Goal: Contribute content: Contribute content

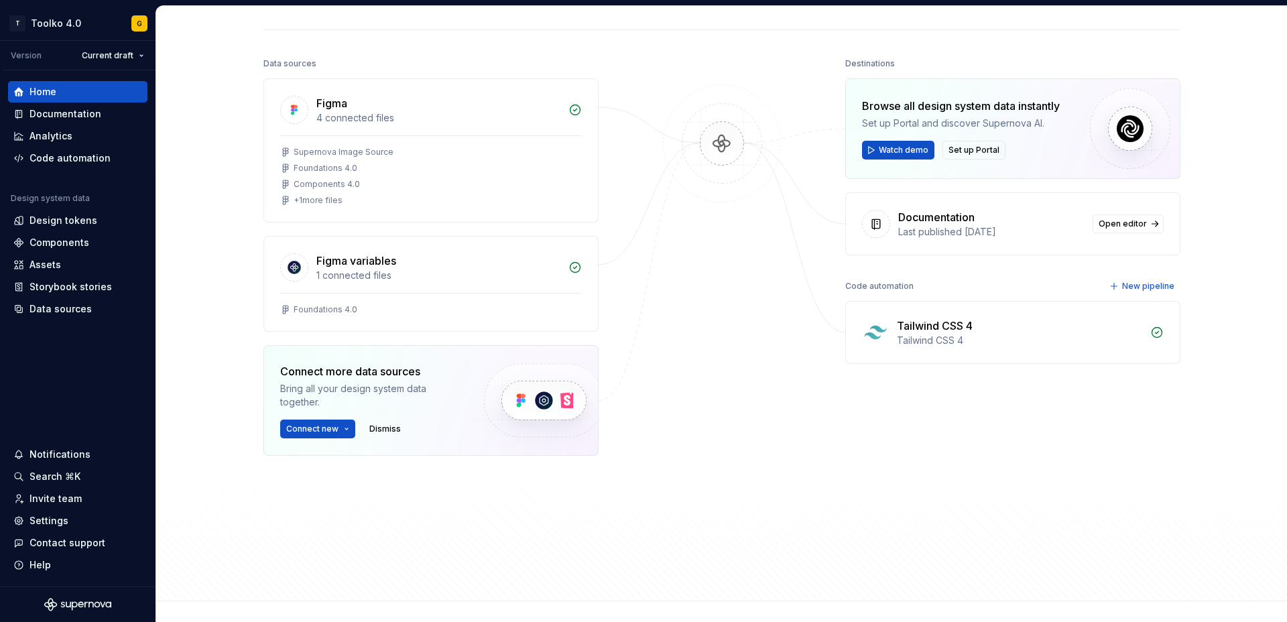
scroll to position [135, 0]
click at [60, 246] on div "Components" at bounding box center [60, 242] width 60 height 13
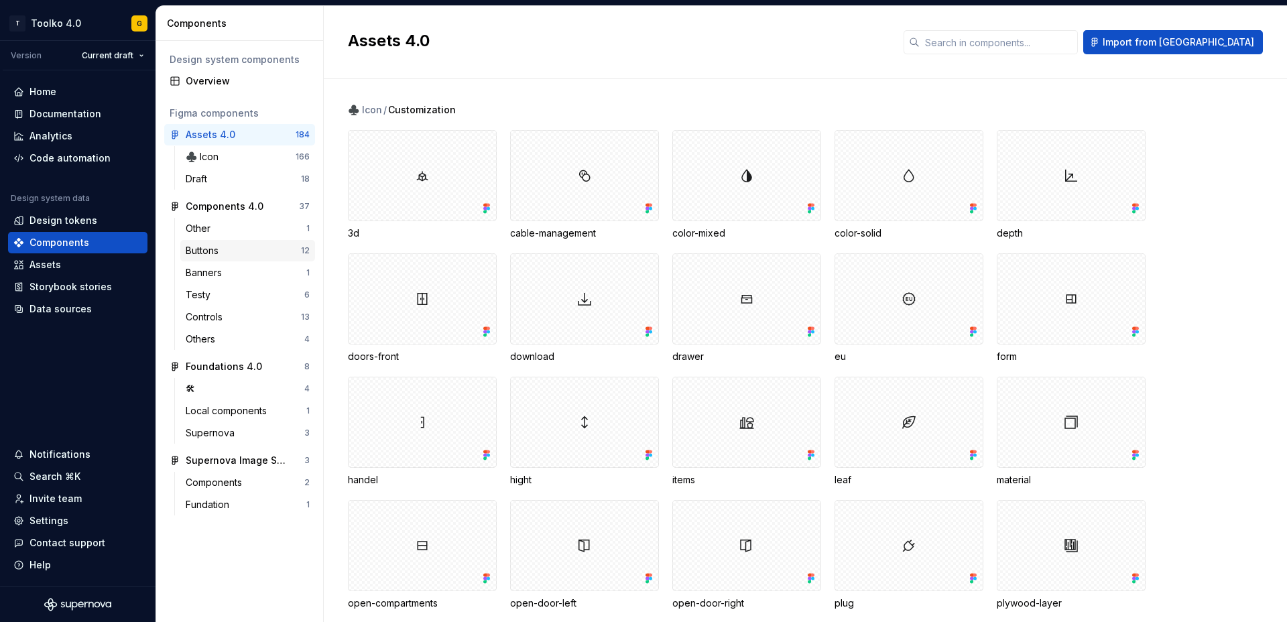
click at [219, 250] on div "Buttons" at bounding box center [205, 250] width 38 height 13
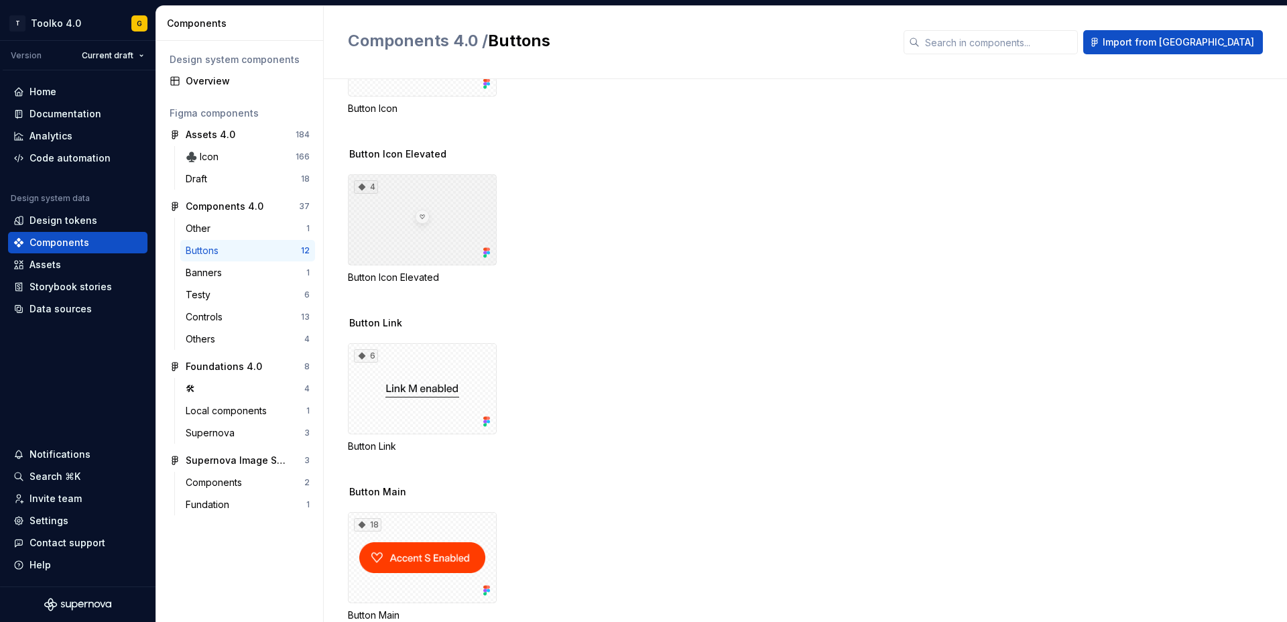
scroll to position [415, 0]
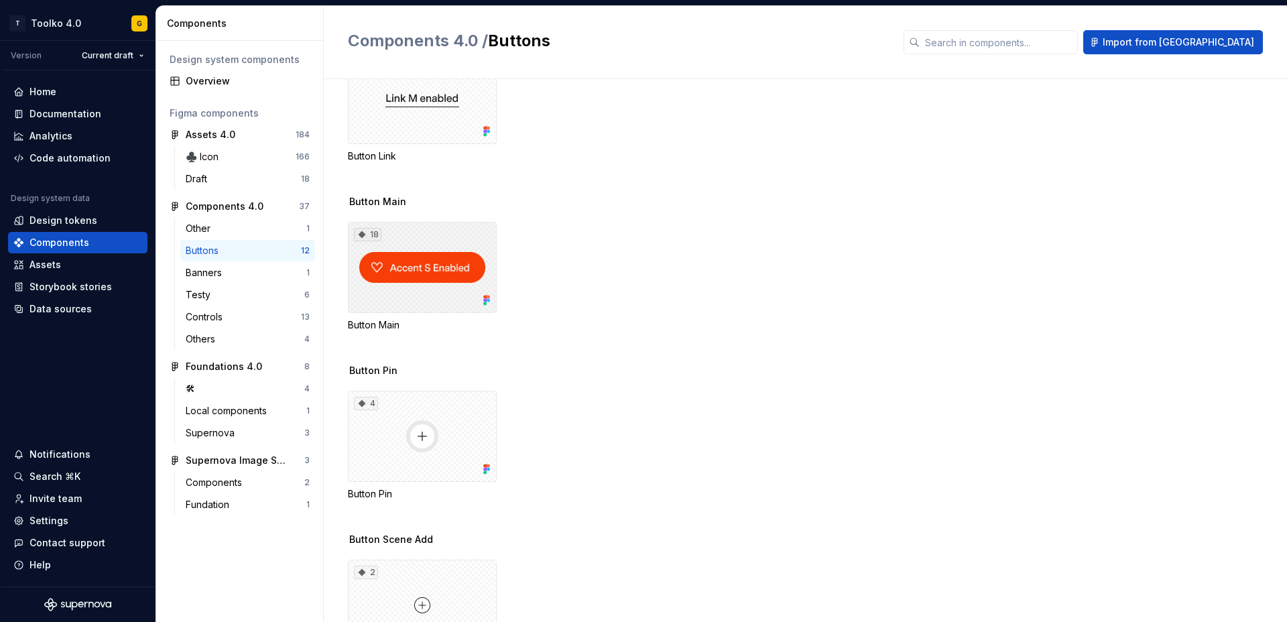
click at [405, 229] on div "18" at bounding box center [422, 267] width 149 height 91
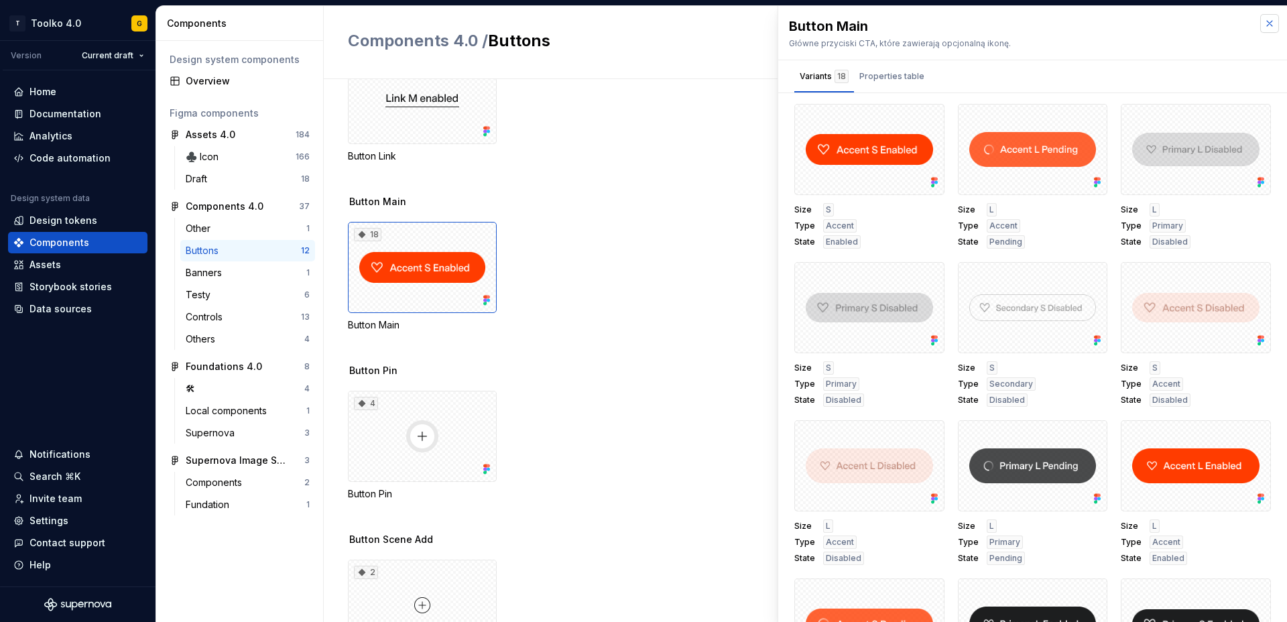
click at [1272, 21] on button "button" at bounding box center [1270, 23] width 19 height 19
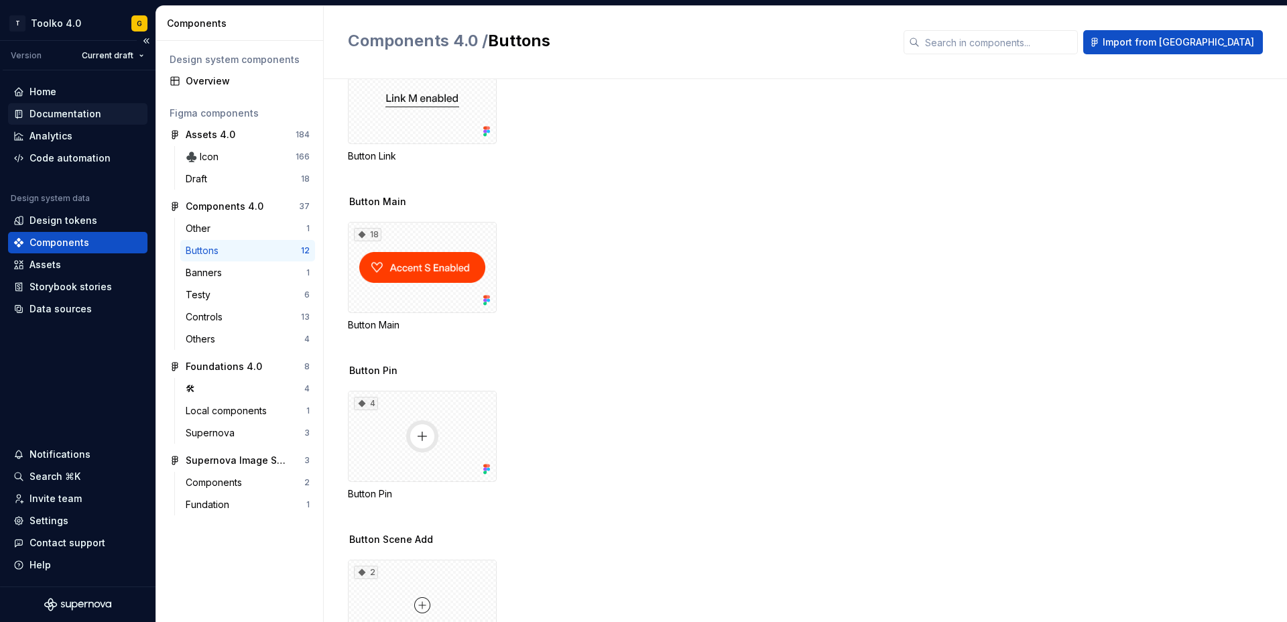
click at [58, 116] on div "Documentation" at bounding box center [66, 113] width 72 height 13
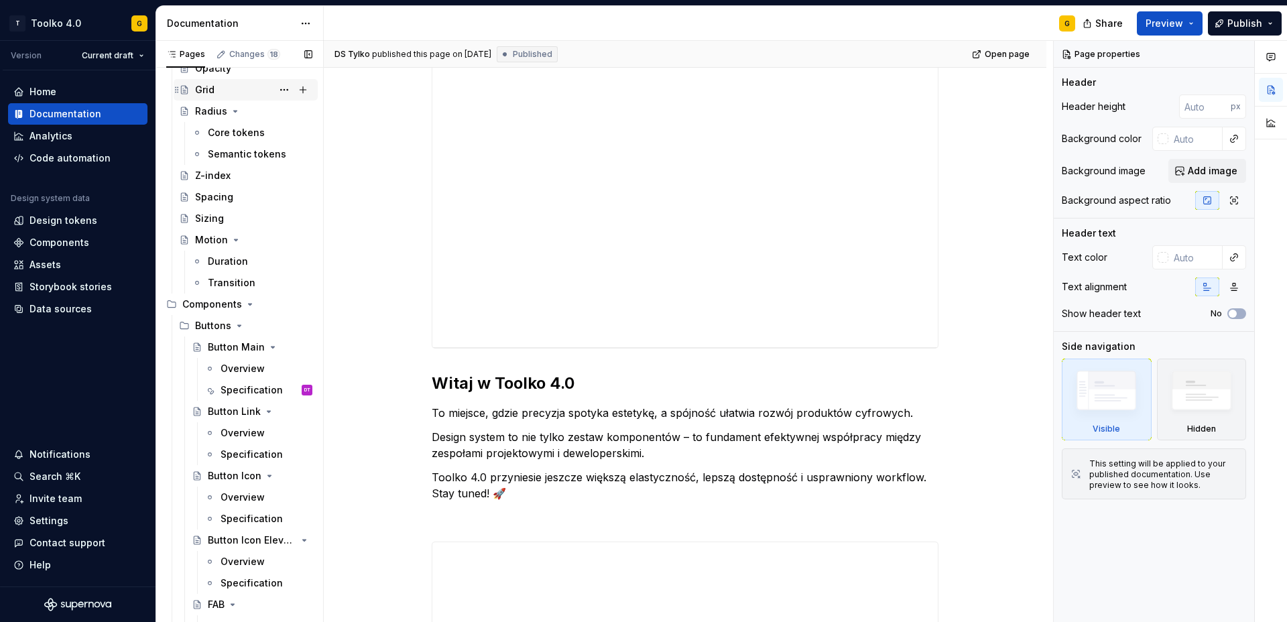
scroll to position [402, 0]
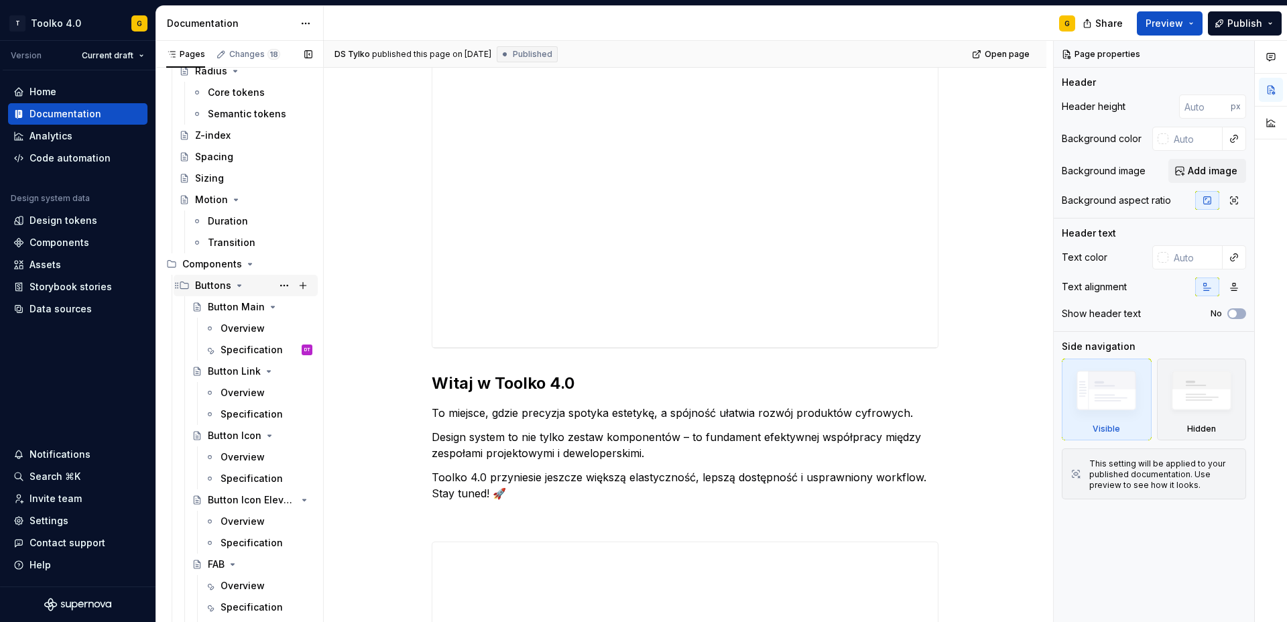
click at [205, 286] on div "Buttons" at bounding box center [213, 285] width 36 height 13
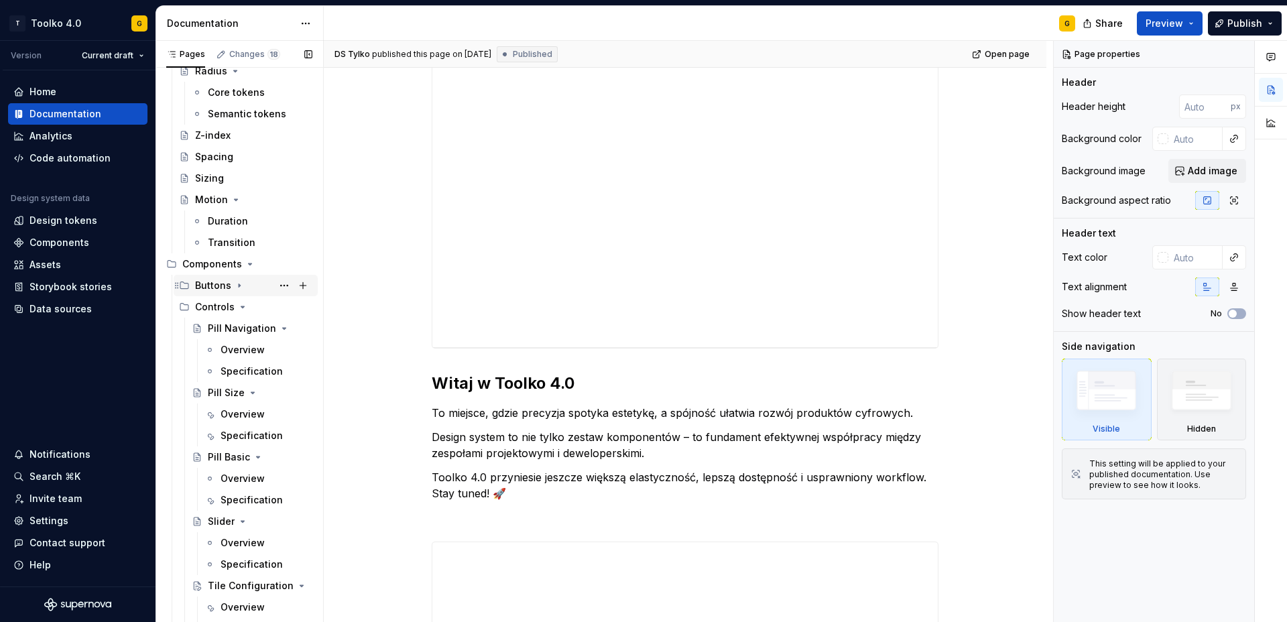
click at [205, 285] on div "Buttons" at bounding box center [213, 285] width 36 height 13
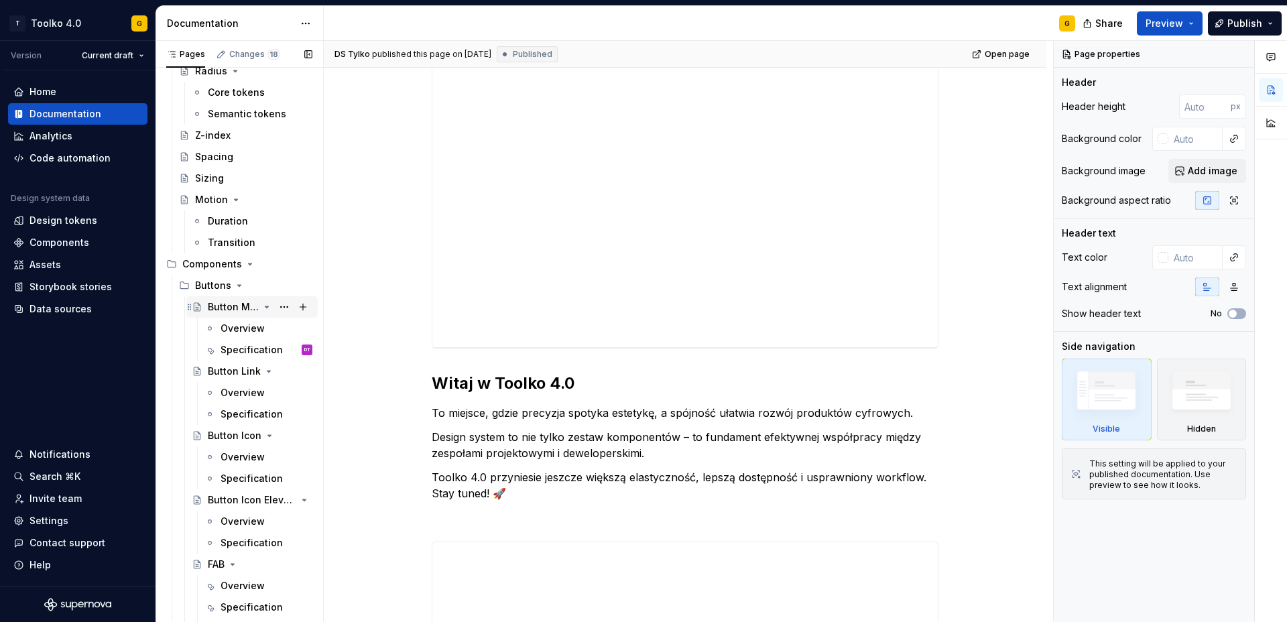
click at [227, 307] on div "Button Main" at bounding box center [233, 306] width 51 height 13
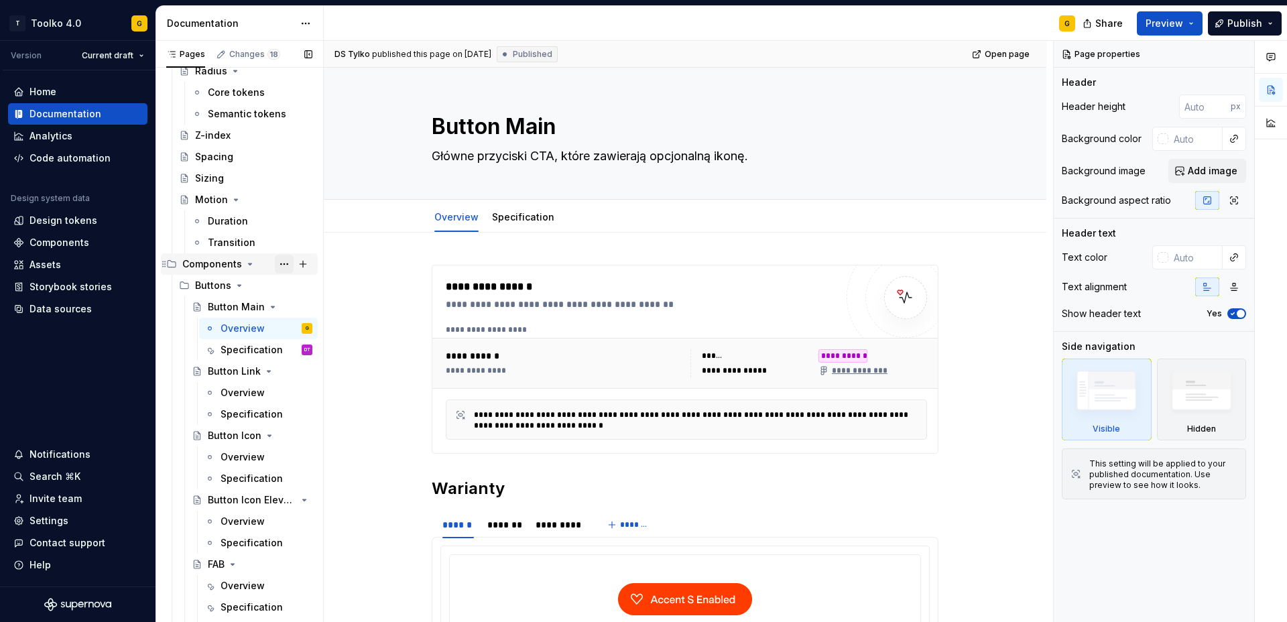
click at [292, 265] on button "Page tree" at bounding box center [284, 264] width 19 height 19
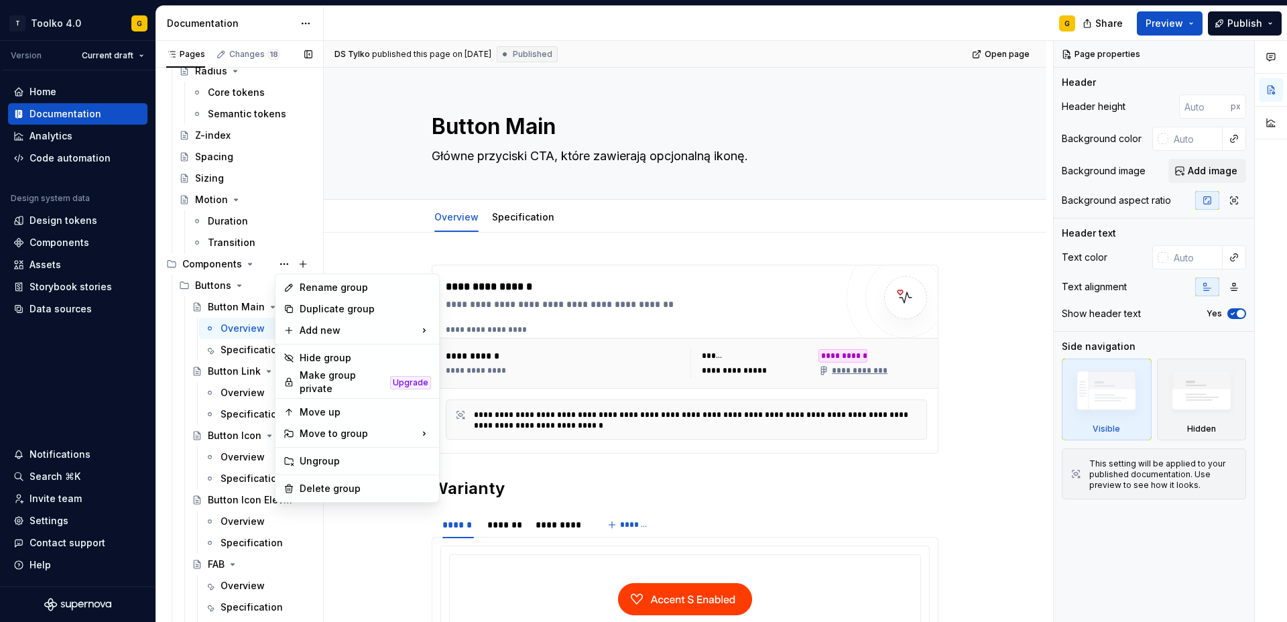
click at [287, 266] on div "Pages Changes 18 Add Accessibility guide for tree Page tree. Navigate the tree …" at bounding box center [240, 334] width 168 height 587
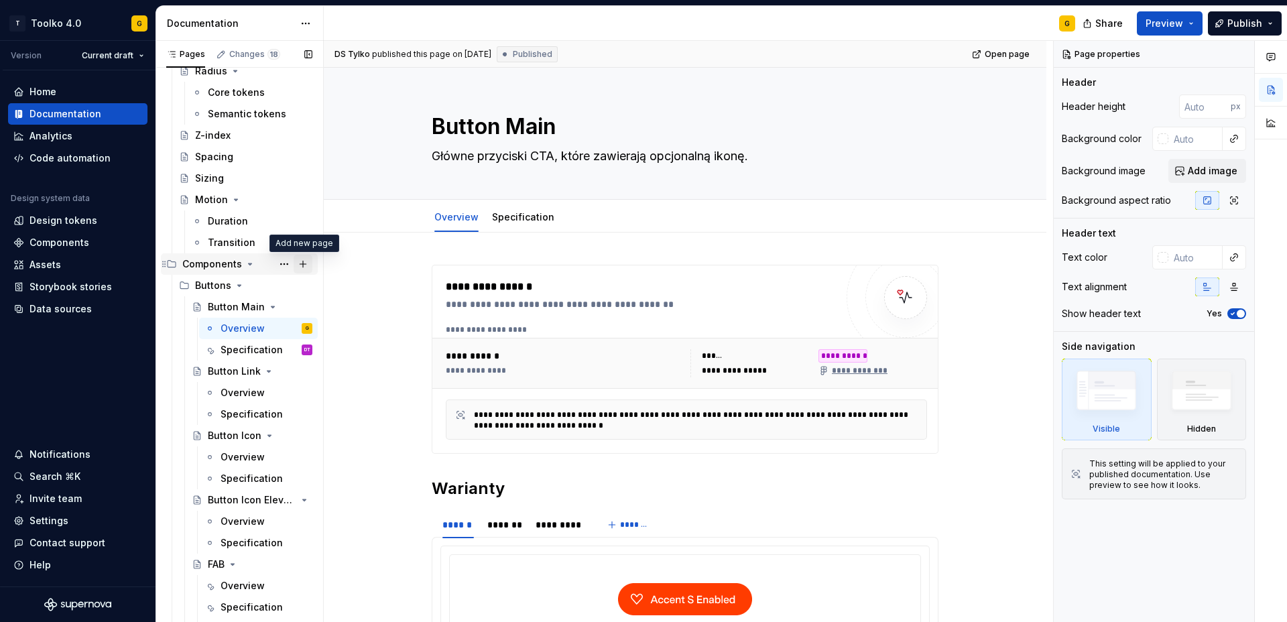
click at [299, 264] on button "Page tree" at bounding box center [303, 264] width 19 height 19
type textarea "*"
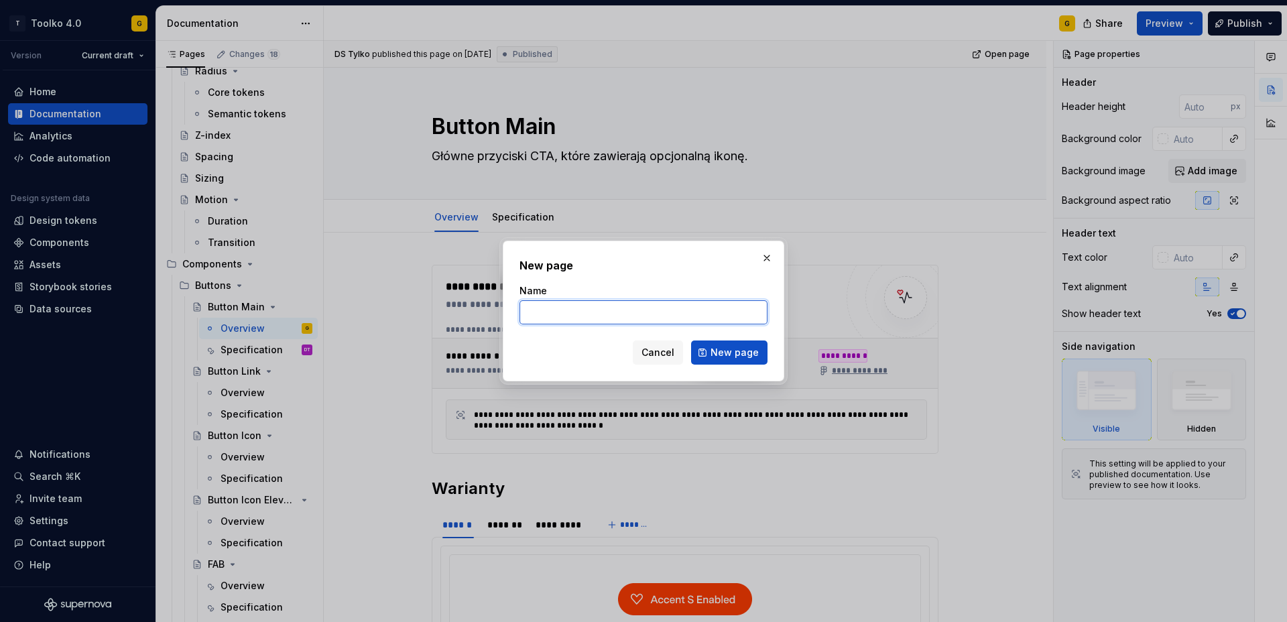
click at [550, 318] on input "Name" at bounding box center [644, 312] width 248 height 24
type input "Banners"
click button "New page" at bounding box center [729, 353] width 76 height 24
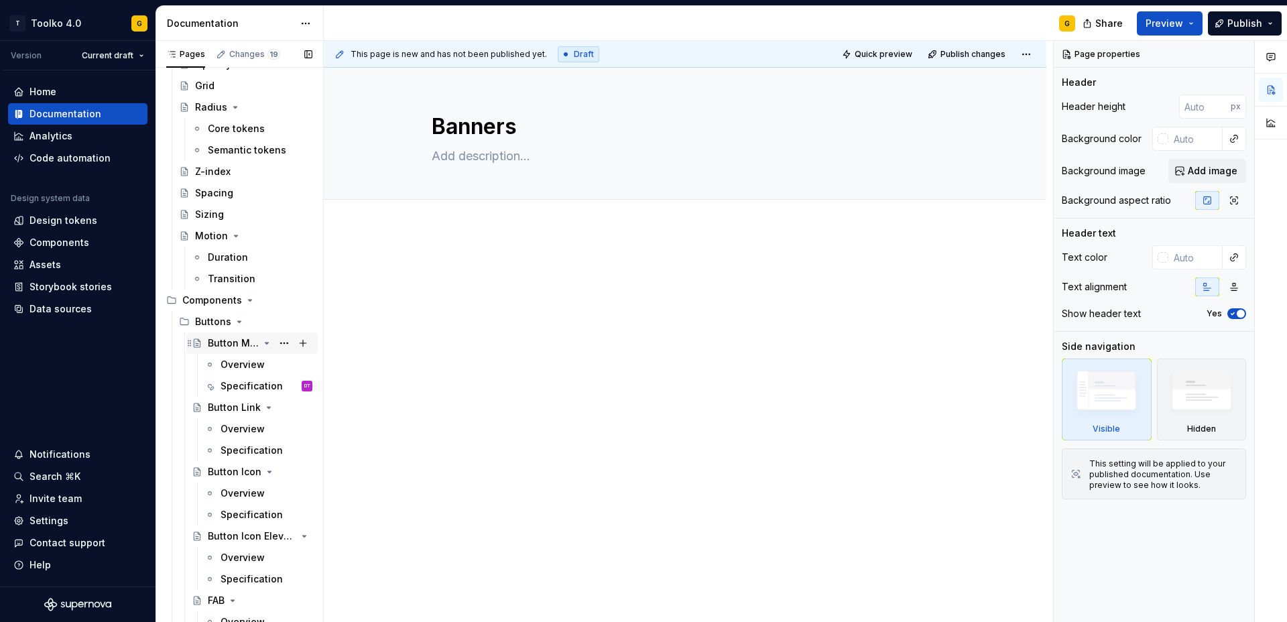
scroll to position [360, 0]
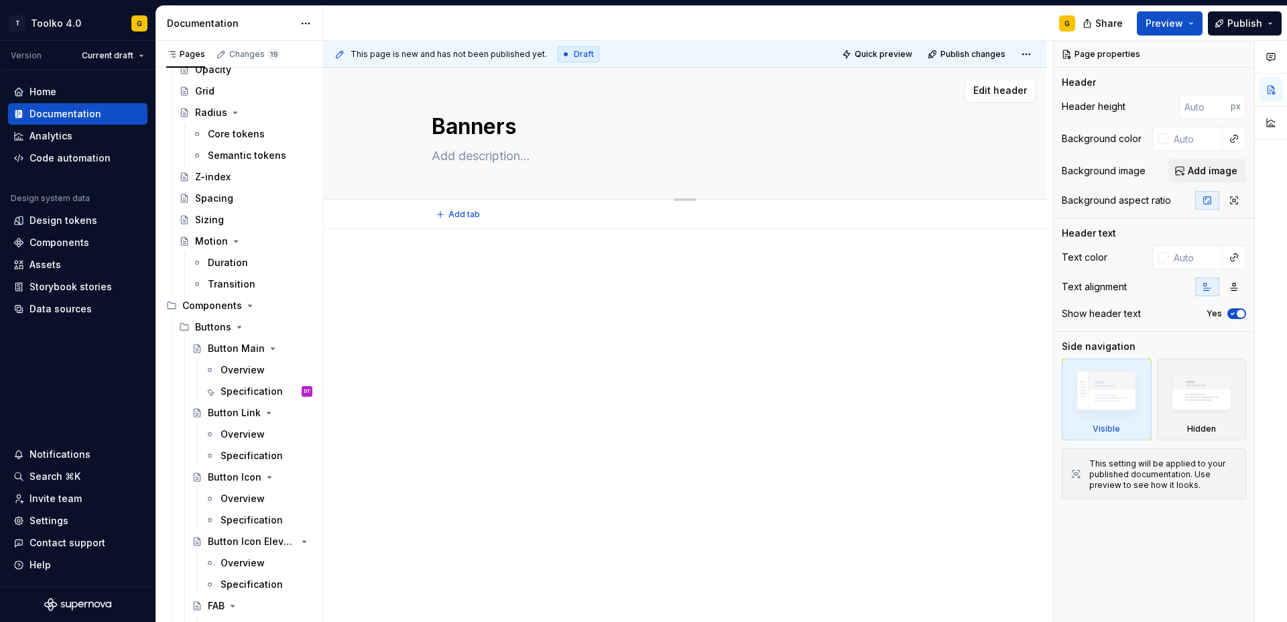
click at [453, 158] on textarea at bounding box center [682, 156] width 507 height 21
type textarea "*"
type textarea "B"
type textarea "*"
type textarea "Ba"
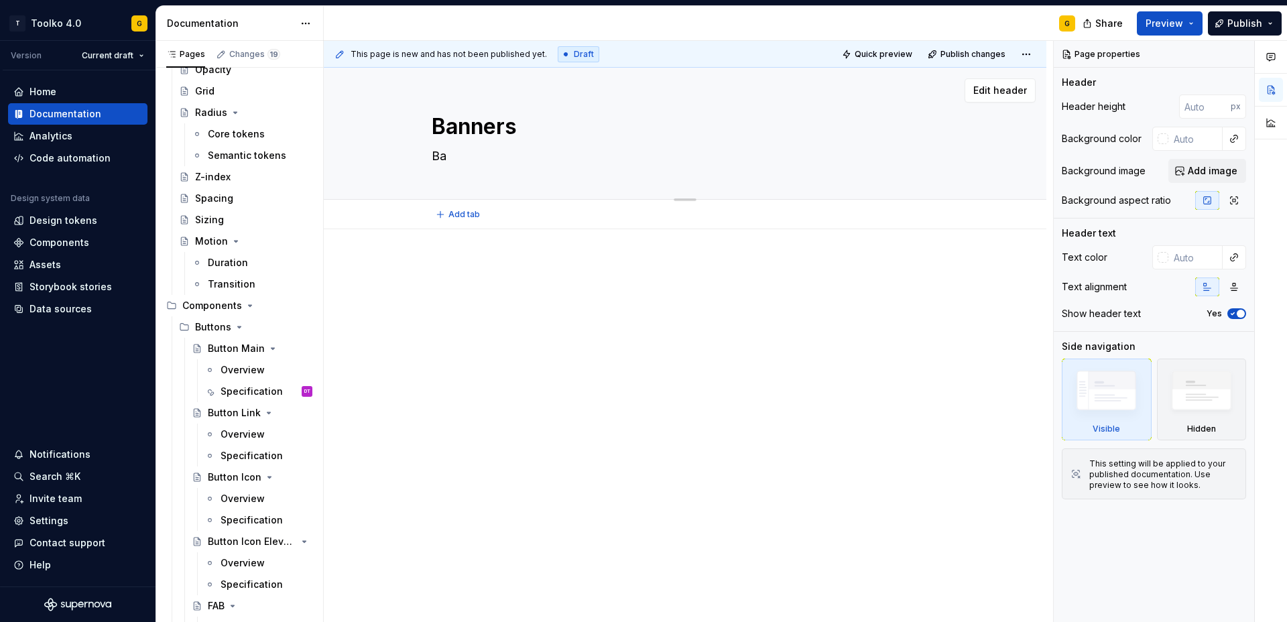
type textarea "*"
type textarea "Ban"
type textarea "*"
type textarea "Bane"
type textarea "*"
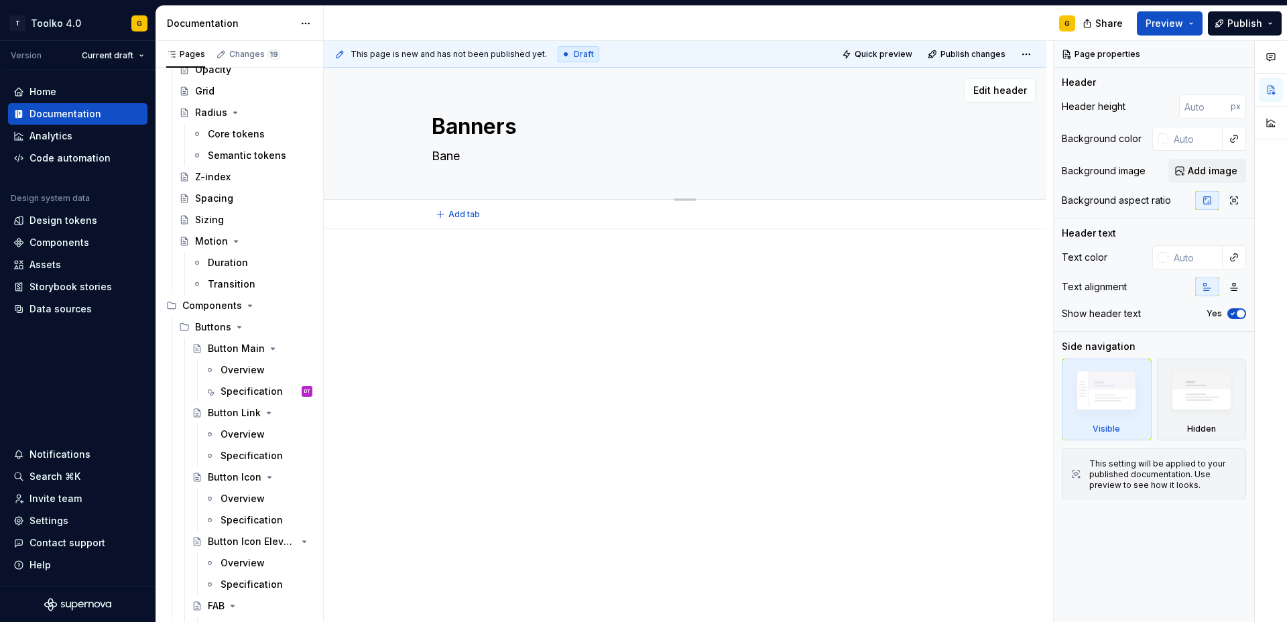
type textarea "Baner"
type textarea "*"
type textarea "Banery"
type textarea "*"
type textarea "Banery"
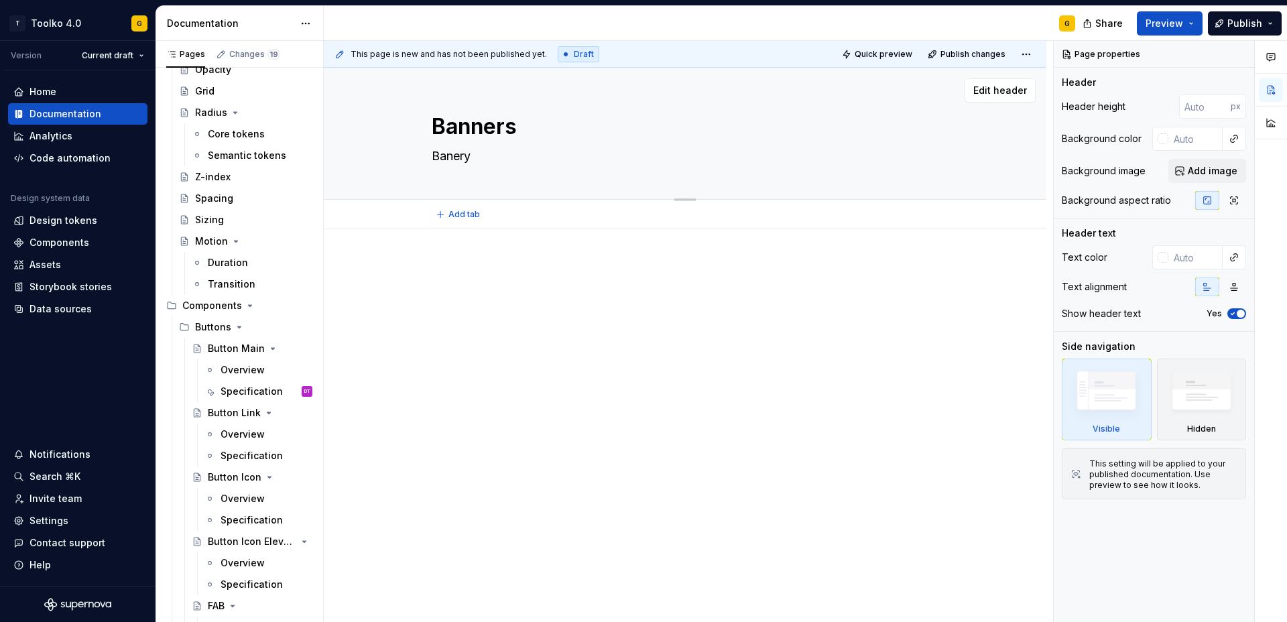
type textarea "*"
type textarea "Banery i"
type textarea "*"
type textarea "Banery in"
type textarea "*"
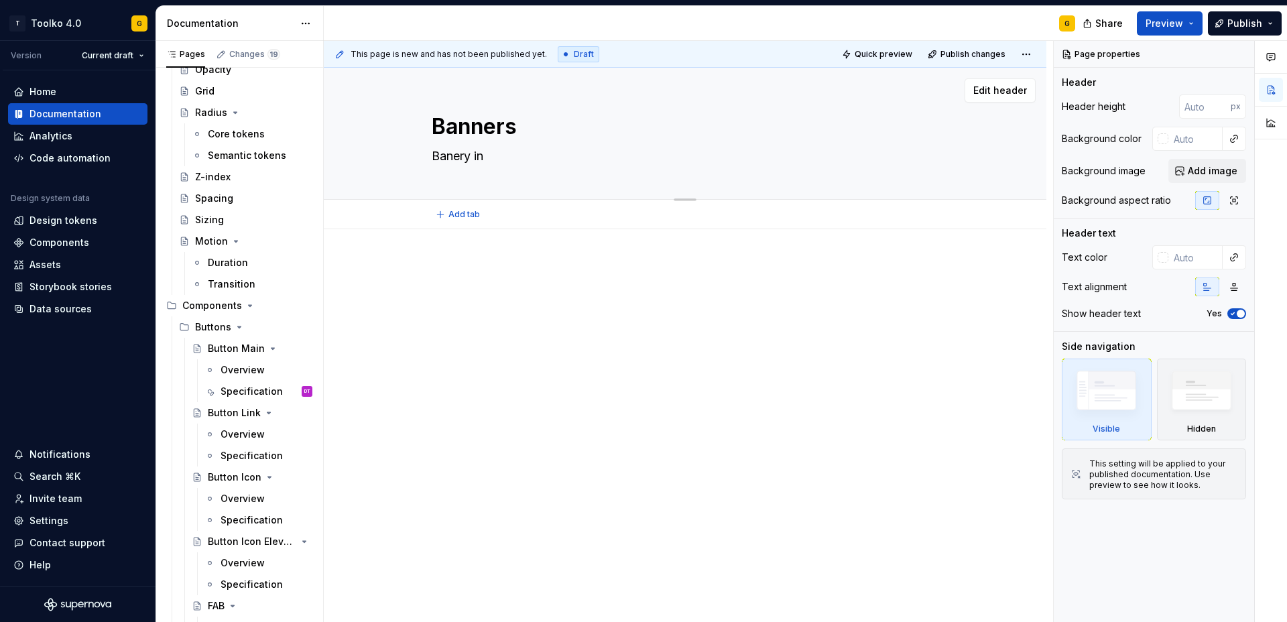
type textarea "Banery inf"
type textarea "*"
type textarea "Banery info"
type textarea "*"
type textarea "Banery infor"
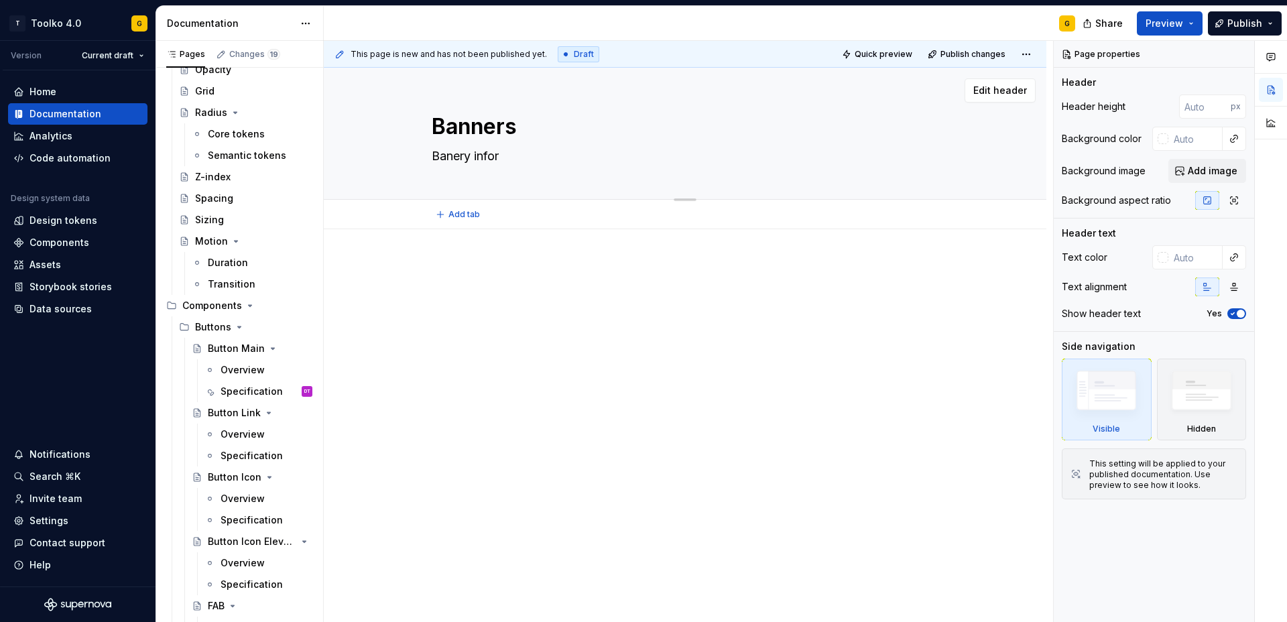
type textarea "*"
type textarea "Banery inform"
type textarea "*"
type textarea "Banery informa"
type textarea "*"
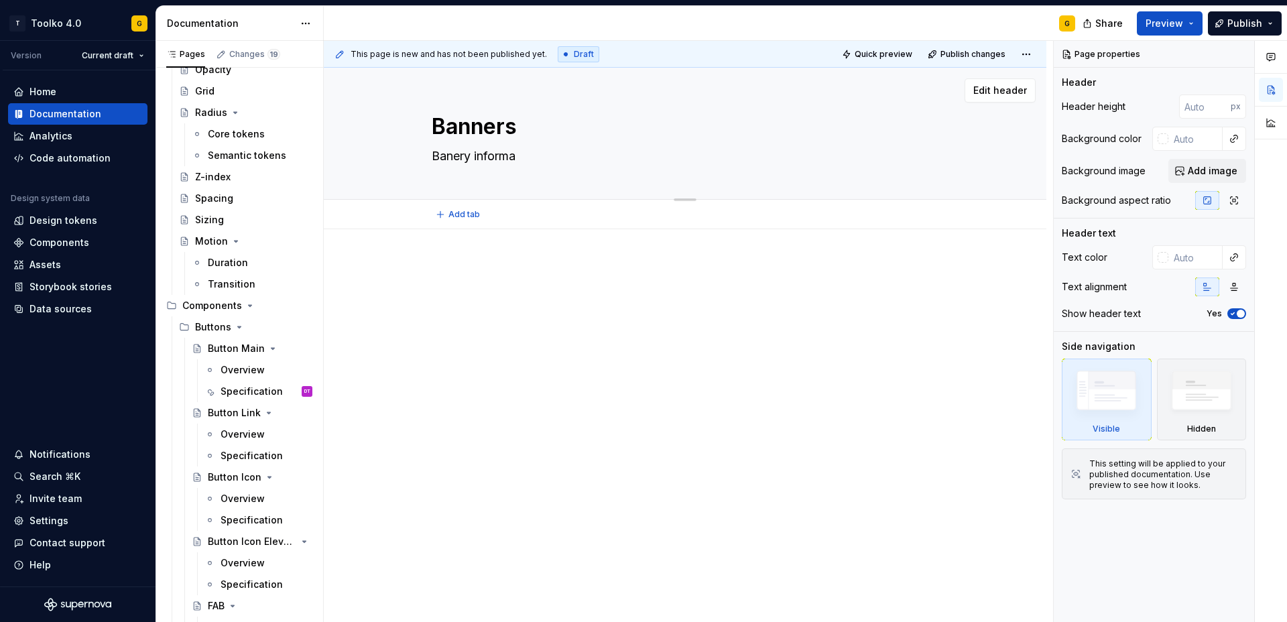
type textarea "Banery informac"
type textarea "*"
type textarea "Banery informacy"
type textarea "*"
type textarea "Banery informacyj"
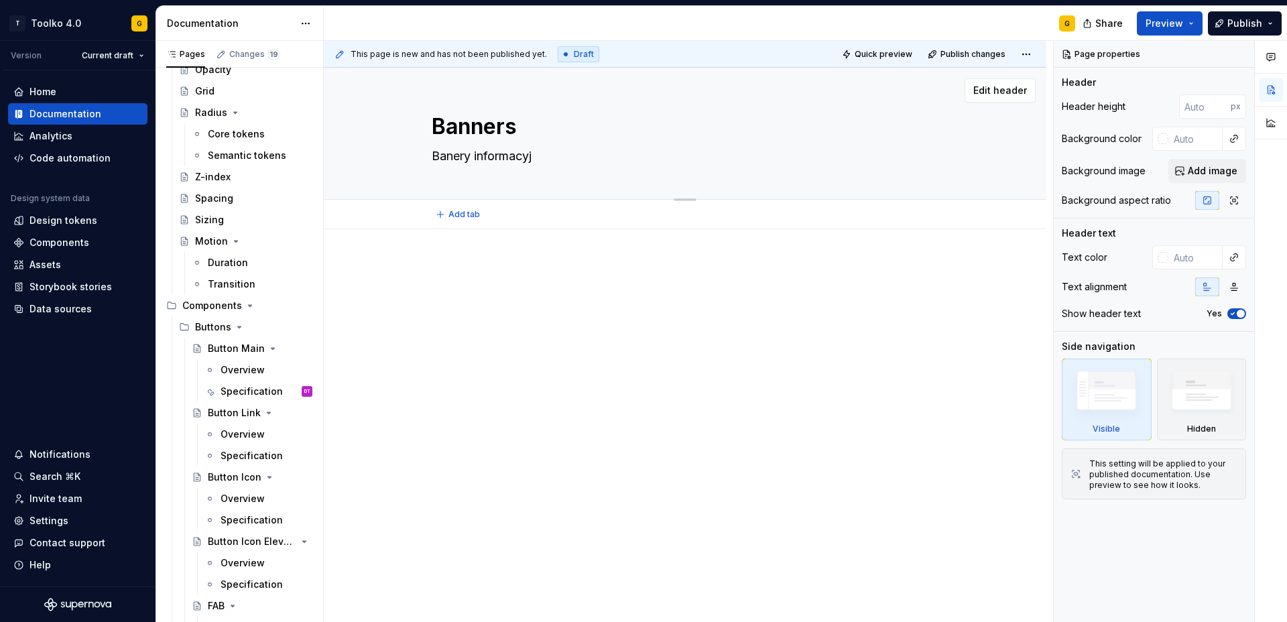
type textarea "*"
type textarea "Banery informacyjn"
type textarea "*"
type textarea "Banery informacyjne"
type textarea "*"
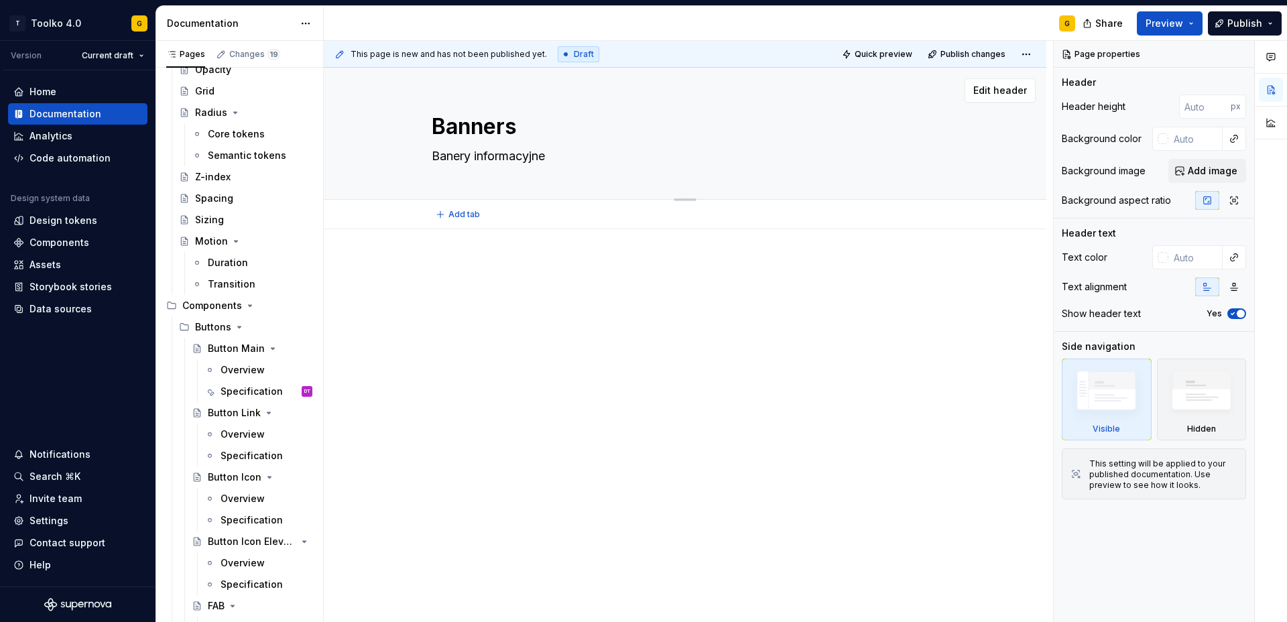
type textarea "Banery informacyjne,"
type textarea "*"
type textarea "Banery informacyjne,"
type textarea "*"
type textarea "Banery informacyjne, b"
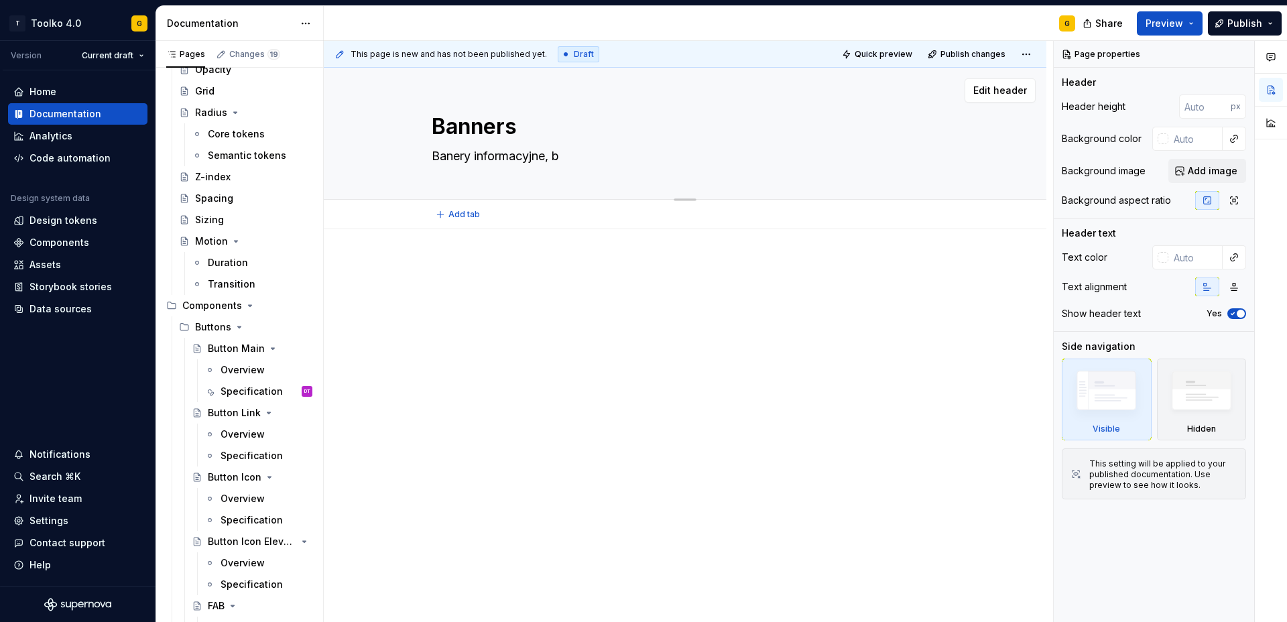
type textarea "*"
type textarea "Banery informacyjne, ba"
type textarea "*"
type textarea "Banery informacyjne, ban"
type textarea "*"
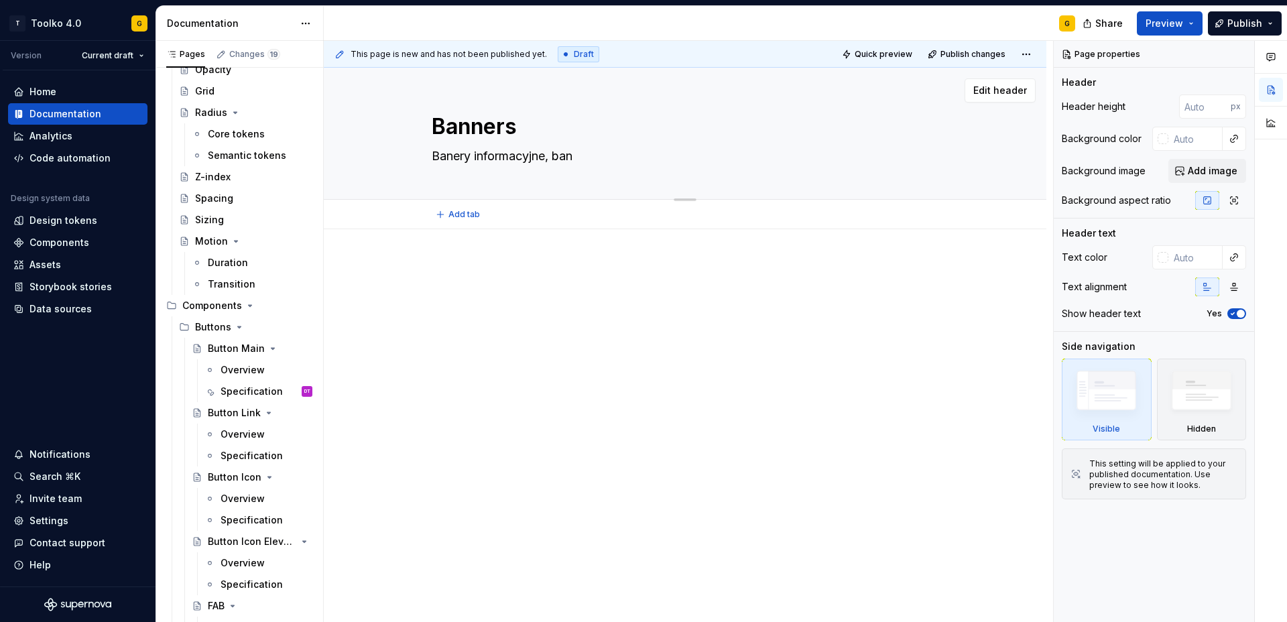
type textarea "Banery informacyjne, bane"
type textarea "*"
type textarea "Banery informacyjne, baner"
type textarea "*"
type textarea "Banery informacyjne, banery"
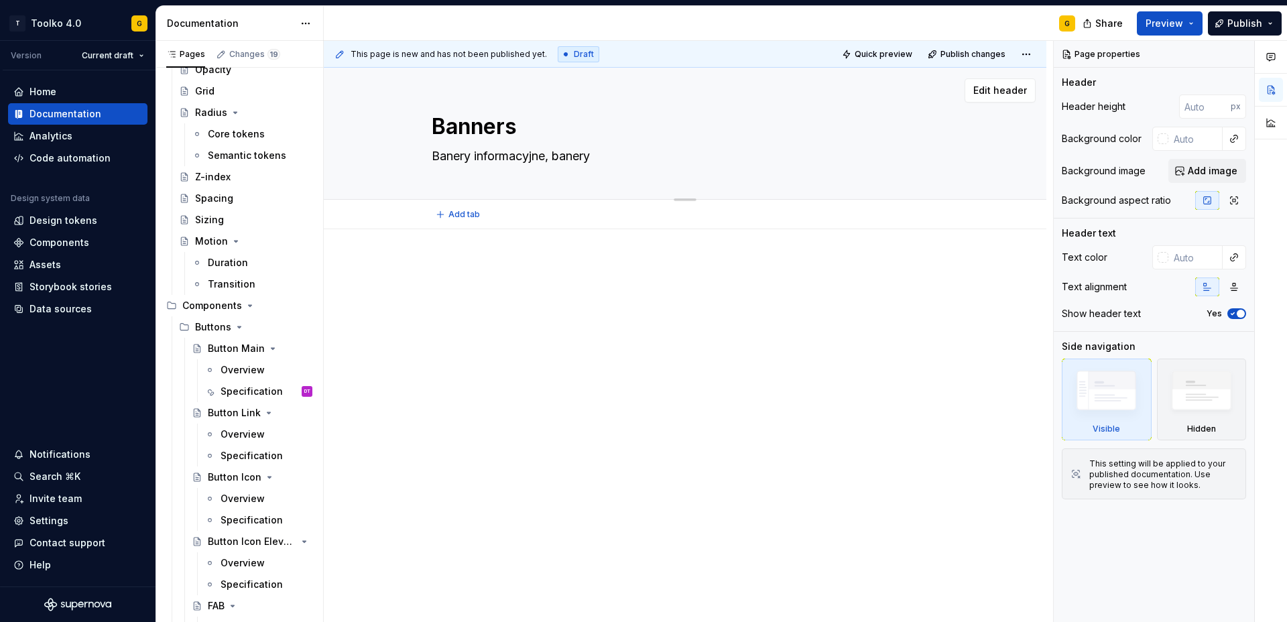
type textarea "*"
type textarea "Banery informacyjne, banery"
type textarea "*"
type textarea "Banery informacyjne, banery a"
type textarea "*"
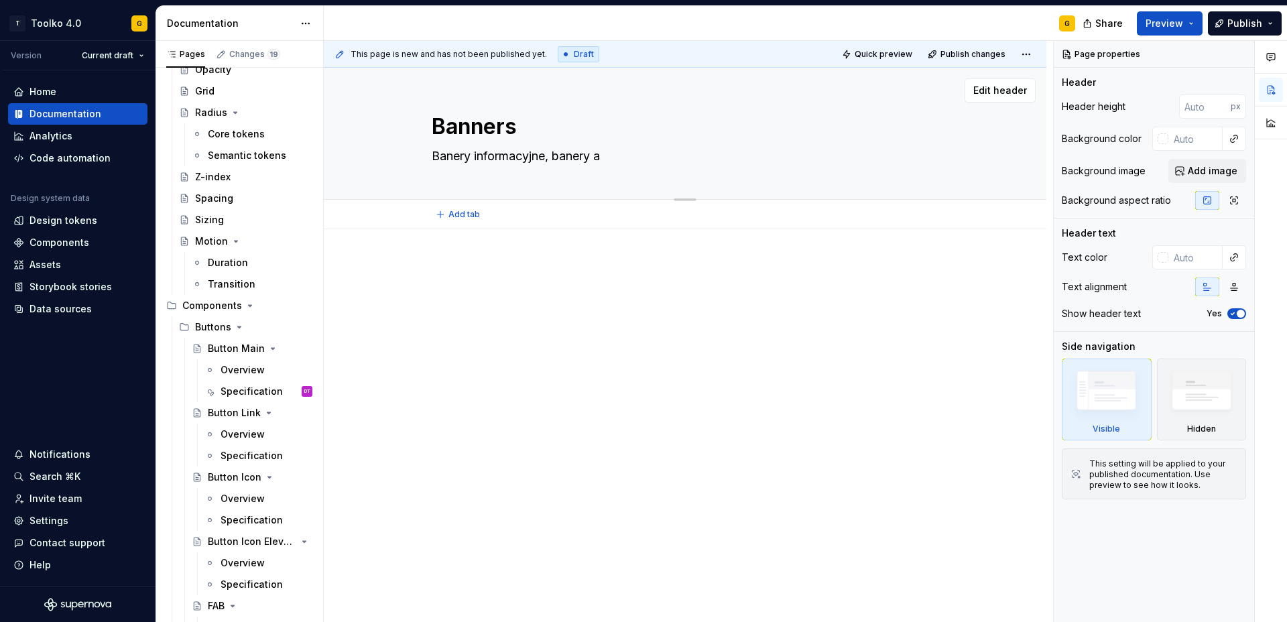
type textarea "Banery informacyjne, banery ak"
type textarea "*"
type textarea "Banery informacyjne, banery akc"
type textarea "*"
type textarea "Banery informacyjne, banery akcj"
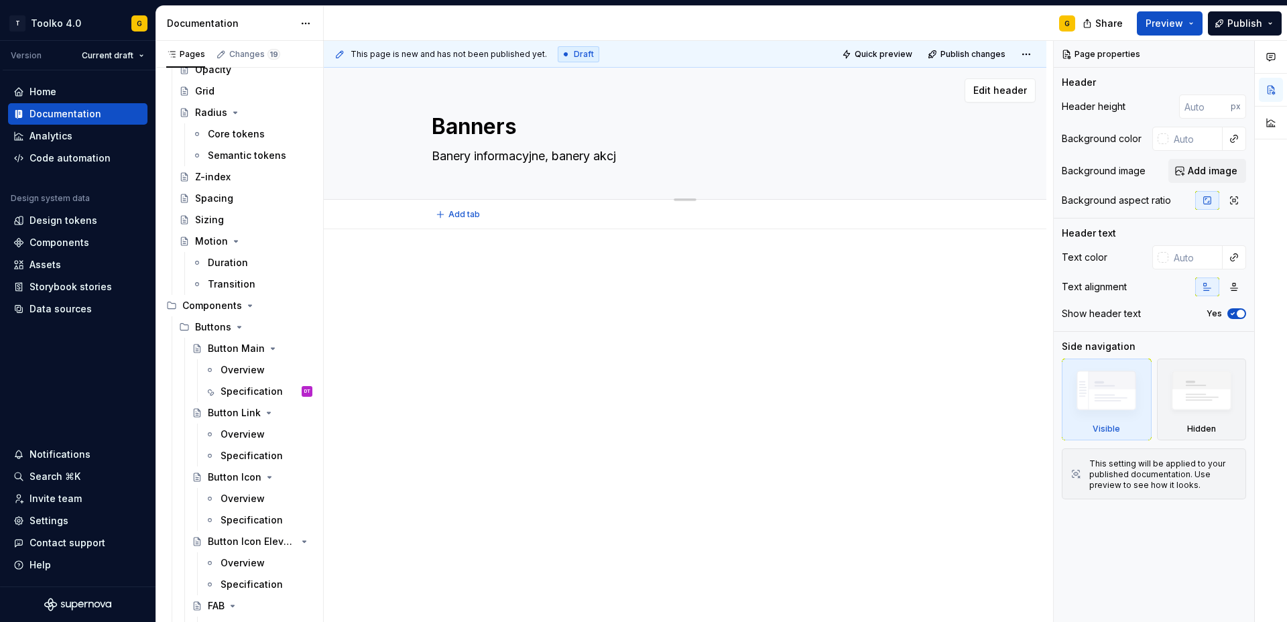
type textarea "*"
type textarea "Banery informacyjne, banery akcji"
type textarea "*"
type textarea "Banery informacyjne, banery akcji"
click at [376, 315] on div at bounding box center [685, 372] width 723 height 286
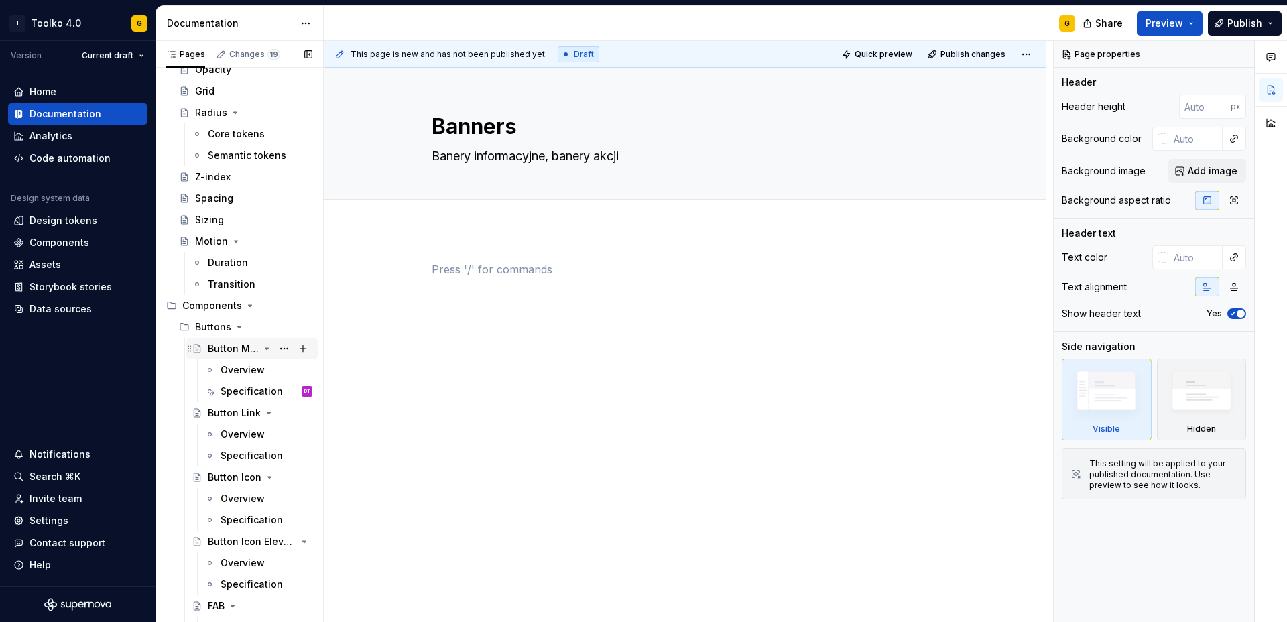
click at [238, 353] on div "Button Main" at bounding box center [233, 348] width 51 height 13
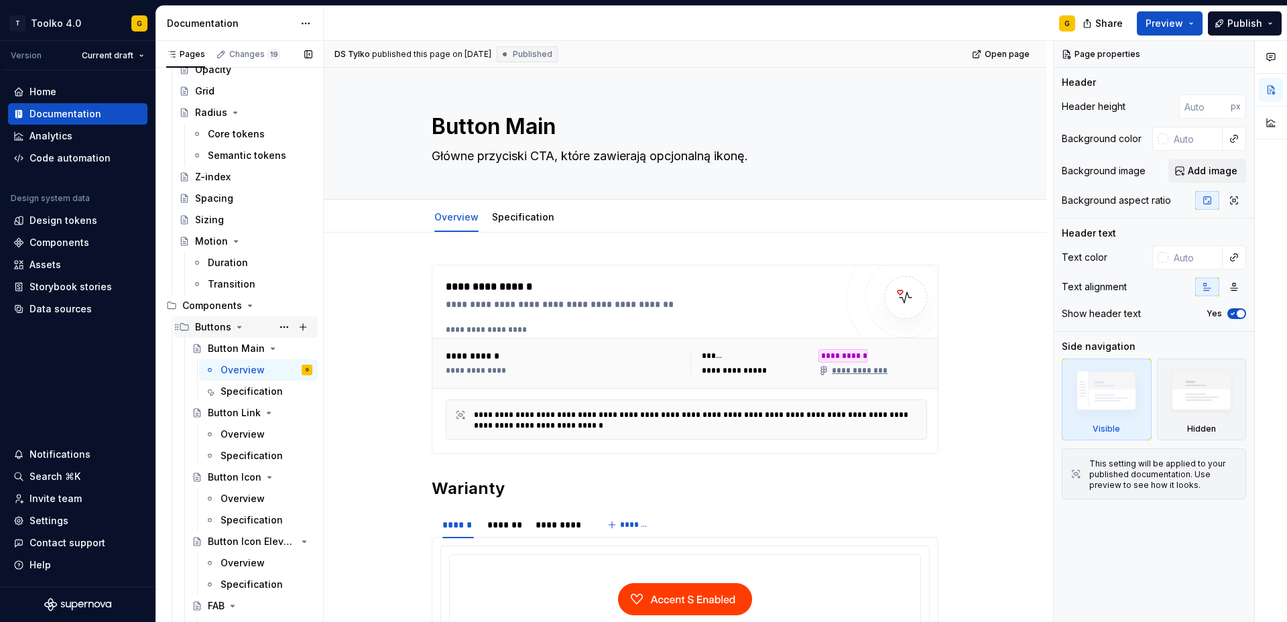
click at [221, 326] on div "Buttons" at bounding box center [213, 327] width 36 height 13
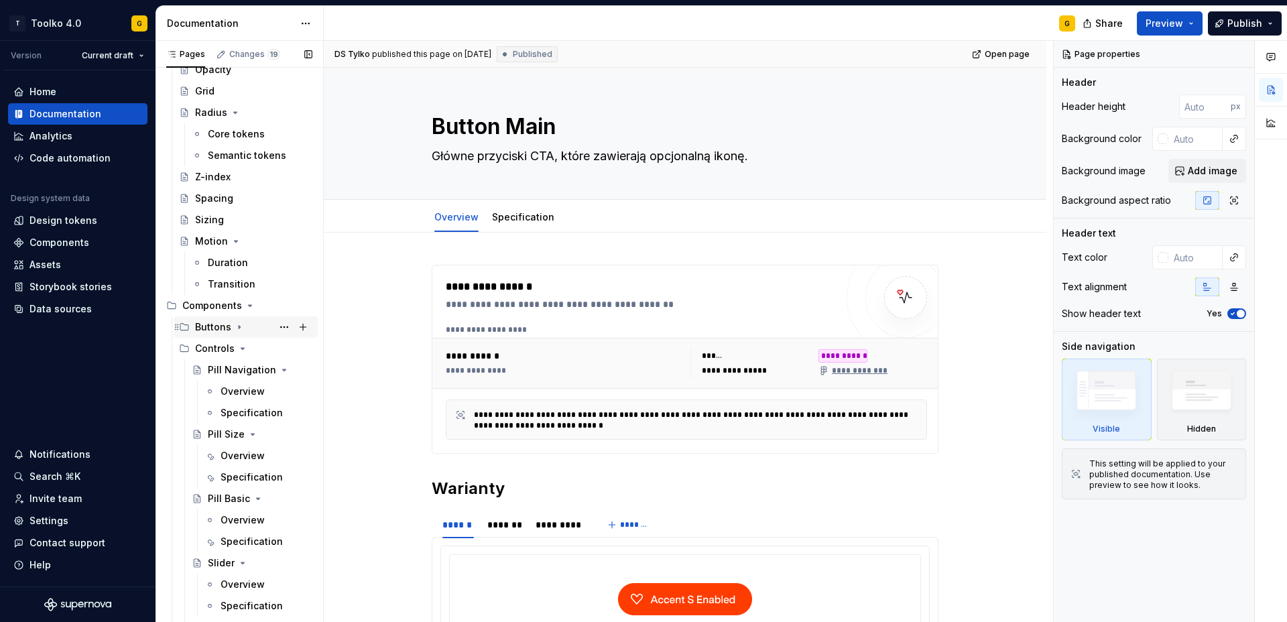
click at [221, 326] on div "Buttons" at bounding box center [213, 327] width 36 height 13
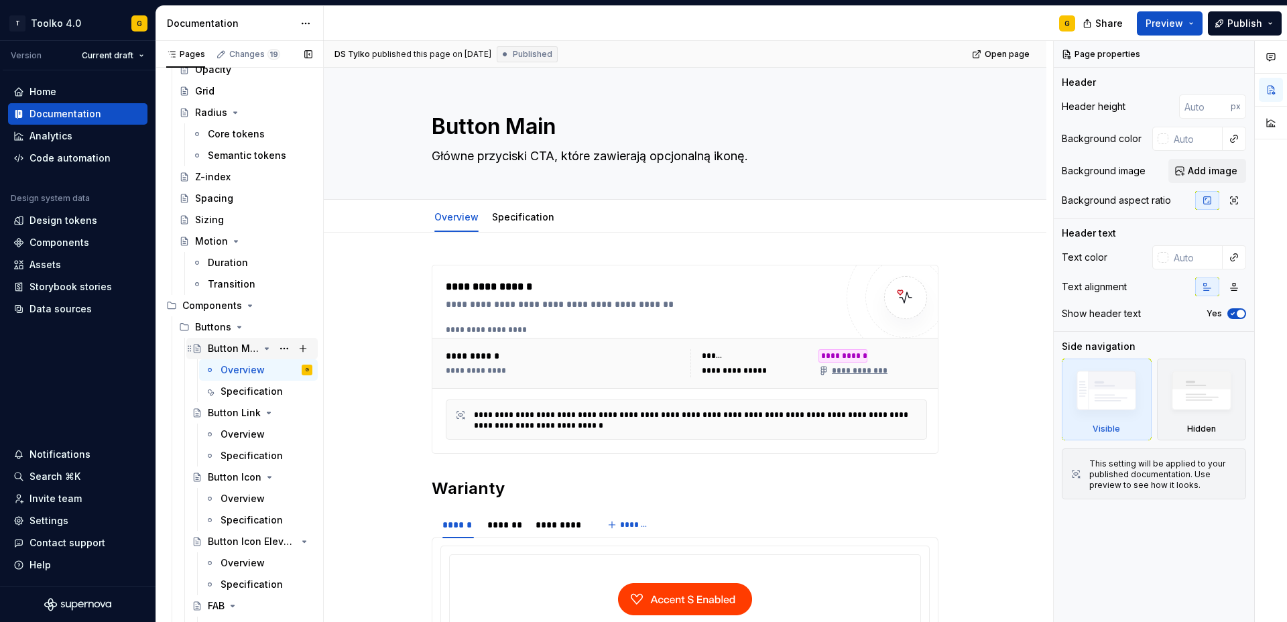
click at [230, 353] on div "Button Main" at bounding box center [233, 348] width 51 height 13
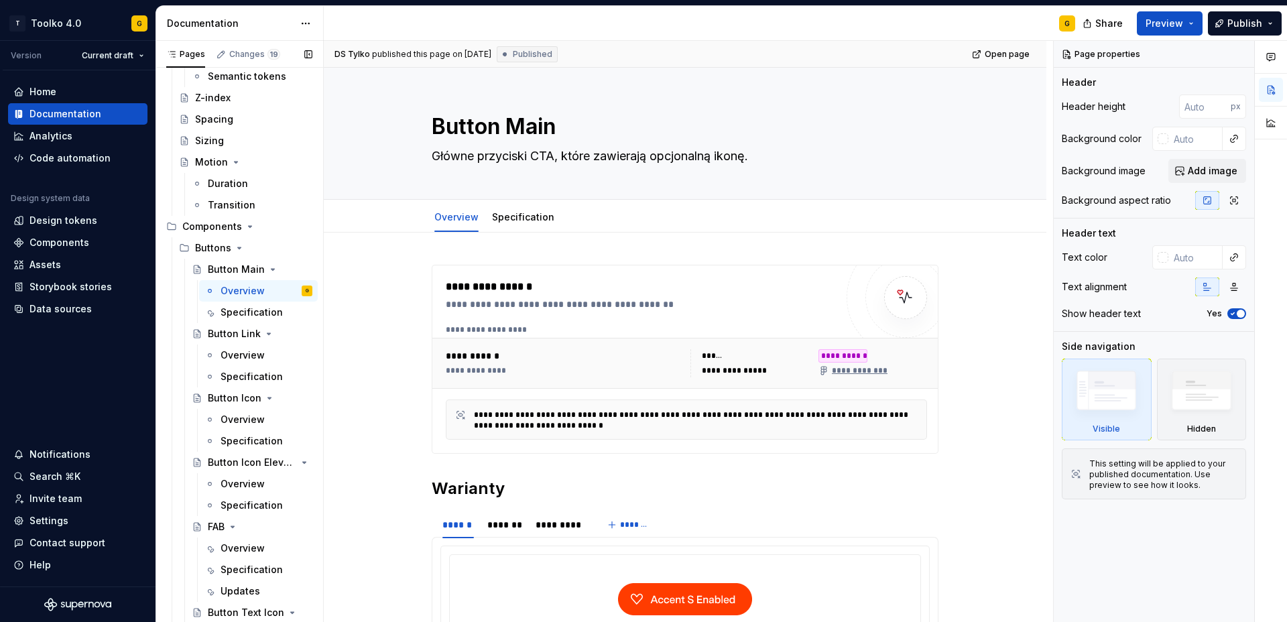
scroll to position [434, 0]
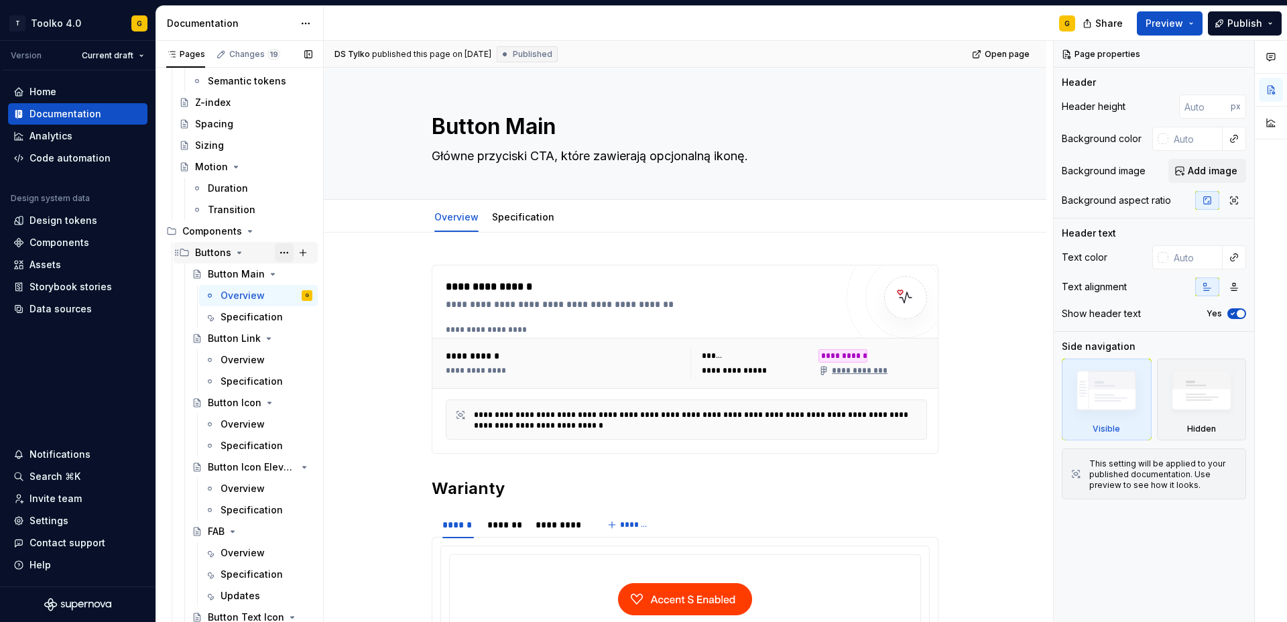
click at [284, 251] on button "Page tree" at bounding box center [284, 252] width 19 height 19
click at [284, 251] on div "Pages Changes 19 Add Accessibility guide for tree Page tree. Navigate the tree …" at bounding box center [240, 334] width 168 height 587
click at [213, 235] on div "Components" at bounding box center [212, 231] width 60 height 13
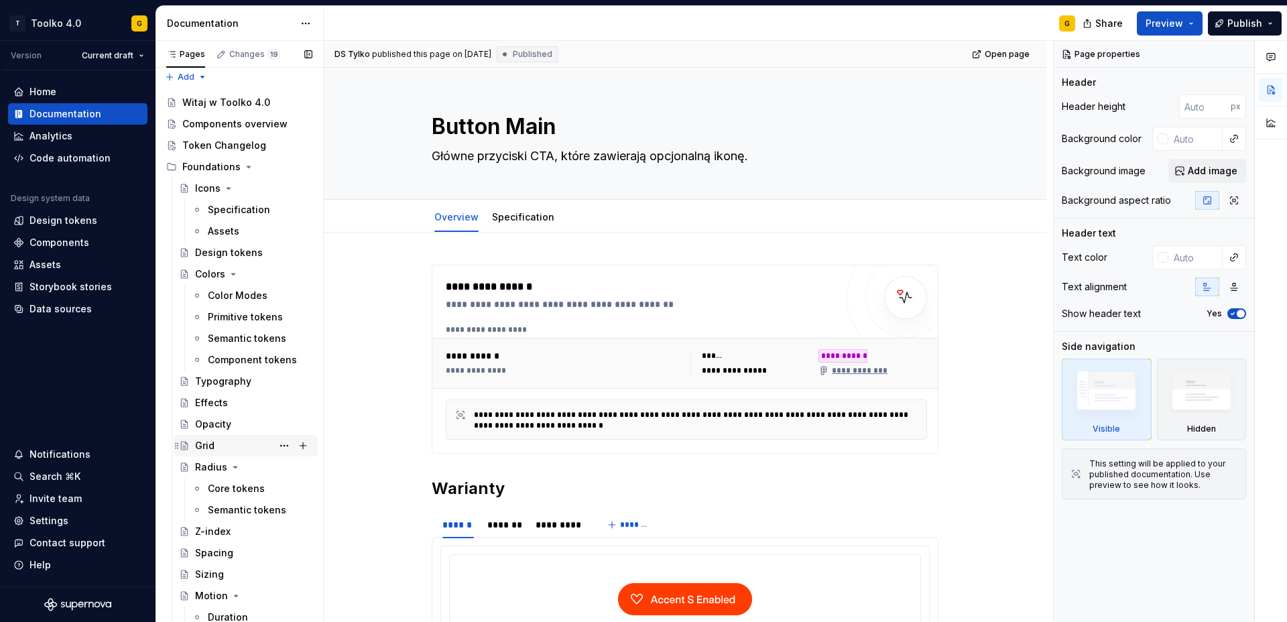
scroll to position [0, 0]
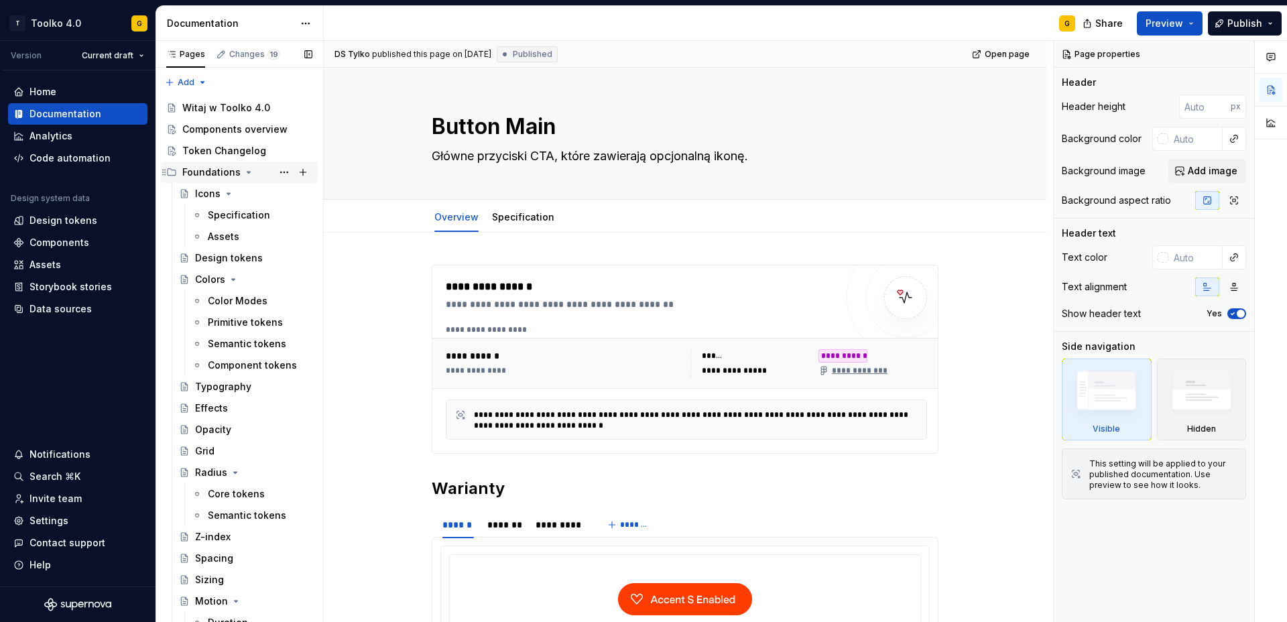
click at [207, 173] on div "Foundations" at bounding box center [211, 172] width 58 height 13
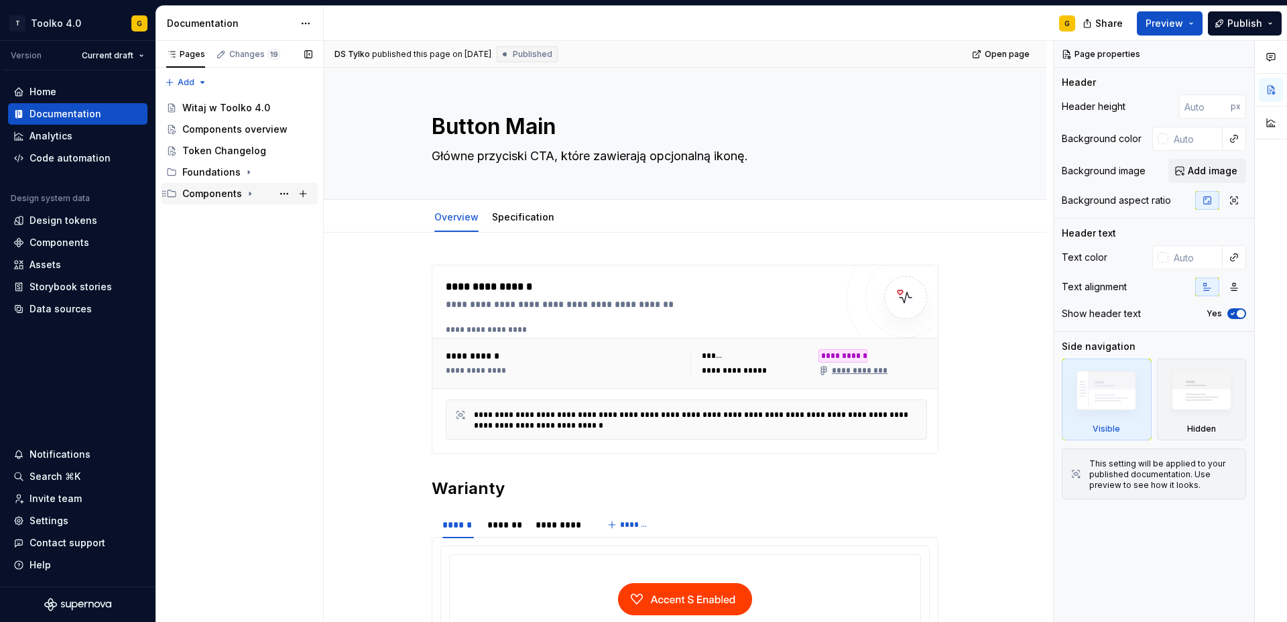
click at [205, 190] on div "Components" at bounding box center [212, 193] width 60 height 13
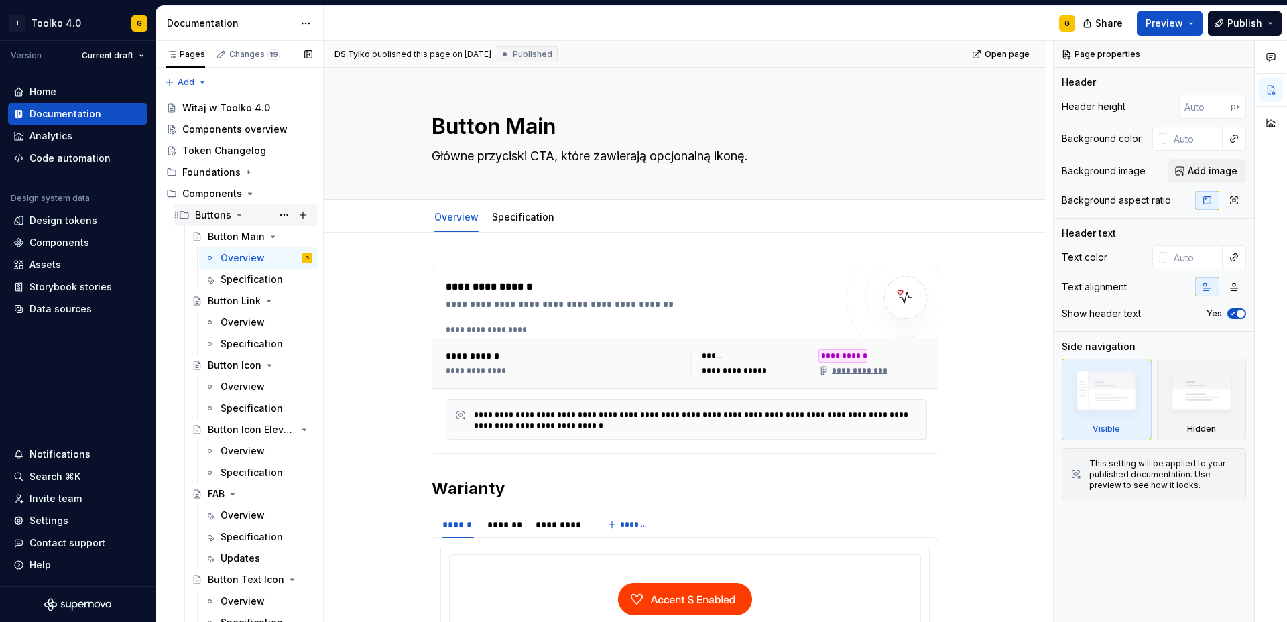
click at [209, 213] on div "Buttons" at bounding box center [213, 215] width 36 height 13
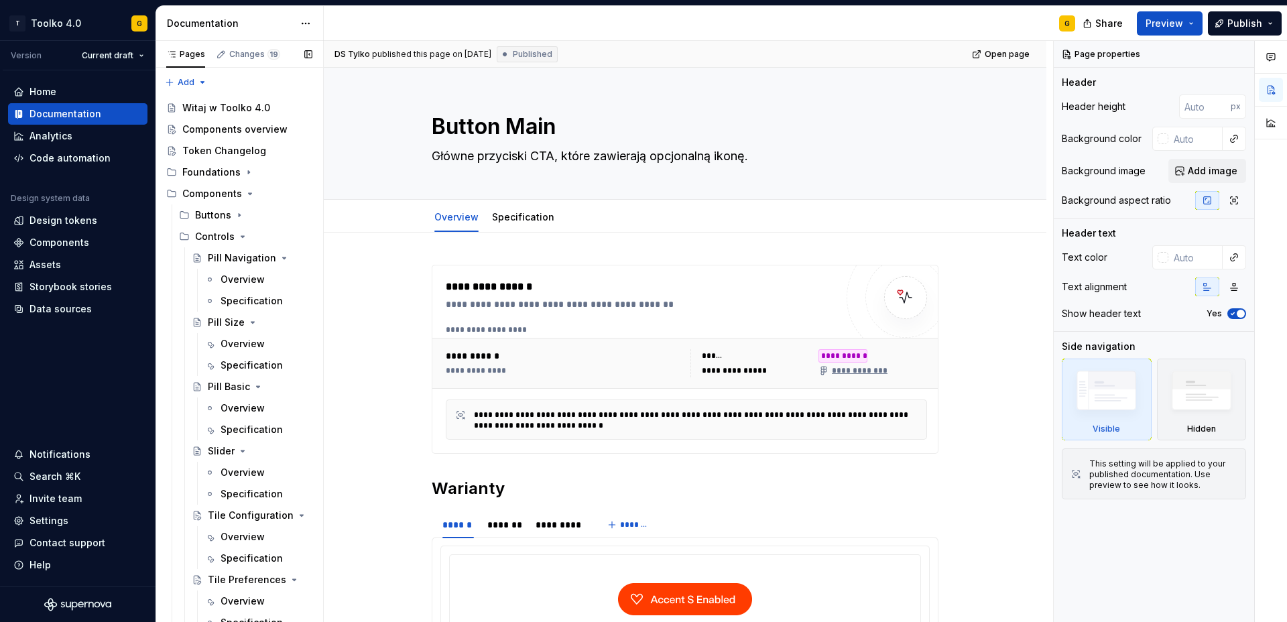
drag, startPoint x: 206, startPoint y: 237, endPoint x: 211, endPoint y: 249, distance: 12.6
click at [207, 237] on div "Controls" at bounding box center [215, 236] width 40 height 13
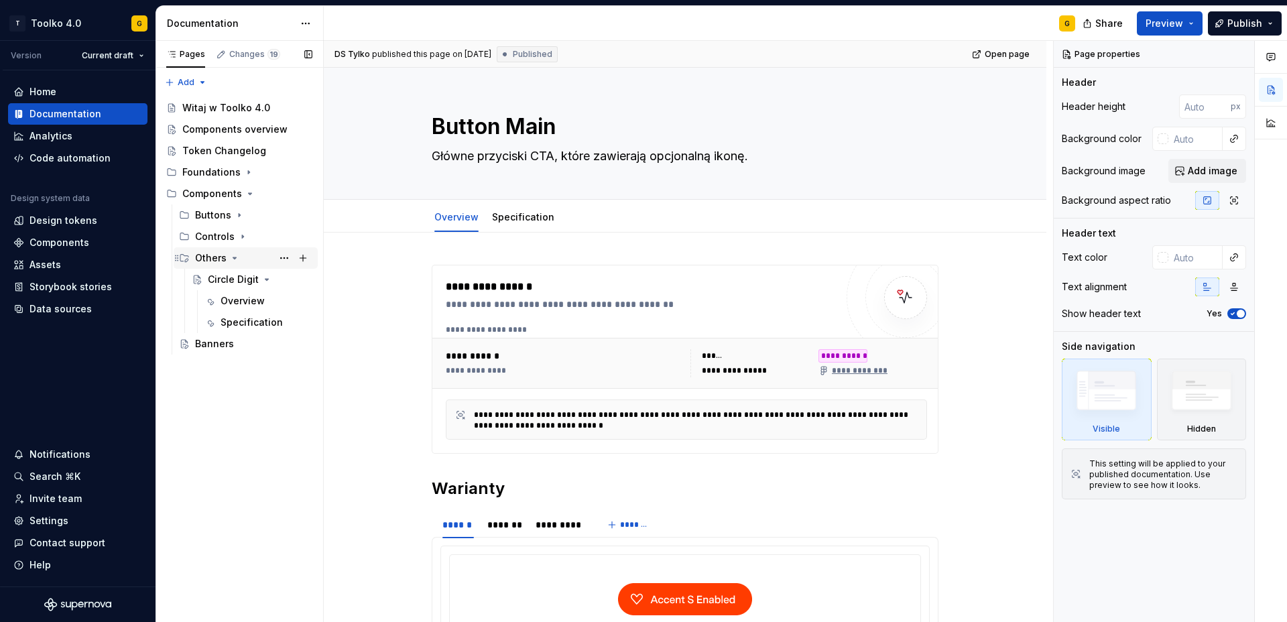
click at [209, 262] on div "Others" at bounding box center [211, 257] width 32 height 13
click at [288, 192] on button "Page tree" at bounding box center [284, 193] width 19 height 19
type textarea "*"
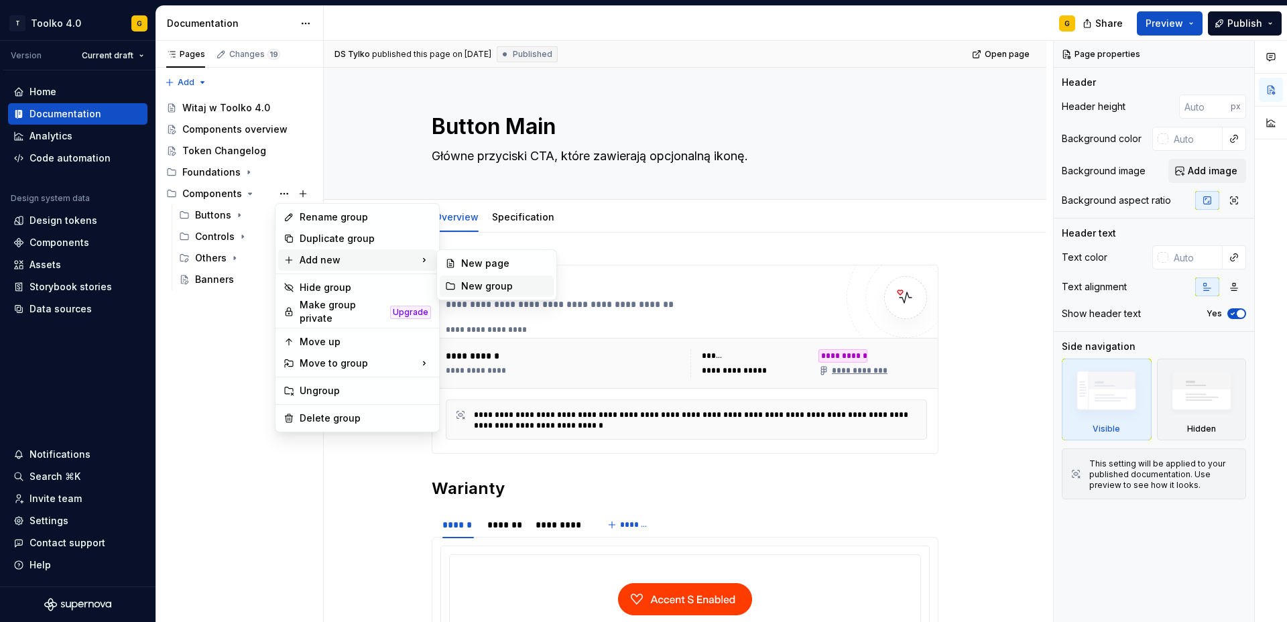
click at [521, 284] on div "New group" at bounding box center [504, 286] width 87 height 13
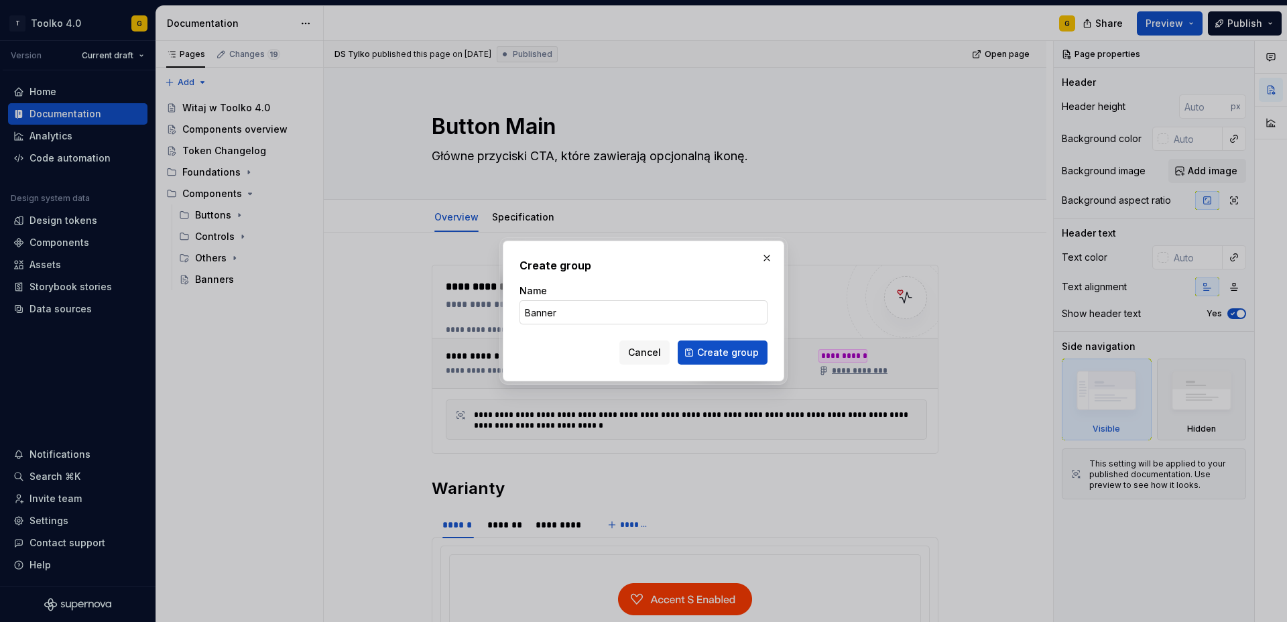
type input "Banners"
click button "Create group" at bounding box center [723, 353] width 90 height 24
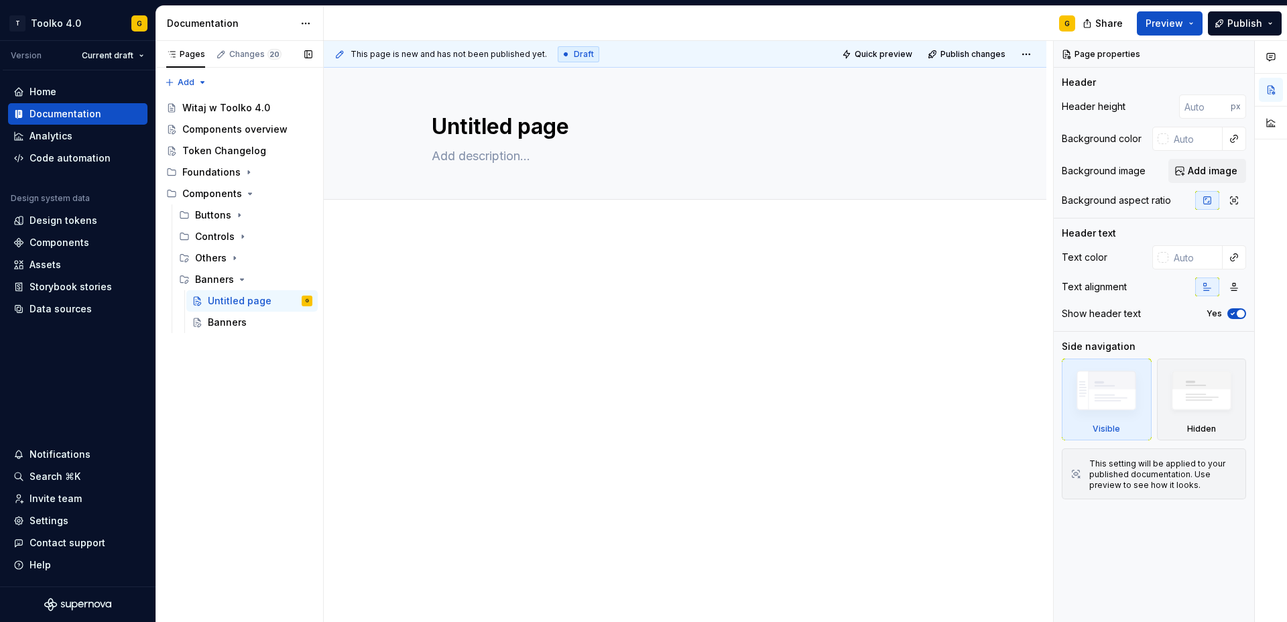
click at [0, 0] on button "Page tree" at bounding box center [0, 0] width 0 height 0
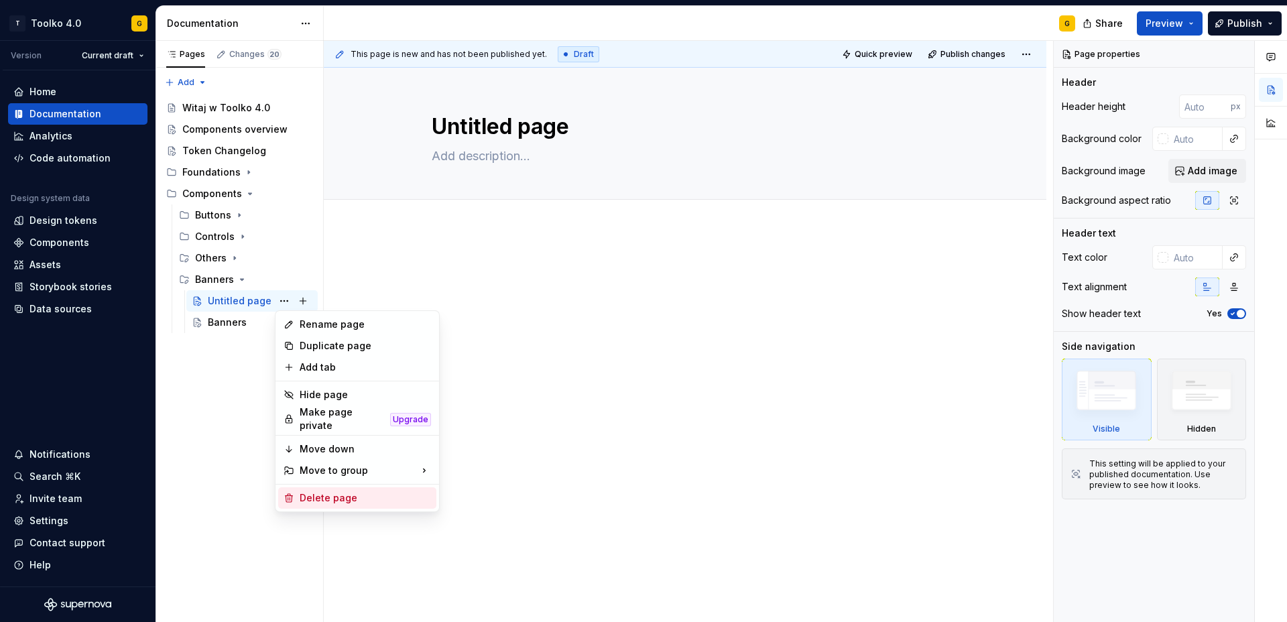
click at [321, 494] on div "Delete page" at bounding box center [365, 497] width 131 height 13
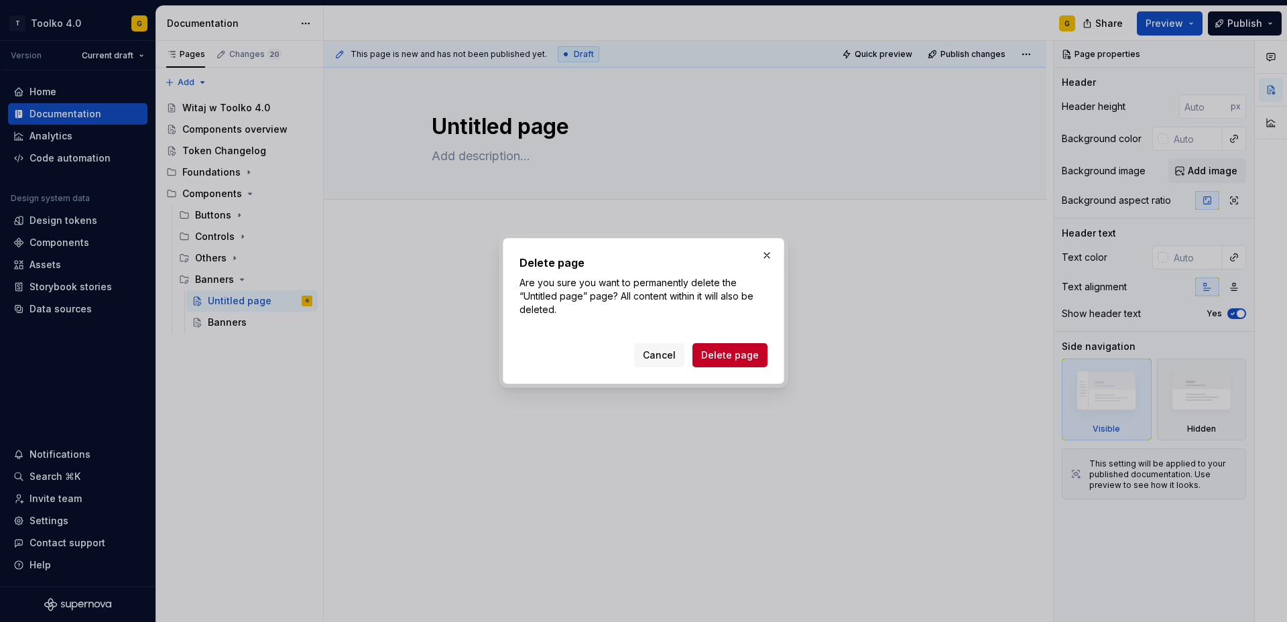
click at [721, 356] on span "Delete page" at bounding box center [730, 355] width 58 height 13
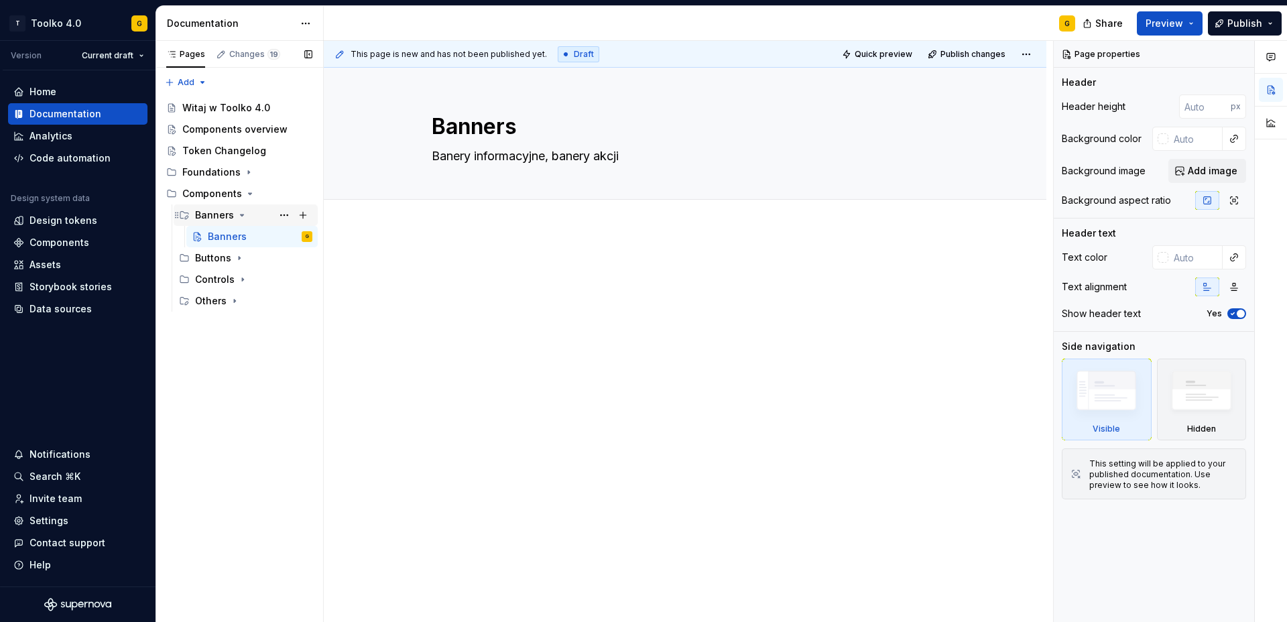
click at [217, 216] on div "Banners" at bounding box center [214, 215] width 39 height 13
click at [217, 212] on div "Banners" at bounding box center [214, 215] width 39 height 13
click at [221, 232] on div "Banners" at bounding box center [227, 236] width 39 height 13
click at [491, 125] on textarea "Banners" at bounding box center [682, 127] width 507 height 32
click at [531, 129] on textarea "Banners" at bounding box center [682, 127] width 507 height 32
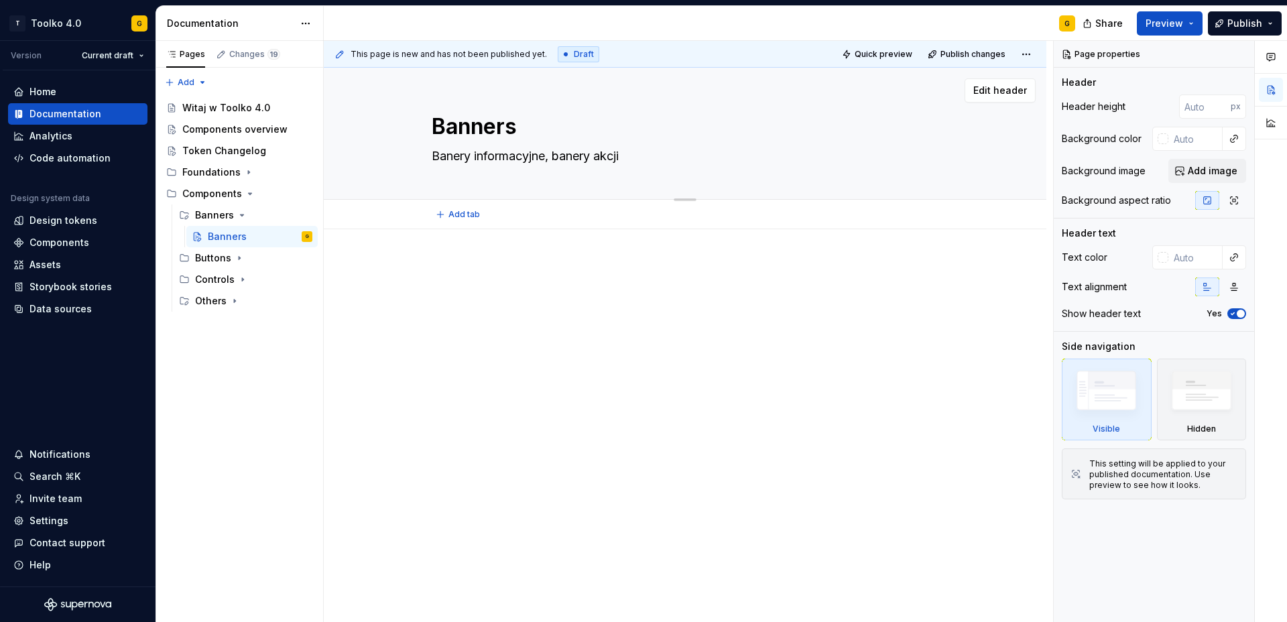
type textarea "*"
type textarea "Banner"
type textarea "*"
type textarea "Banner"
type textarea "*"
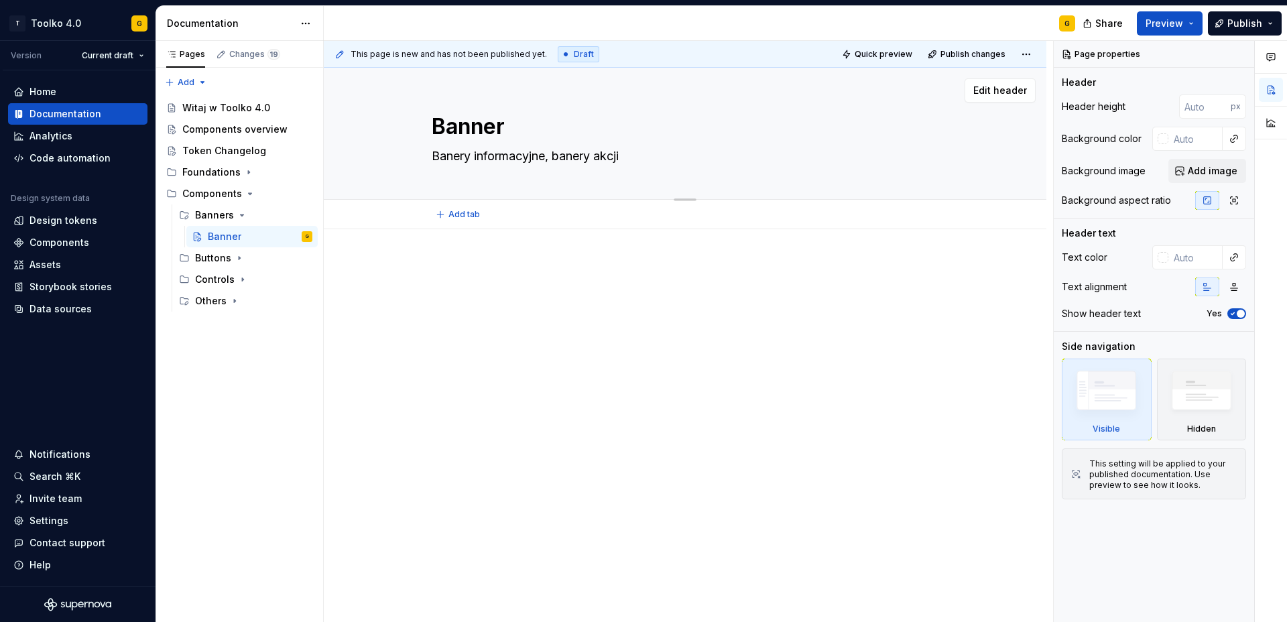
type textarea "Banner I"
type textarea "*"
type textarea "Banner In"
type textarea "*"
type textarea "Banner Inf"
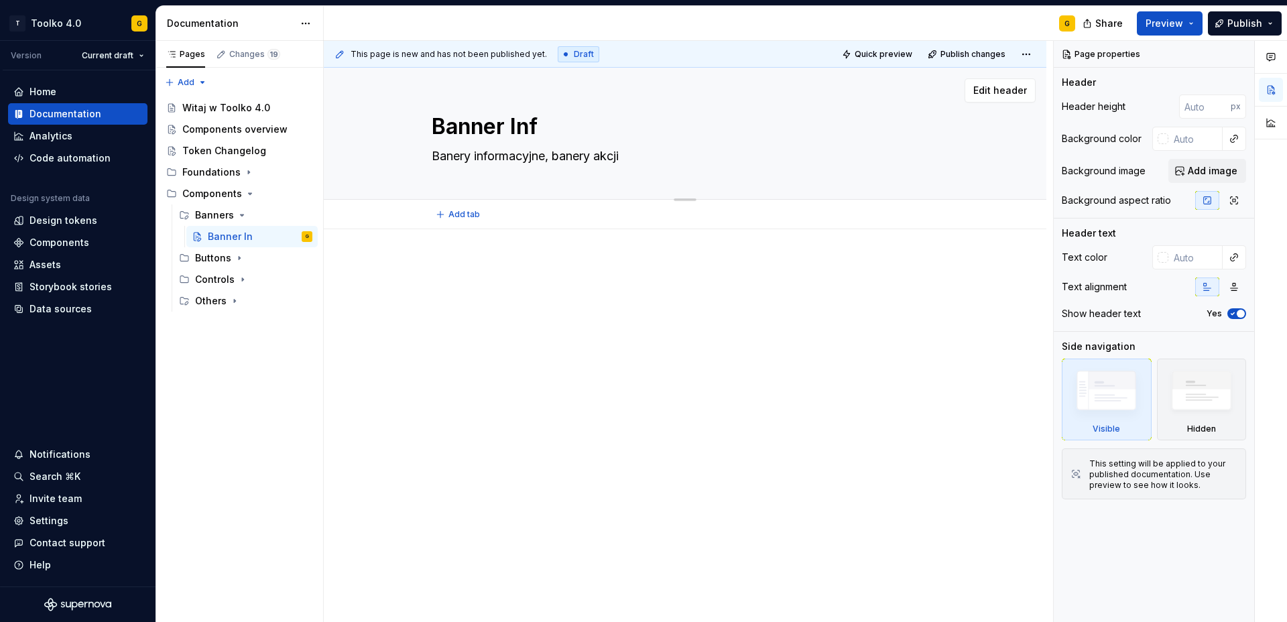
type textarea "*"
type textarea "Banner Info"
type textarea "*"
type textarea "Banner Info"
click at [487, 156] on textarea "Banery informacyjne, banery akcji" at bounding box center [682, 156] width 507 height 21
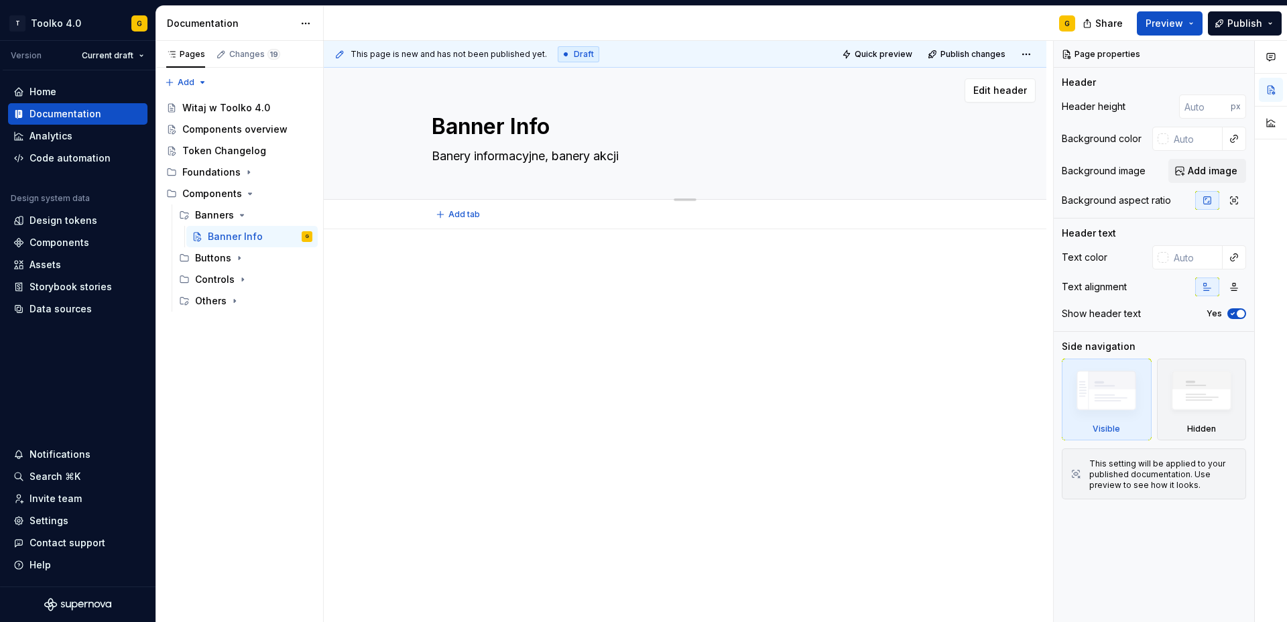
click at [438, 157] on textarea "Banery informacyjne, banery akcji" at bounding box center [682, 156] width 507 height 21
drag, startPoint x: 438, startPoint y: 156, endPoint x: 640, endPoint y: 156, distance: 202.5
click at [640, 156] on textarea "Banery informacyjne, banery akcji" at bounding box center [682, 156] width 507 height 21
type textarea "*"
type textarea "B"
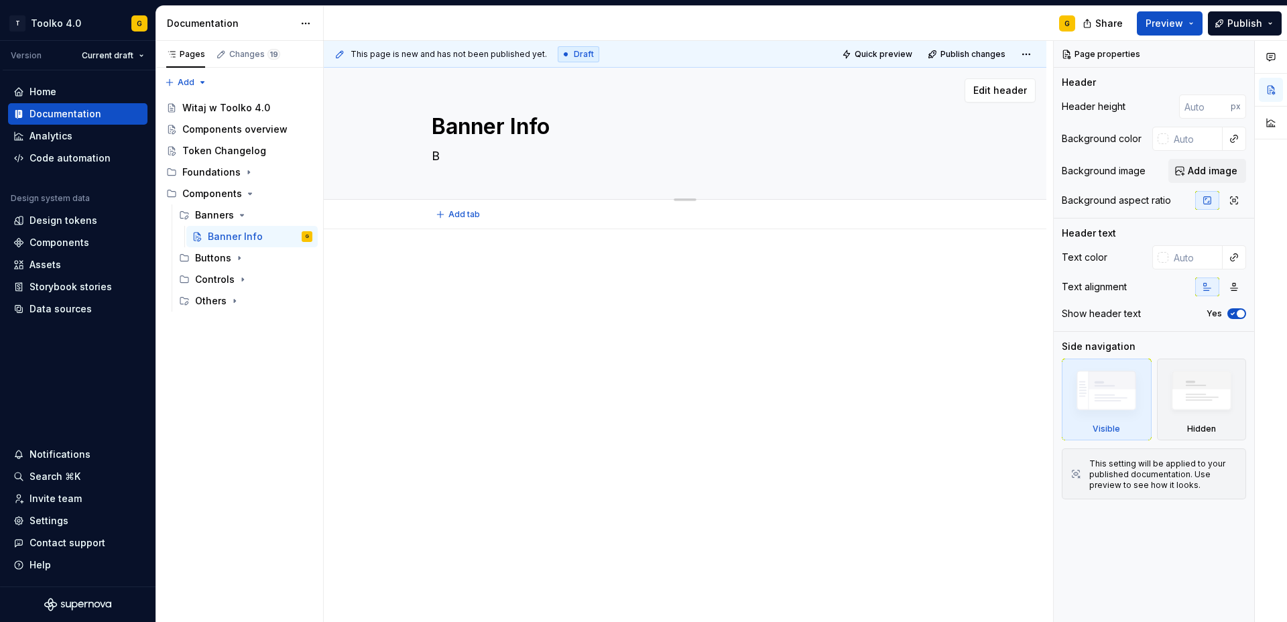
type textarea "*"
type textarea "Ba"
type textarea "*"
type textarea "Ban"
type textarea "*"
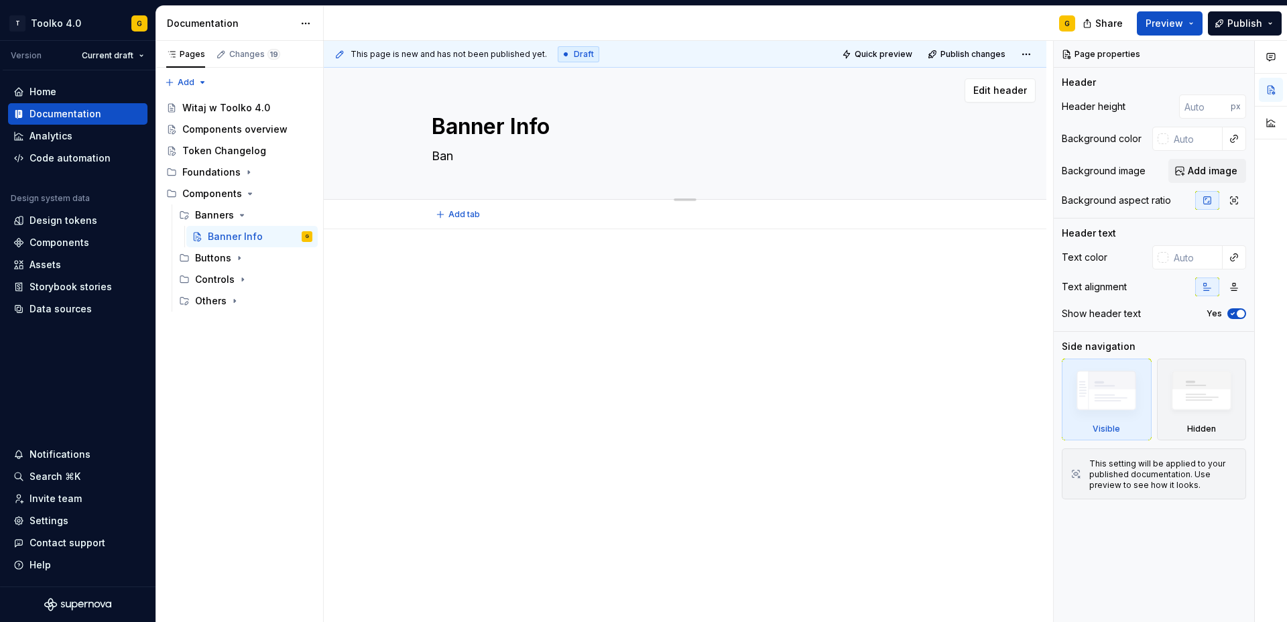
type textarea "Bane"
type textarea "*"
type textarea "Baner"
type textarea "*"
type textarea "Baner"
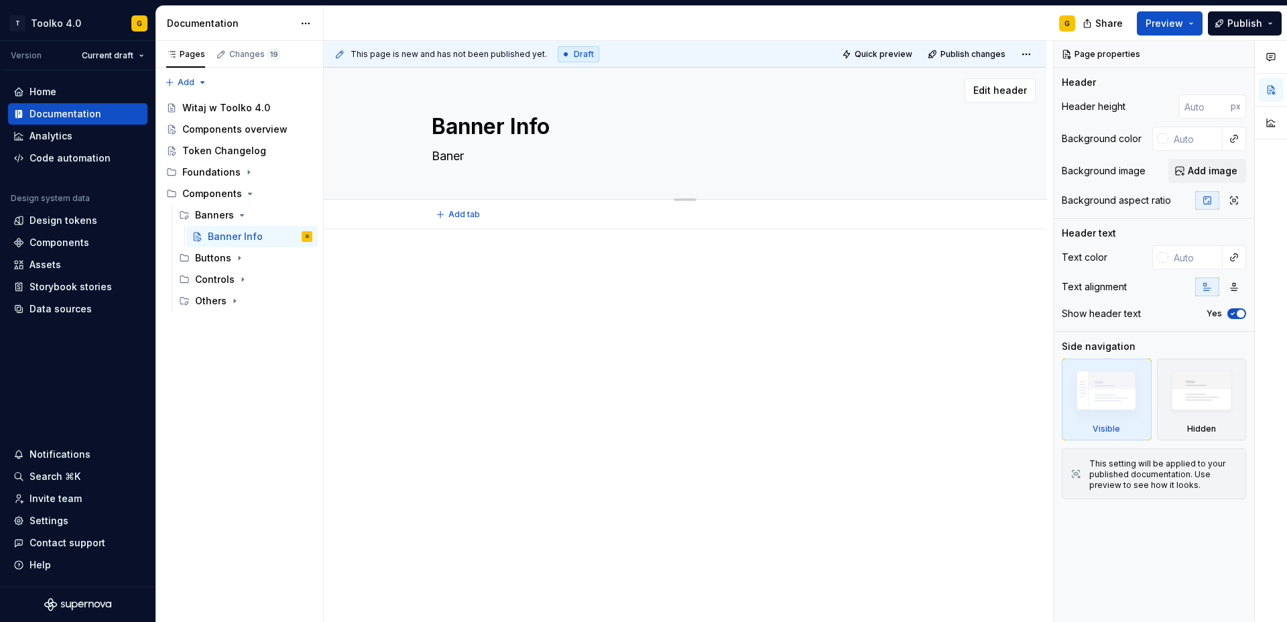
type textarea "*"
type textarea "Baner i"
type textarea "*"
type textarea "Baner in"
type textarea "*"
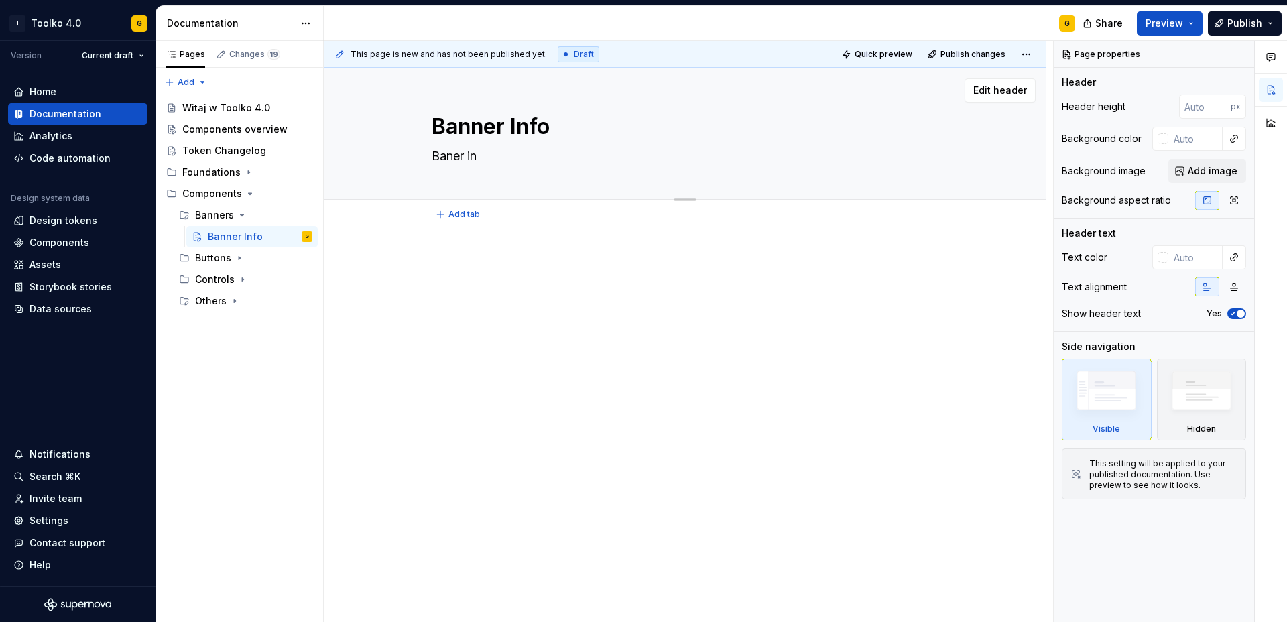
type textarea "Baner inf"
type textarea "*"
type textarea "Baner info"
type textarea "*"
type textarea "Baner infor"
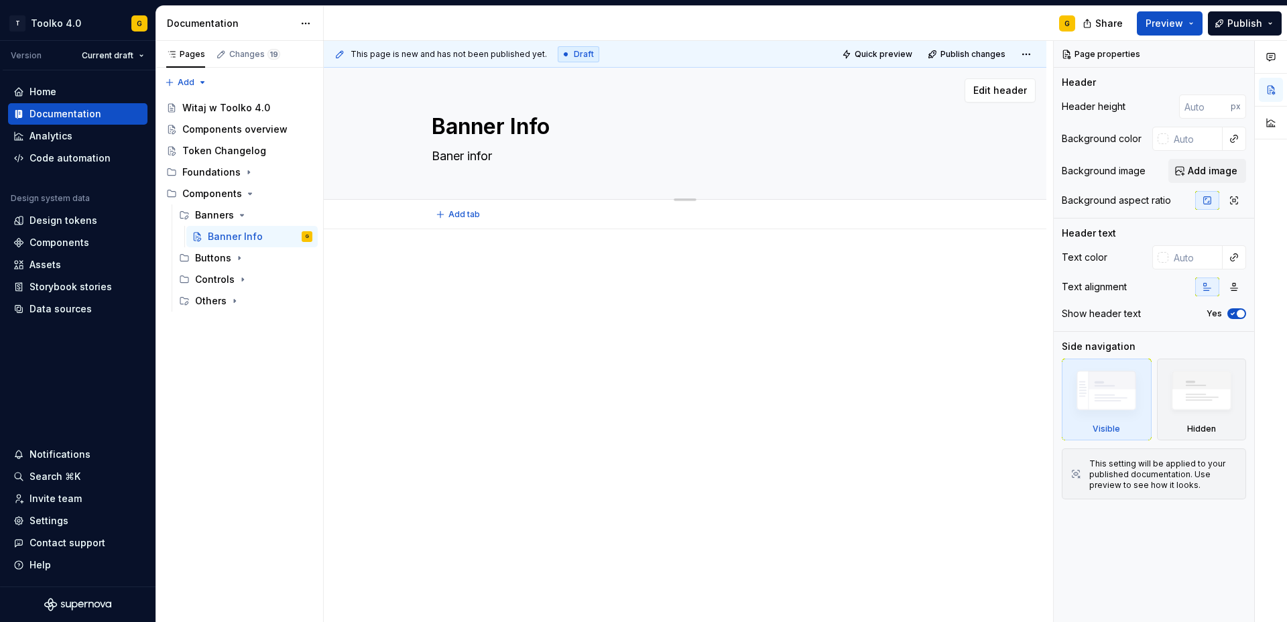
type textarea "*"
type textarea "Baner inform"
type textarea "*"
type textarea "Baner informa"
type textarea "*"
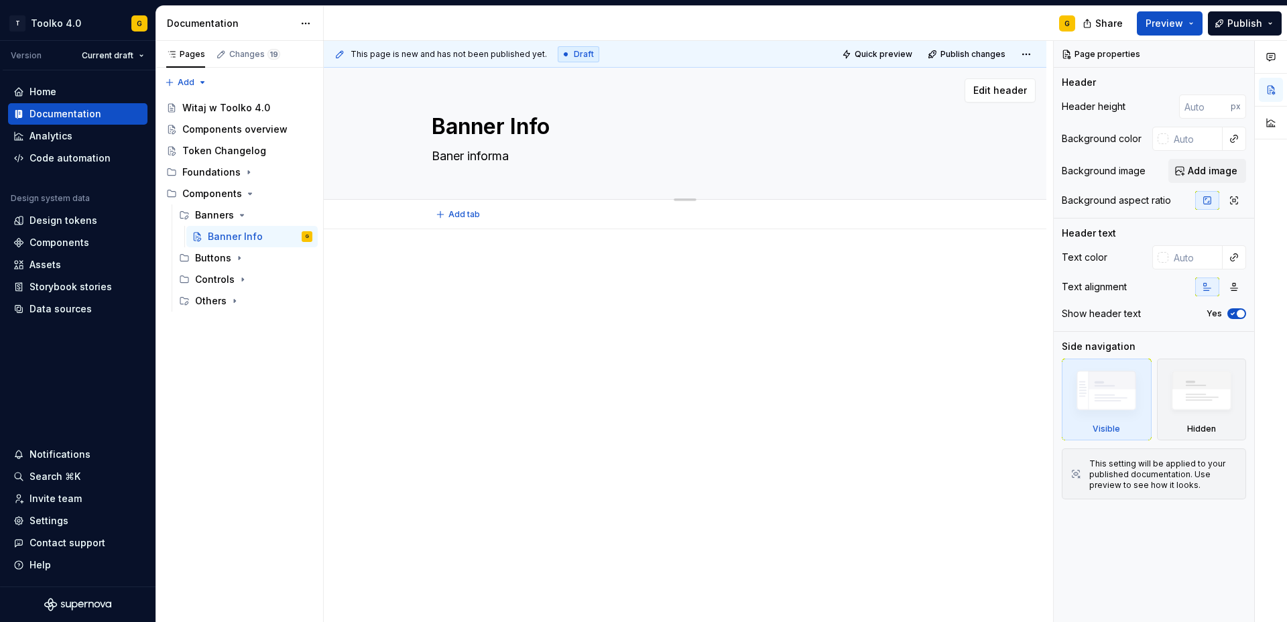
type textarea "Baner informac"
type textarea "*"
type textarea "Baner informacy"
type textarea "*"
type textarea "Baner informacyj"
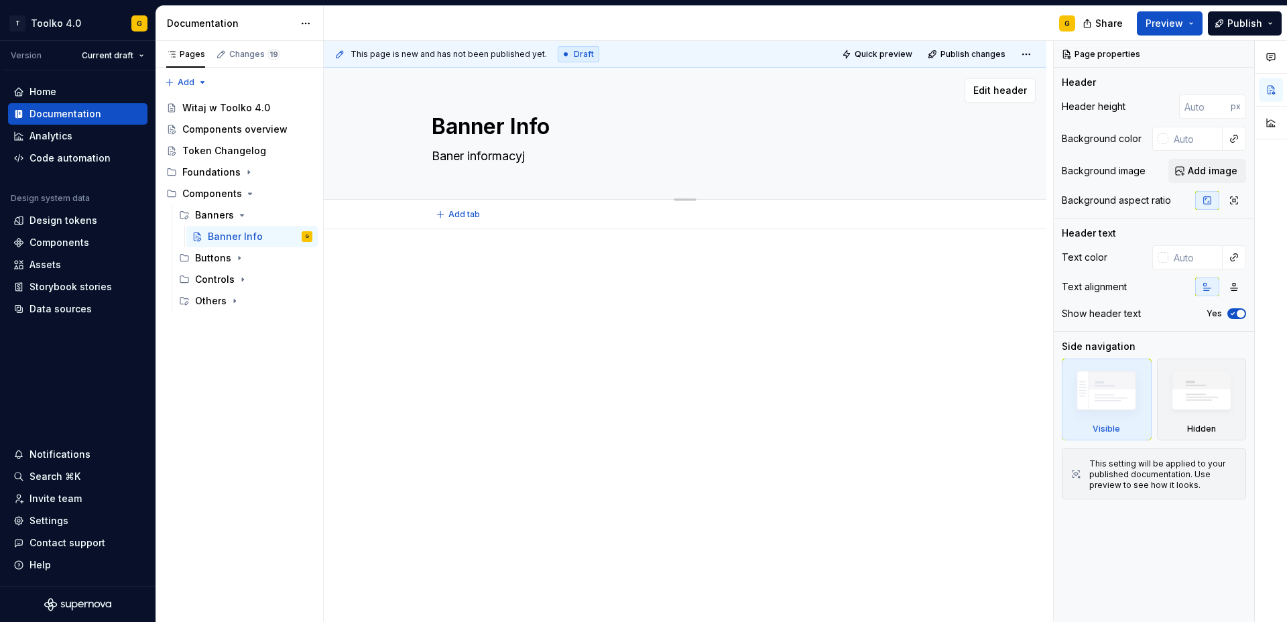
type textarea "*"
type textarea "Baner informacyjn"
type textarea "*"
type textarea "Baner informacyjny"
type textarea "*"
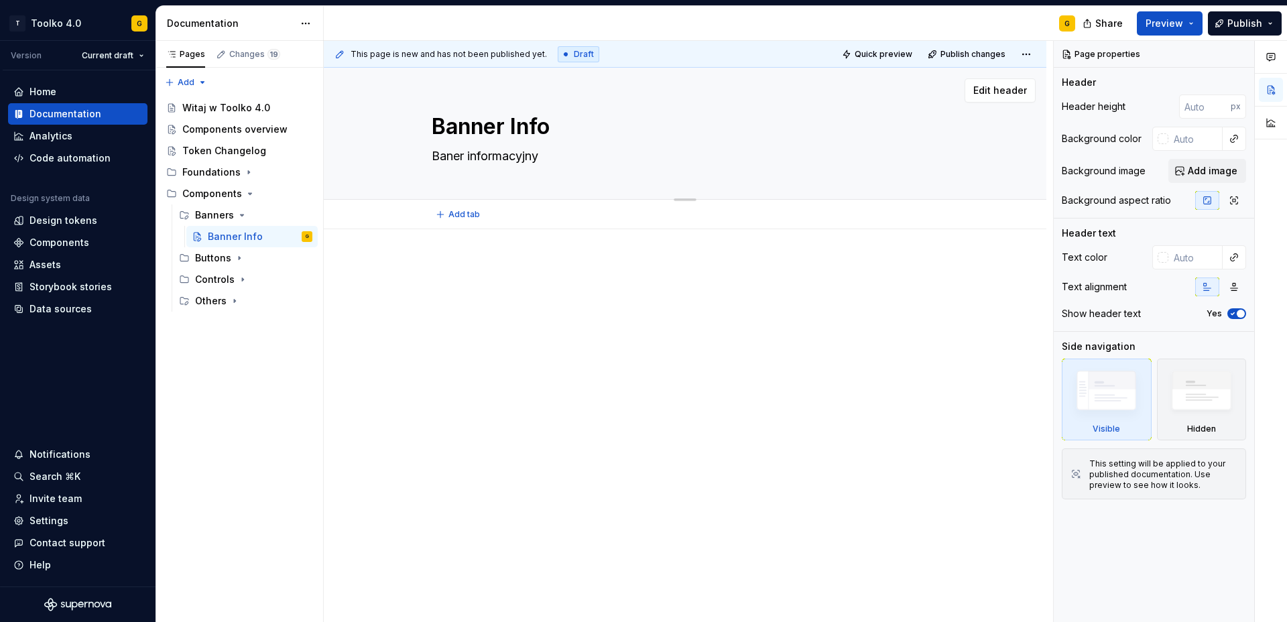
type textarea "Baner informacyjny"
type textarea "*"
type textarea "Baner informacyjny z"
type textarea "*"
type textarea "Baner informacyjny z"
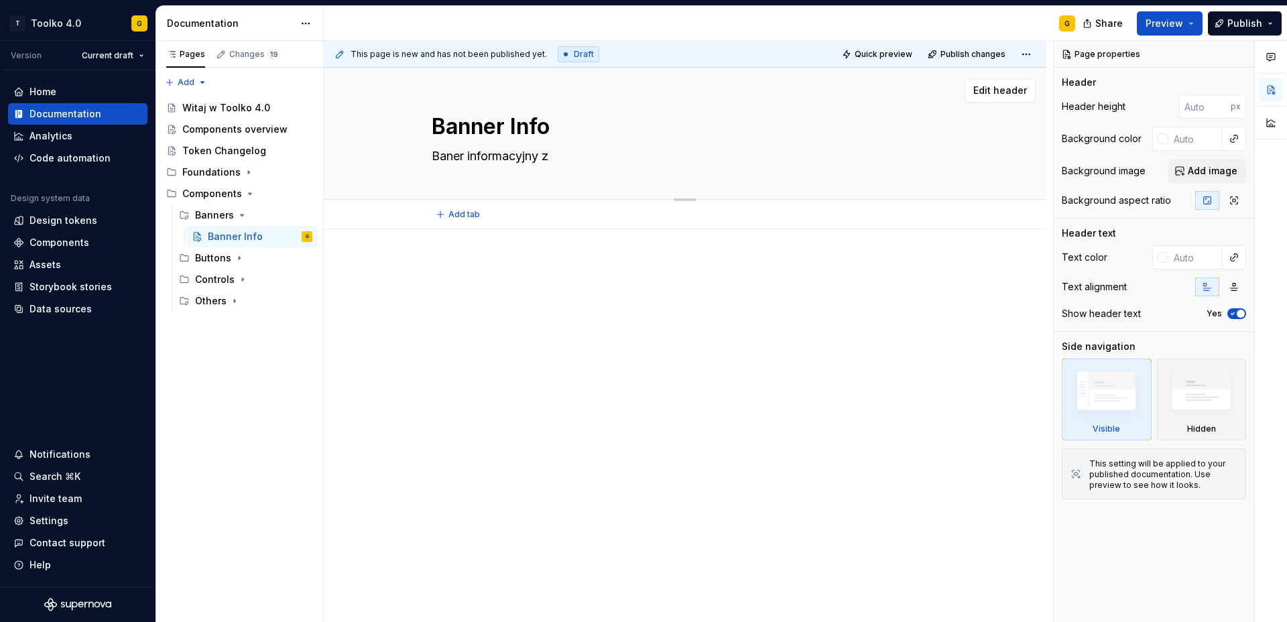
type textarea "*"
type textarea "Baner informacyjny z m"
type textarea "*"
type textarea "Baner informacyjny z mo"
type textarea "*"
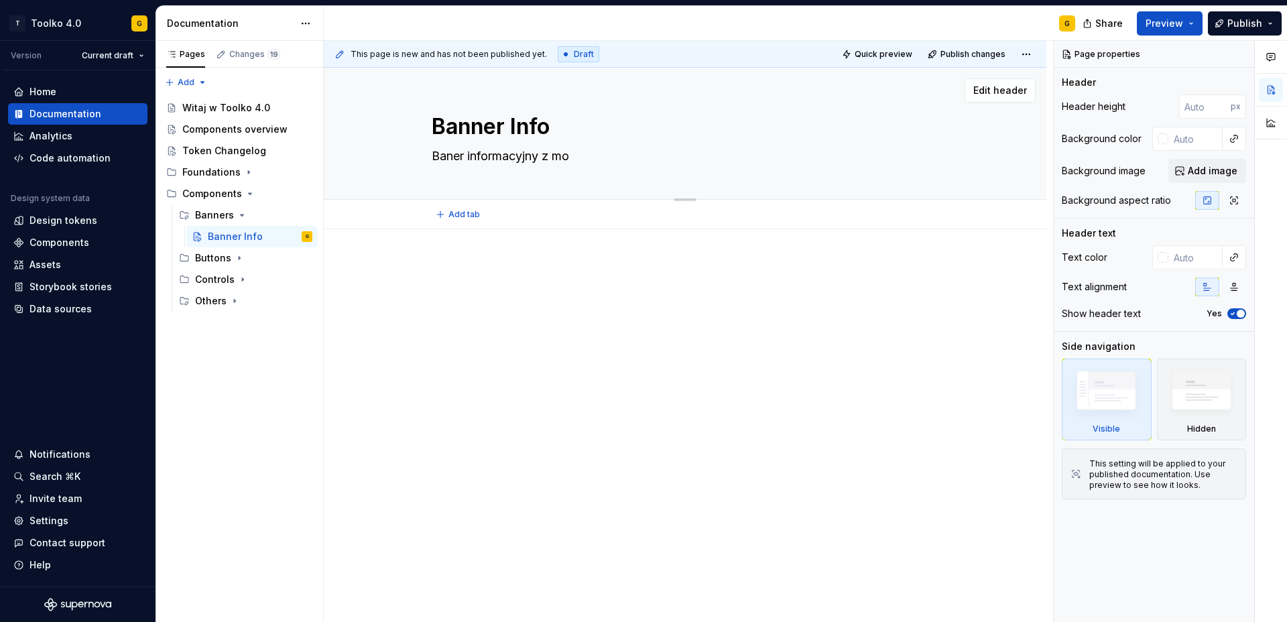
type textarea "Baner informacyjny z moż"
type textarea "*"
type textarea "Baner informacyjny z możl"
type textarea "*"
type textarea "Baner informacyjny z możli"
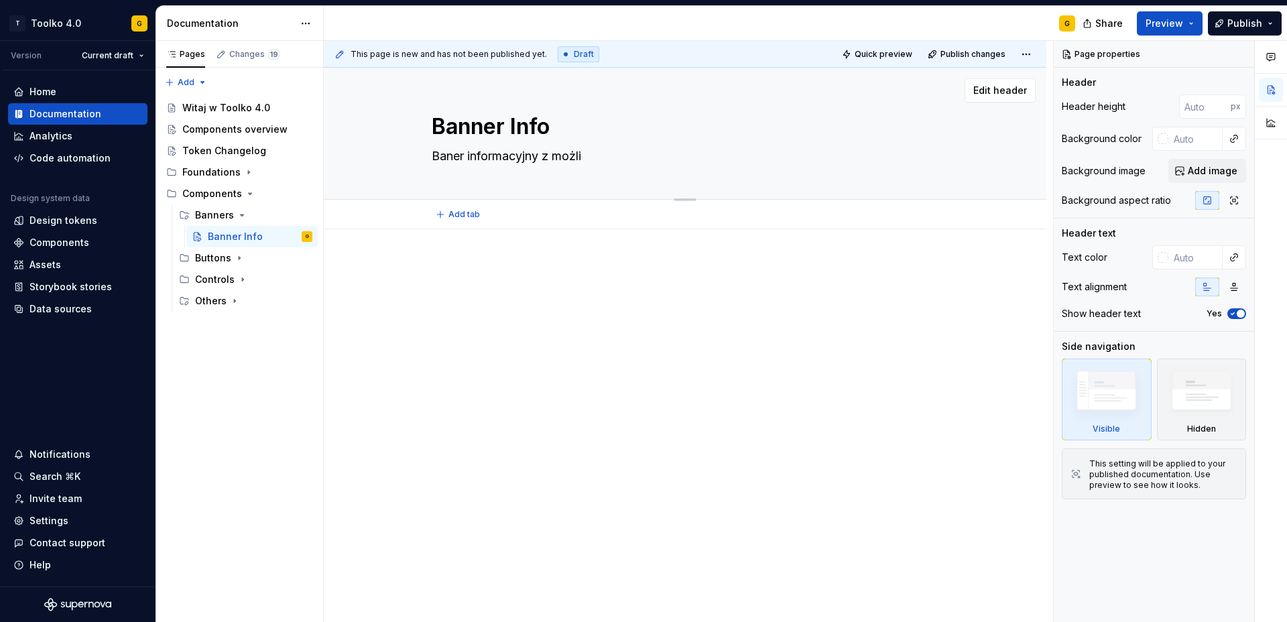
type textarea "*"
type textarea "Baner informacyjny z możliw"
type textarea "*"
type textarea "Baner informacyjny z możliwy"
type textarea "*"
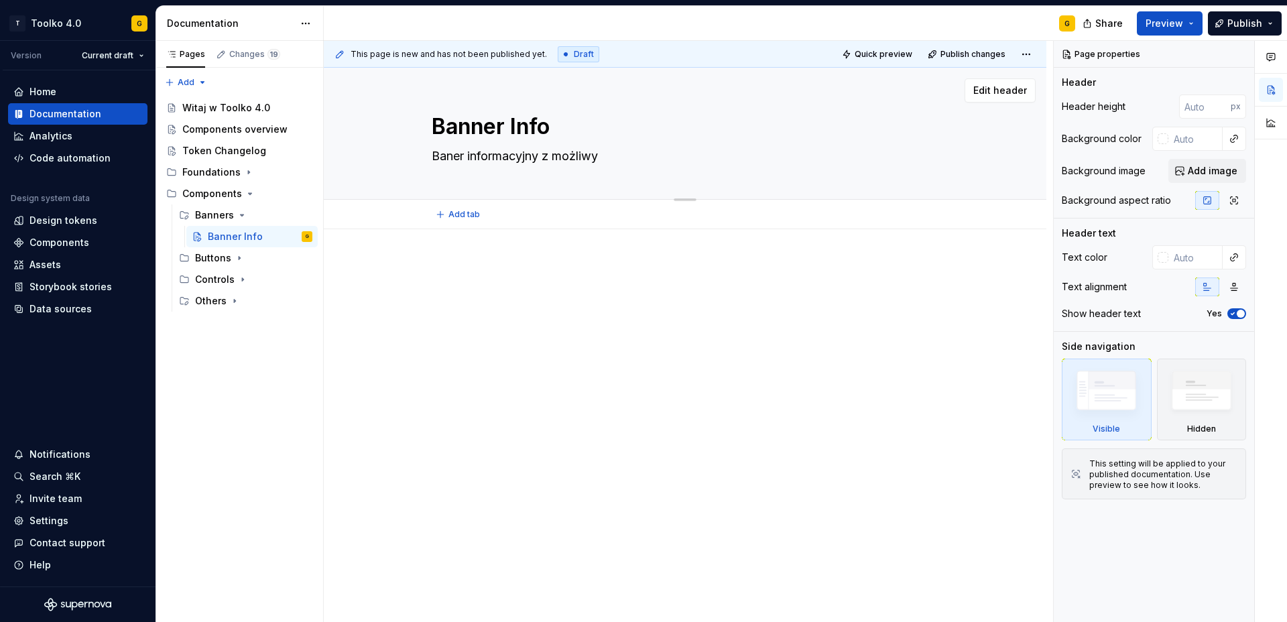
type textarea "Baner informacyjny z możliwym"
type textarea "*"
type textarea "Baner informacyjny z możliwym"
type textarea "*"
type textarea "Baner informacyjny z możliwym d"
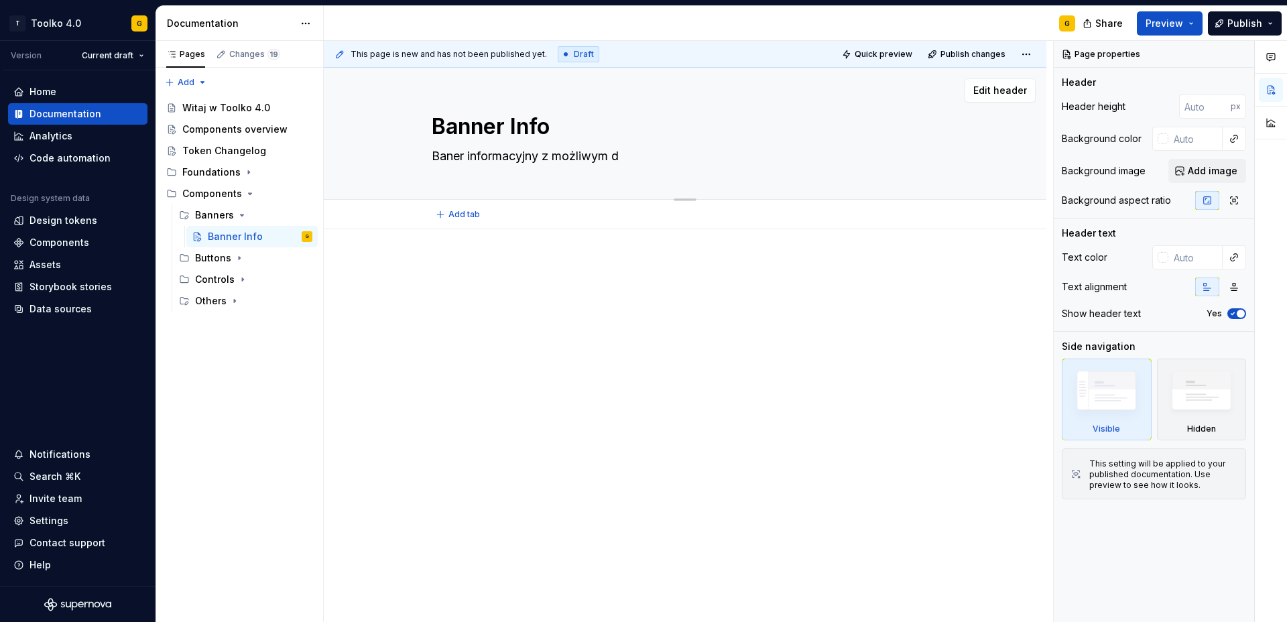
type textarea "*"
type textarea "Baner informacyjny z możliwym do"
type textarea "*"
type textarea "Baner informacyjny z możliwym dod"
type textarea "*"
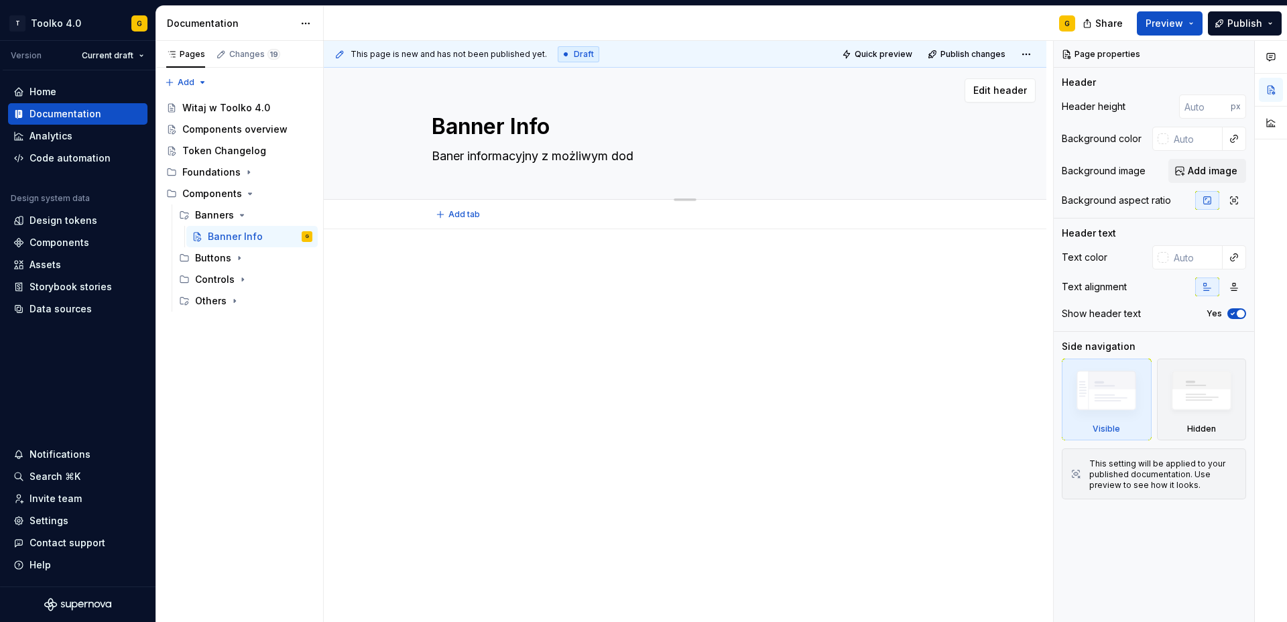
type textarea "Baner informacyjny z możliwym doda"
type textarea "*"
type textarea "Baner informacyjny z możliwym dodan"
type textarea "*"
type textarea "Baner informacyjny z możliwym dodani"
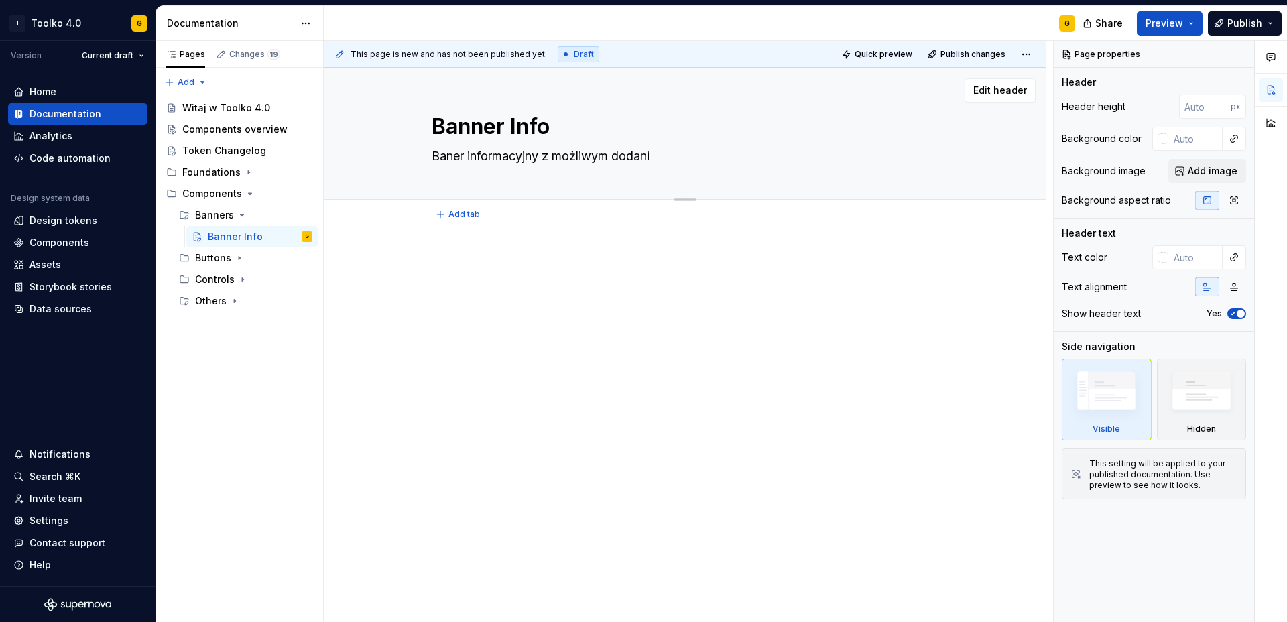
type textarea "*"
type textarea "Baner informacyjny z możliwym dodanie"
type textarea "*"
type textarea "Baner informacyjny z możliwym dodaniem"
type textarea "*"
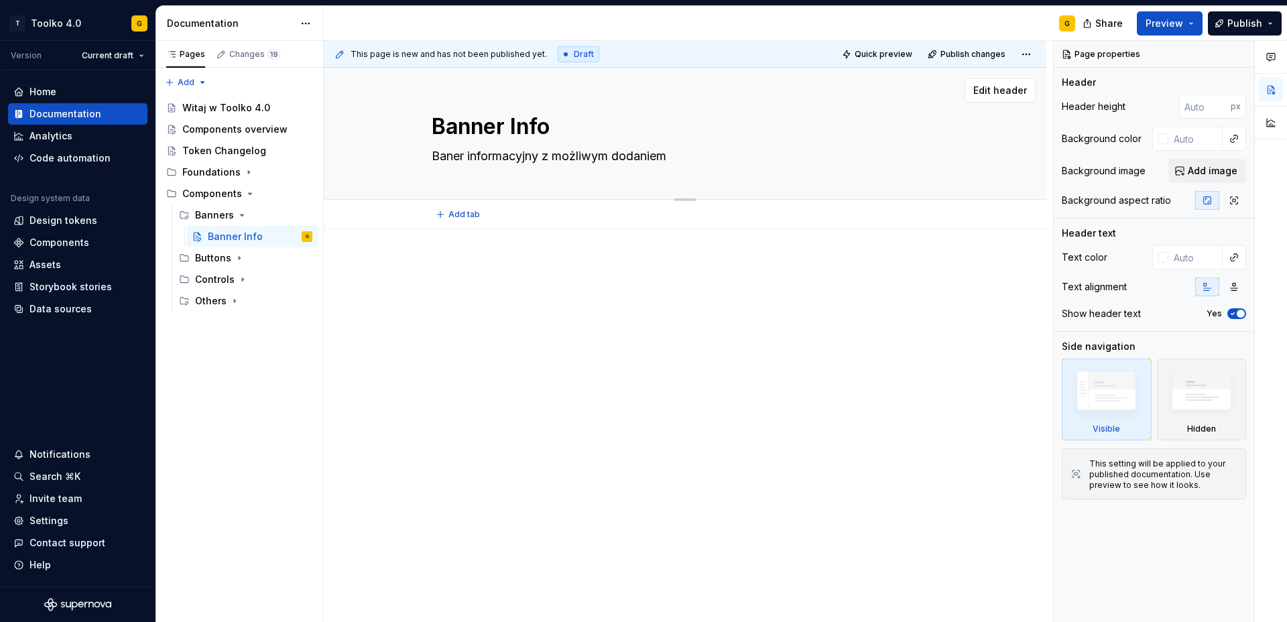
type textarea "Baner informacyjny z możliwym dodaniem"
type textarea "*"
type textarea "Baner informacyjny z możliwym dodaniem a"
type textarea "*"
type textarea "Baner informacyjny z możliwym dodaniem ak"
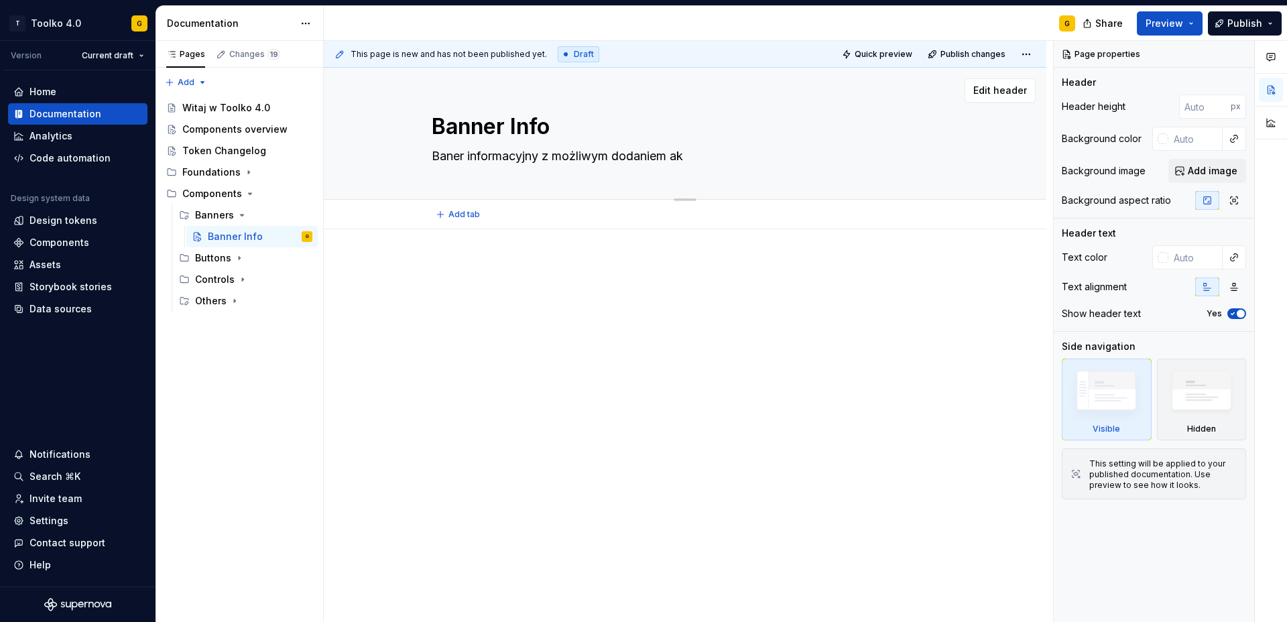
type textarea "*"
type textarea "Baner informacyjny z możliwym dodaniem akc"
type textarea "*"
type textarea "Baner informacyjny z możliwym dodaniem akcj"
type textarea "*"
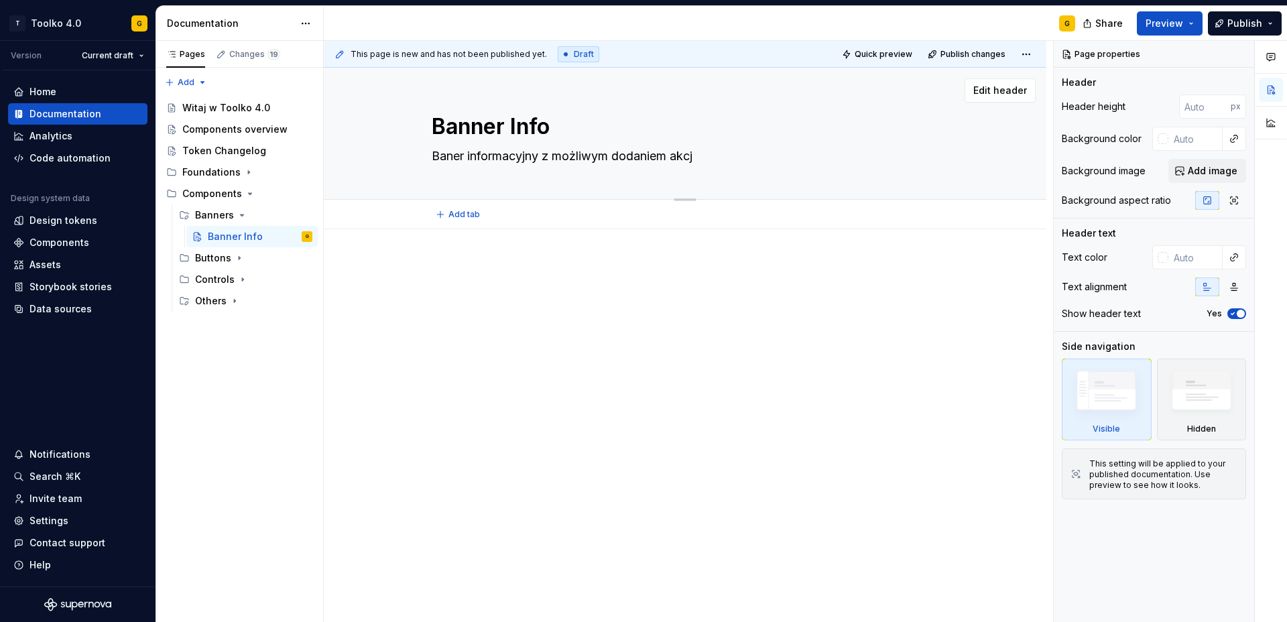
type textarea "Baner informacyjny z możliwym dodaniem akcji"
click at [575, 156] on textarea "Baner informacyjny z możliwym dodaniem akcji" at bounding box center [682, 156] width 507 height 21
type textarea "*"
type textarea "Baner informacyjny z o dodaniem akcji"
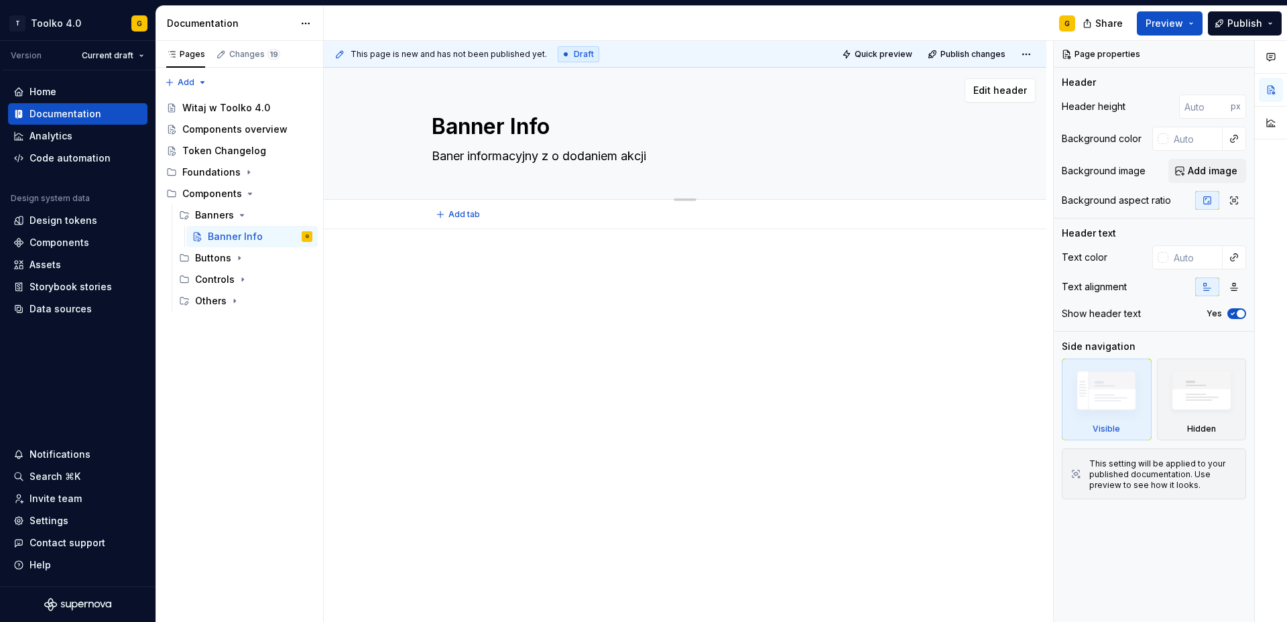
type textarea "*"
type textarea "Baner informacyjny z op dodaniem akcji"
type textarea "*"
type textarea "Baner informacyjny z opc dodaniem akcji"
type textarea "*"
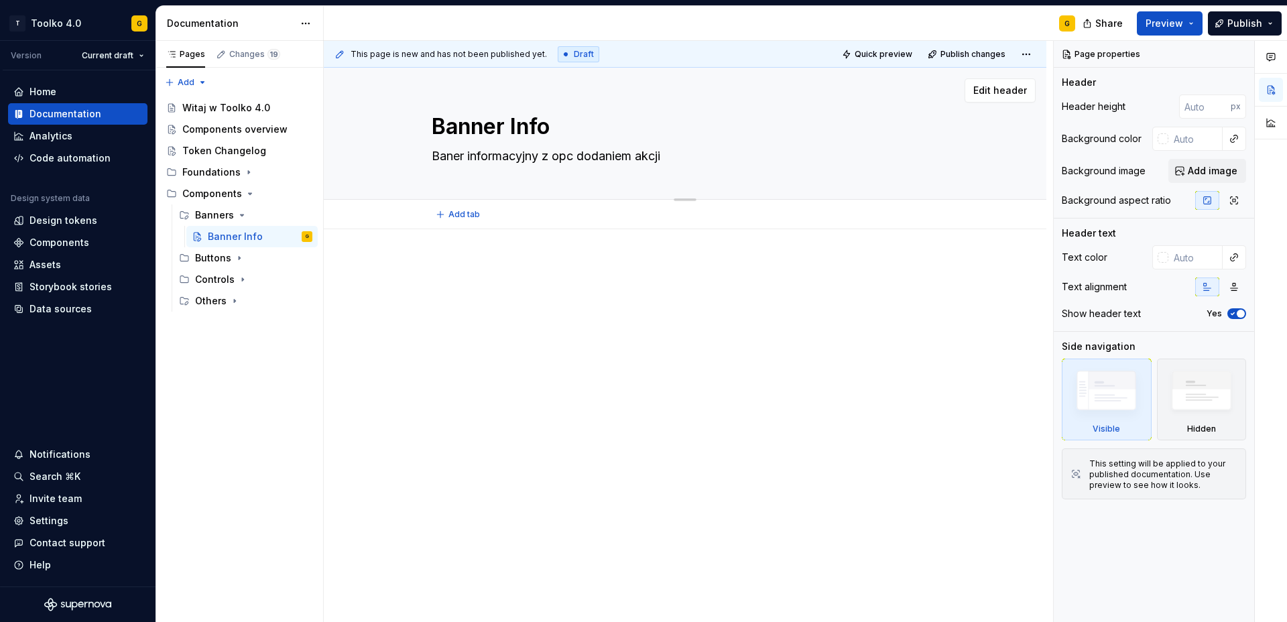
type textarea "Baner informacyjny z opcj dodaniem akcji"
type textarea "*"
type textarea "Baner informacyjny z opcjo dodaniem akcji"
type textarea "*"
type textarea "Baner informacyjny z opcjon dodaniem akcji"
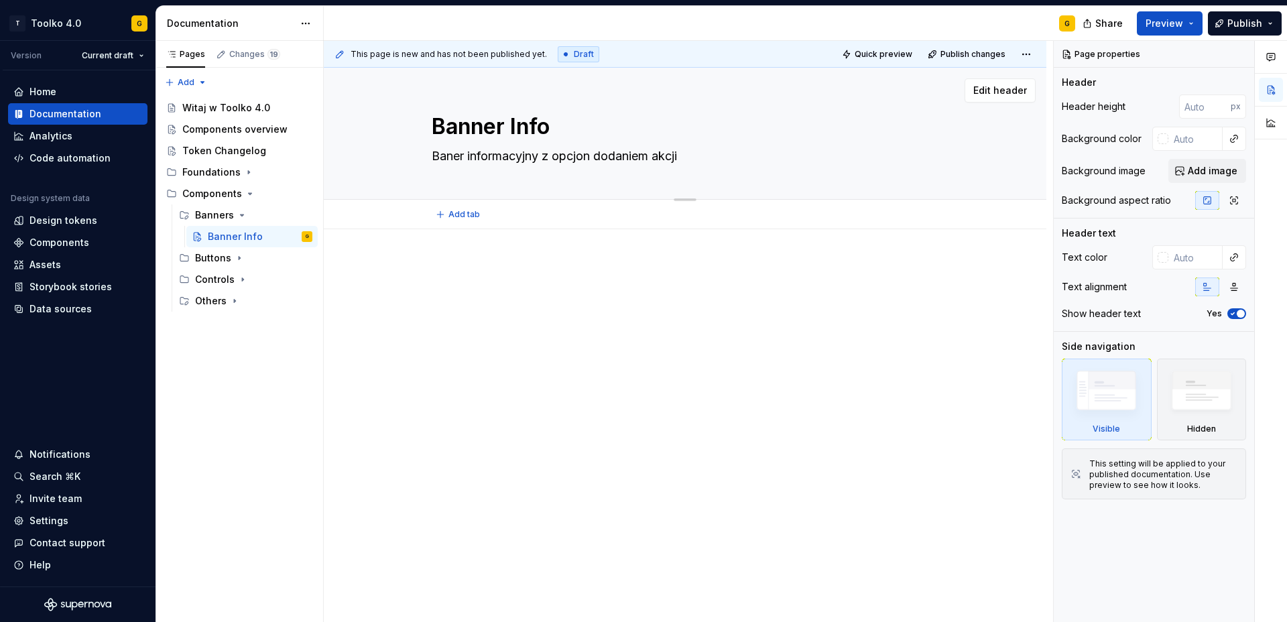
type textarea "*"
type textarea "Baner informacyjny z opcjona dodaniem akcji"
type textarea "*"
type textarea "Baner informacyjny z opcjonal dodaniem akcji"
type textarea "*"
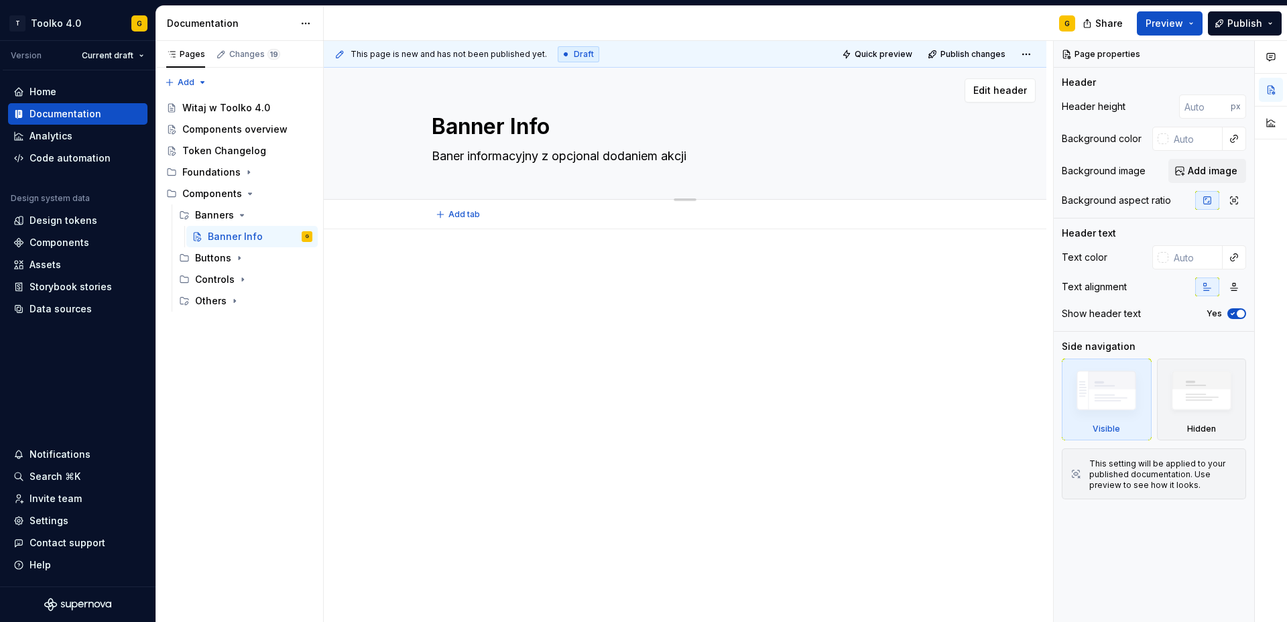
type textarea "Baner informacyjny z opcjonaln dodaniem akcji"
type textarea "*"
type textarea "Baner informacyjny z opcjonalny dodaniem akcji"
type textarea "*"
type textarea "Baner informacyjny z opcjonalnym dodaniem akcji"
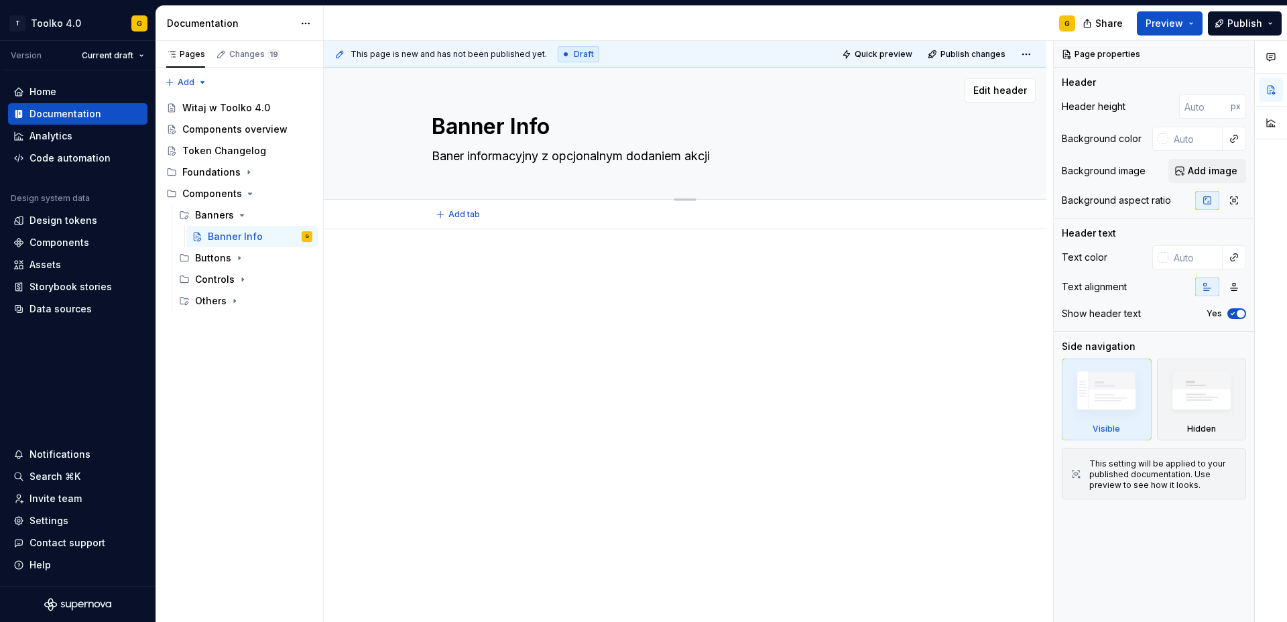
click at [736, 158] on textarea "Baner informacyjny z opcjonalnym dodaniem akcji" at bounding box center [682, 156] width 507 height 21
type textarea "*"
type textarea "Baner informacyjny z opcjonalnym dodaniem akcji"
click at [236, 258] on icon "Page tree" at bounding box center [239, 258] width 11 height 11
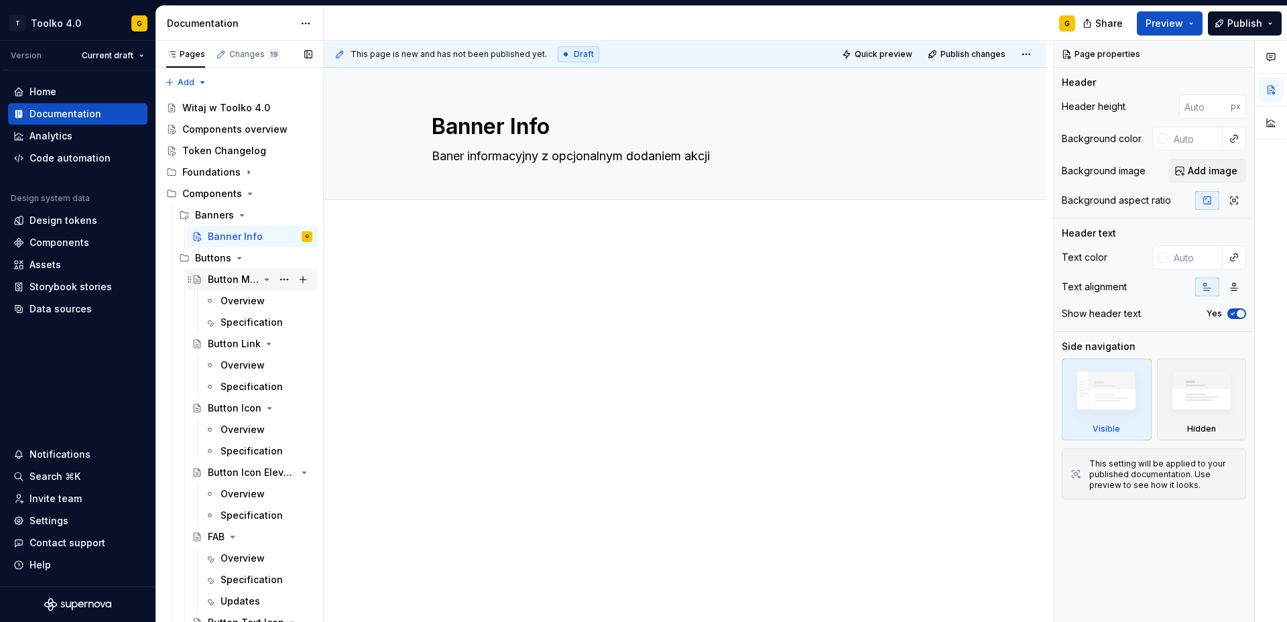
click at [237, 280] on div "Button Main" at bounding box center [233, 279] width 51 height 13
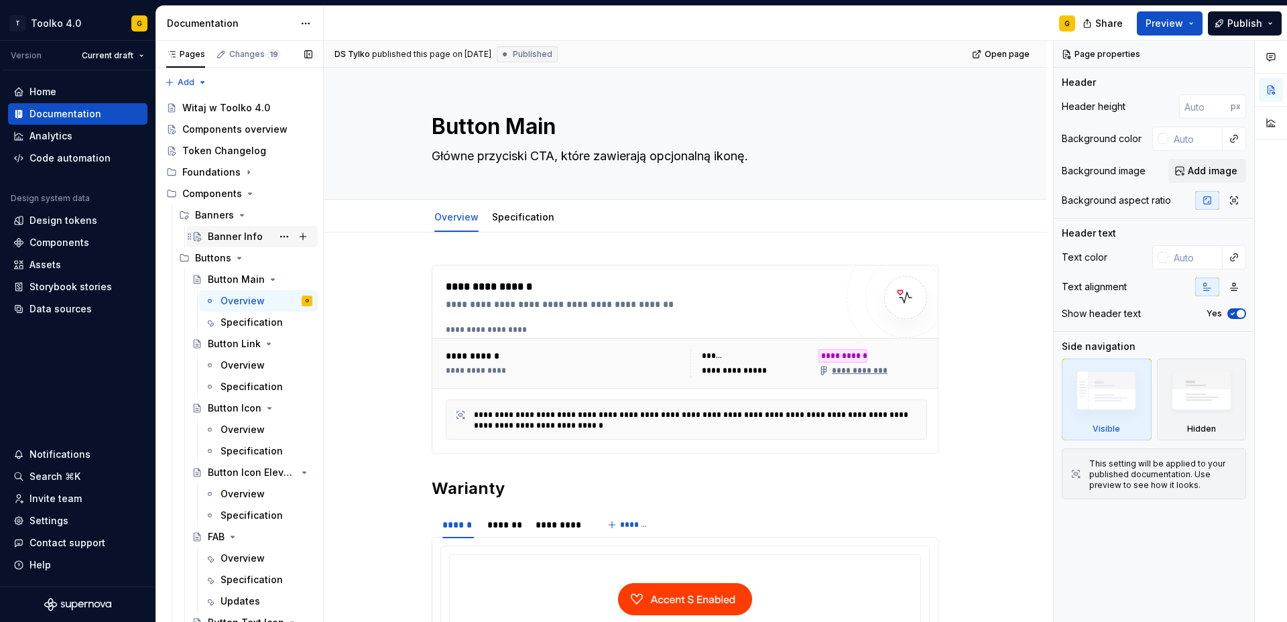
click at [234, 236] on div "Banner Info" at bounding box center [235, 236] width 55 height 13
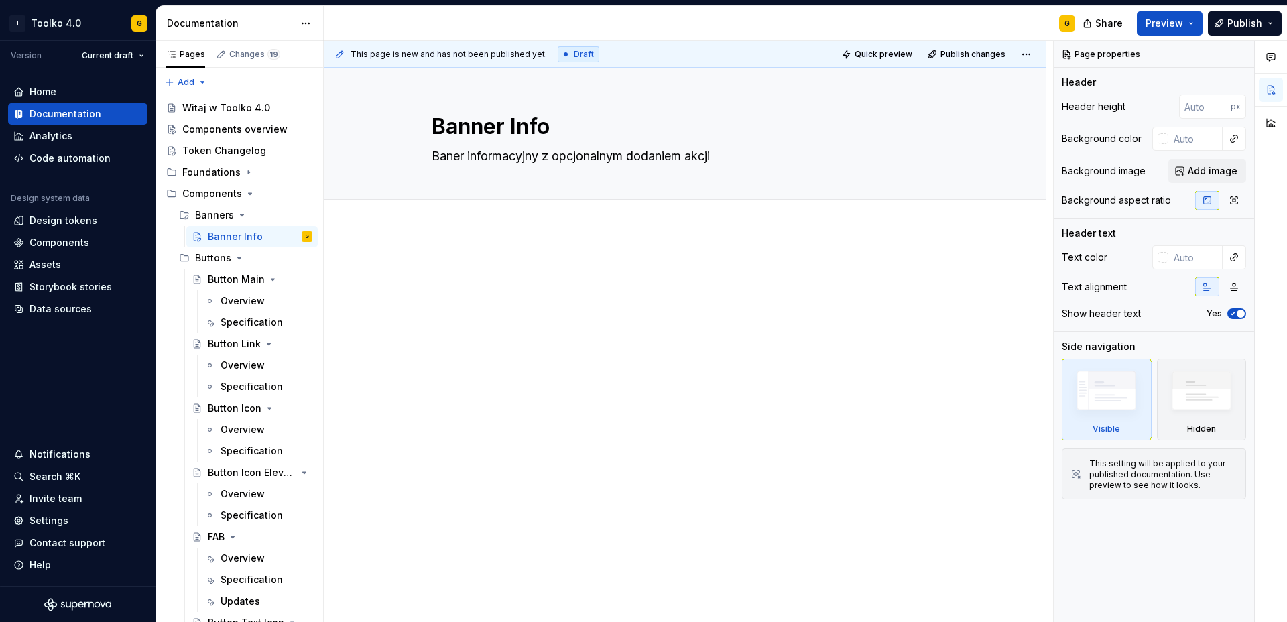
click at [475, 245] on div at bounding box center [685, 372] width 723 height 286
click at [235, 295] on div "Overview" at bounding box center [243, 300] width 44 height 13
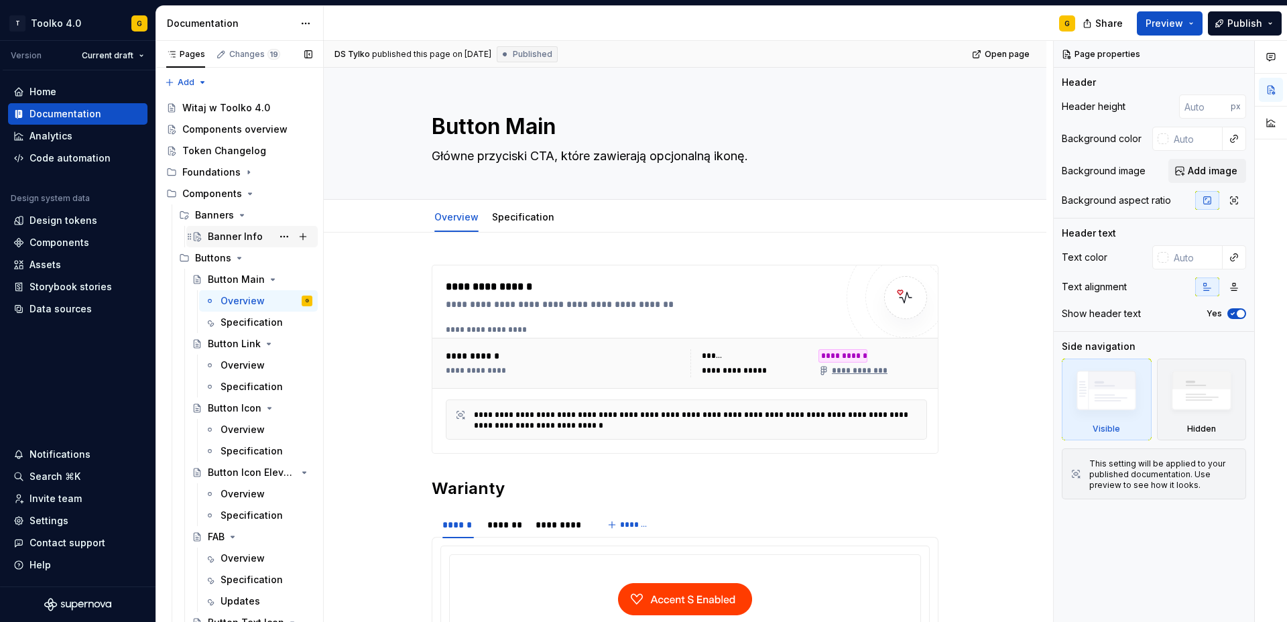
click at [237, 237] on div "Banner Info" at bounding box center [235, 236] width 55 height 13
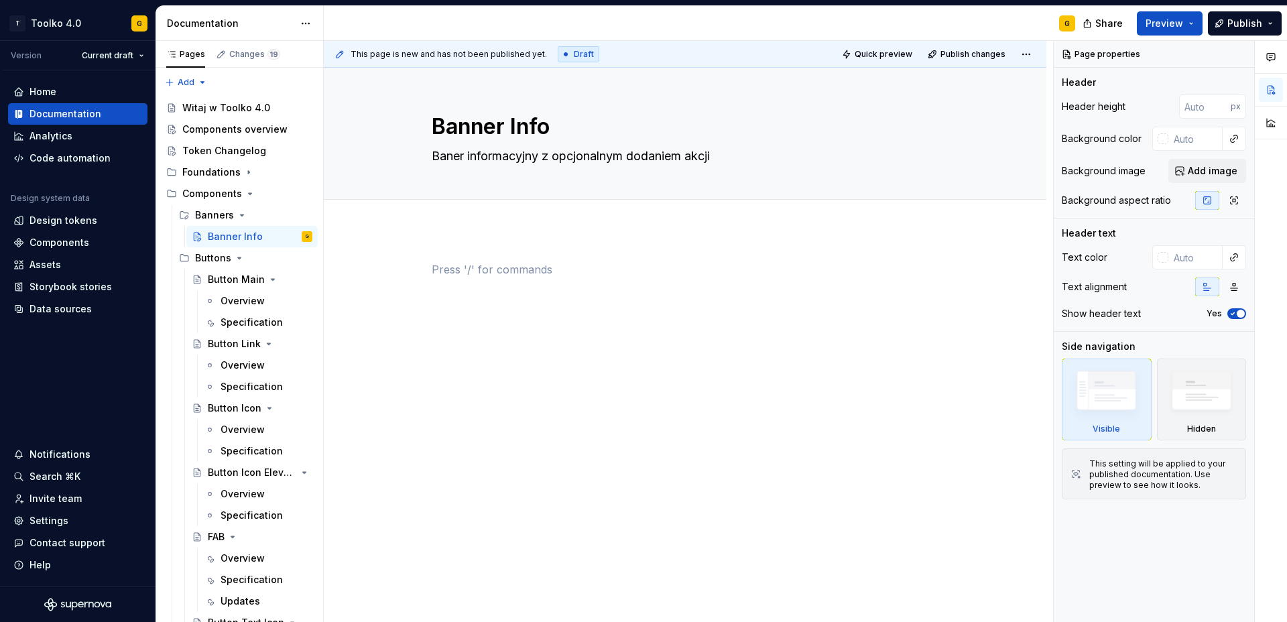
type textarea "*"
click at [444, 217] on button "Add tab" at bounding box center [459, 214] width 54 height 19
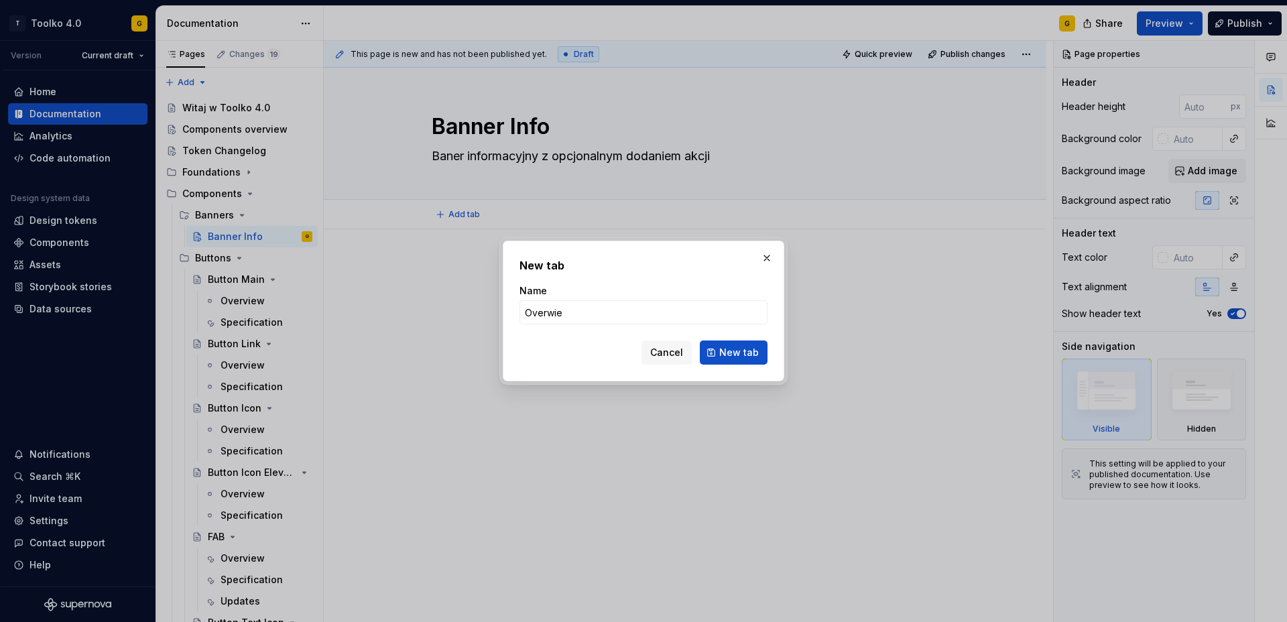
type input "Overwiev"
click button "New tab" at bounding box center [734, 353] width 68 height 24
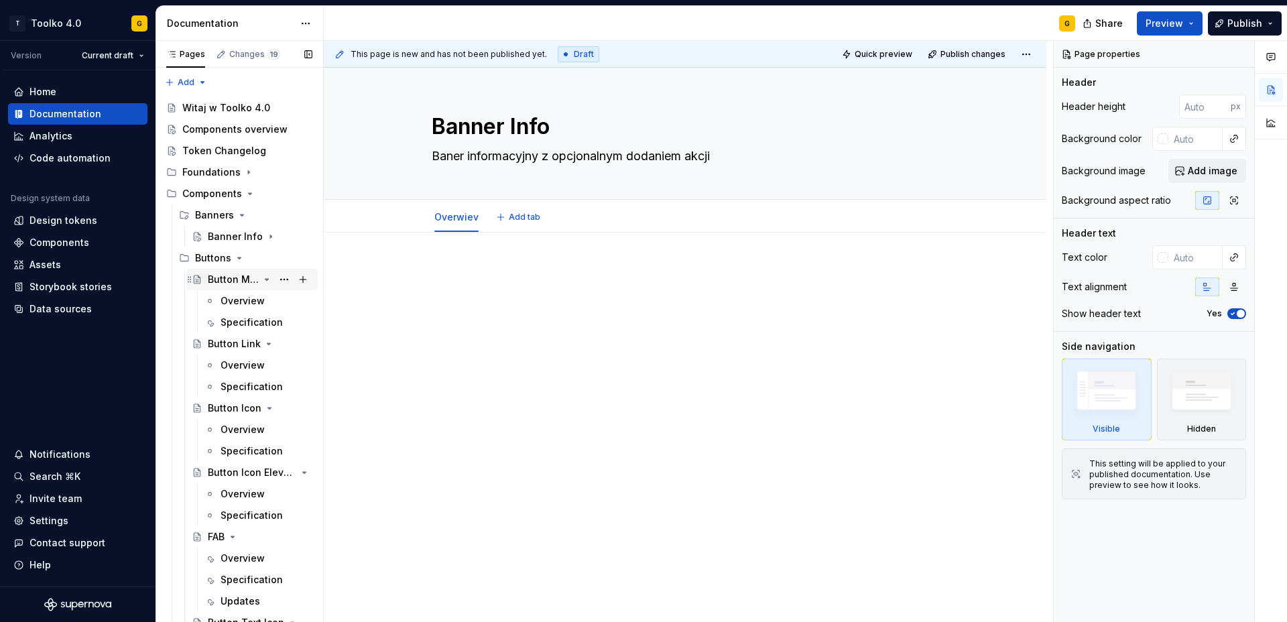
click at [231, 281] on div "Button Main" at bounding box center [233, 279] width 51 height 13
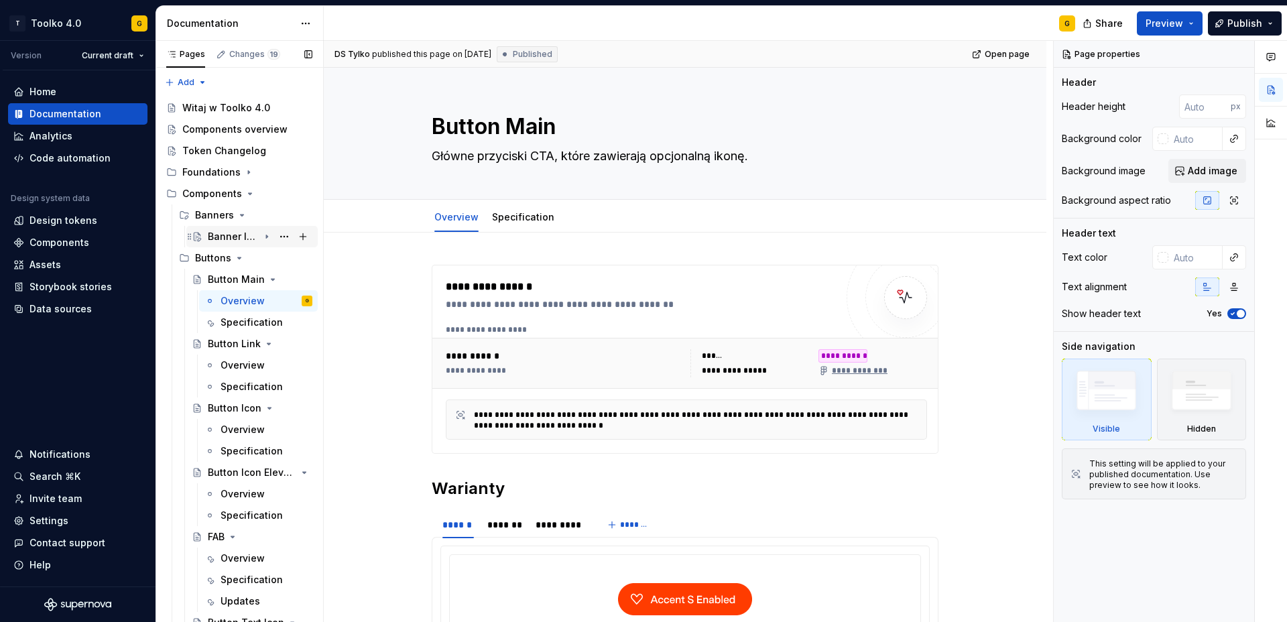
click at [239, 236] on div "Banner Info" at bounding box center [233, 236] width 51 height 13
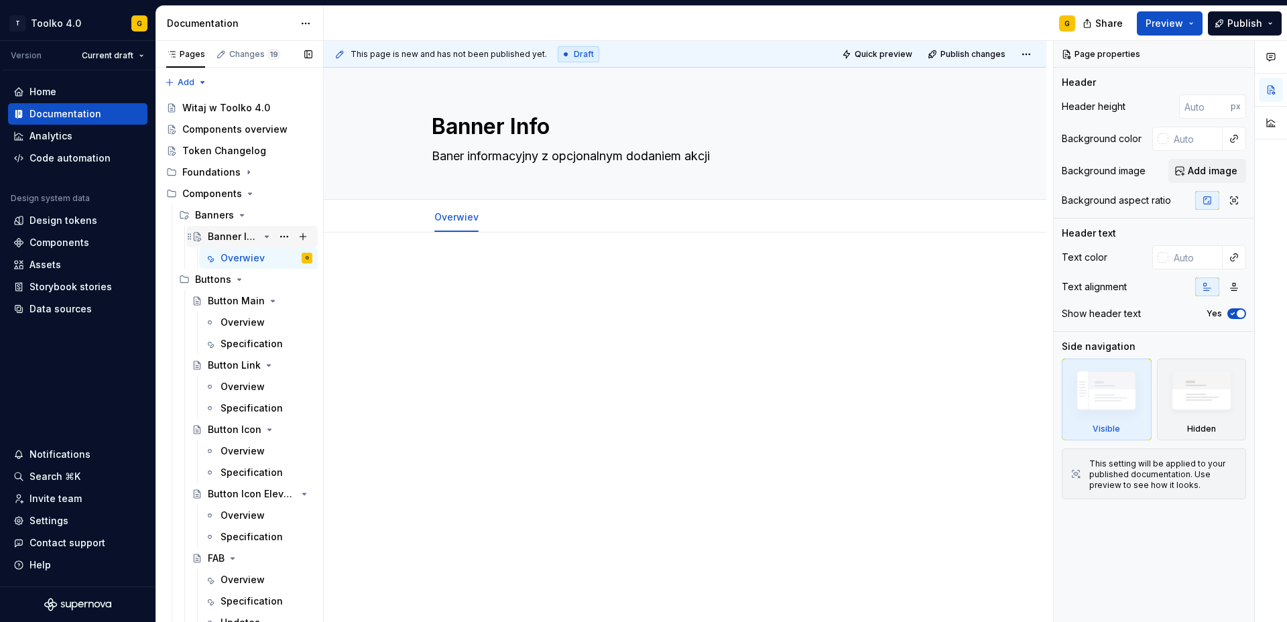
click at [225, 236] on div "Banner Info" at bounding box center [233, 236] width 51 height 13
click at [522, 217] on span "Add tab" at bounding box center [525, 217] width 32 height 11
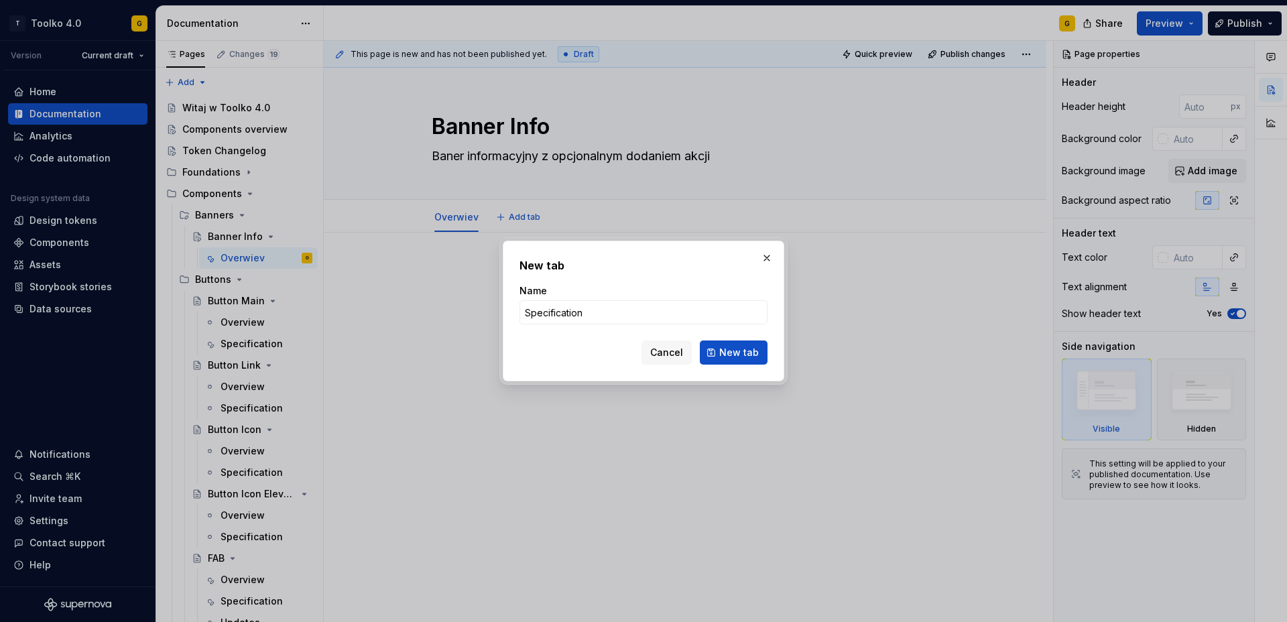
click button "New tab" at bounding box center [734, 353] width 68 height 24
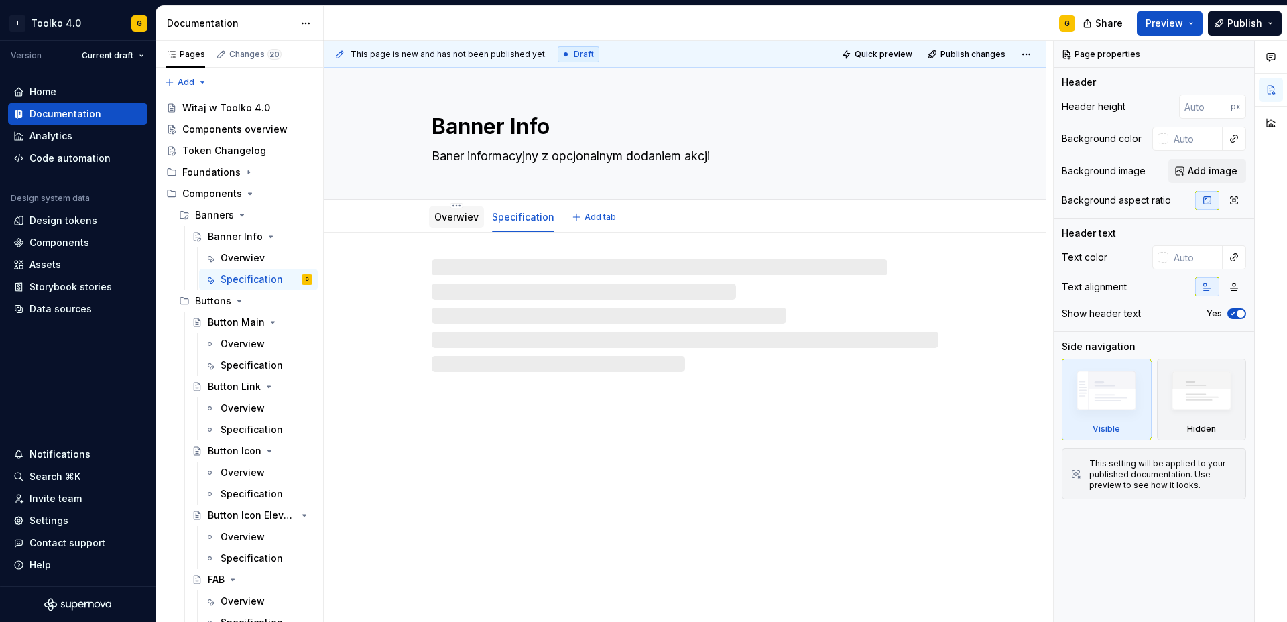
click at [463, 219] on link "Overwiev" at bounding box center [456, 216] width 44 height 11
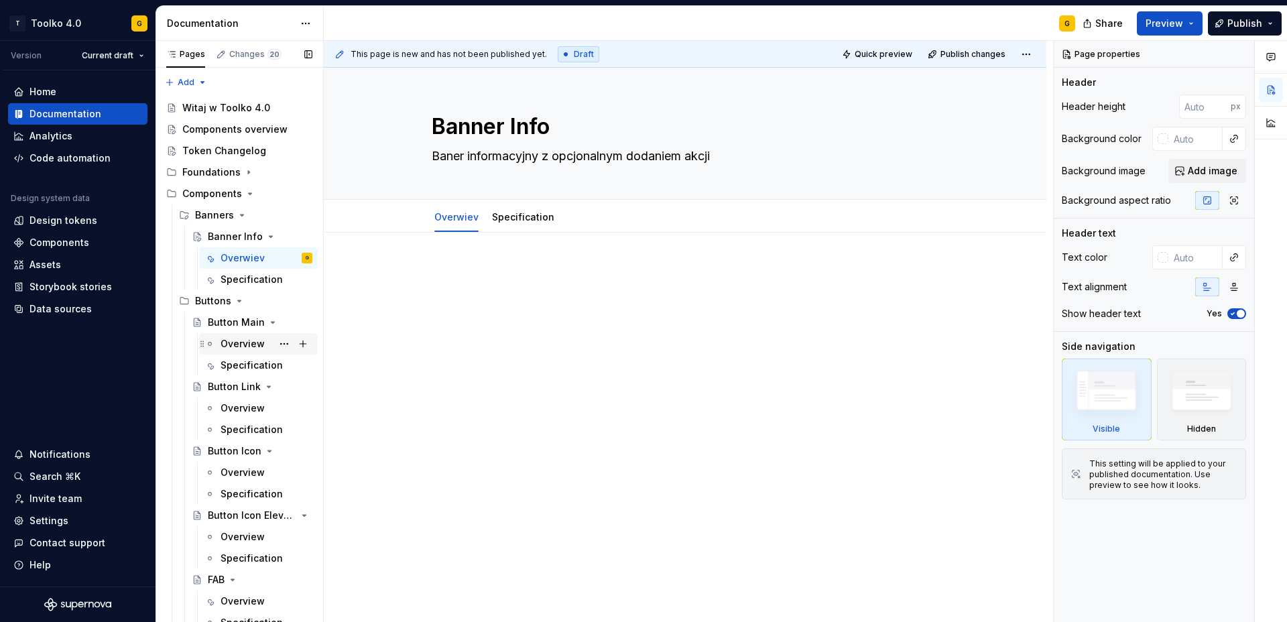
click at [229, 345] on div "Overview" at bounding box center [243, 343] width 44 height 13
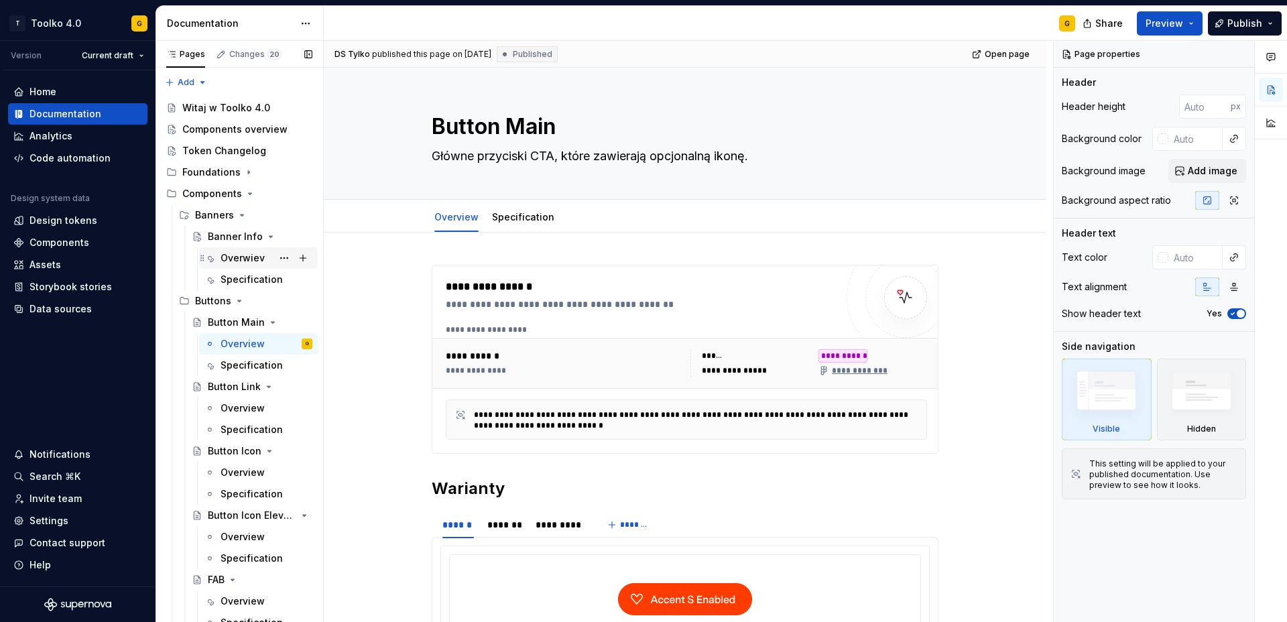
click at [231, 254] on div "Overwiev" at bounding box center [243, 257] width 44 height 13
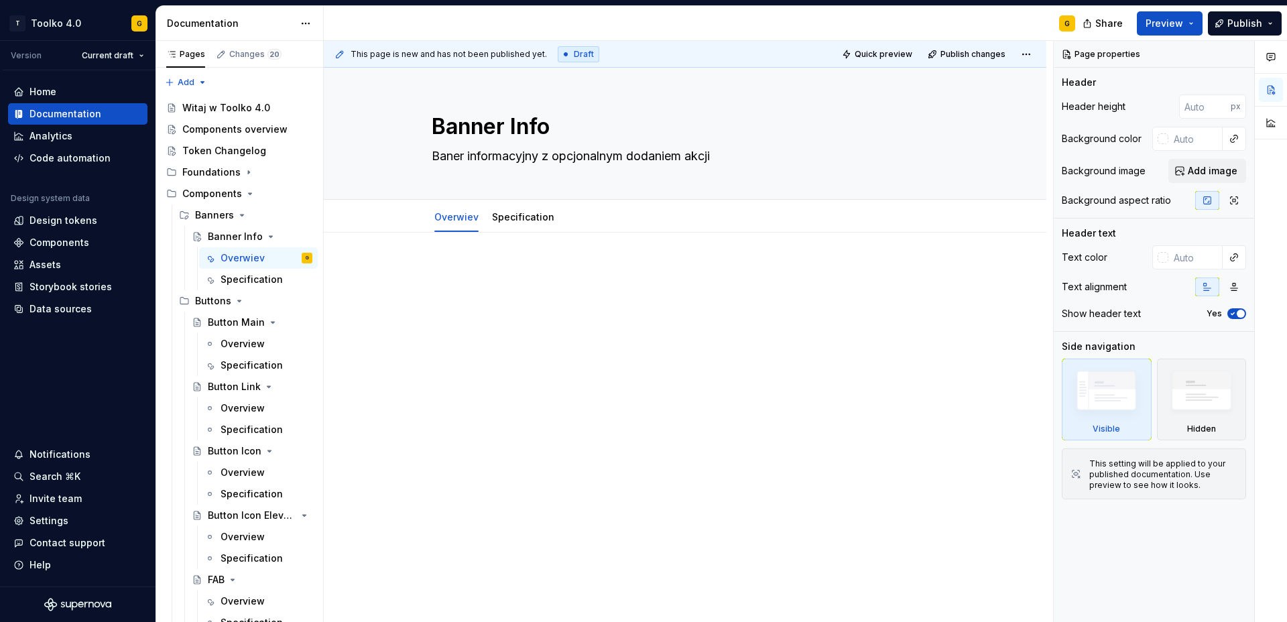
click at [457, 265] on p at bounding box center [685, 273] width 507 height 16
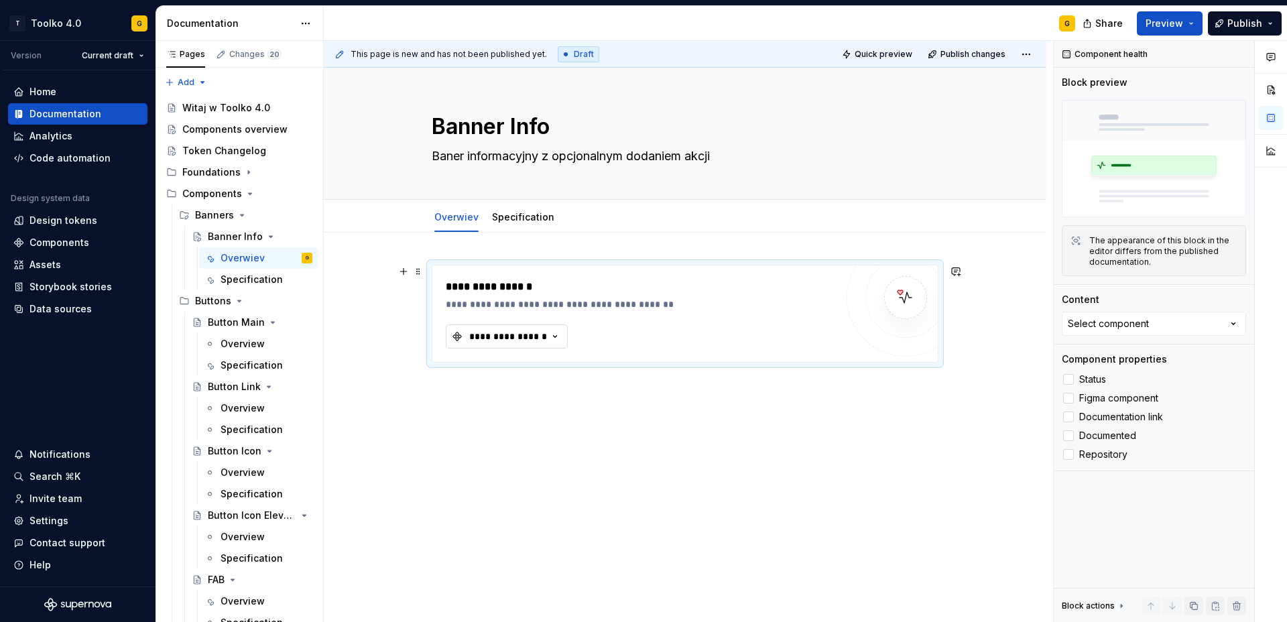
click at [533, 330] on div "**********" at bounding box center [508, 336] width 80 height 13
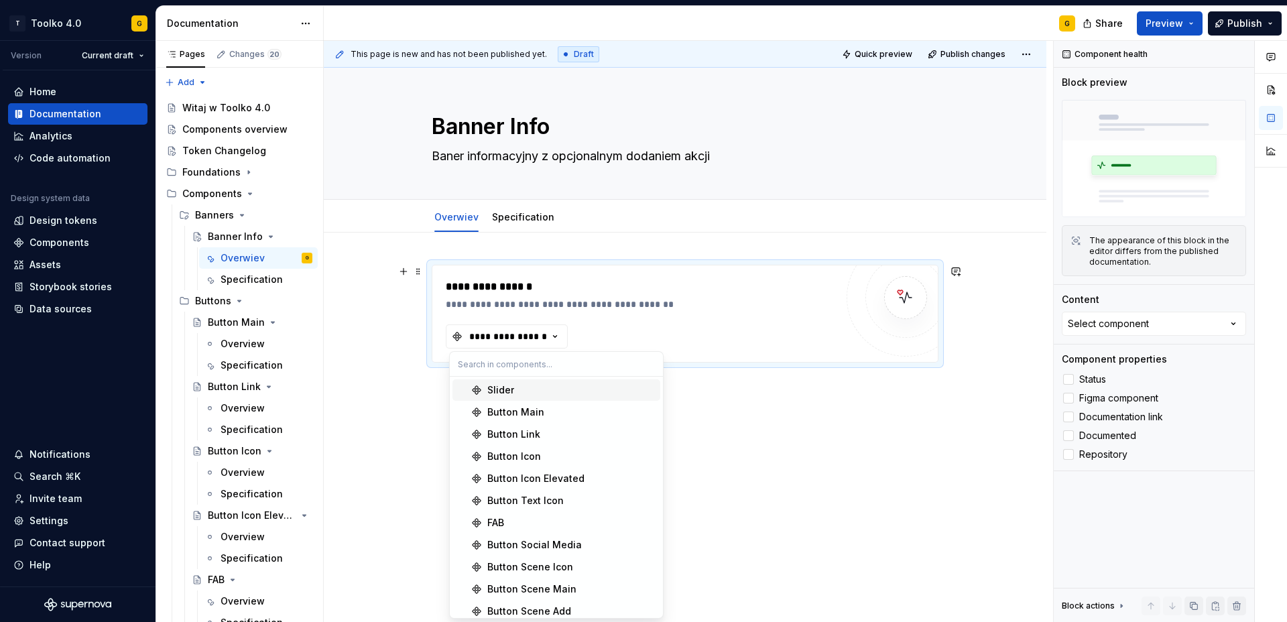
click at [693, 346] on div "**********" at bounding box center [641, 314] width 390 height 70
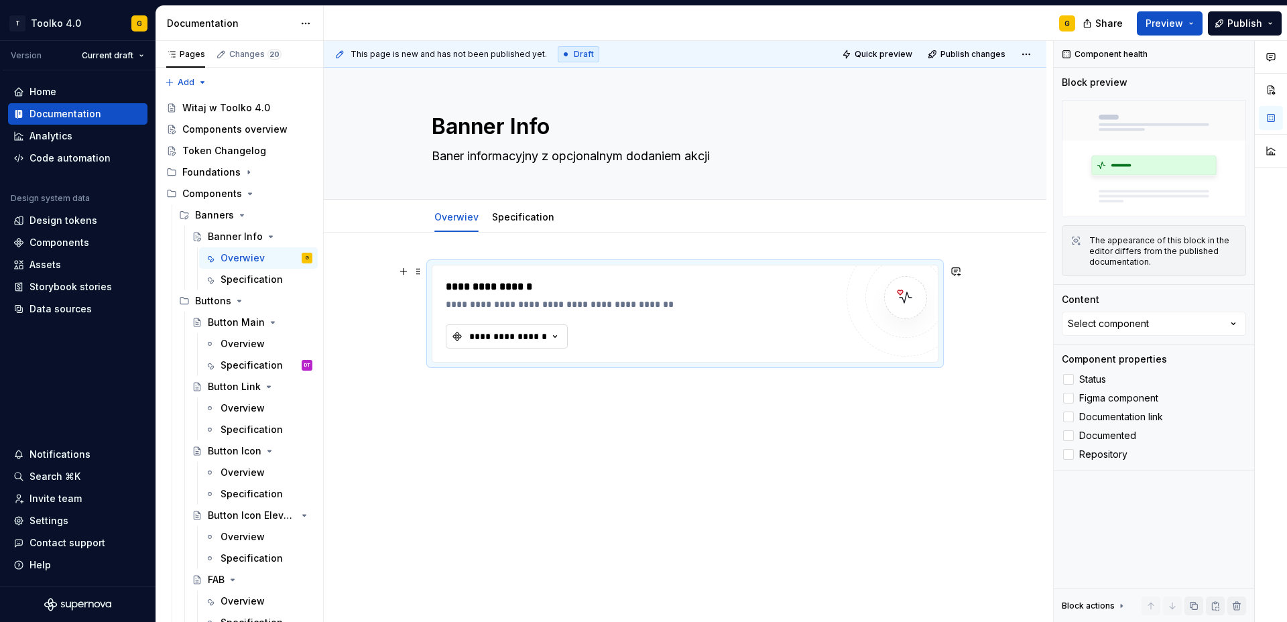
click at [543, 339] on div "**********" at bounding box center [508, 336] width 80 height 13
click at [36, 246] on div "Components" at bounding box center [60, 242] width 60 height 13
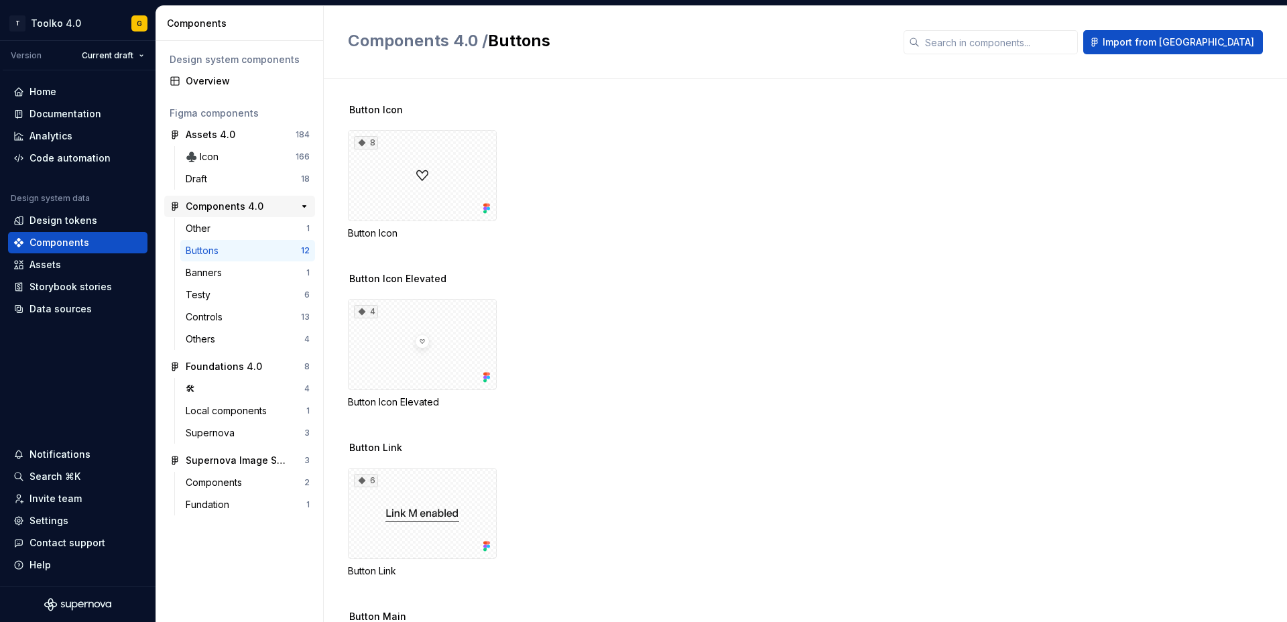
click at [224, 213] on div "Components 4.0" at bounding box center [225, 206] width 78 height 13
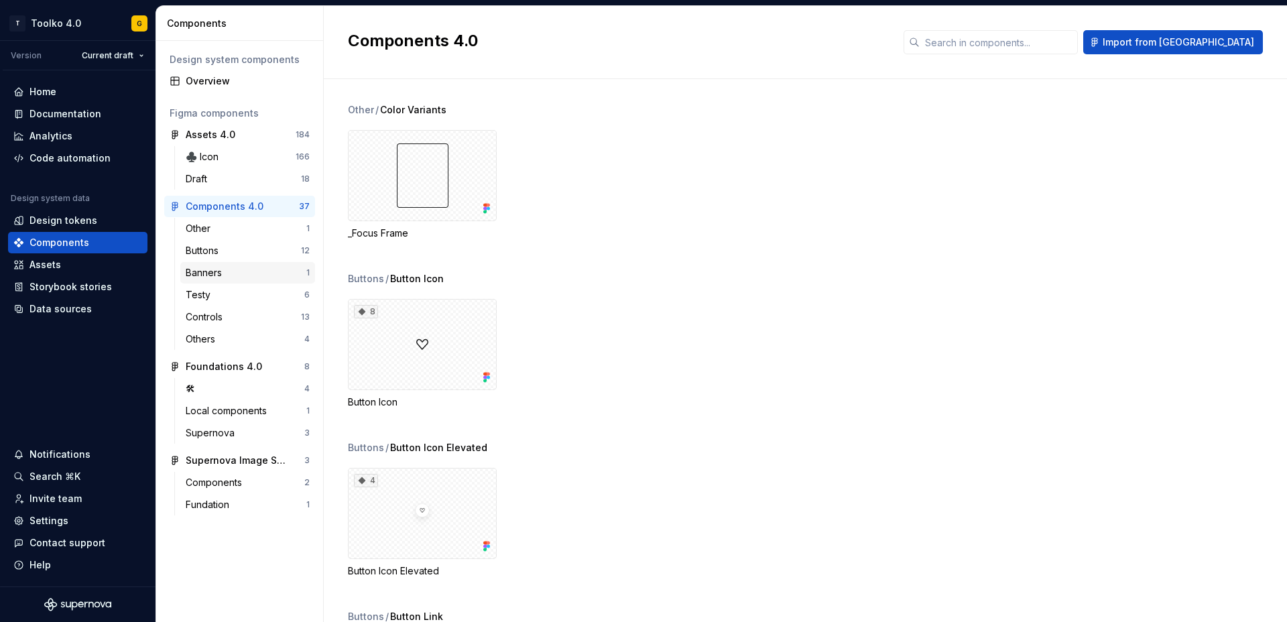
click at [219, 270] on div "Banners" at bounding box center [207, 272] width 42 height 13
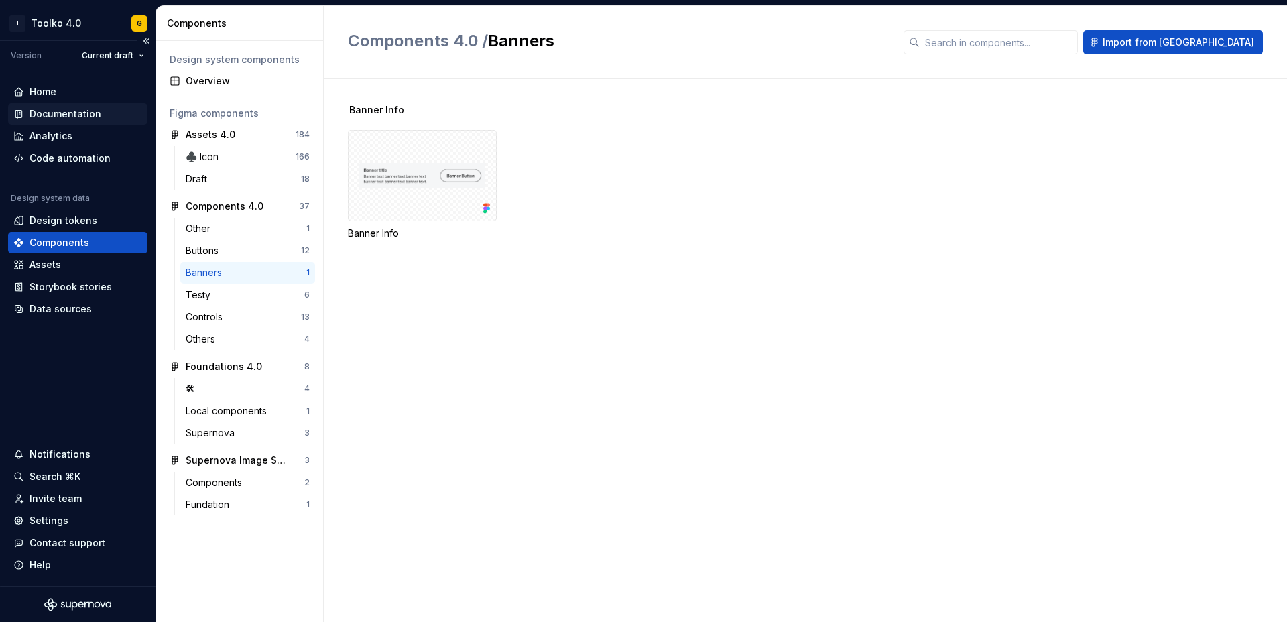
click at [62, 115] on div "Documentation" at bounding box center [66, 113] width 72 height 13
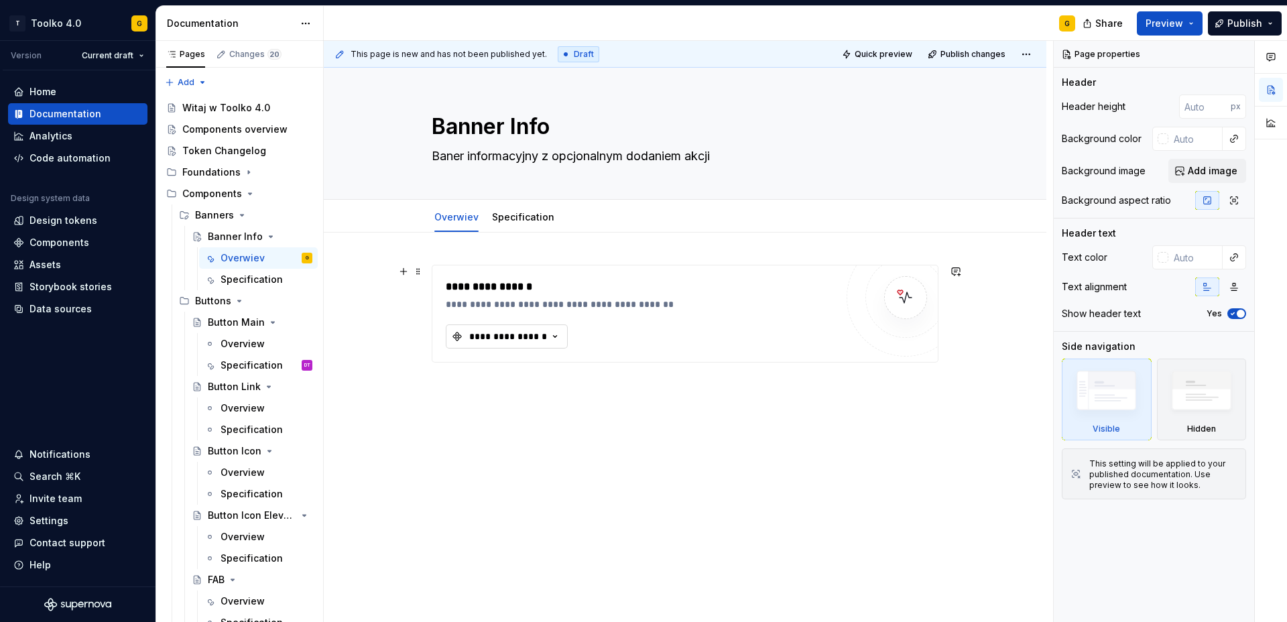
click at [512, 344] on button "**********" at bounding box center [507, 337] width 122 height 24
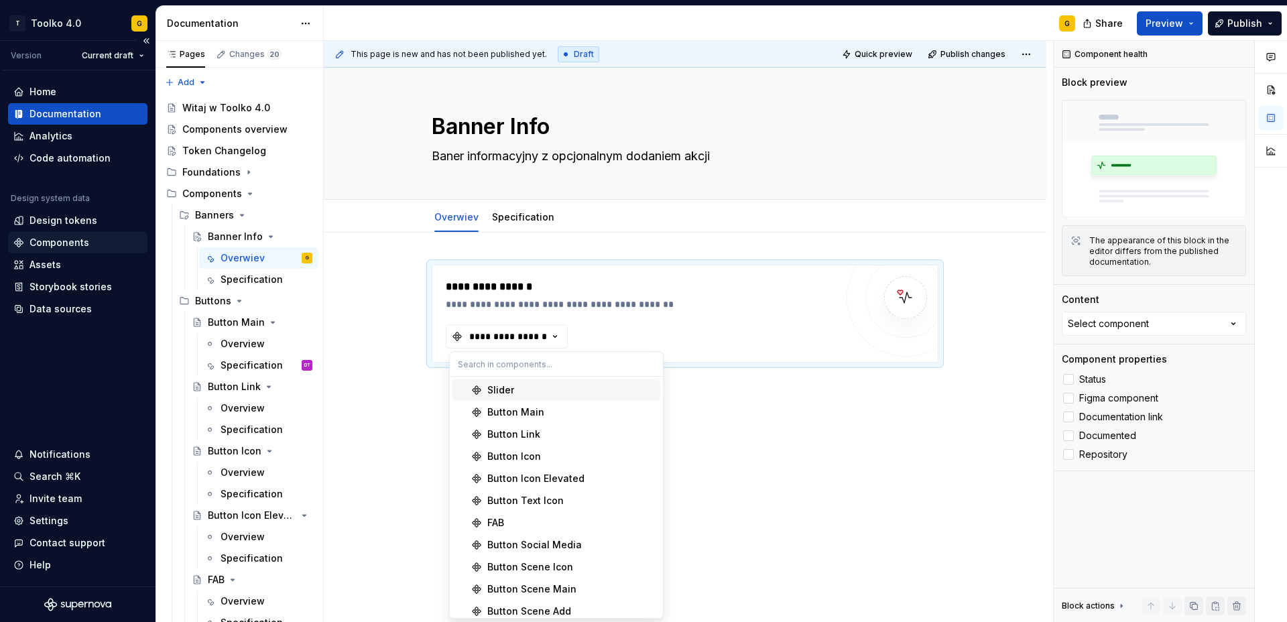
click at [54, 249] on div "Components" at bounding box center [77, 242] width 139 height 21
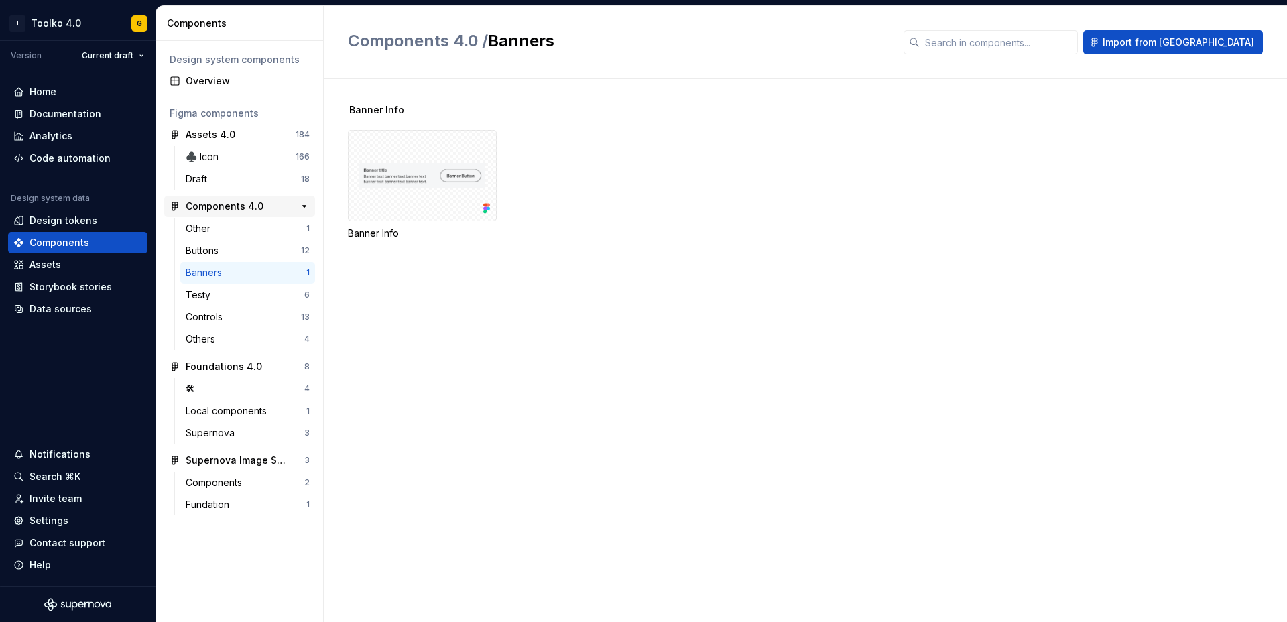
click at [222, 209] on div "Components 4.0" at bounding box center [225, 206] width 78 height 13
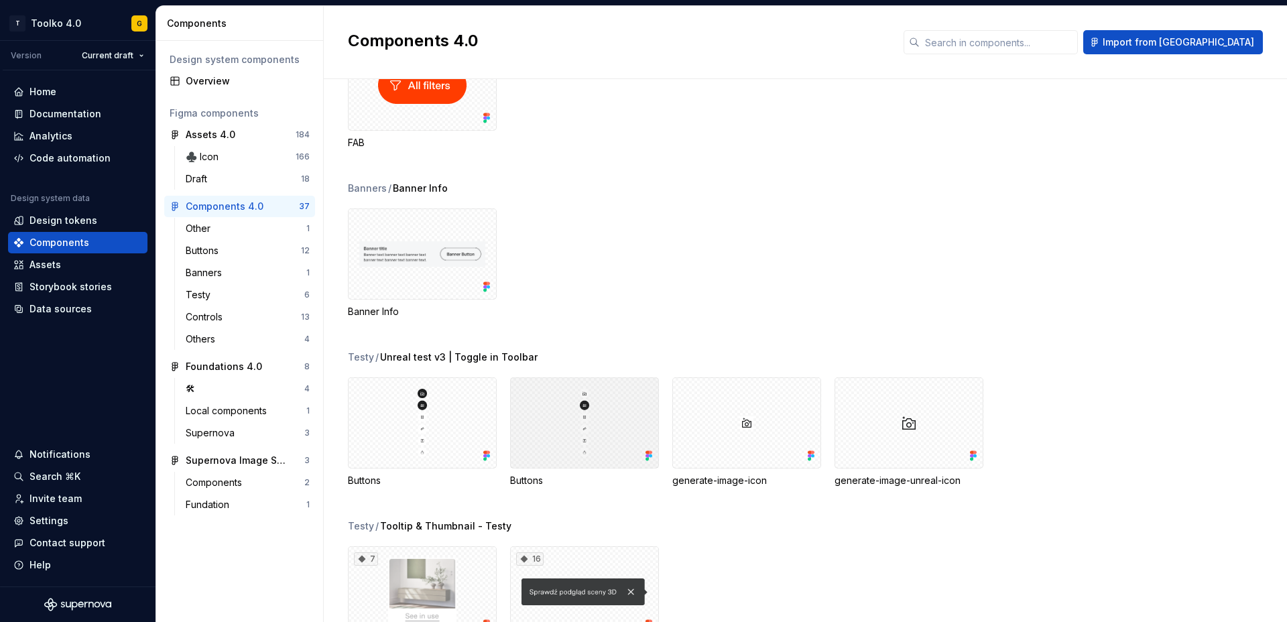
scroll to position [2034, 0]
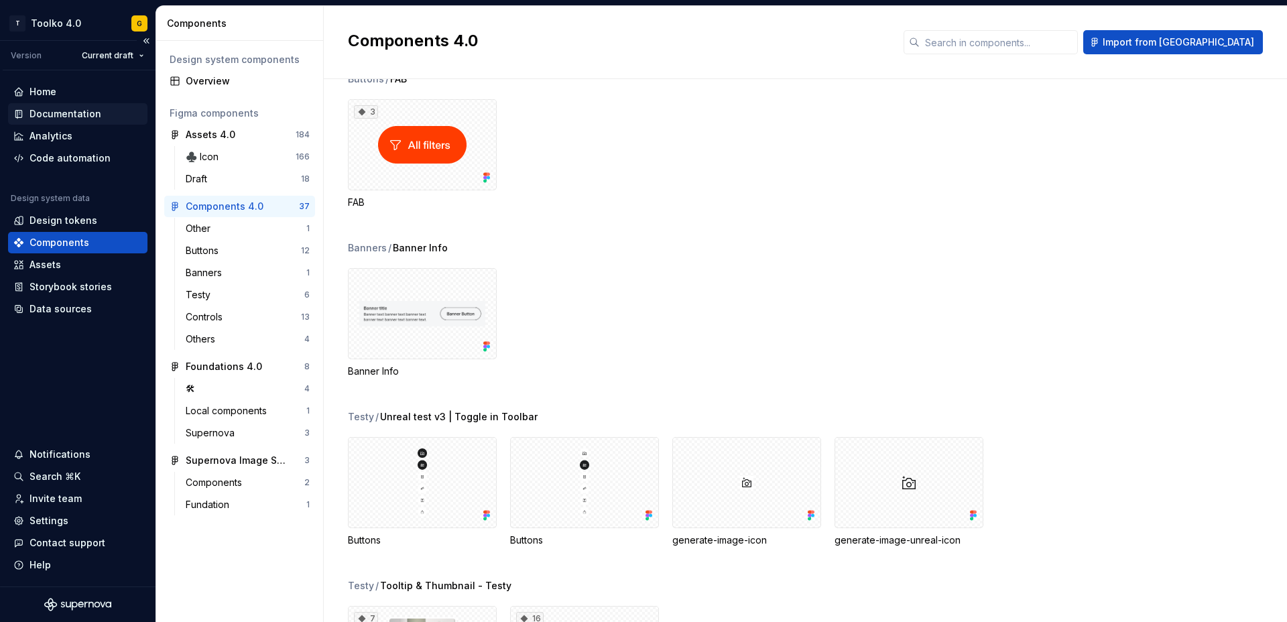
click at [54, 114] on div "Documentation" at bounding box center [66, 113] width 72 height 13
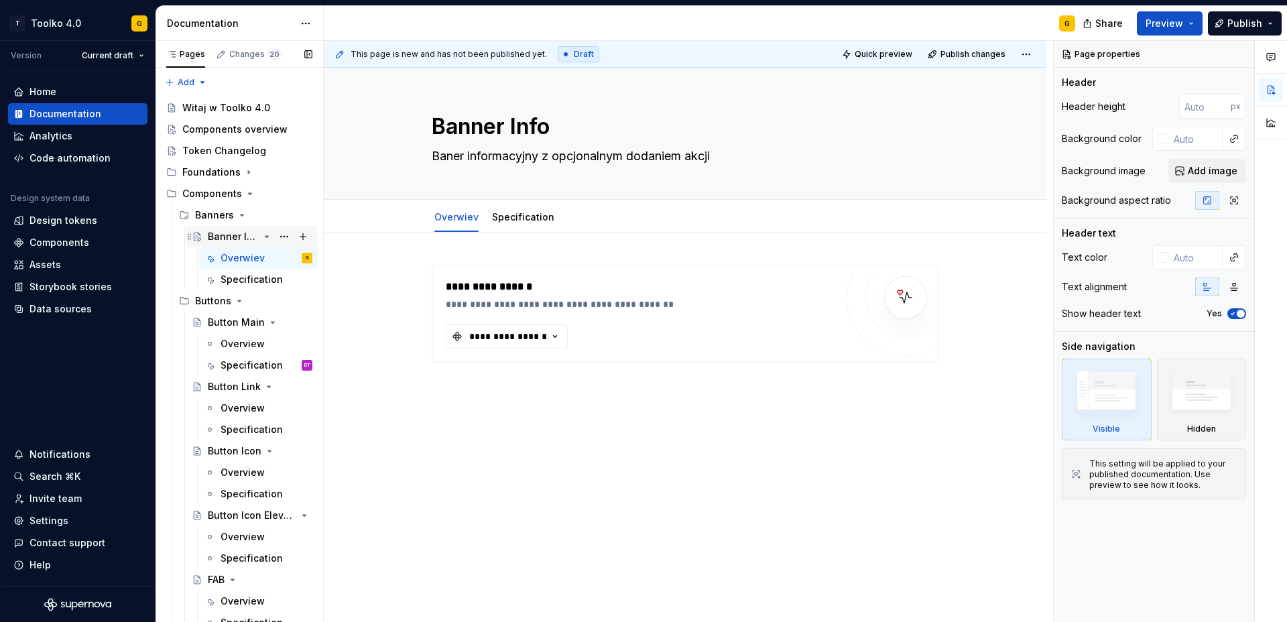
click at [229, 237] on div "Banner Info" at bounding box center [233, 236] width 51 height 13
click at [529, 337] on div "**********" at bounding box center [508, 336] width 80 height 13
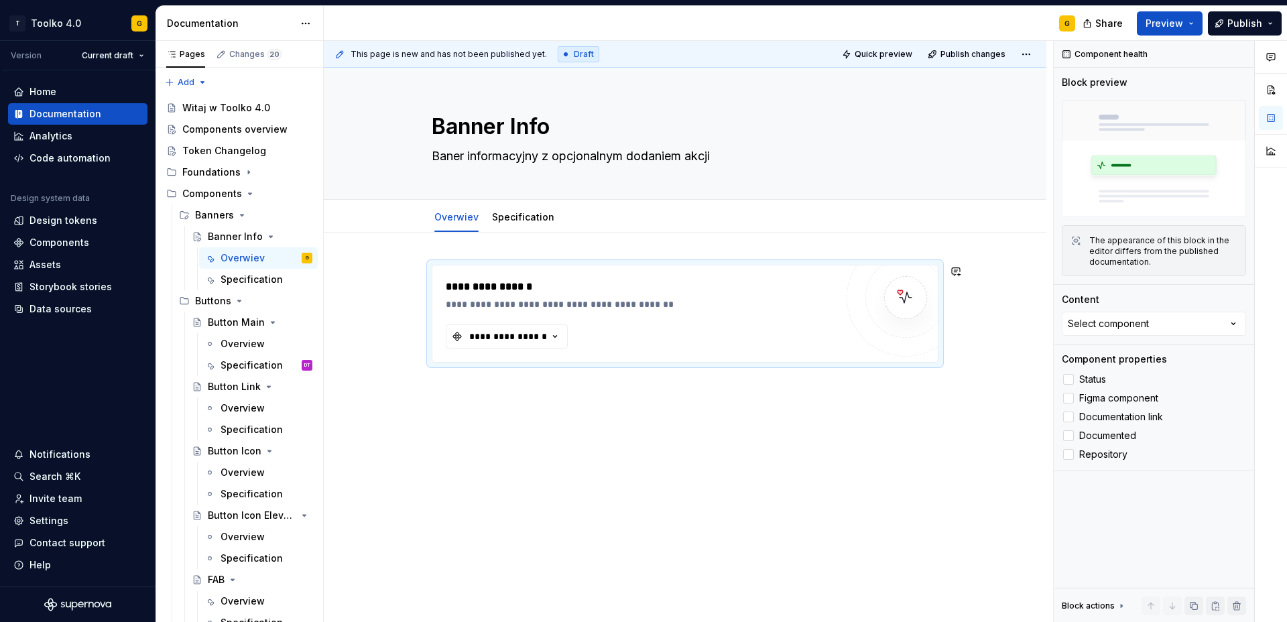
click at [884, 426] on div "**********" at bounding box center [685, 399] width 723 height 333
click at [1027, 58] on html "T Toolko 4.0 G Version Current draft Home Documentation Analytics Code automati…" at bounding box center [643, 311] width 1287 height 622
click at [1031, 54] on html "T Toolko 4.0 G Version Current draft Home Documentation Analytics Code automati…" at bounding box center [643, 311] width 1287 height 622
click at [1277, 93] on button "button" at bounding box center [1271, 90] width 24 height 24
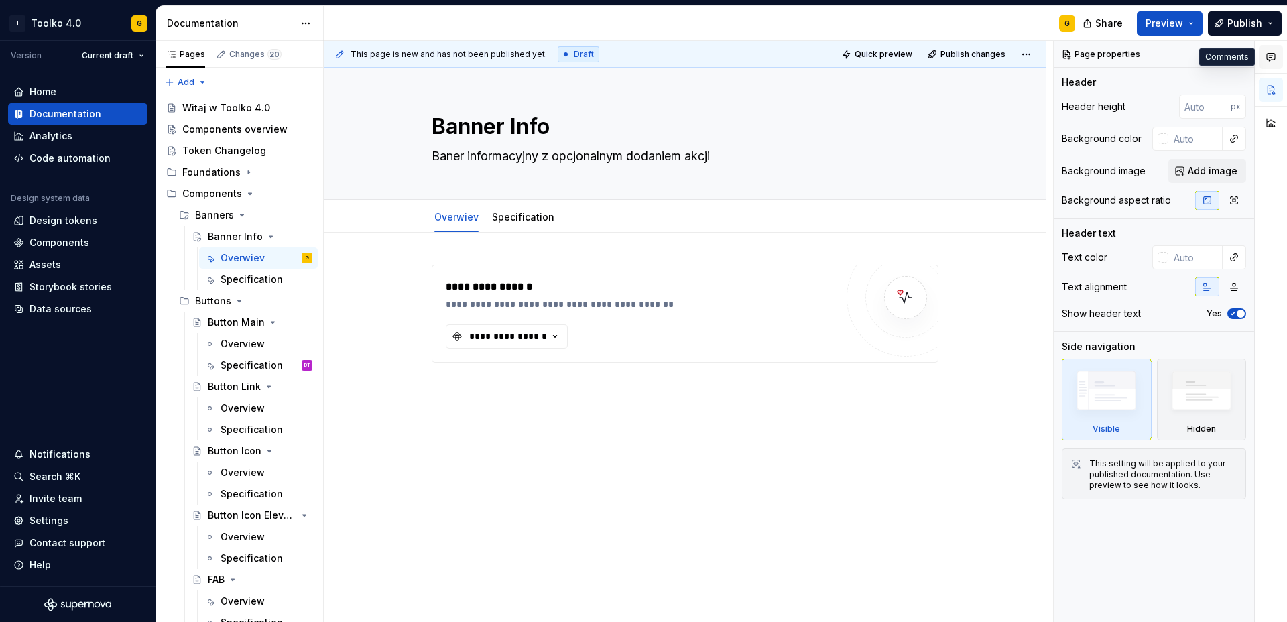
click at [1274, 62] on button "button" at bounding box center [1271, 57] width 24 height 24
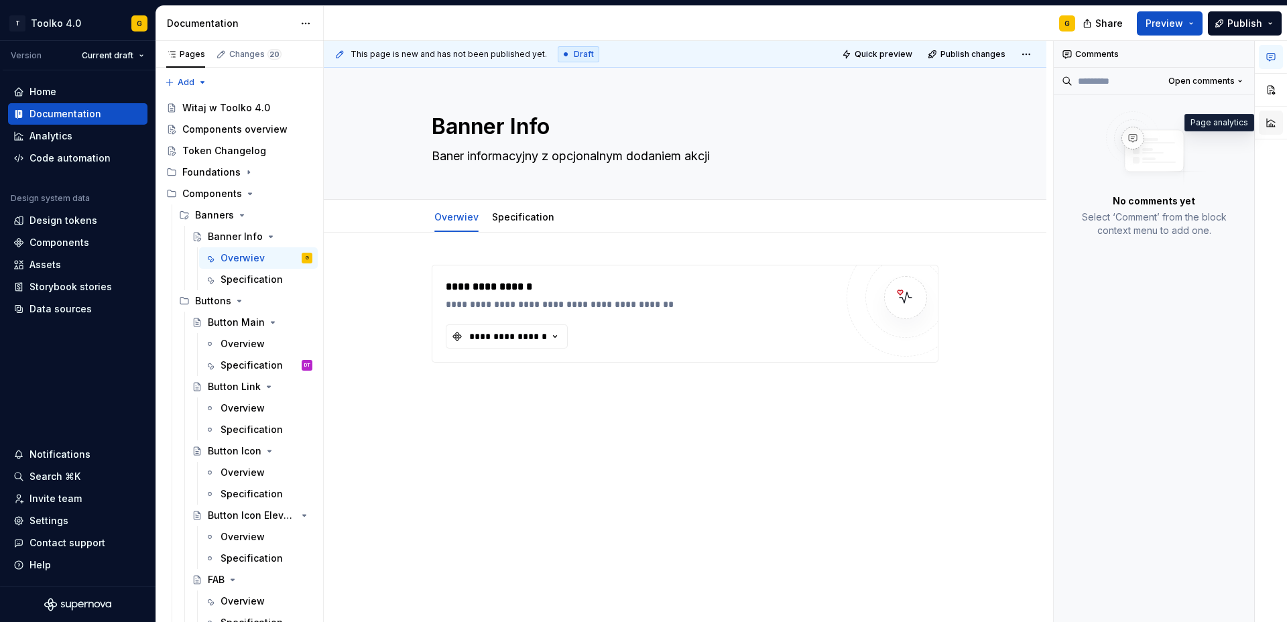
click at [1272, 119] on button "button" at bounding box center [1271, 123] width 24 height 24
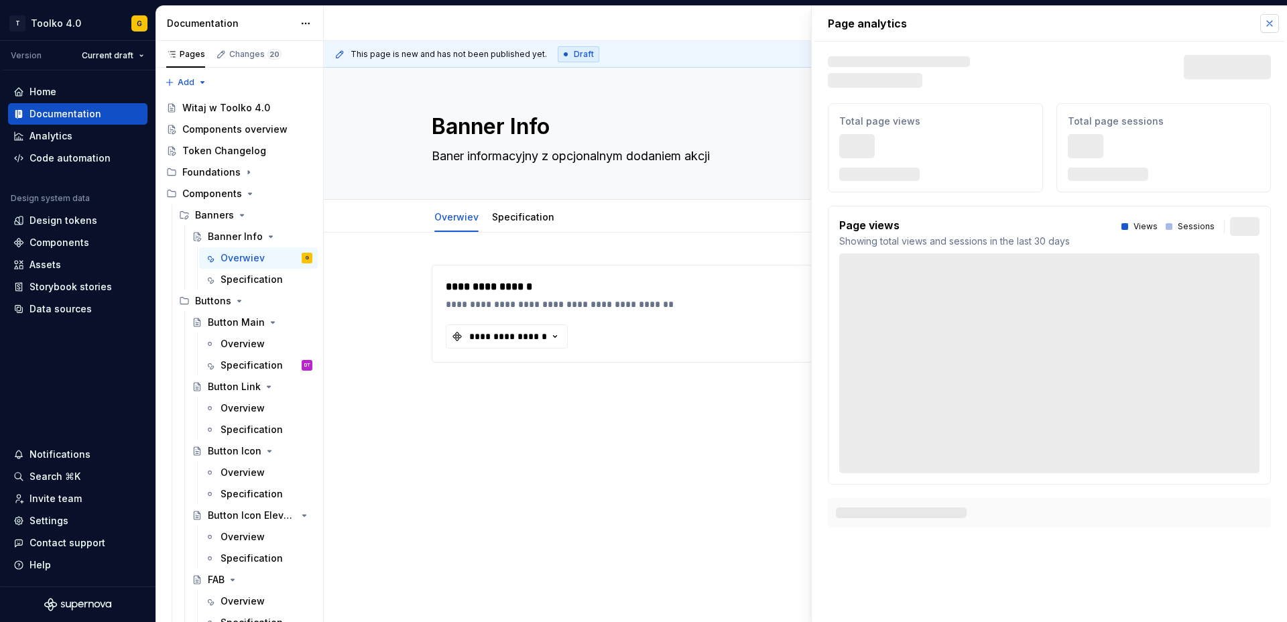
click at [1275, 21] on button "button" at bounding box center [1270, 23] width 19 height 19
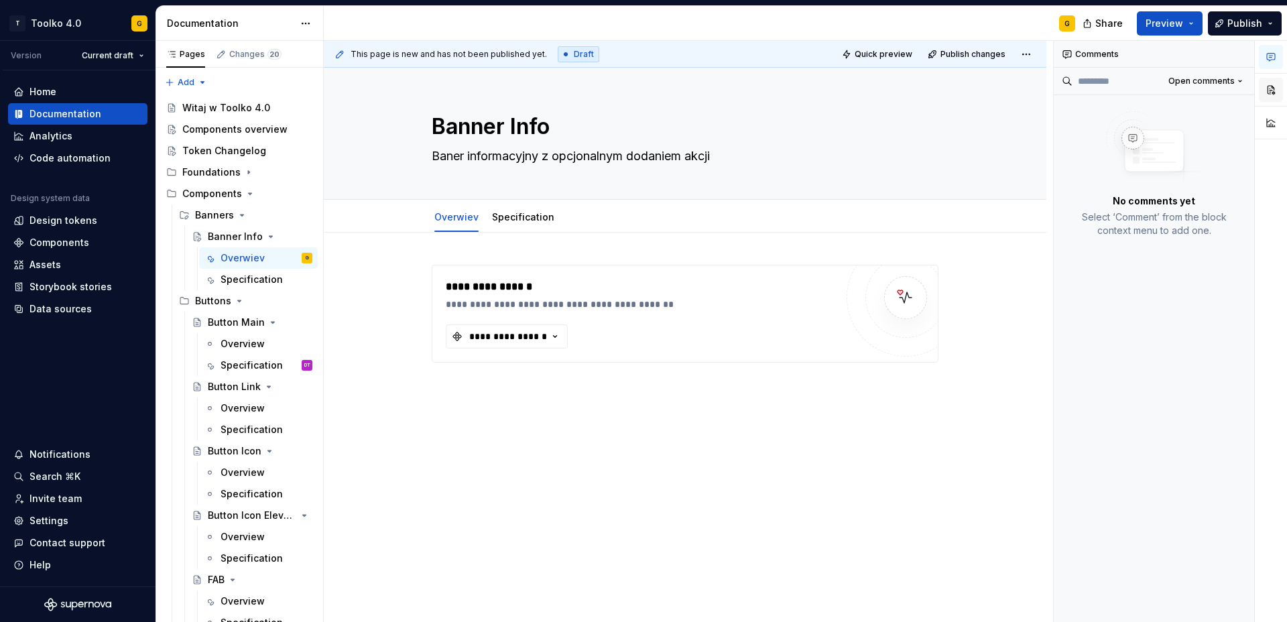
click at [1271, 91] on button "button" at bounding box center [1271, 90] width 24 height 24
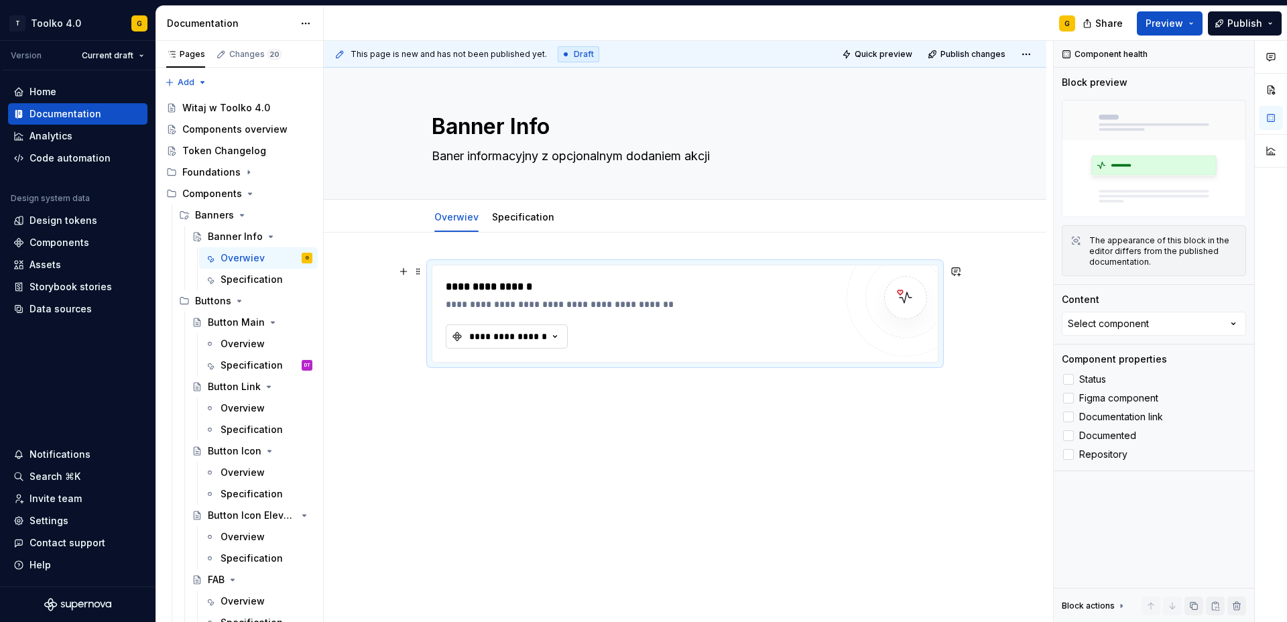
click at [513, 342] on div "**********" at bounding box center [508, 336] width 80 height 13
click at [76, 239] on div "Components" at bounding box center [60, 242] width 60 height 13
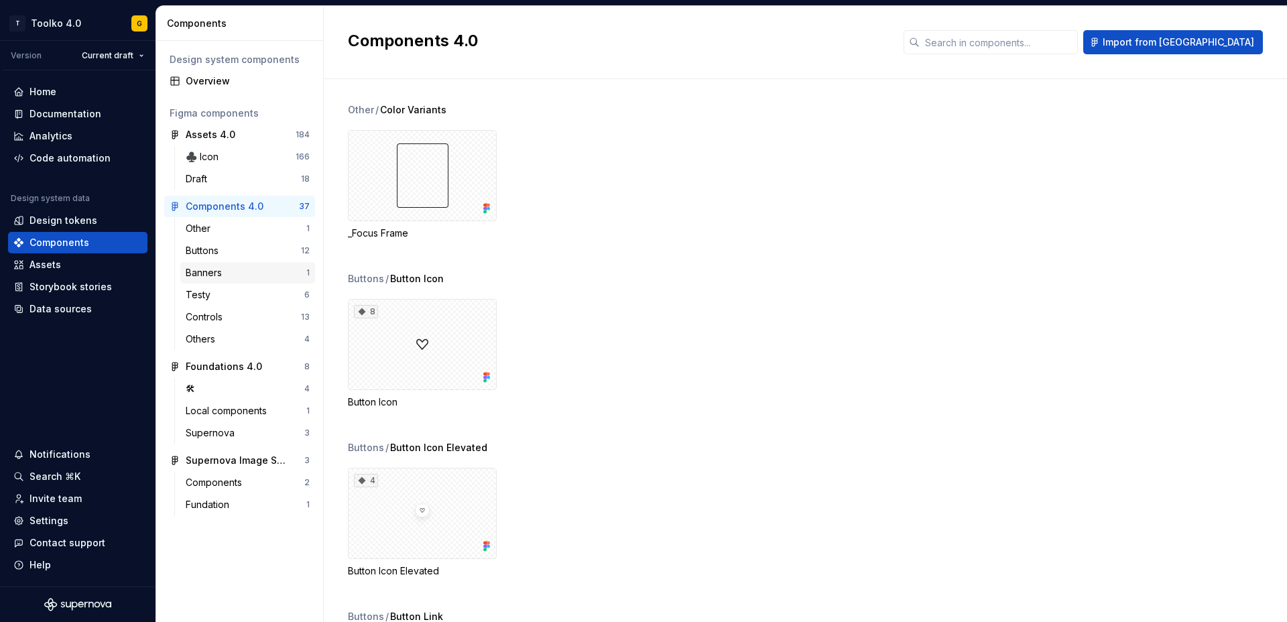
click at [215, 276] on div "Banners" at bounding box center [207, 272] width 42 height 13
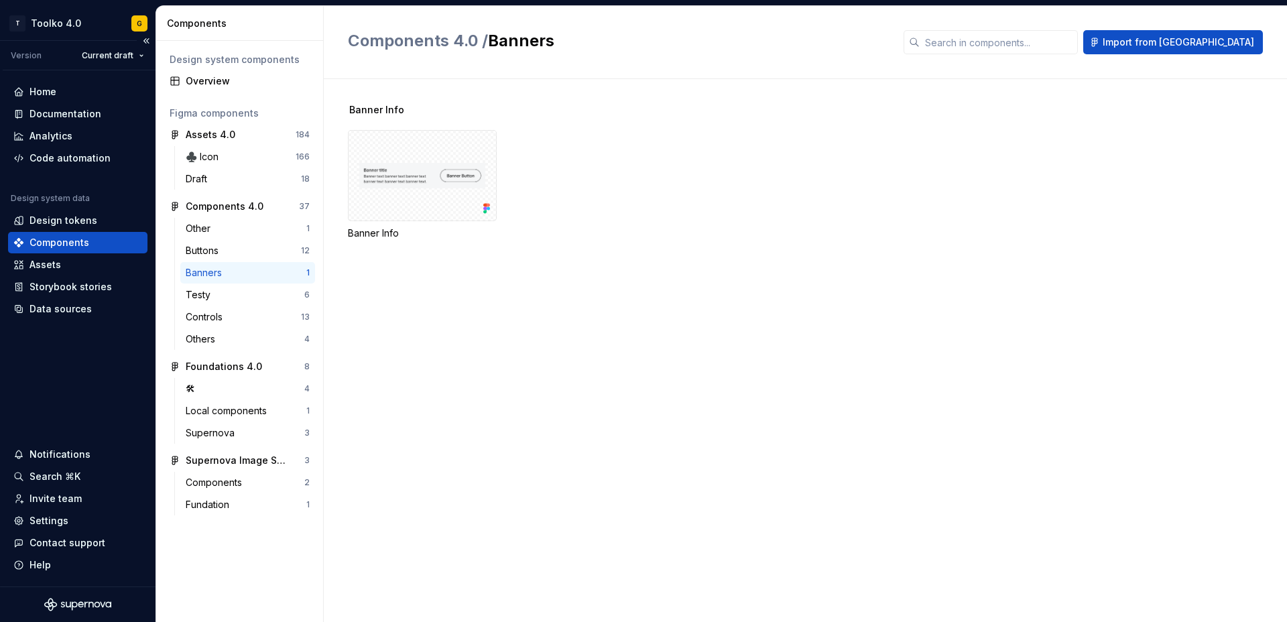
click at [44, 249] on div "Components" at bounding box center [60, 242] width 60 height 13
click at [225, 275] on div "Banners" at bounding box center [207, 272] width 42 height 13
click at [200, 79] on div "Overview" at bounding box center [248, 80] width 124 height 13
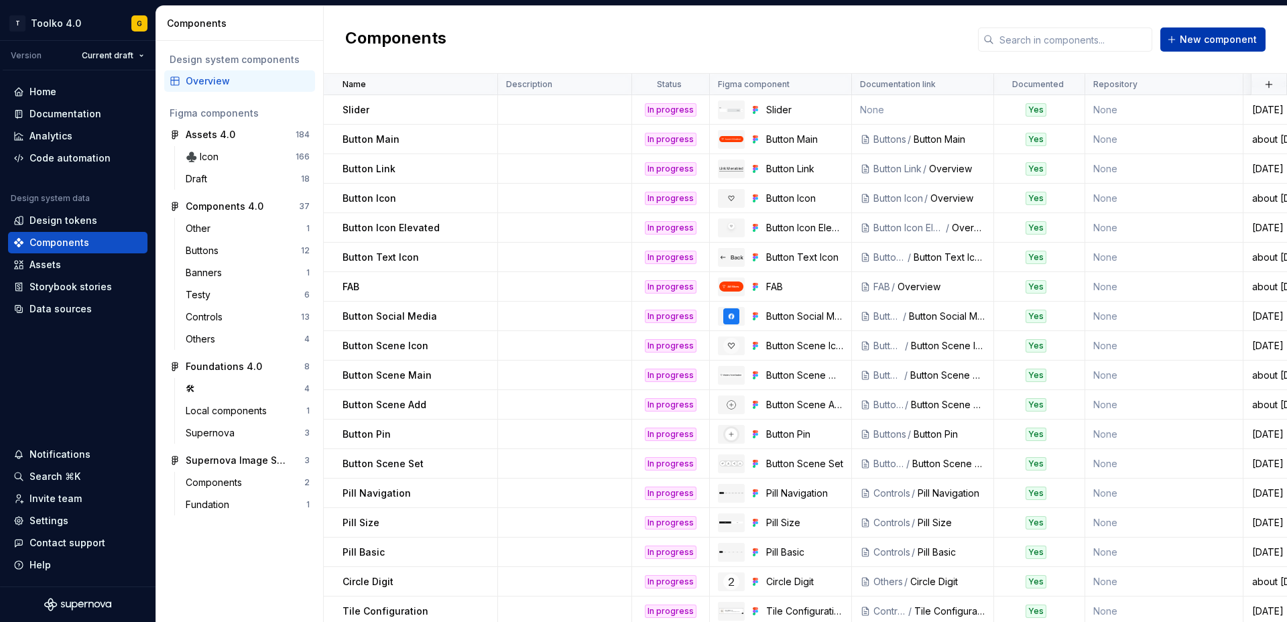
click at [1194, 44] on span "New component" at bounding box center [1218, 39] width 77 height 13
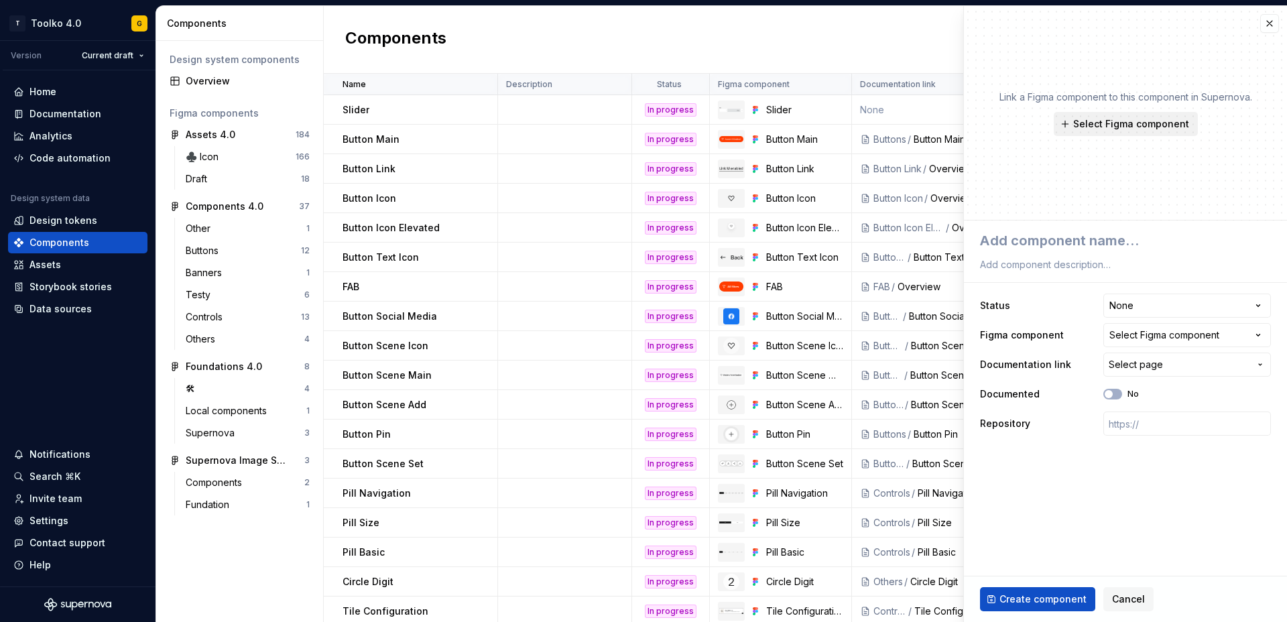
click at [1112, 123] on span "Select Figma component" at bounding box center [1131, 123] width 116 height 13
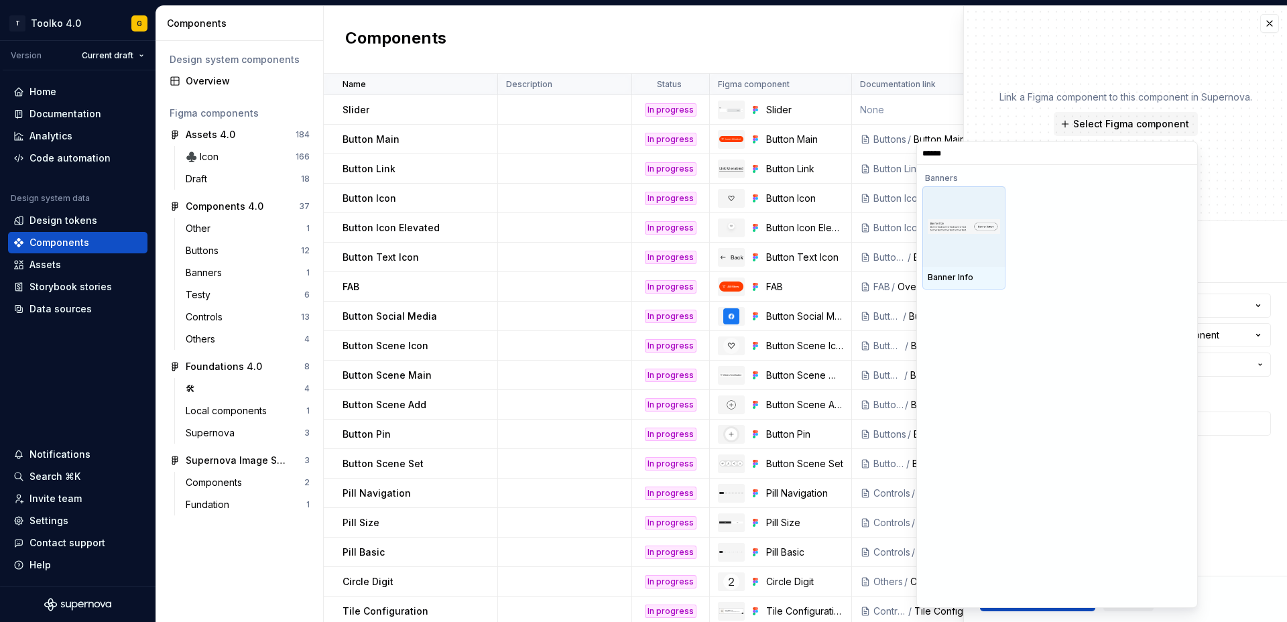
click at [960, 217] on div at bounding box center [964, 226] width 83 height 80
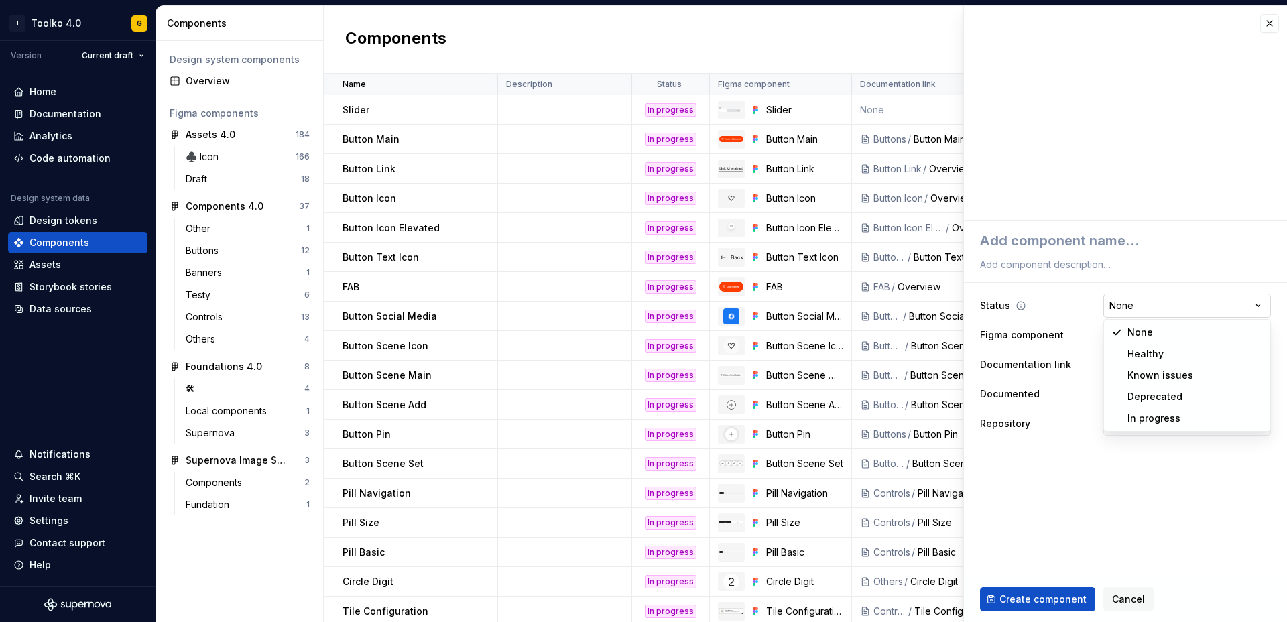
click at [1154, 305] on html "T Toolko 4.0 G Version Current draft Home Documentation Analytics Code automati…" at bounding box center [643, 311] width 1287 height 622
click at [1182, 365] on span "Select page" at bounding box center [1179, 364] width 141 height 13
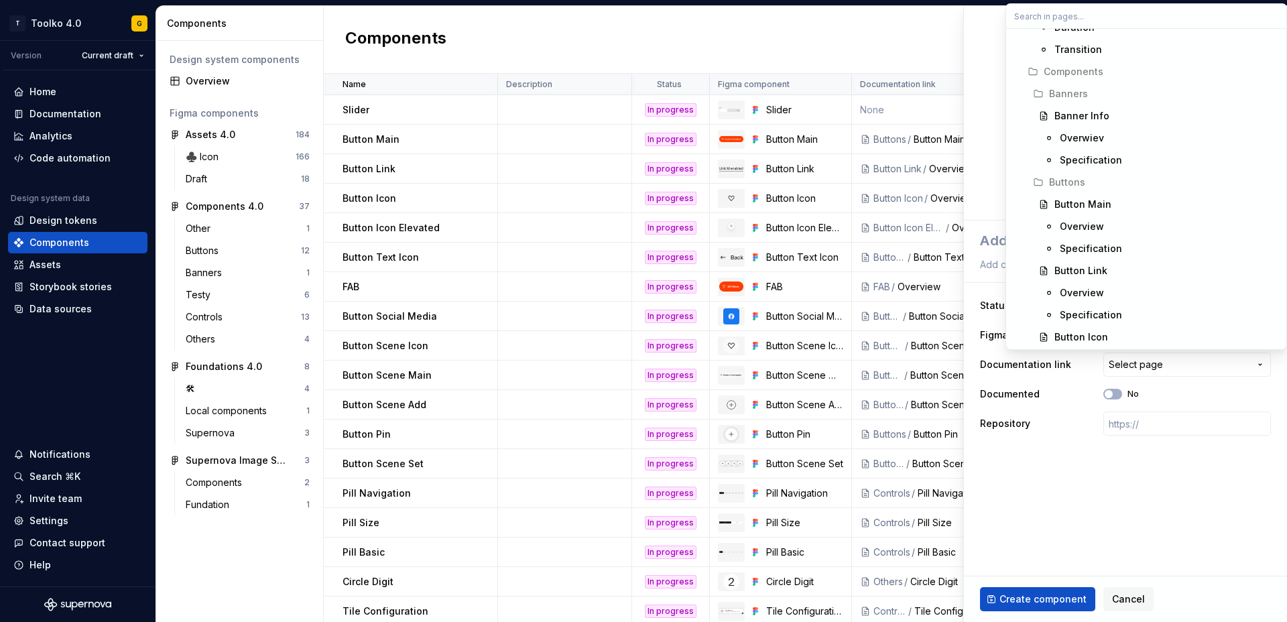
scroll to position [528, 0]
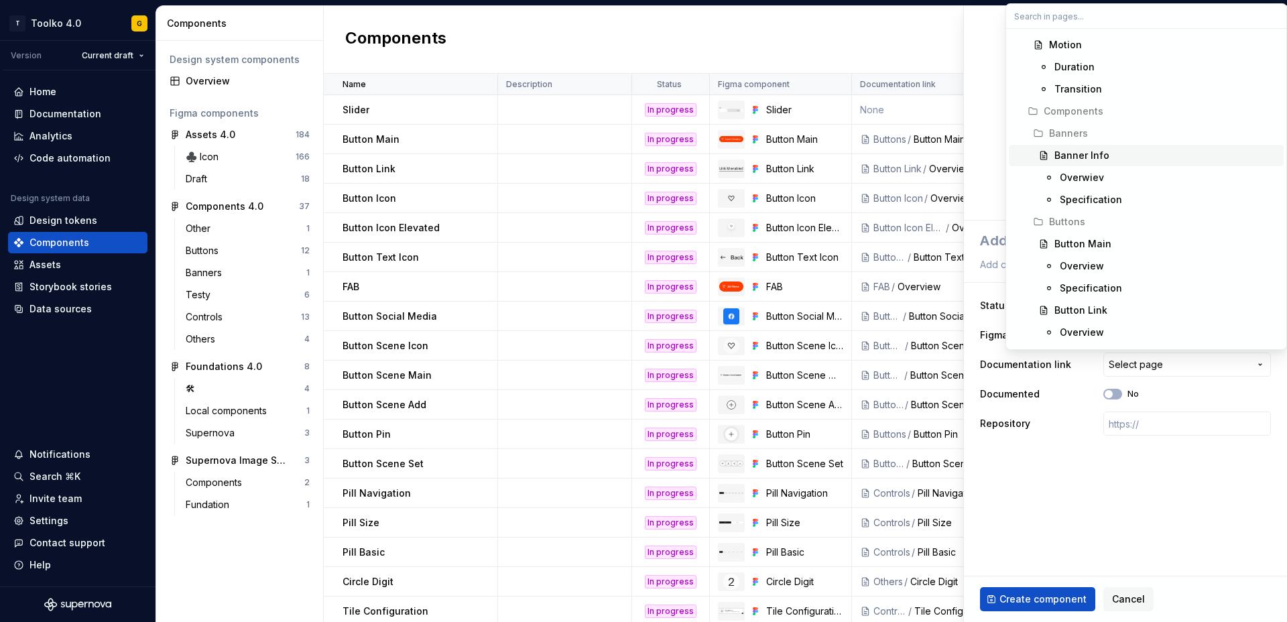
click at [1086, 152] on div "Banner Info" at bounding box center [1082, 155] width 55 height 13
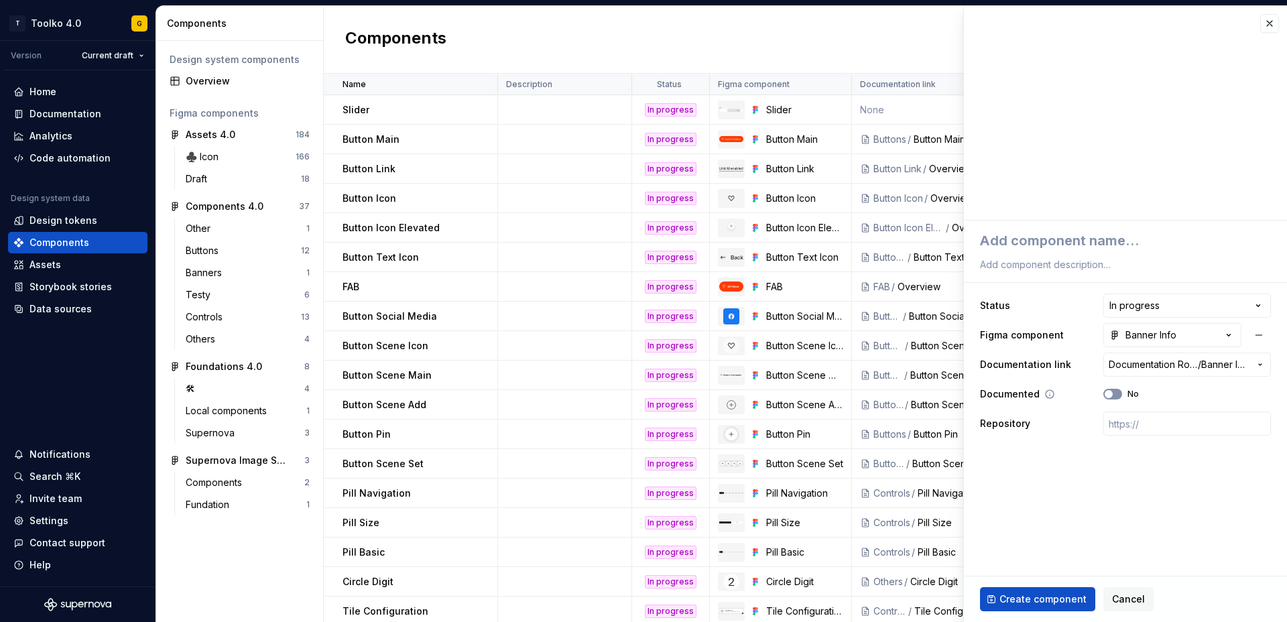
click at [1112, 396] on span "button" at bounding box center [1109, 394] width 8 height 8
click at [1057, 247] on textarea at bounding box center [1123, 241] width 291 height 24
click at [1065, 263] on textarea at bounding box center [1123, 264] width 291 height 19
click at [1049, 601] on span "Create component" at bounding box center [1043, 599] width 87 height 13
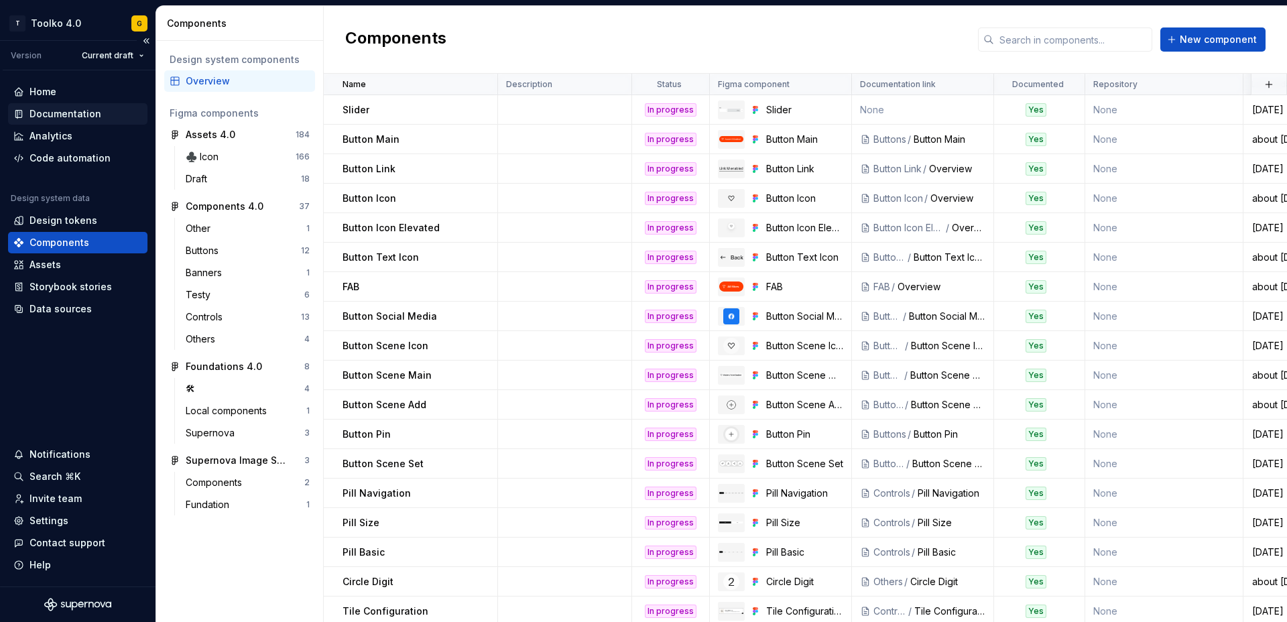
click at [50, 115] on div "Documentation" at bounding box center [66, 113] width 72 height 13
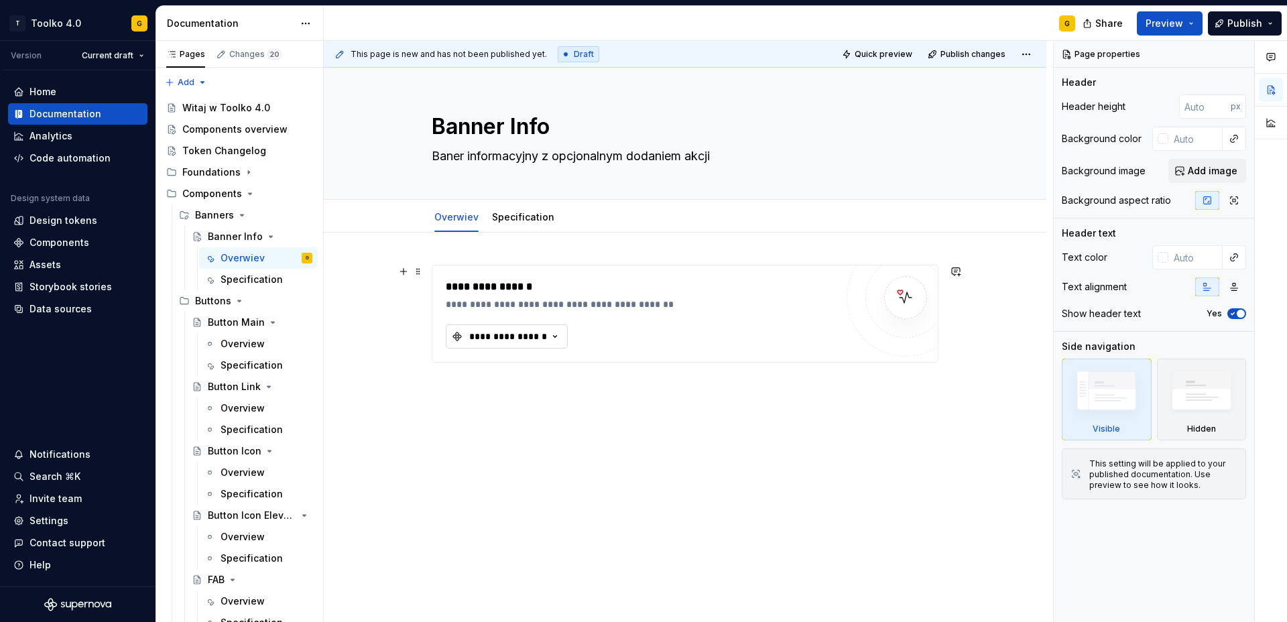
click at [521, 337] on div "**********" at bounding box center [508, 336] width 80 height 13
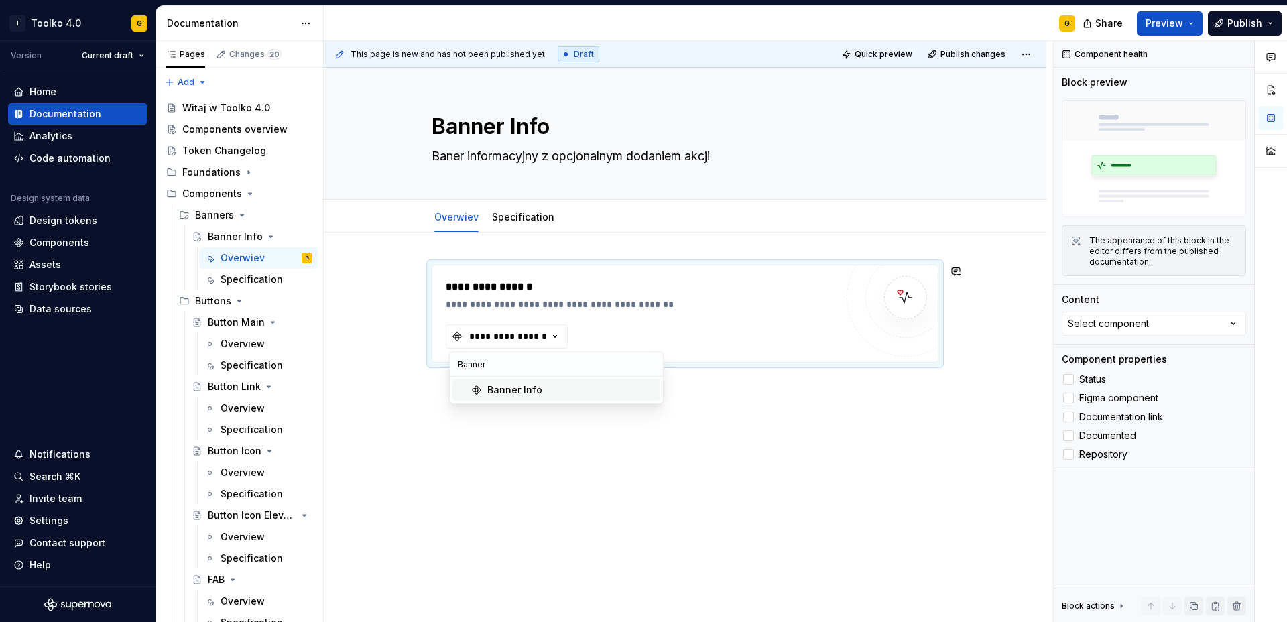
click at [522, 396] on div "Banner Info" at bounding box center [514, 390] width 55 height 13
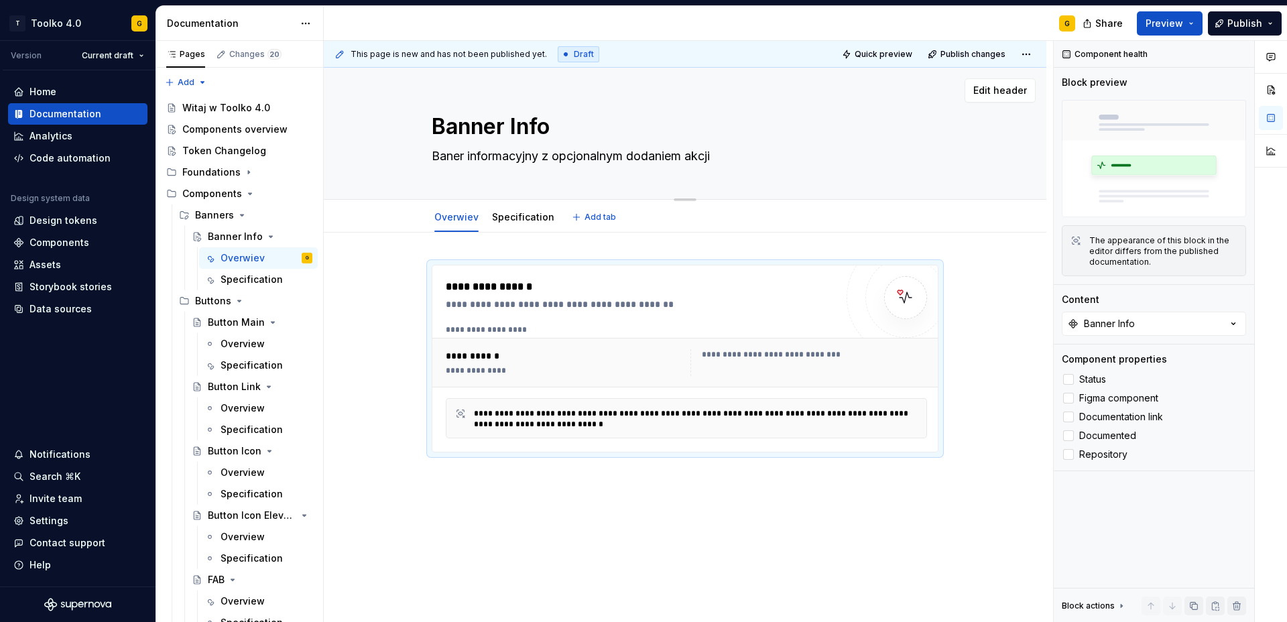
click at [750, 154] on textarea "Baner informacyjny z opcjonalnym dodaniem akcji" at bounding box center [682, 156] width 507 height 21
click at [750, 157] on textarea "Baner informacyjny z opcjonalnym dodaniem akcji" at bounding box center [682, 156] width 507 height 21
click at [613, 506] on div "**********" at bounding box center [685, 444] width 723 height 422
click at [563, 486] on div "**********" at bounding box center [685, 444] width 723 height 422
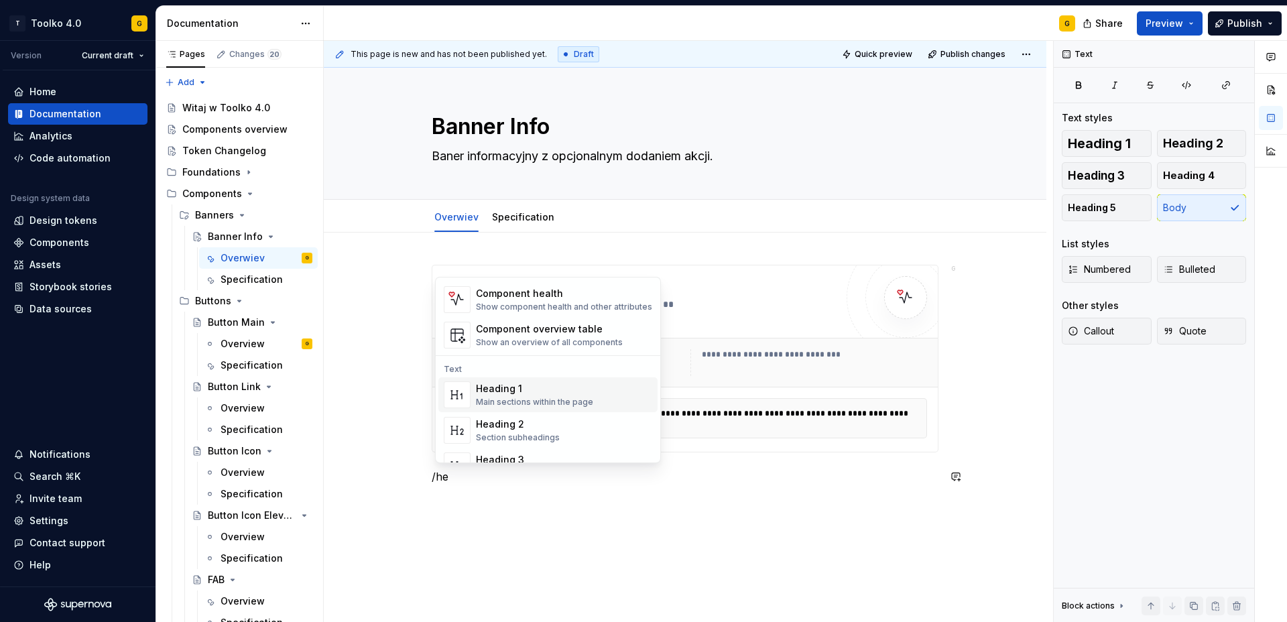
scroll to position [51, 0]
click at [536, 430] on div "Heading 2" at bounding box center [518, 425] width 84 height 13
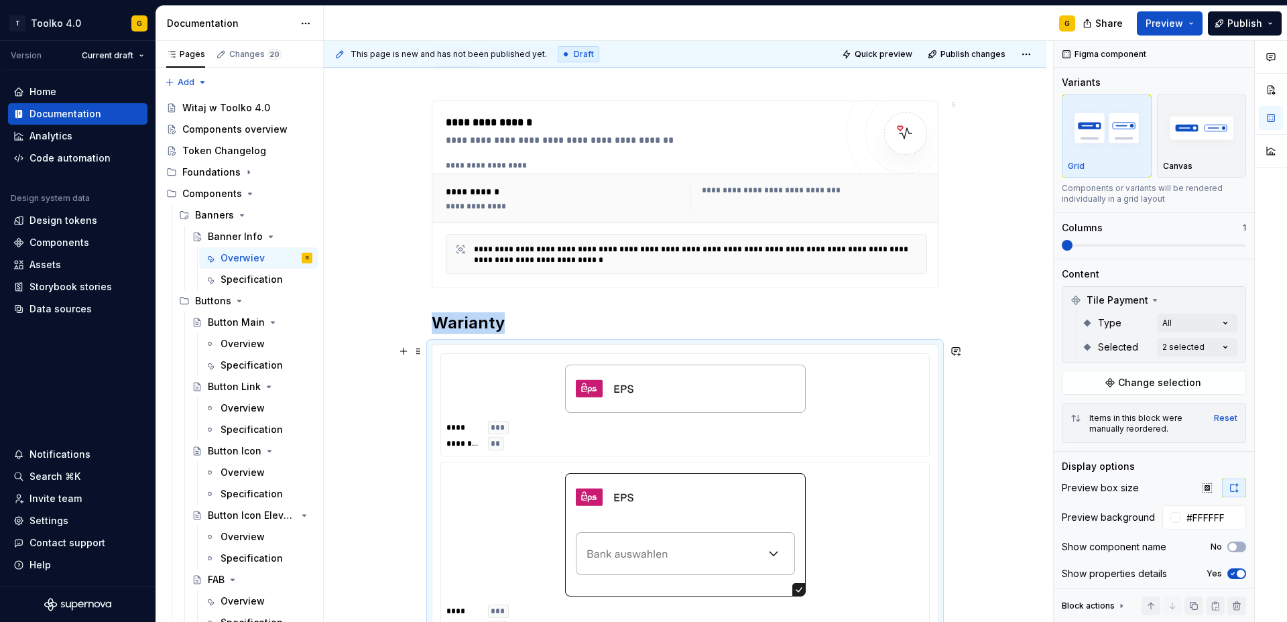
scroll to position [262, 0]
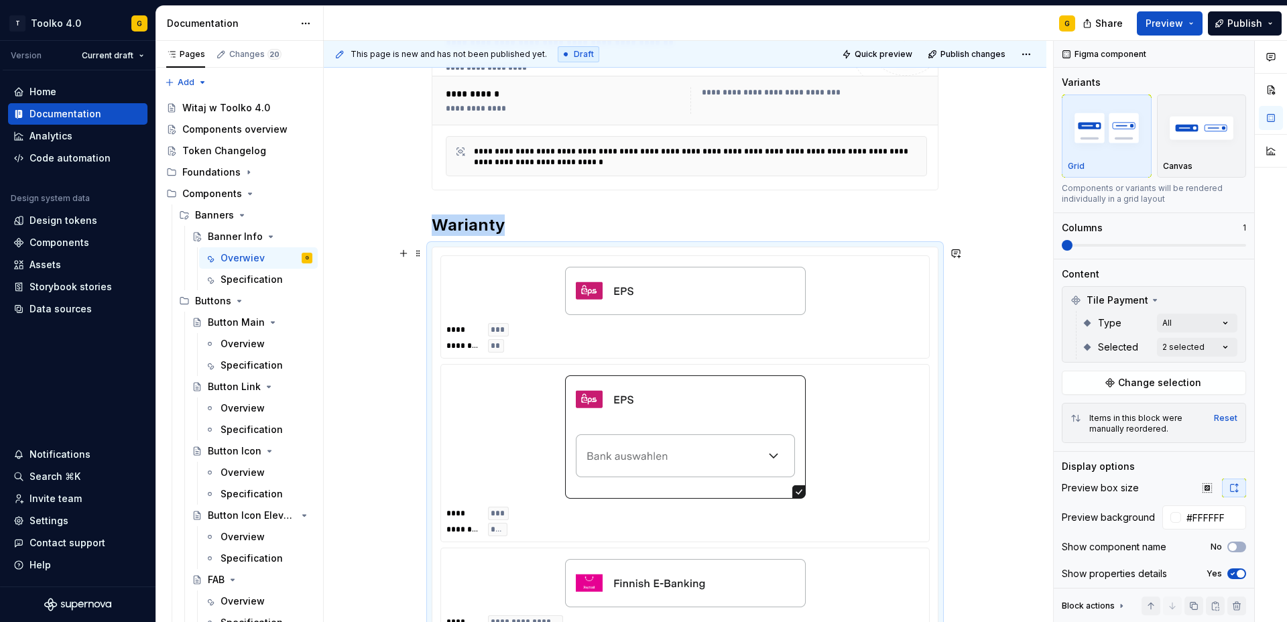
click at [650, 300] on img at bounding box center [685, 291] width 241 height 48
click at [852, 299] on div at bounding box center [685, 291] width 477 height 59
click at [1154, 300] on icon at bounding box center [1155, 300] width 3 height 1
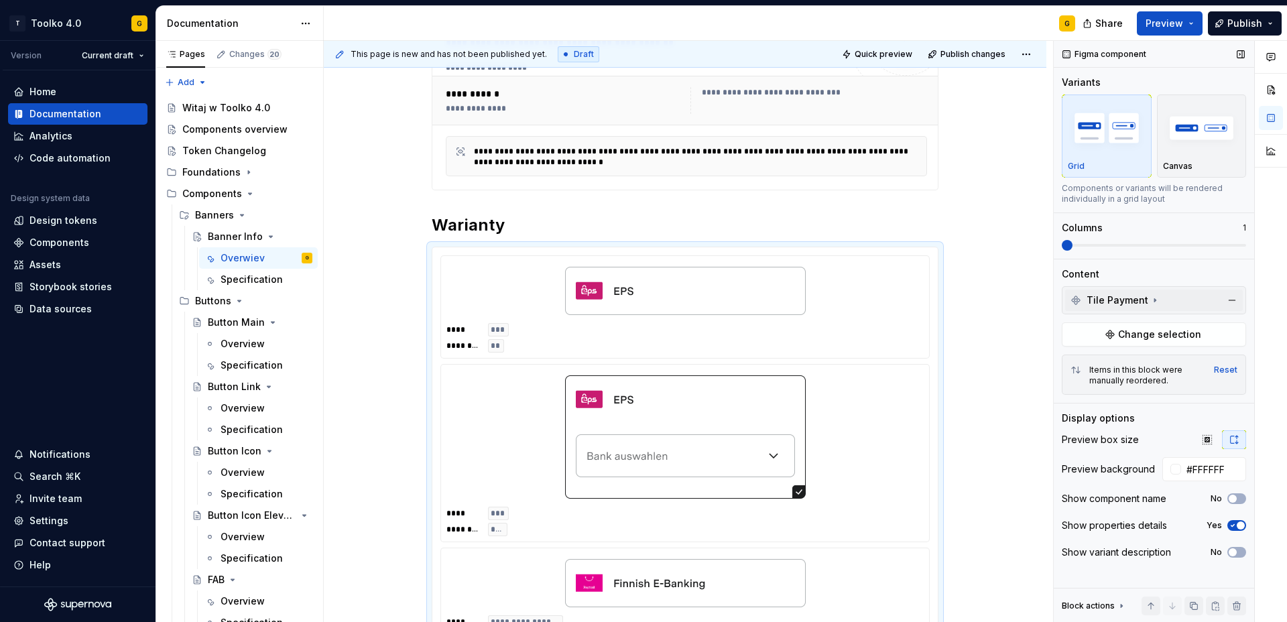
click at [1155, 300] on icon at bounding box center [1155, 300] width 1 height 3
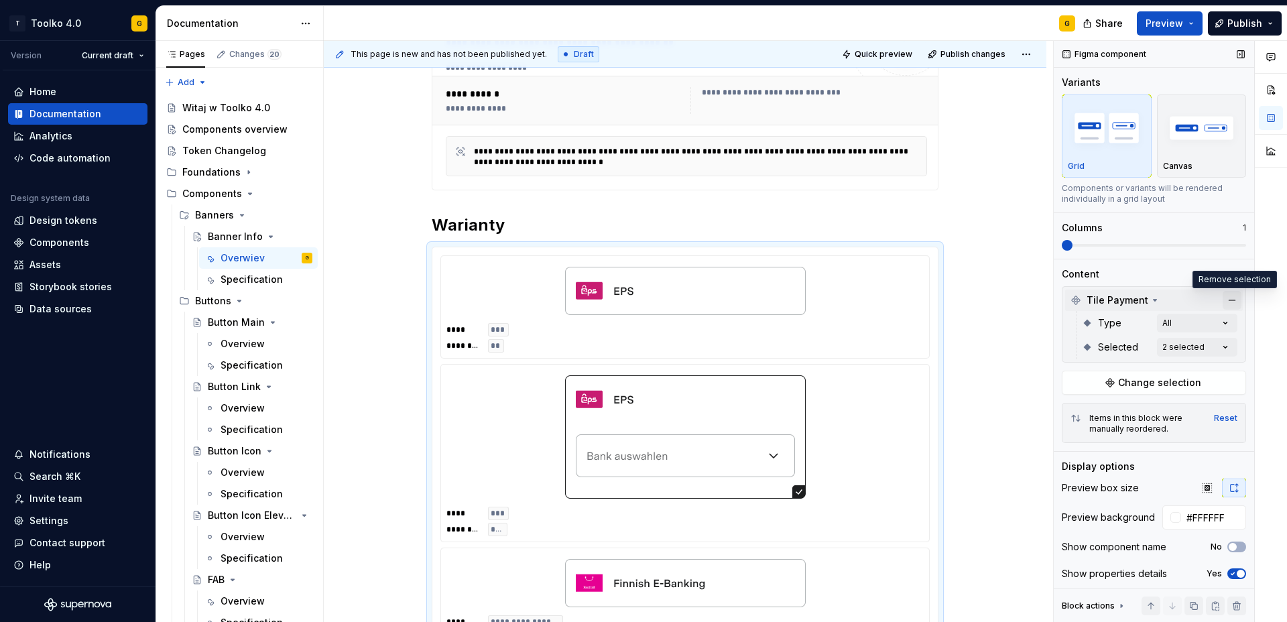
click at [1230, 298] on button "button" at bounding box center [1232, 300] width 19 height 19
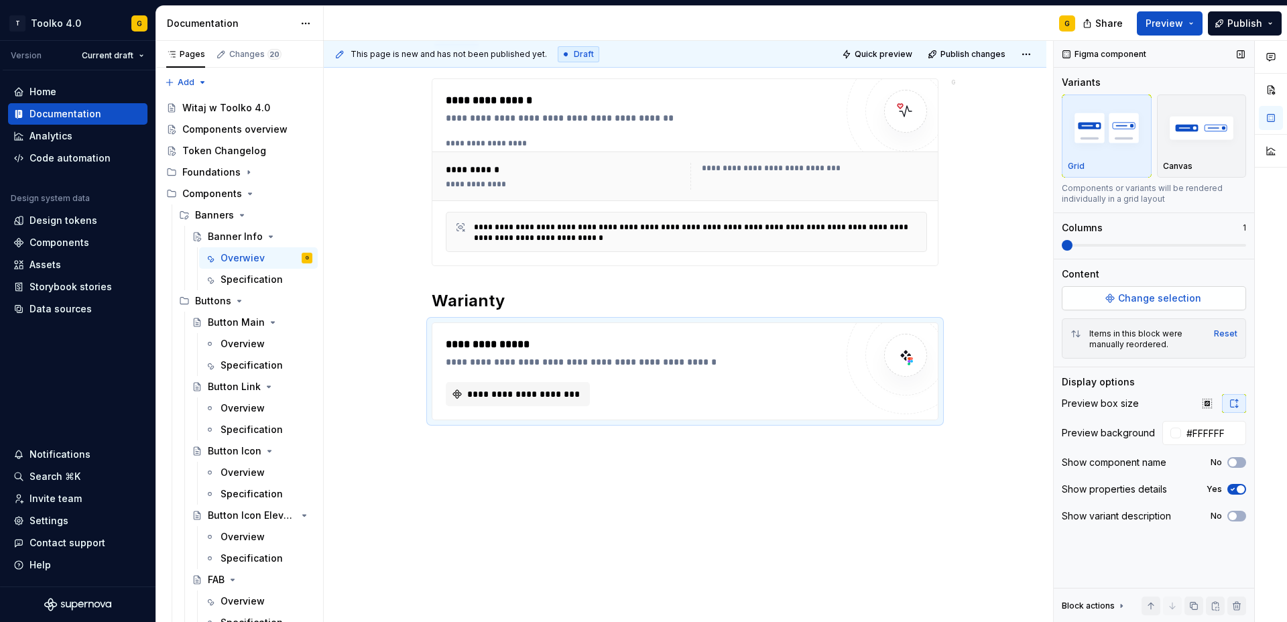
scroll to position [186, 0]
click at [528, 400] on span "**********" at bounding box center [523, 394] width 116 height 13
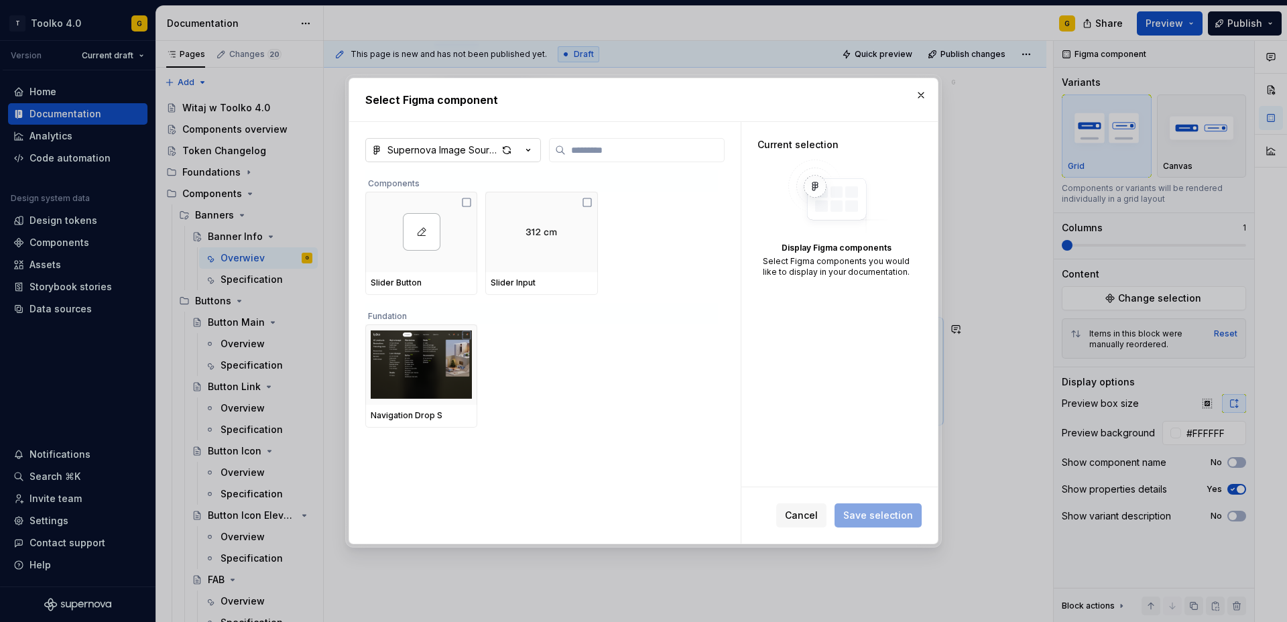
click at [529, 148] on icon "button" at bounding box center [528, 149] width 13 height 13
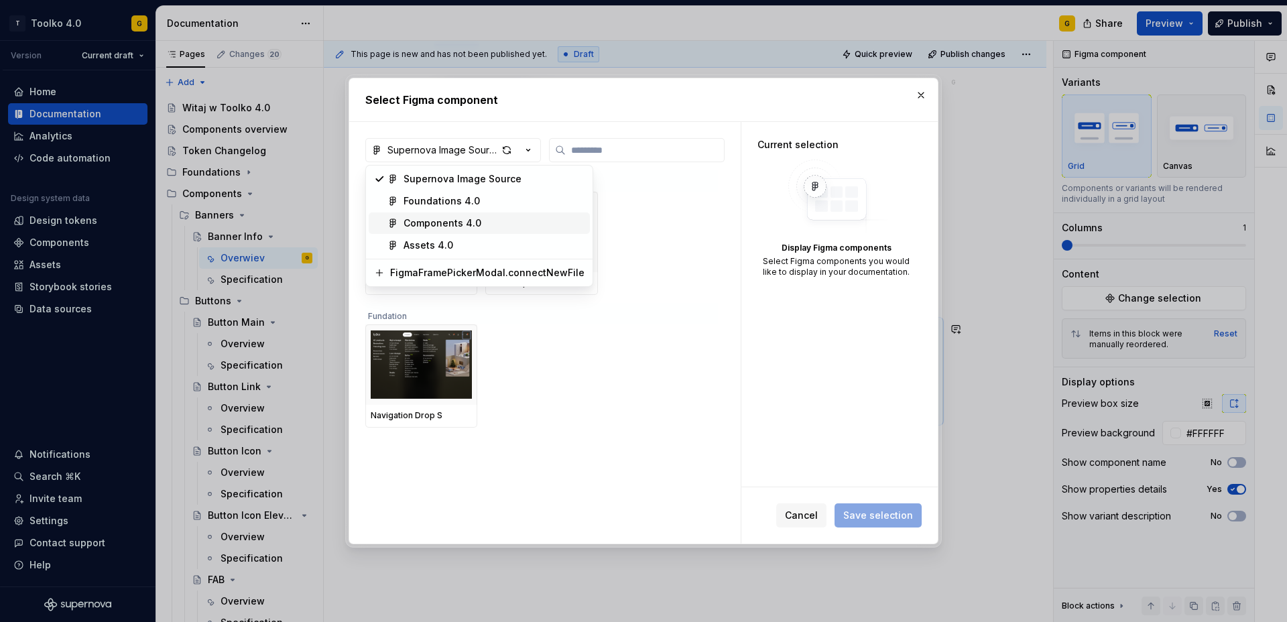
click at [490, 219] on div "Components 4.0" at bounding box center [494, 223] width 181 height 13
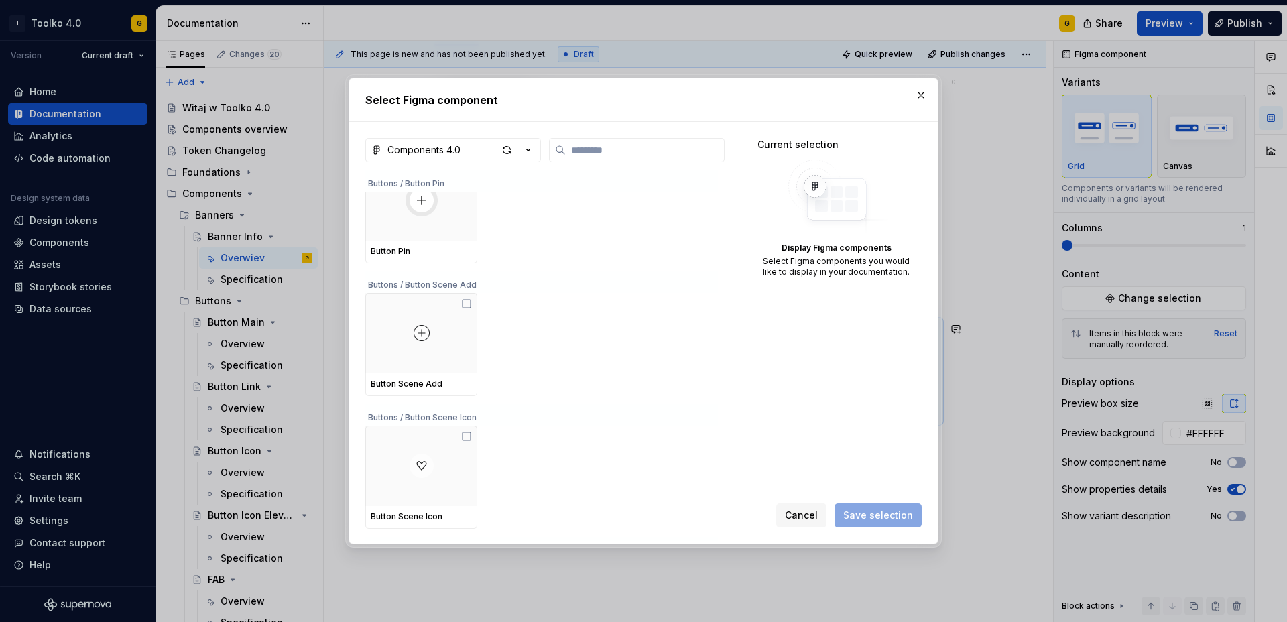
scroll to position [686, 0]
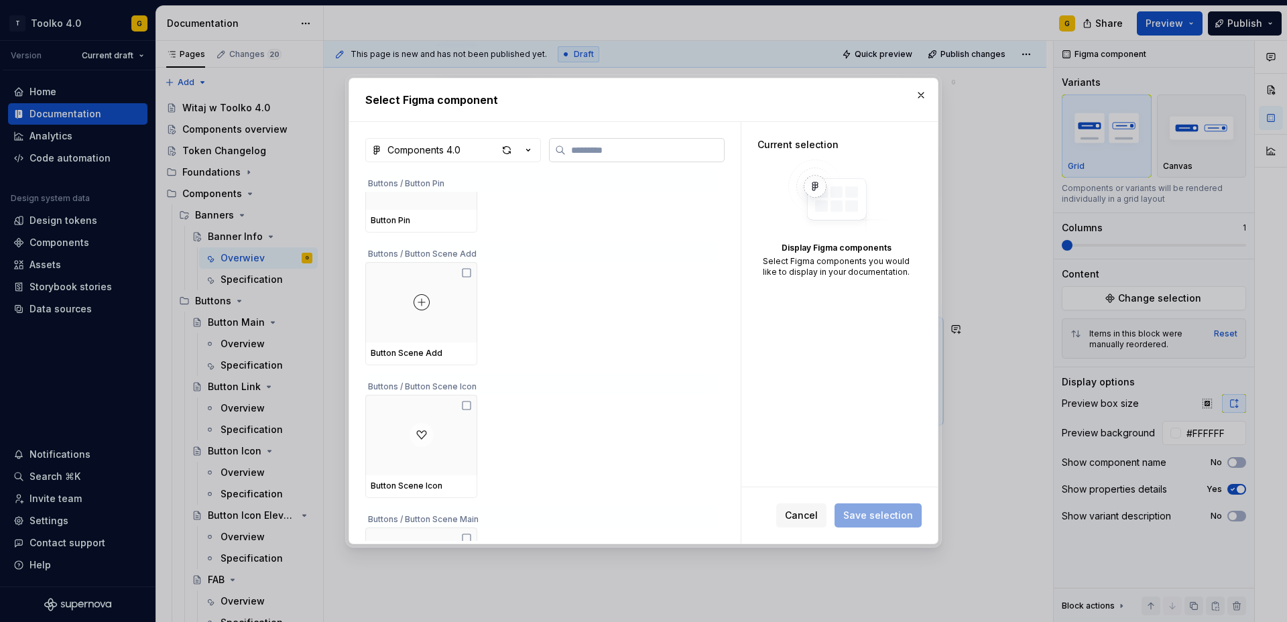
click at [591, 142] on label at bounding box center [637, 150] width 176 height 24
click at [591, 143] on input "search" at bounding box center [645, 149] width 158 height 13
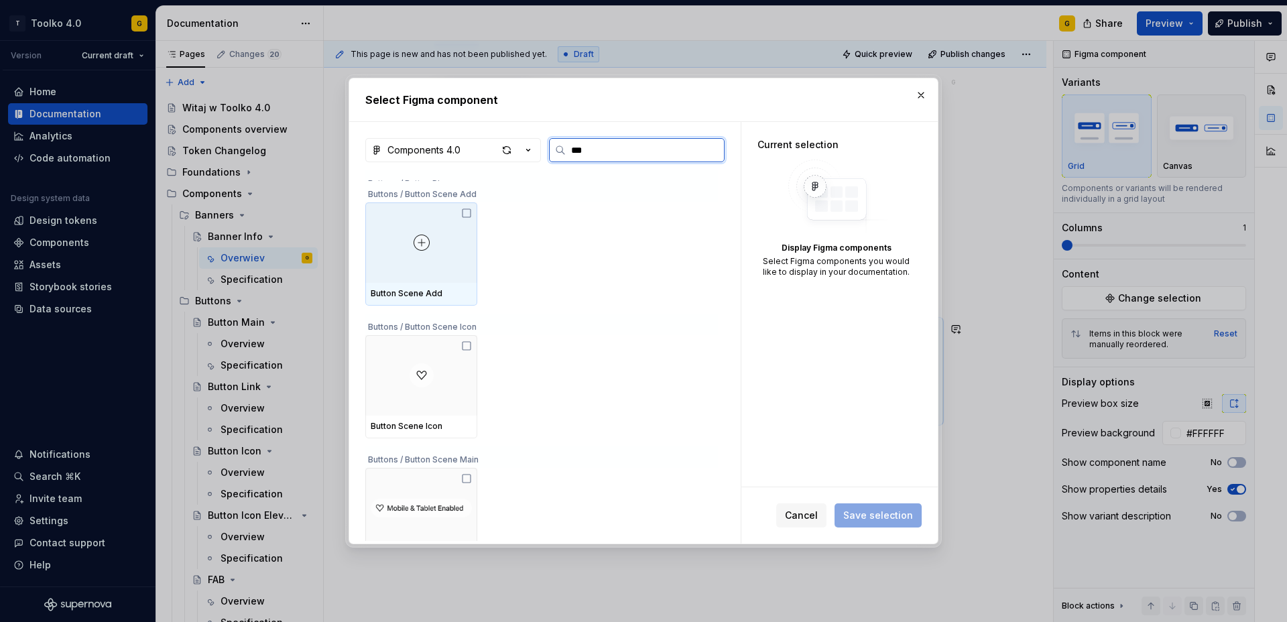
scroll to position [0, 0]
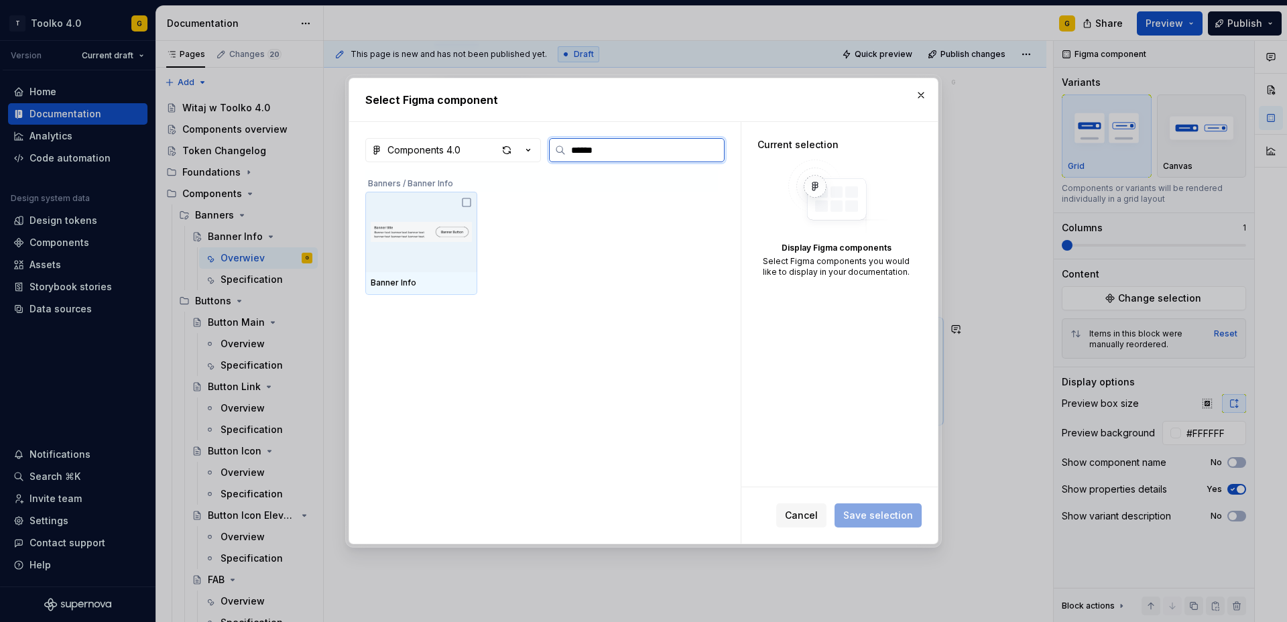
click at [414, 233] on img at bounding box center [421, 232] width 101 height 64
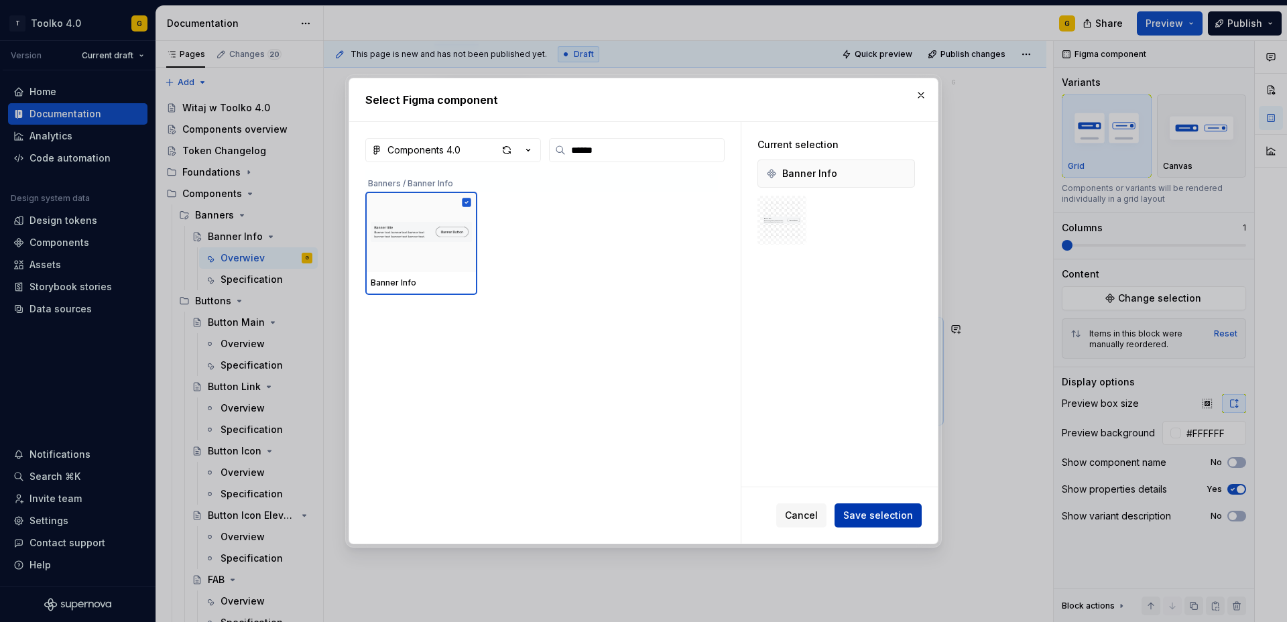
click at [876, 516] on span "Save selection" at bounding box center [879, 515] width 70 height 13
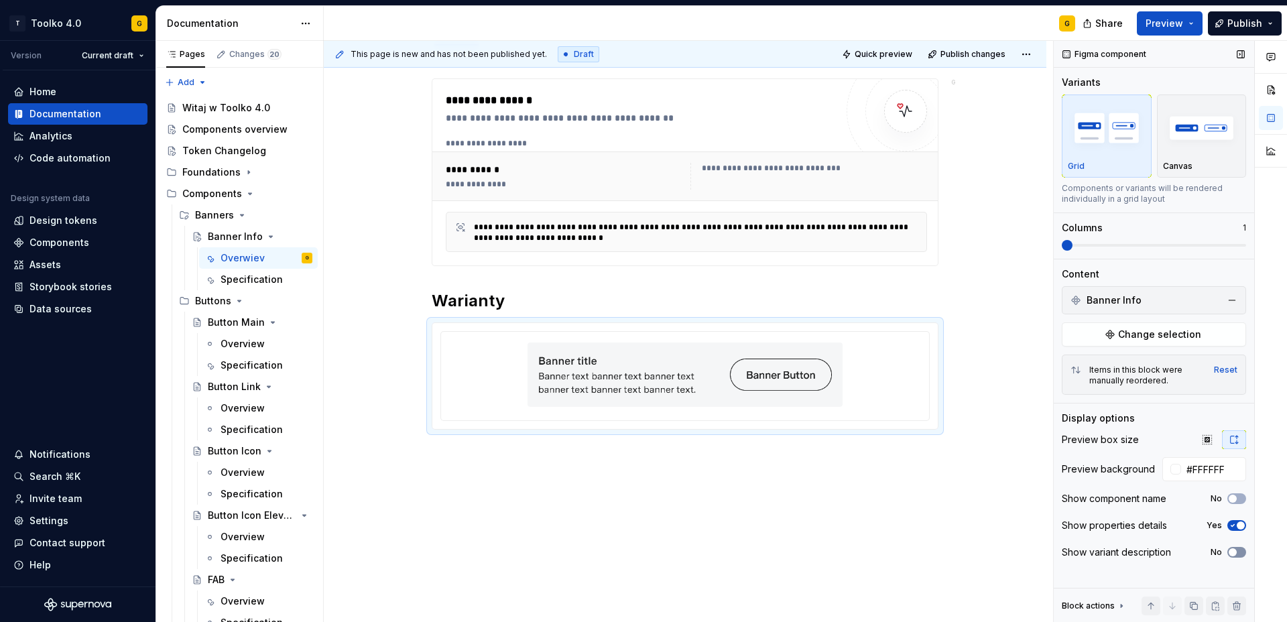
click at [1235, 551] on span "button" at bounding box center [1233, 552] width 8 height 8
click at [1236, 500] on span "button" at bounding box center [1233, 499] width 8 height 8
click at [1236, 500] on icon "button" at bounding box center [1233, 499] width 11 height 8
click at [572, 381] on img at bounding box center [685, 375] width 315 height 64
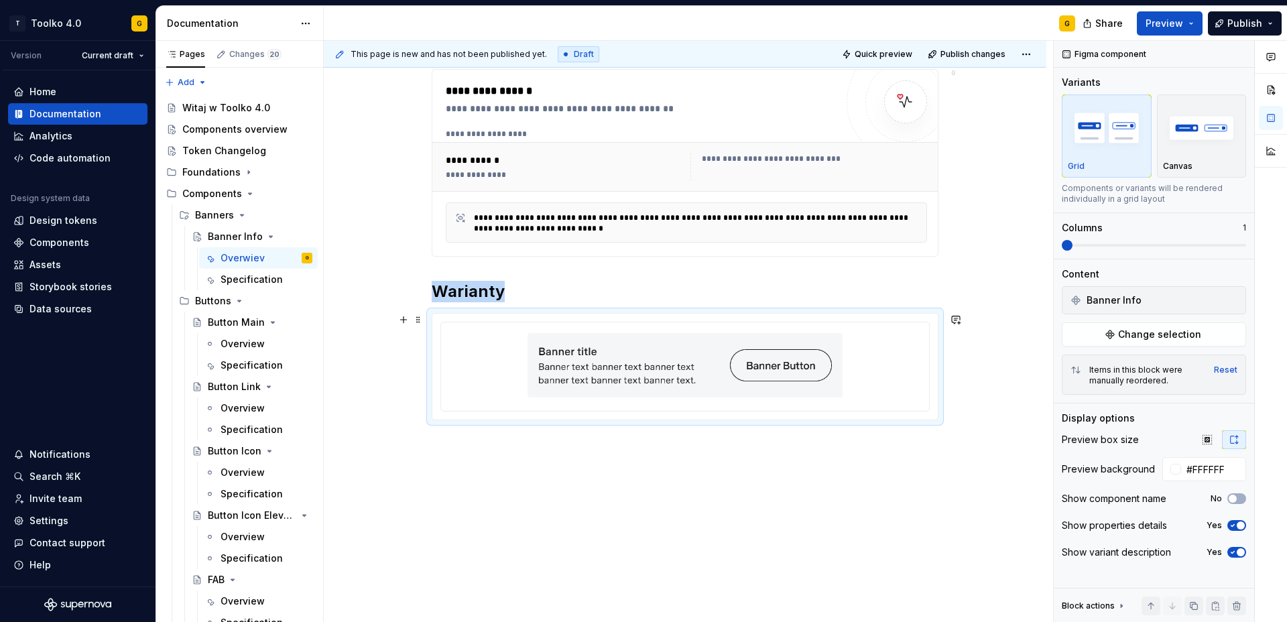
click at [492, 377] on div at bounding box center [685, 365] width 477 height 75
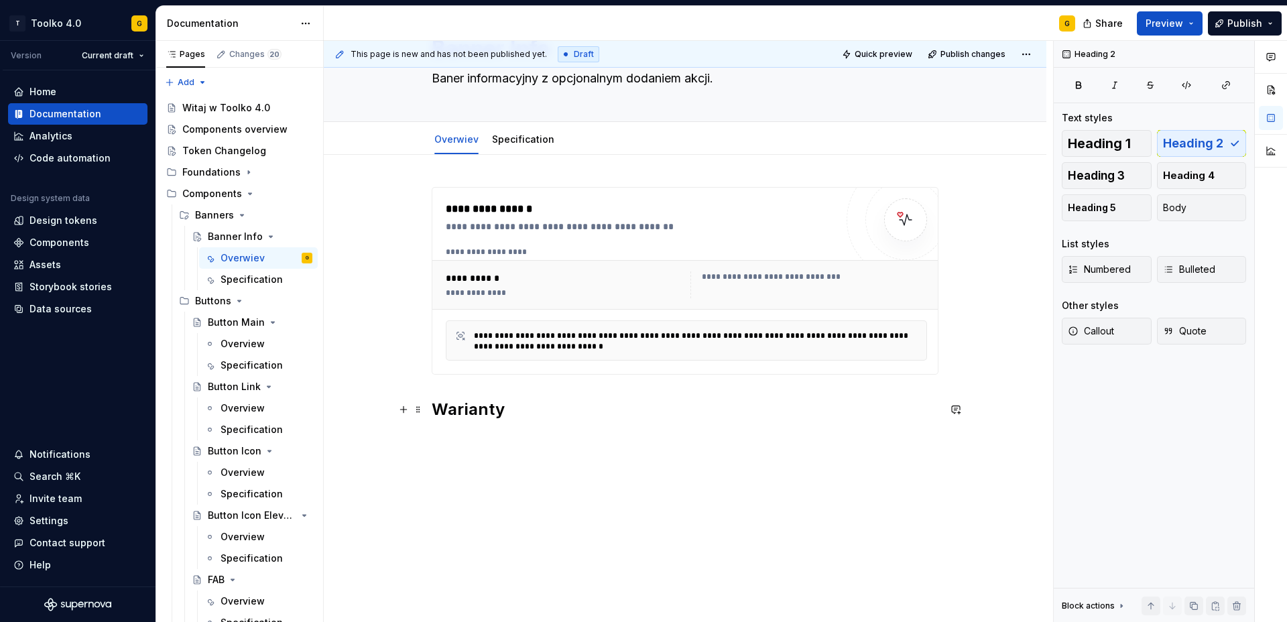
click at [478, 409] on h2 "Warianty" at bounding box center [685, 409] width 507 height 21
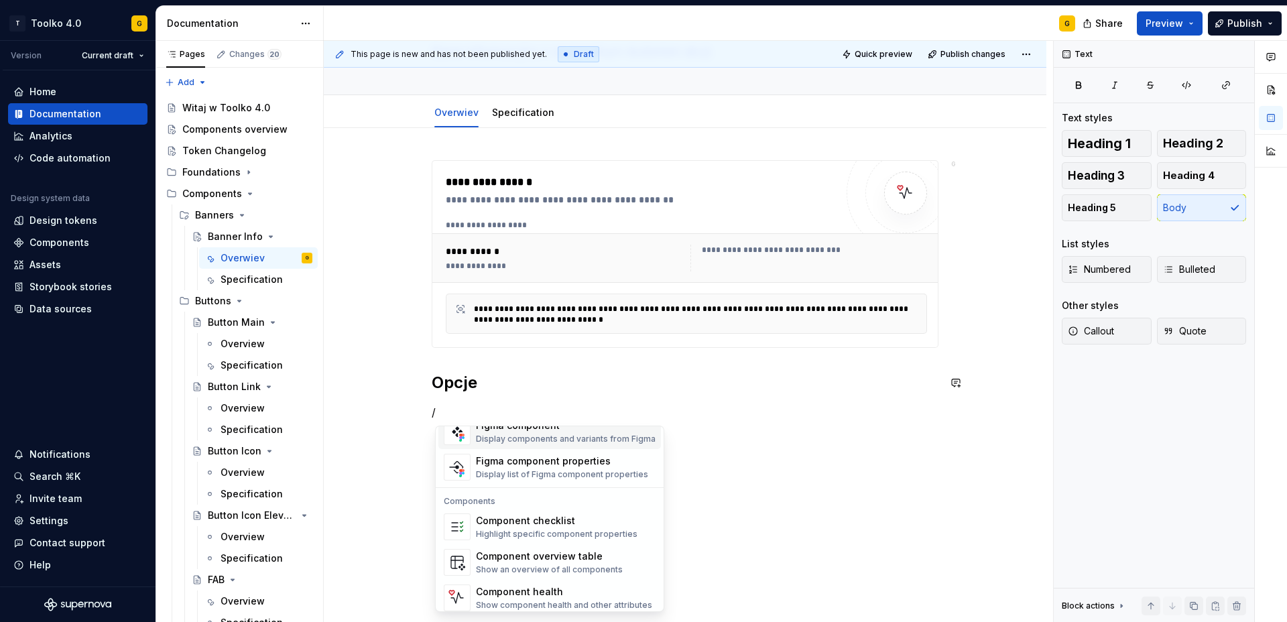
scroll to position [1335, 0]
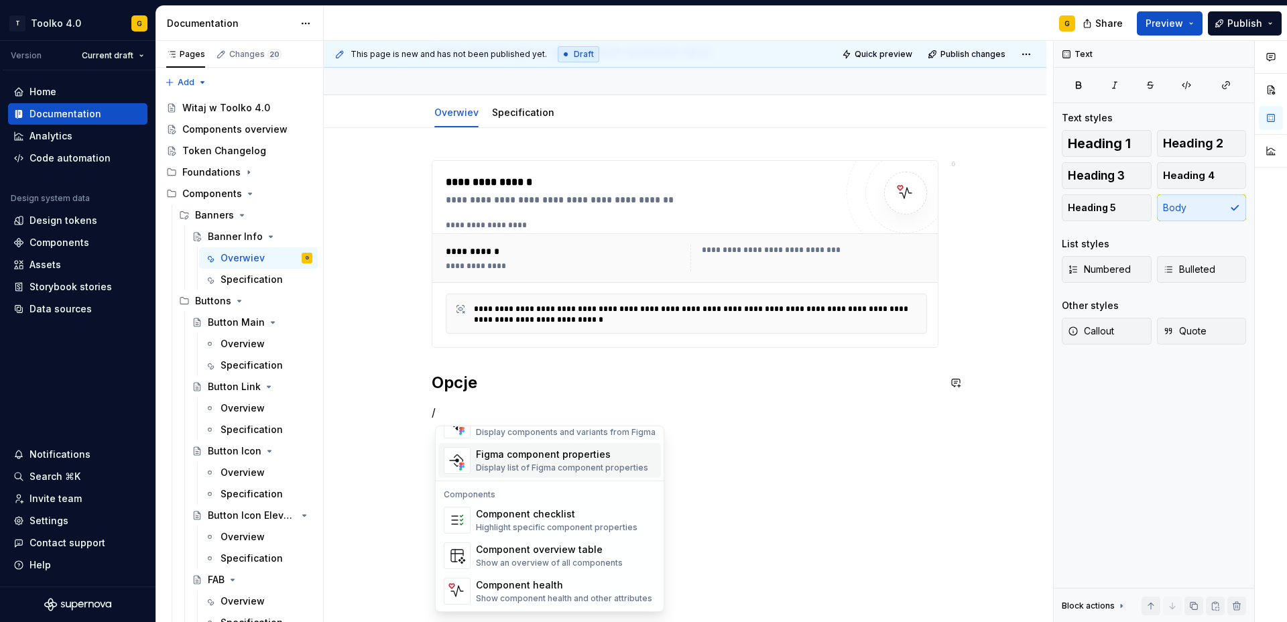
click at [540, 463] on div "Display list of Figma component properties" at bounding box center [562, 468] width 172 height 11
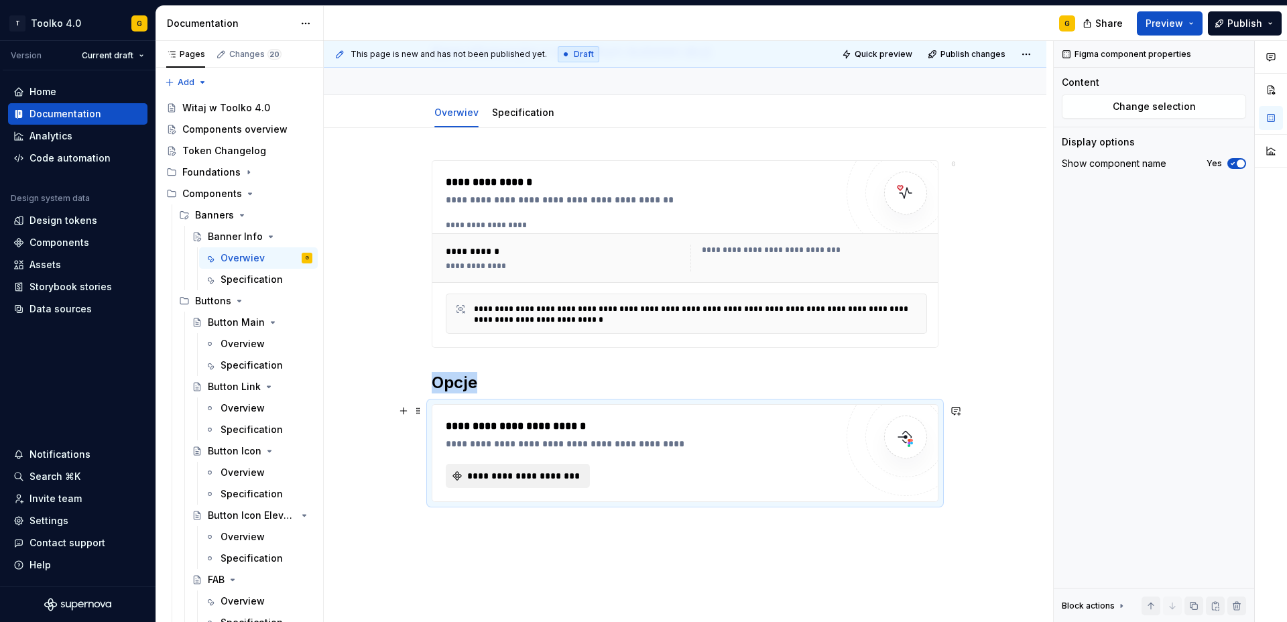
click at [549, 477] on span "**********" at bounding box center [523, 475] width 116 height 13
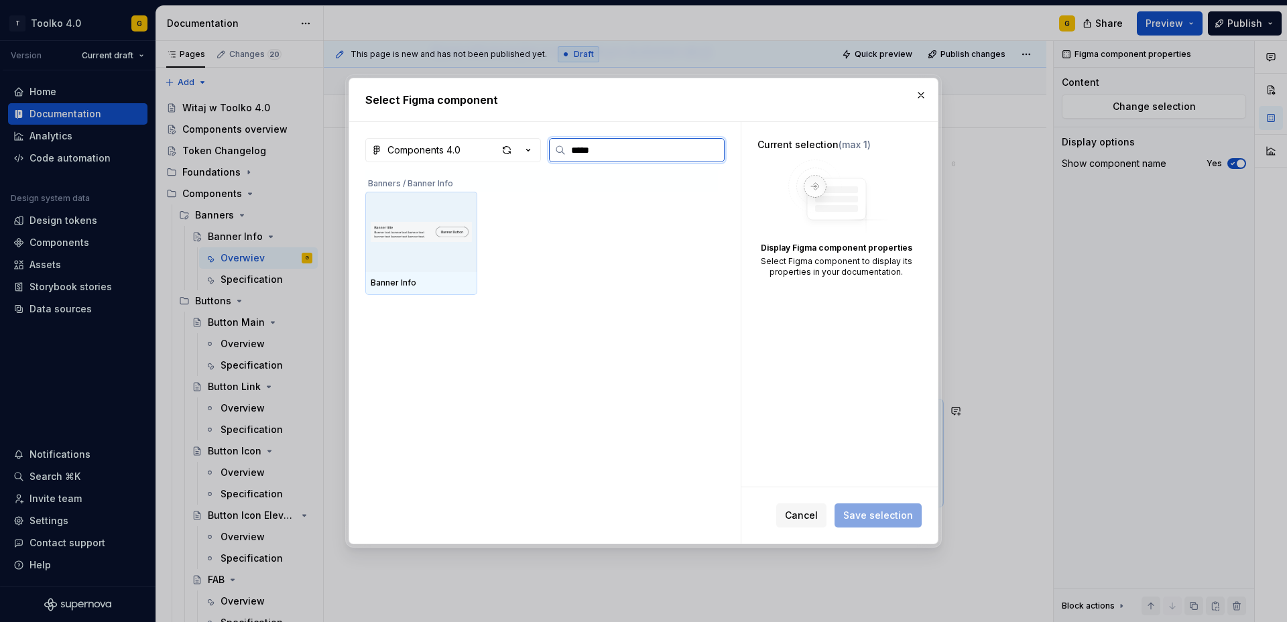
click at [415, 259] on img at bounding box center [421, 232] width 101 height 64
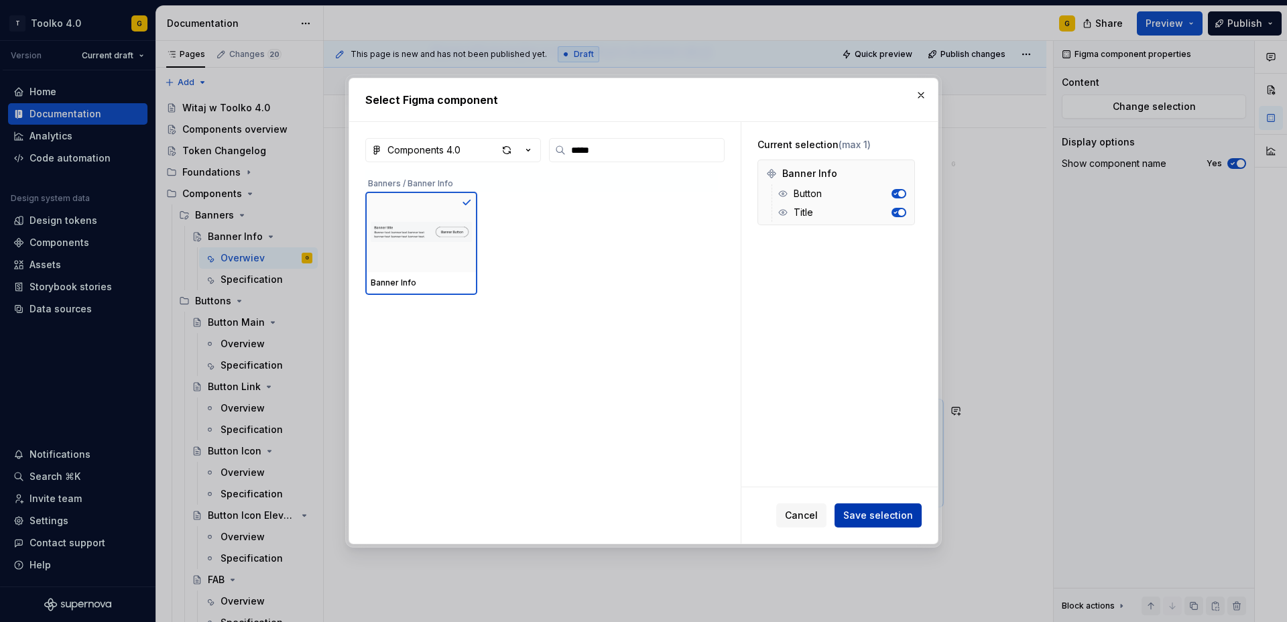
click at [880, 519] on span "Save selection" at bounding box center [879, 515] width 70 height 13
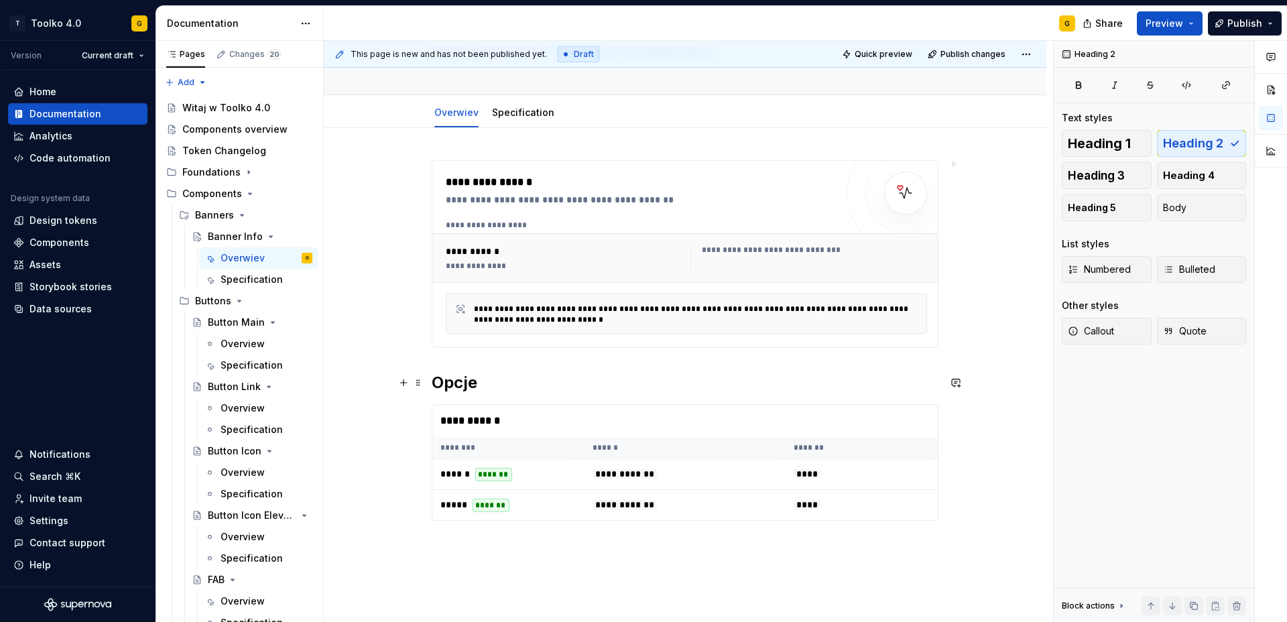
click at [467, 386] on h2 "Opcje" at bounding box center [685, 382] width 507 height 21
click at [570, 386] on h2 "Właściwości" at bounding box center [685, 382] width 507 height 21
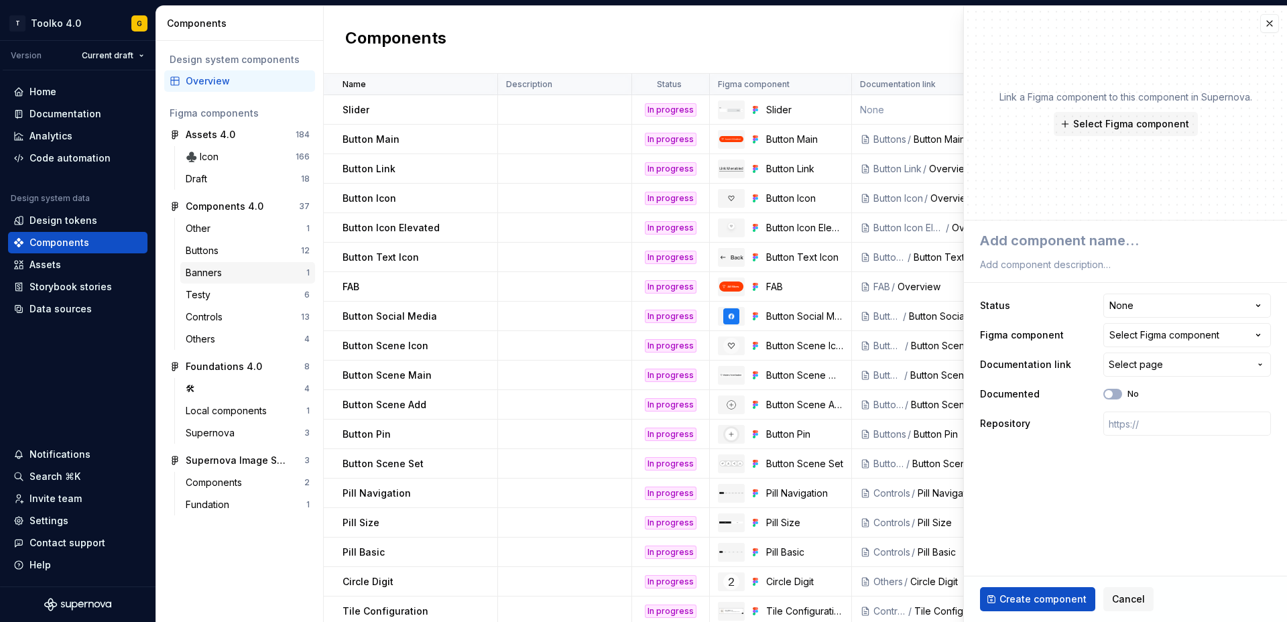
click at [231, 269] on div "Banners" at bounding box center [246, 272] width 121 height 13
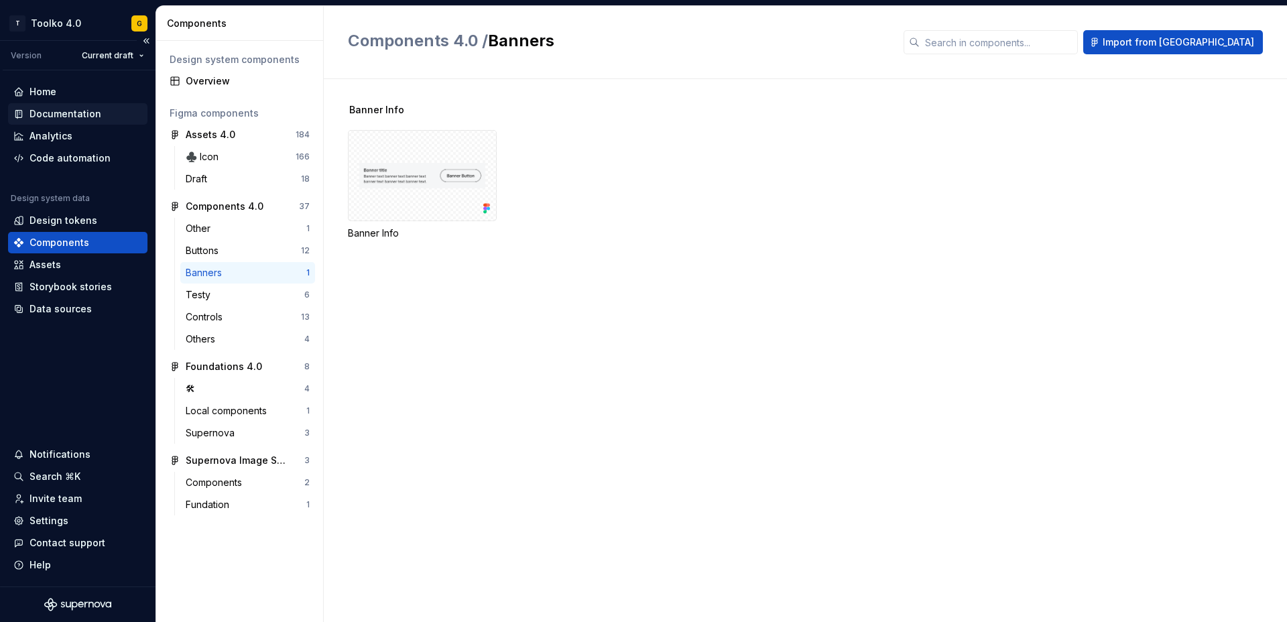
click at [51, 113] on div "Documentation" at bounding box center [66, 113] width 72 height 13
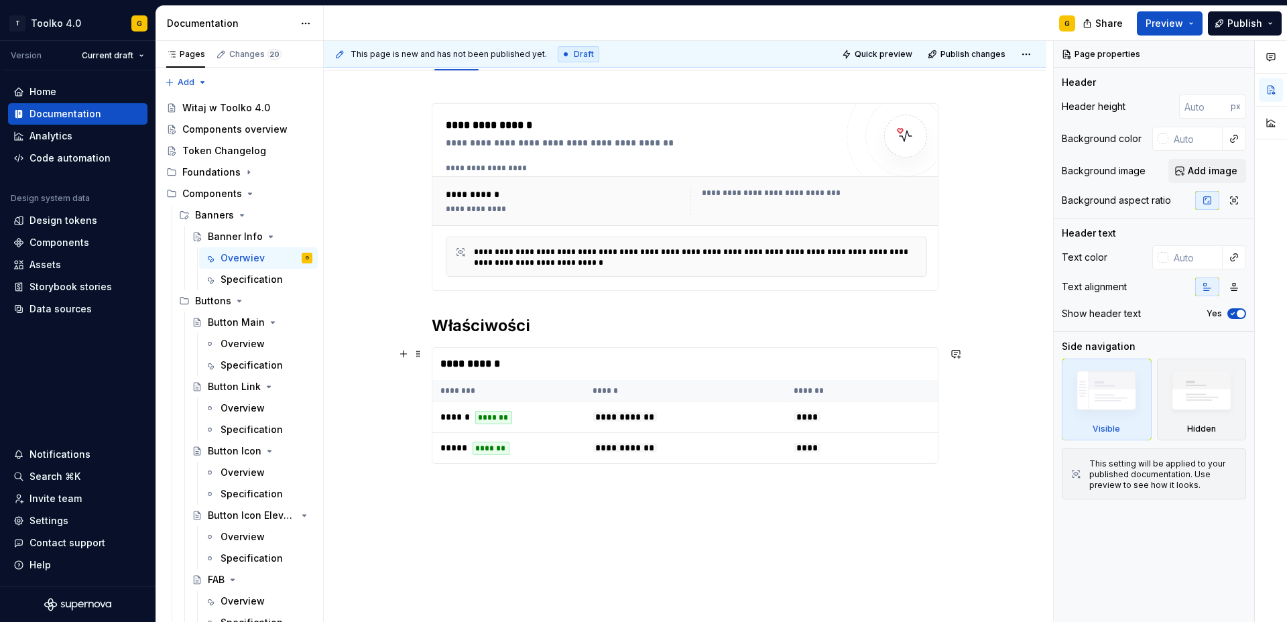
scroll to position [166, 0]
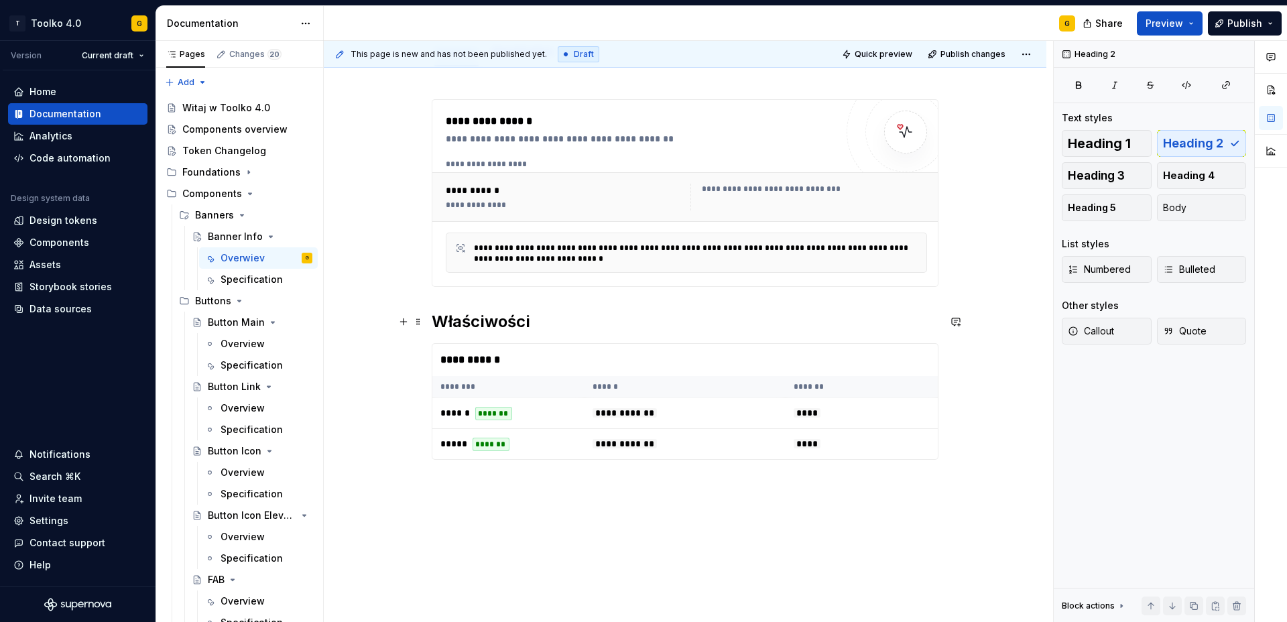
click at [557, 323] on h2 "Właściwości" at bounding box center [685, 321] width 507 height 21
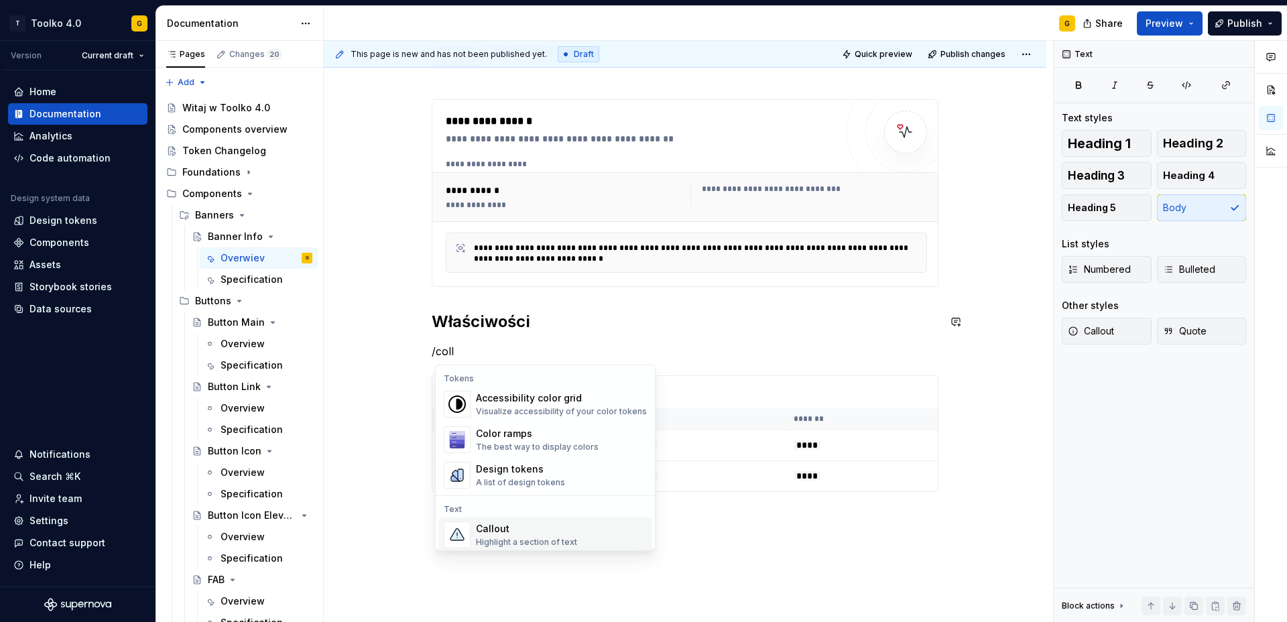
click at [567, 526] on div "Callout" at bounding box center [526, 528] width 101 height 13
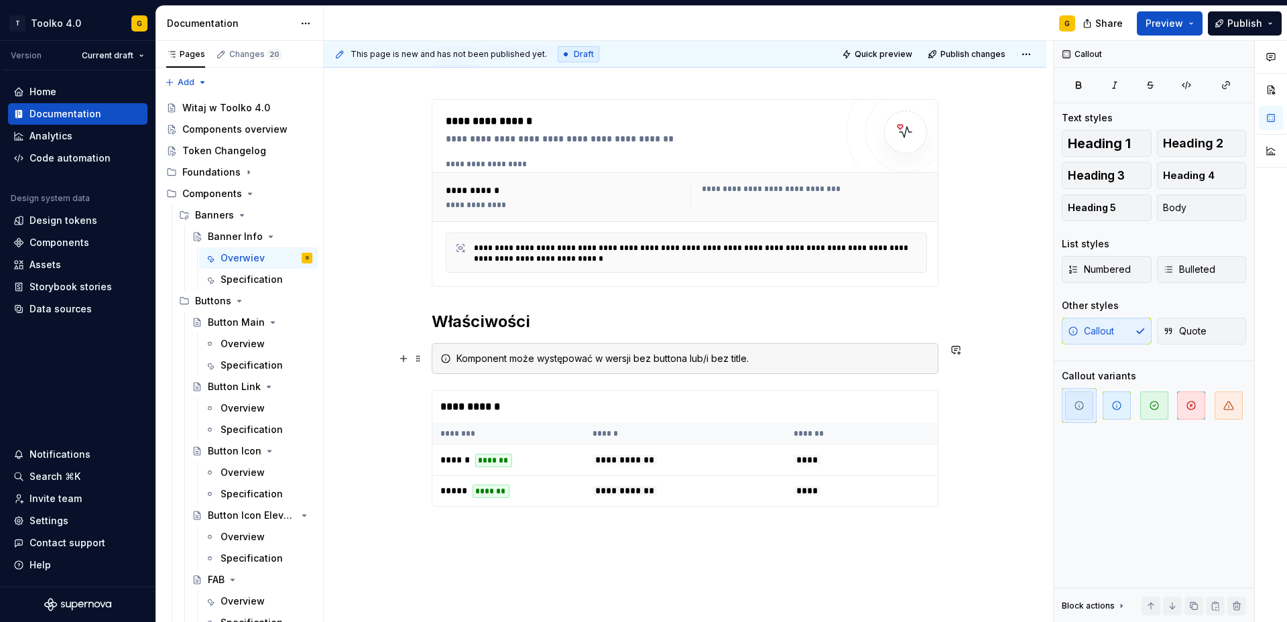
click at [776, 361] on div "Komponent może występować w wersji bez buttona lub/i bez title." at bounding box center [693, 358] width 473 height 13
click at [744, 359] on div "Komponent może występować w wersji bez buttona lub/i bez title." at bounding box center [693, 358] width 473 height 13
click at [982, 381] on div "**********" at bounding box center [685, 388] width 723 height 642
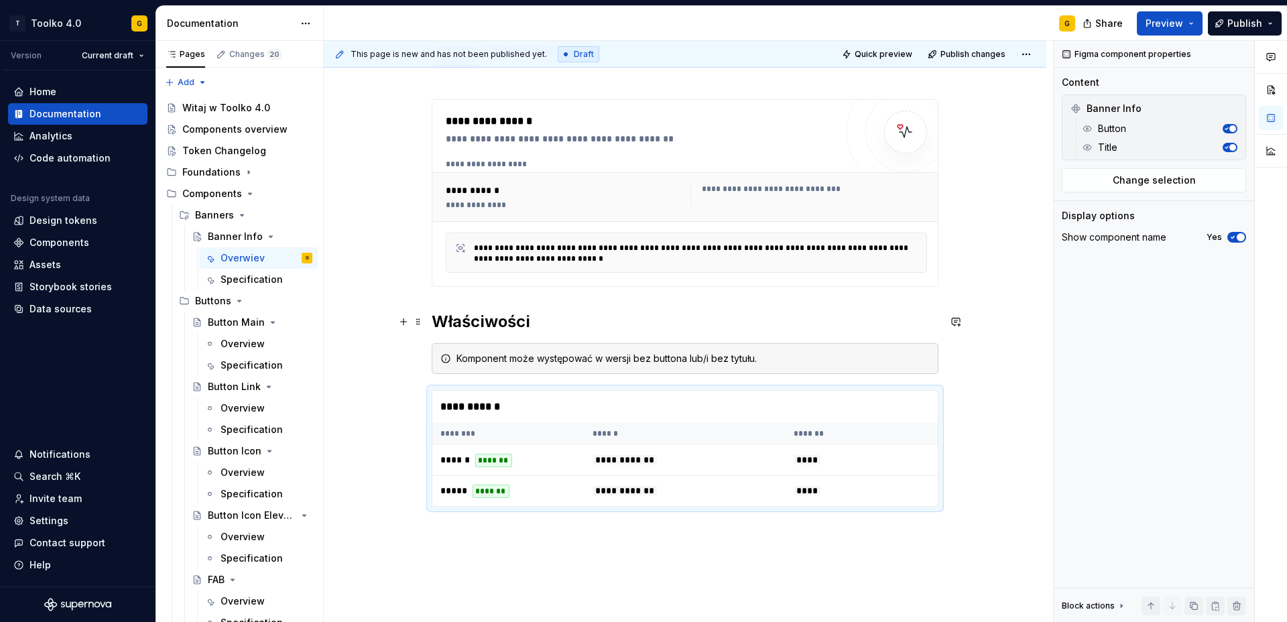
click at [495, 321] on h2 "Właściwości" at bounding box center [685, 321] width 507 height 21
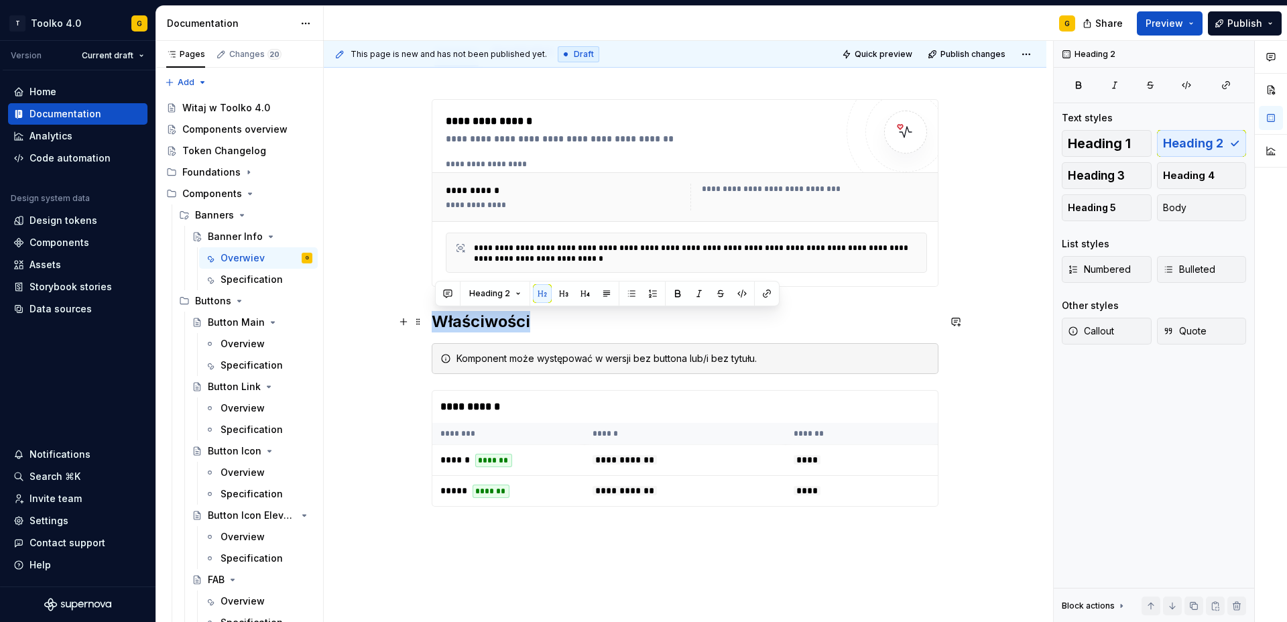
click at [495, 321] on h2 "Właściwości" at bounding box center [685, 321] width 507 height 21
click at [691, 553] on div "**********" at bounding box center [685, 388] width 723 height 642
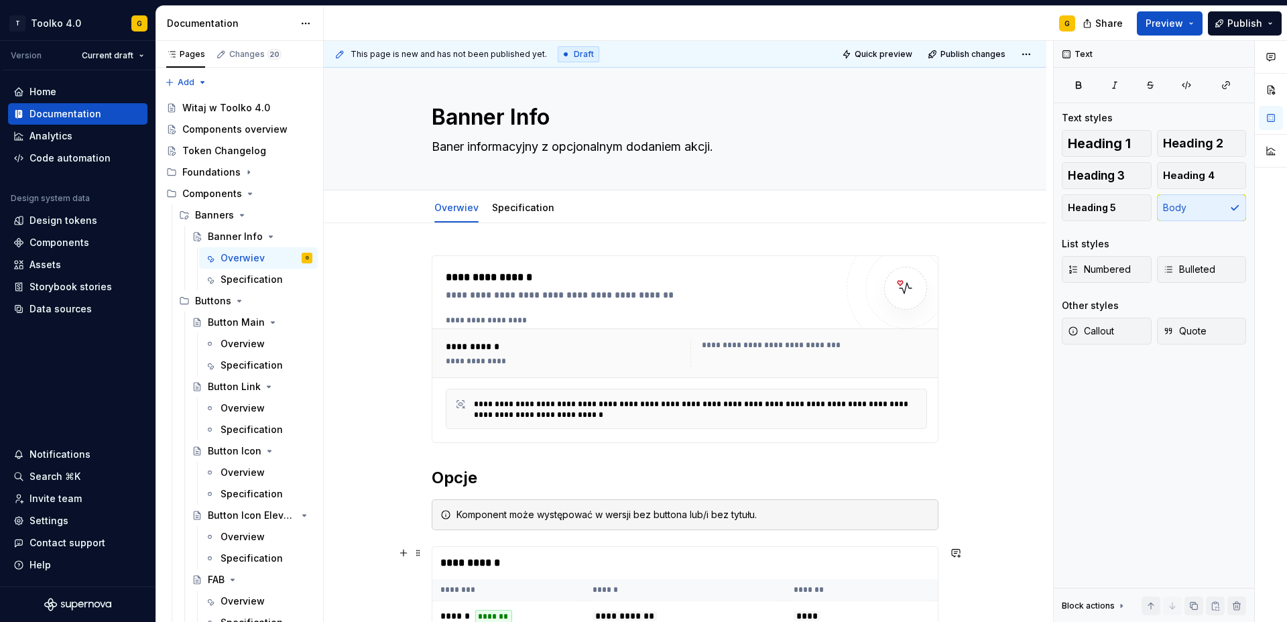
scroll to position [8, 0]
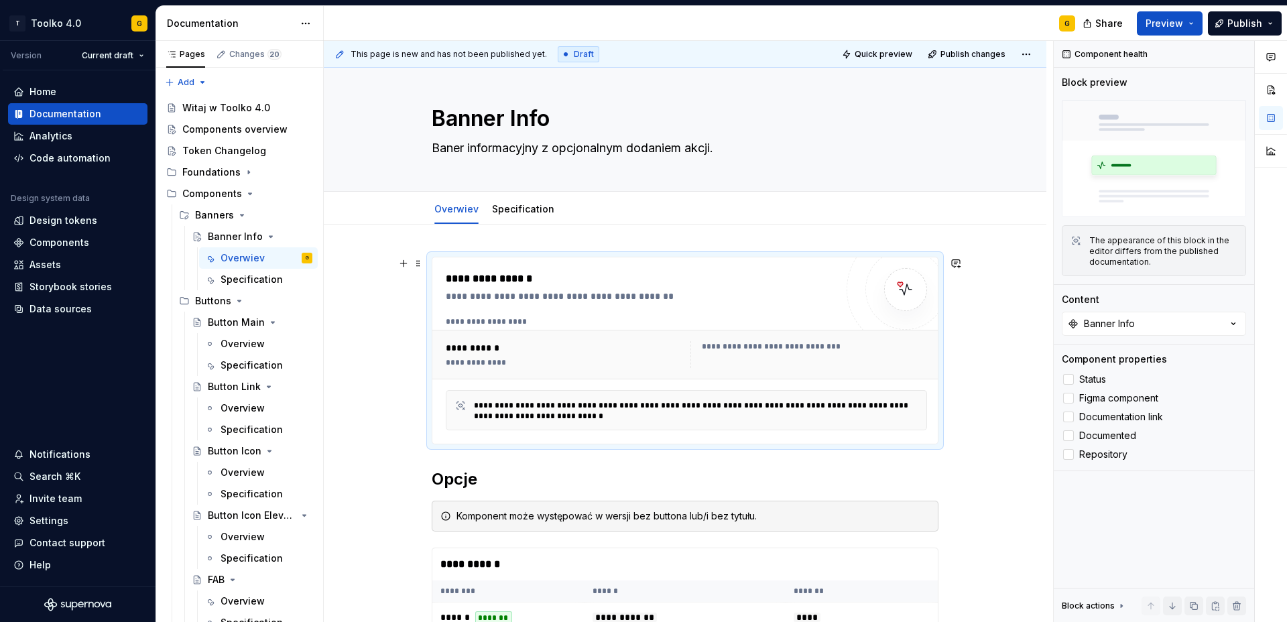
click at [753, 344] on div "**********" at bounding box center [814, 346] width 225 height 11
click at [1069, 380] on div at bounding box center [1068, 379] width 11 height 11
click at [1065, 397] on div at bounding box center [1068, 398] width 11 height 11
click at [1067, 418] on div at bounding box center [1068, 417] width 11 height 11
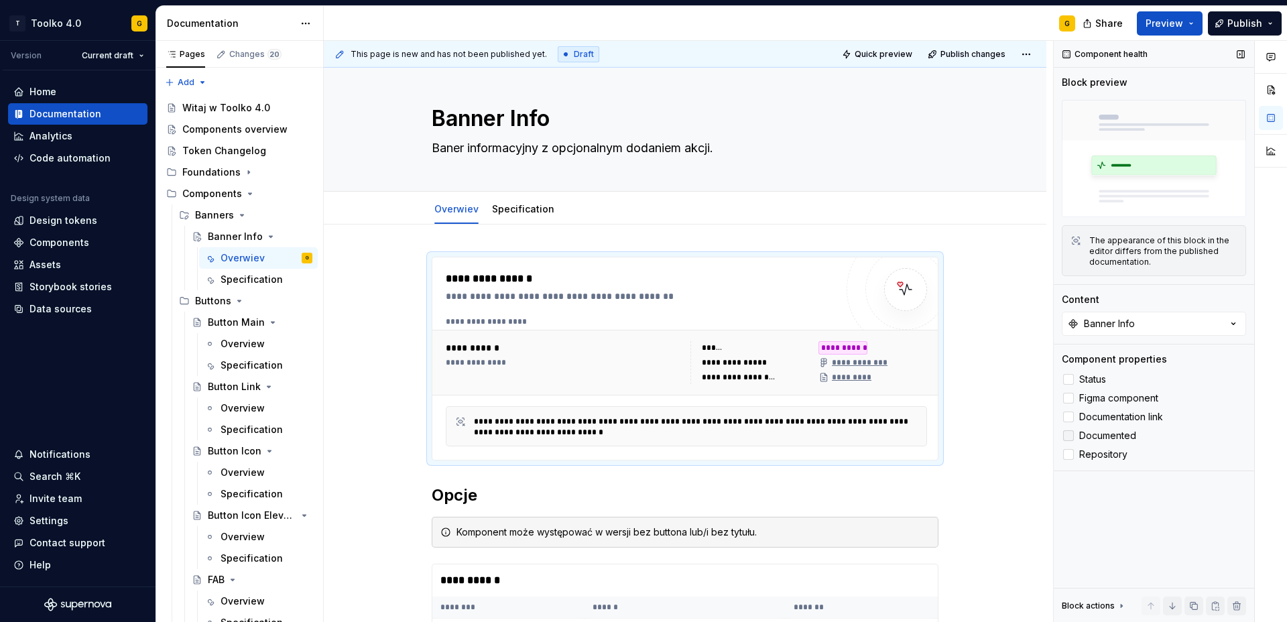
click at [1071, 436] on div at bounding box center [1068, 435] width 11 height 11
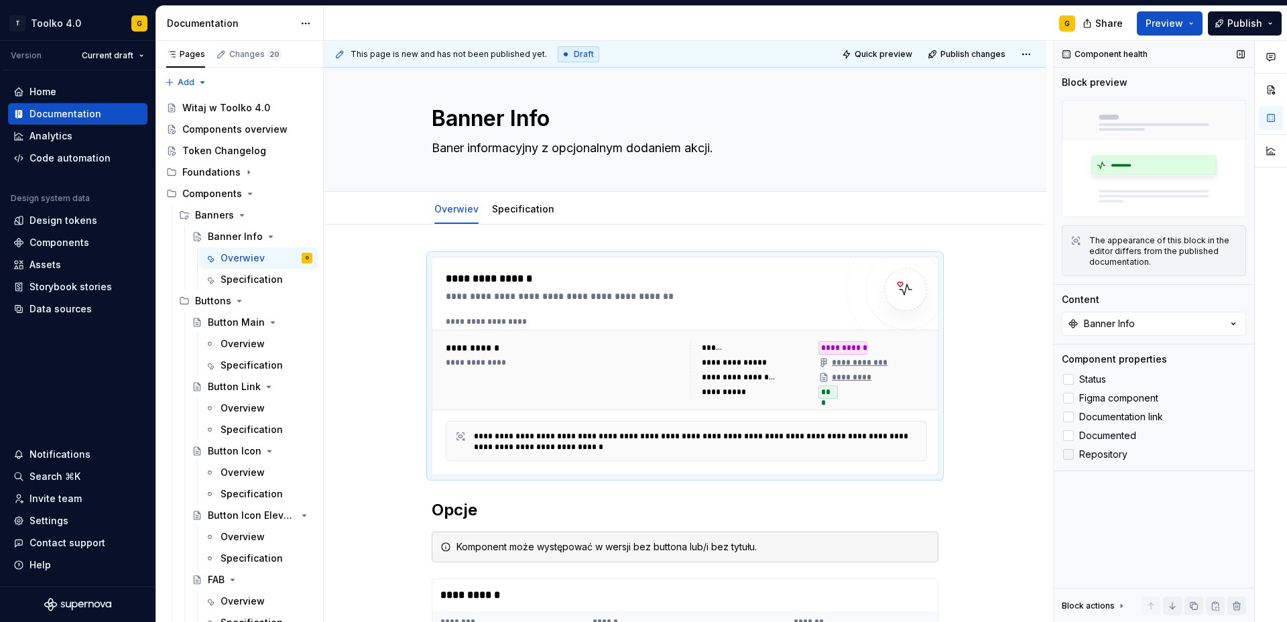
click at [1071, 457] on div at bounding box center [1068, 454] width 11 height 11
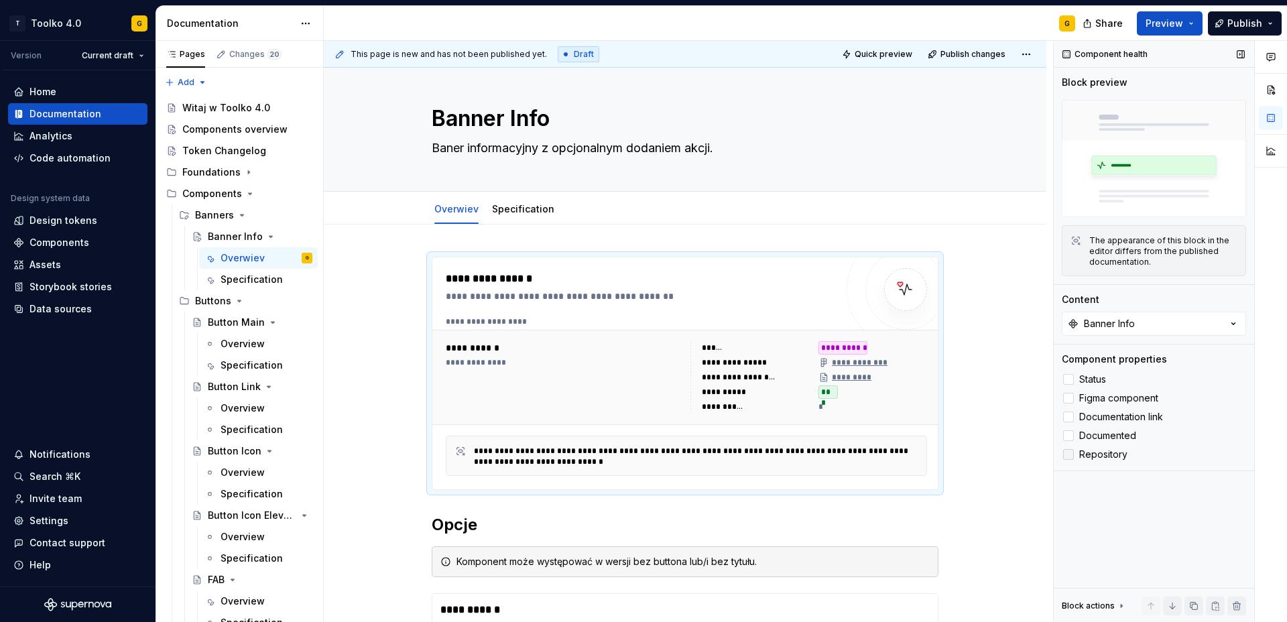
click at [1069, 455] on icon at bounding box center [1069, 455] width 0 height 0
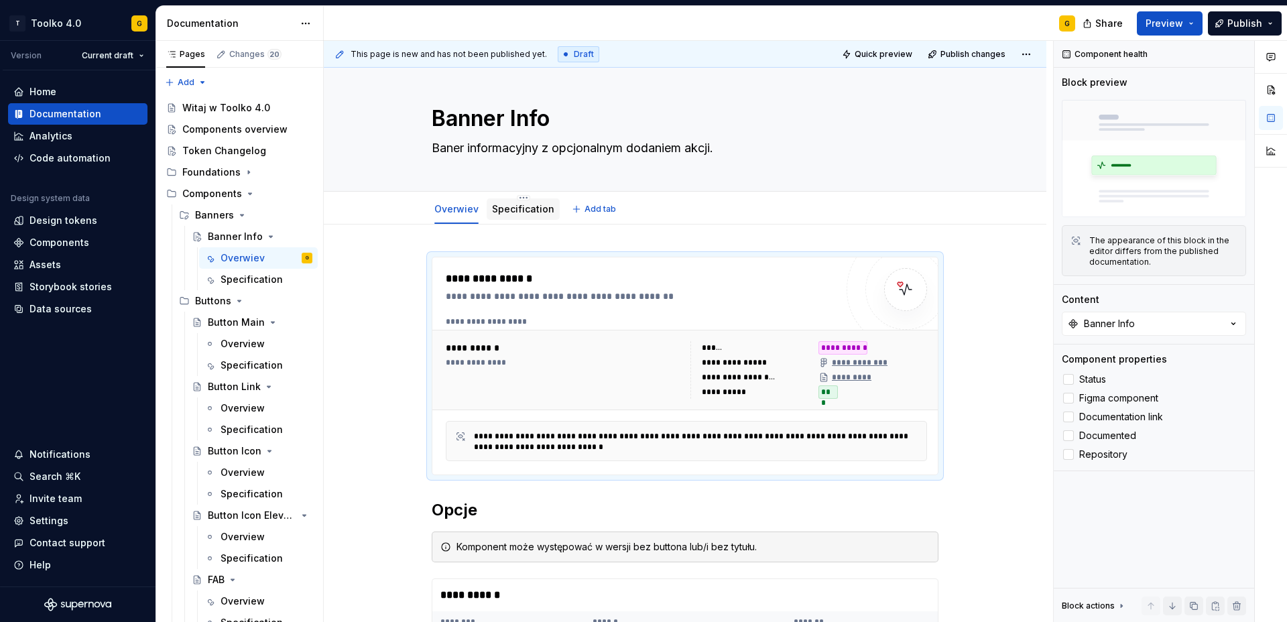
click at [524, 213] on link "Specification" at bounding box center [523, 208] width 62 height 11
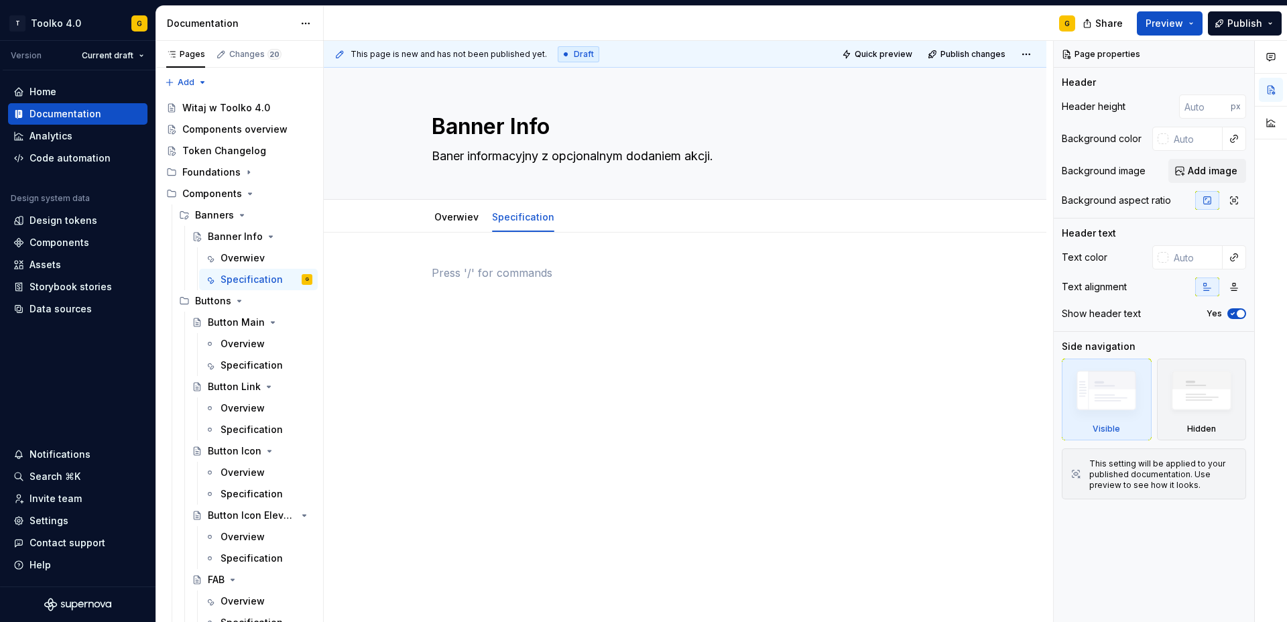
click at [508, 277] on p at bounding box center [685, 273] width 507 height 16
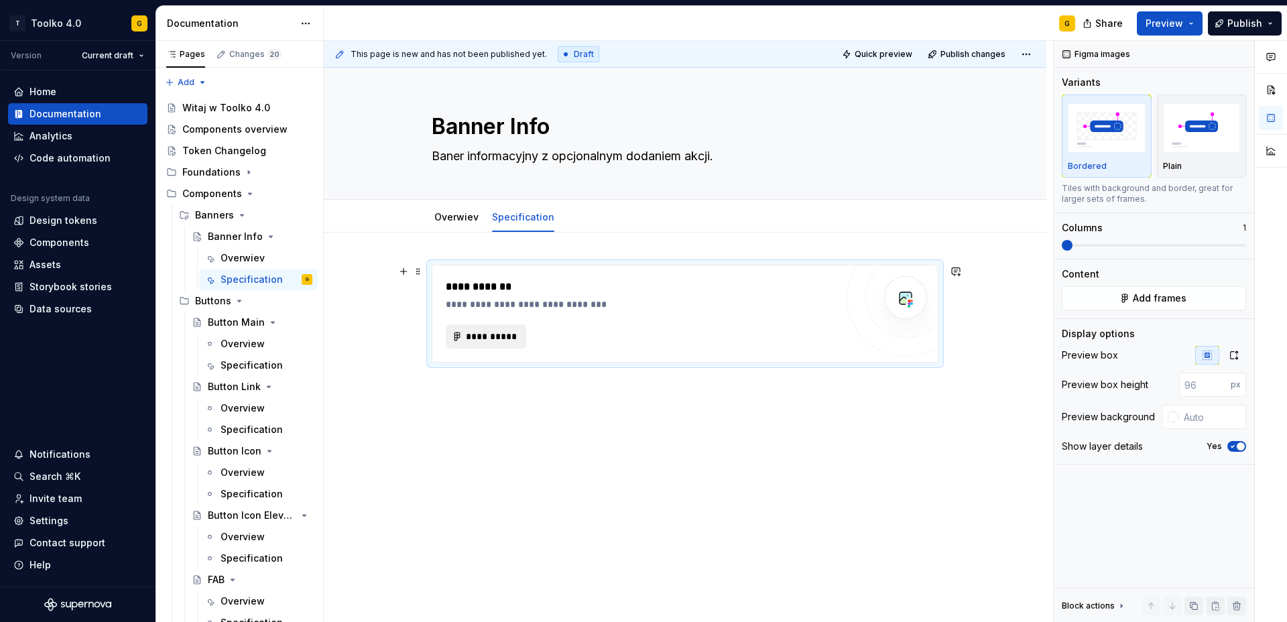
click at [506, 341] on span "**********" at bounding box center [491, 336] width 52 height 13
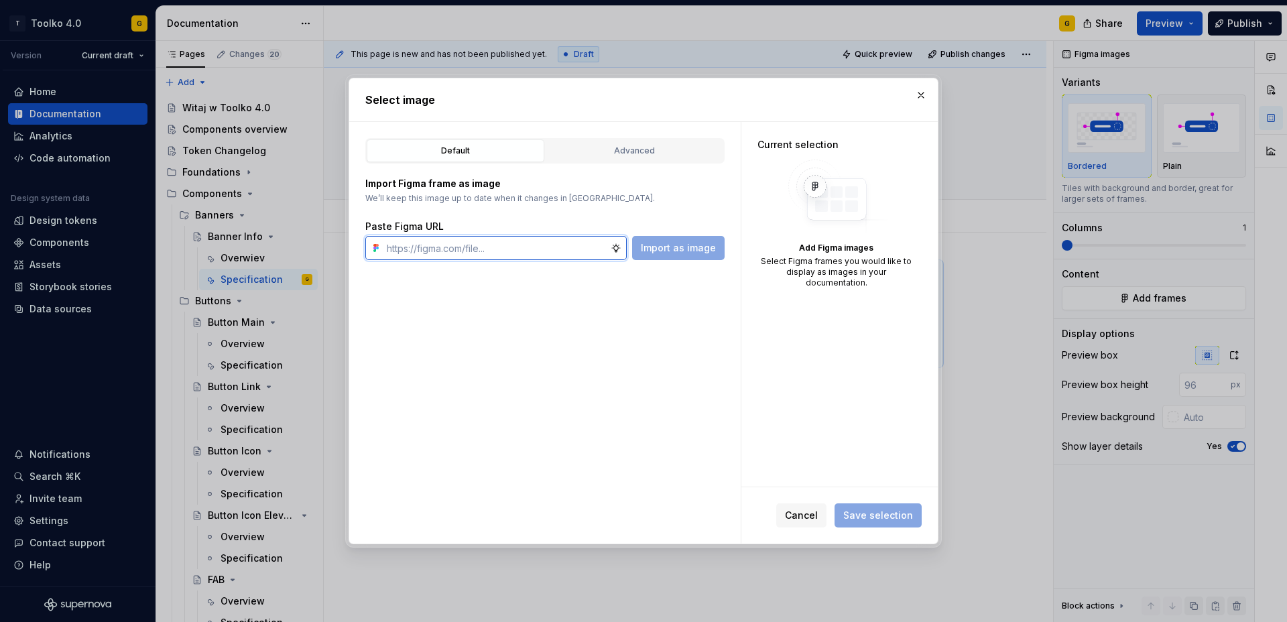
paste input "[URL][DOMAIN_NAME]"
click at [679, 251] on span "Import as image" at bounding box center [678, 247] width 75 height 13
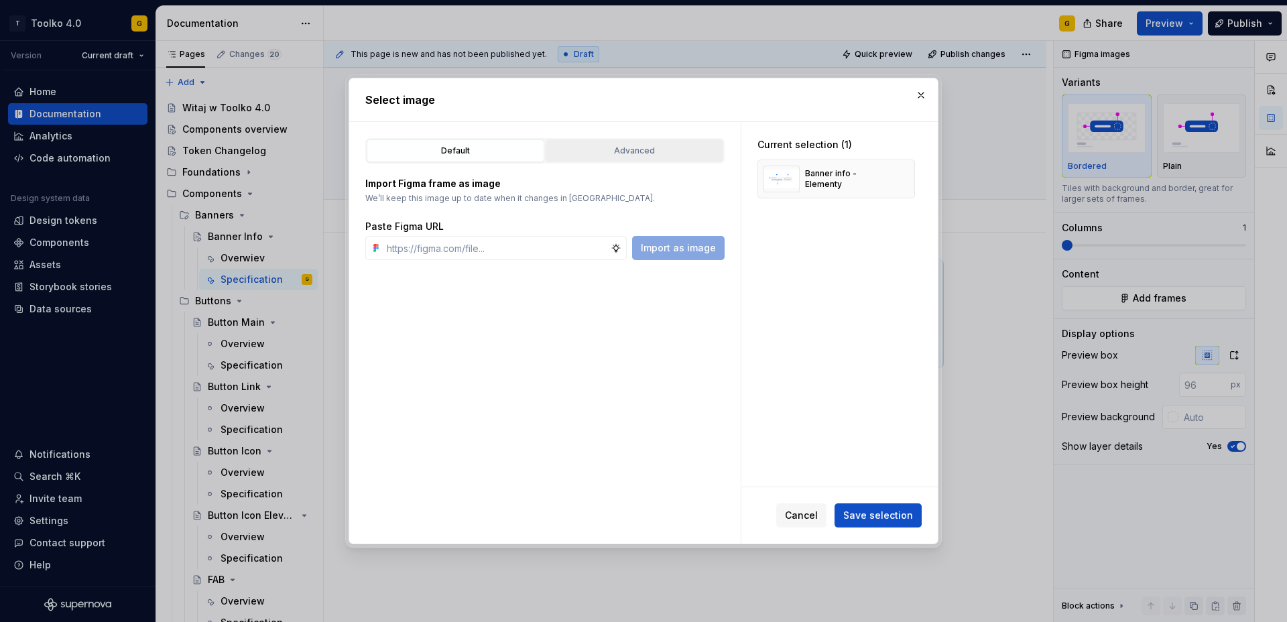
click at [624, 154] on div "Advanced" at bounding box center [634, 150] width 168 height 13
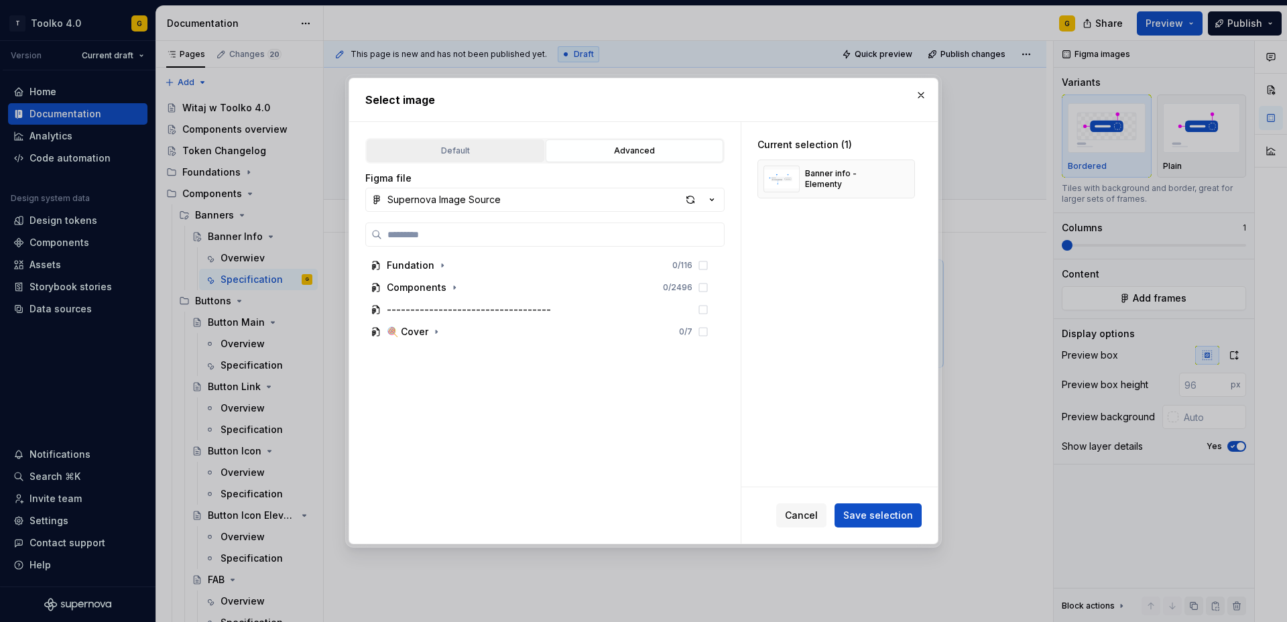
click at [497, 150] on div "Default" at bounding box center [455, 150] width 168 height 13
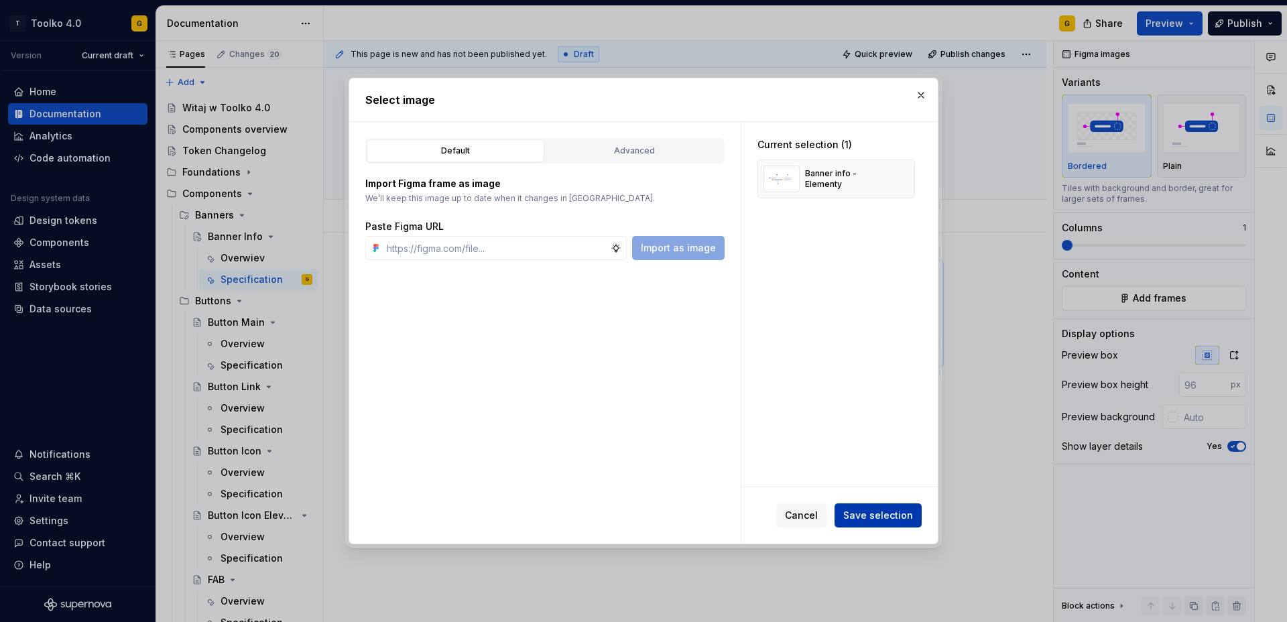
click at [883, 517] on span "Save selection" at bounding box center [879, 515] width 70 height 13
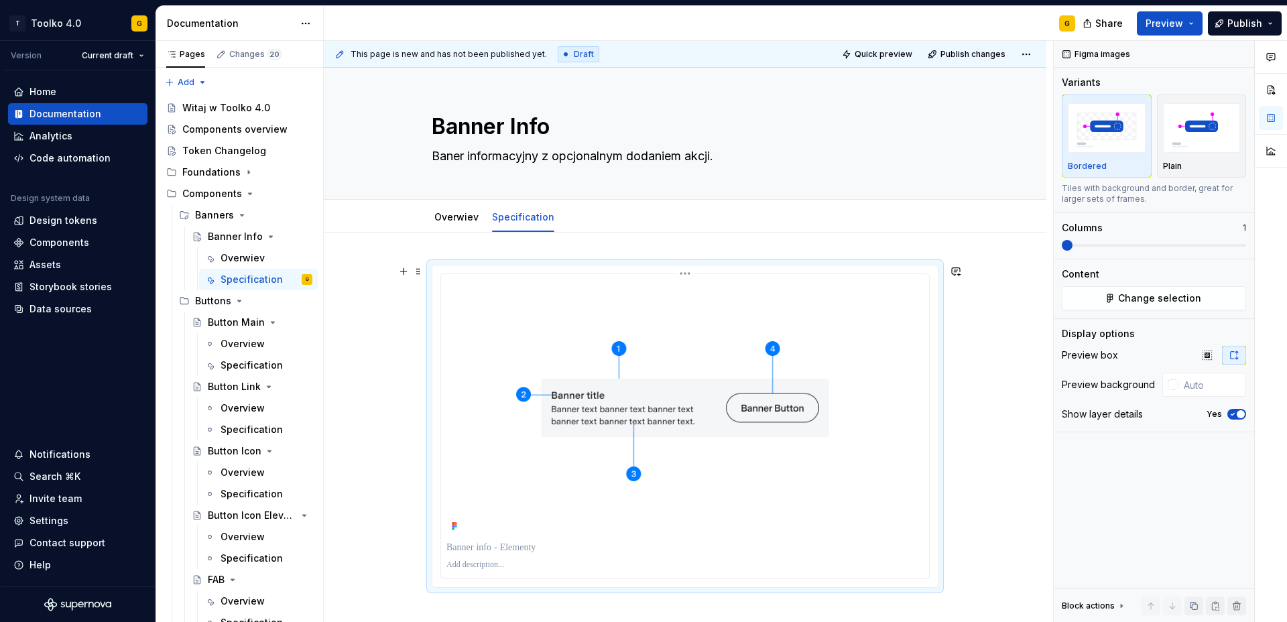
scroll to position [15, 0]
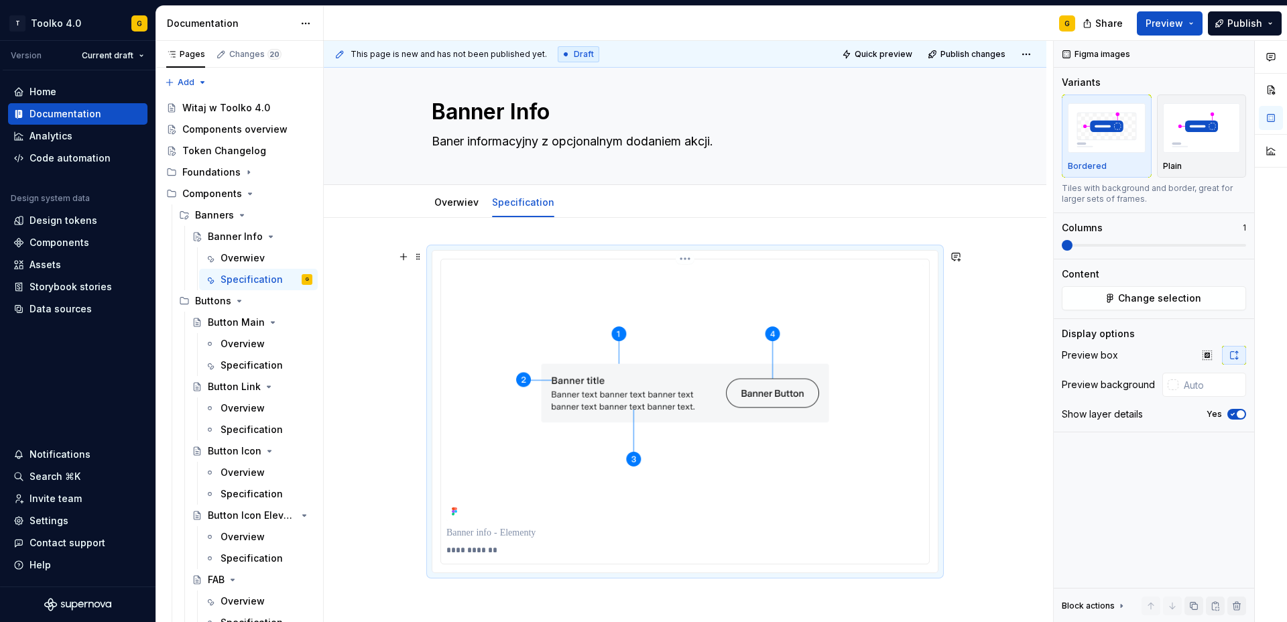
click at [500, 550] on p "**********" at bounding box center [685, 550] width 477 height 11
click at [528, 549] on p "**********" at bounding box center [685, 550] width 477 height 11
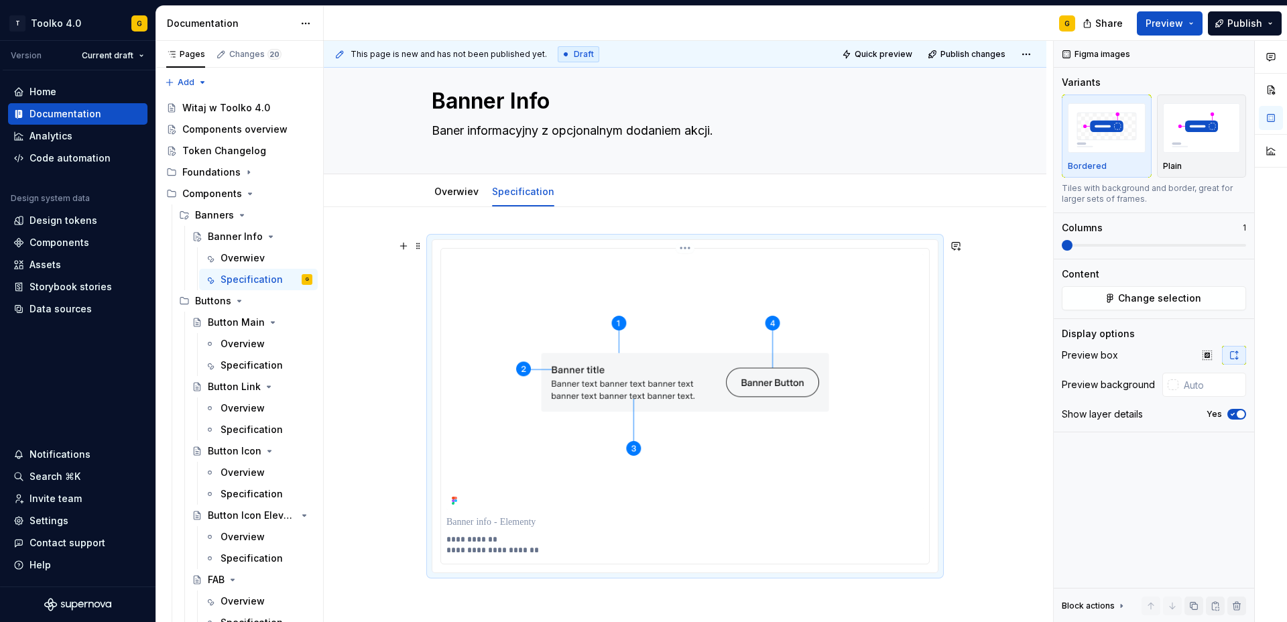
click at [530, 552] on p "**********" at bounding box center [685, 544] width 477 height 21
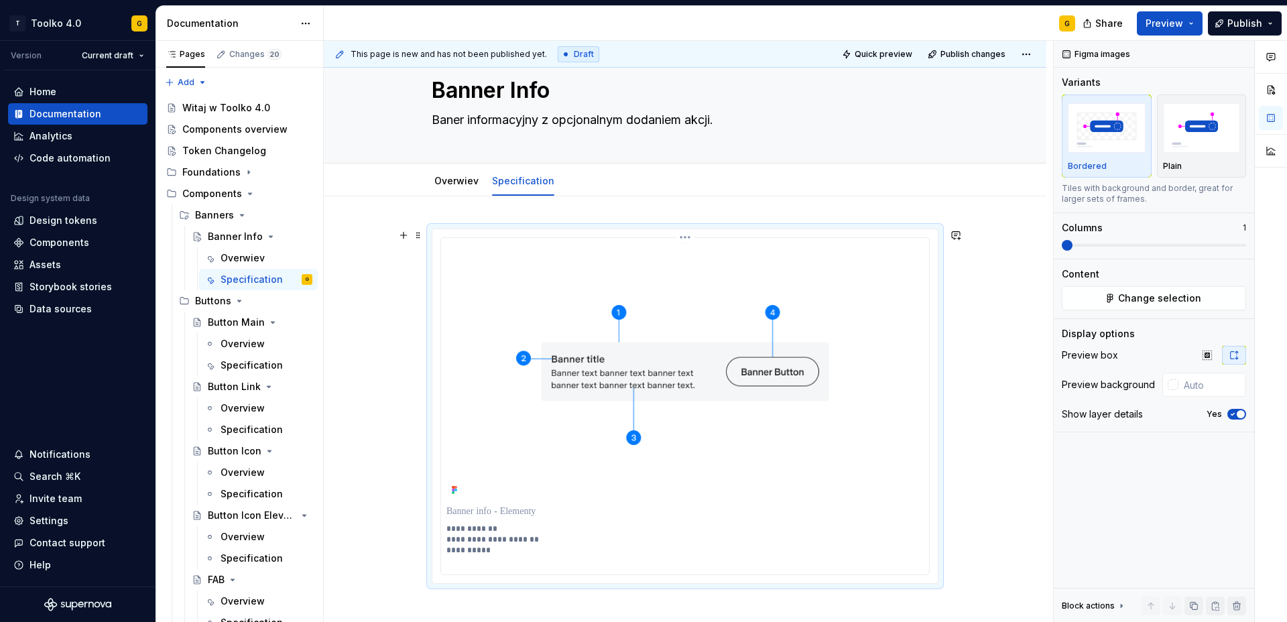
scroll to position [47, 0]
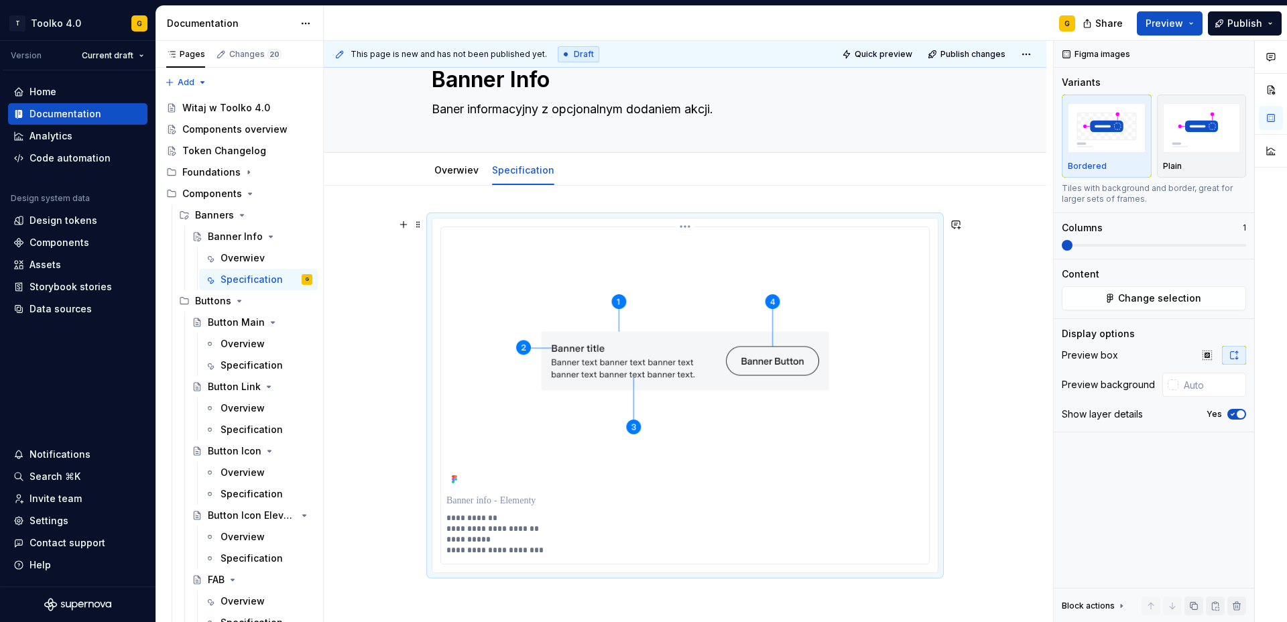
click at [468, 540] on p "**********" at bounding box center [685, 534] width 477 height 43
click at [397, 537] on div "**********" at bounding box center [685, 481] width 723 height 591
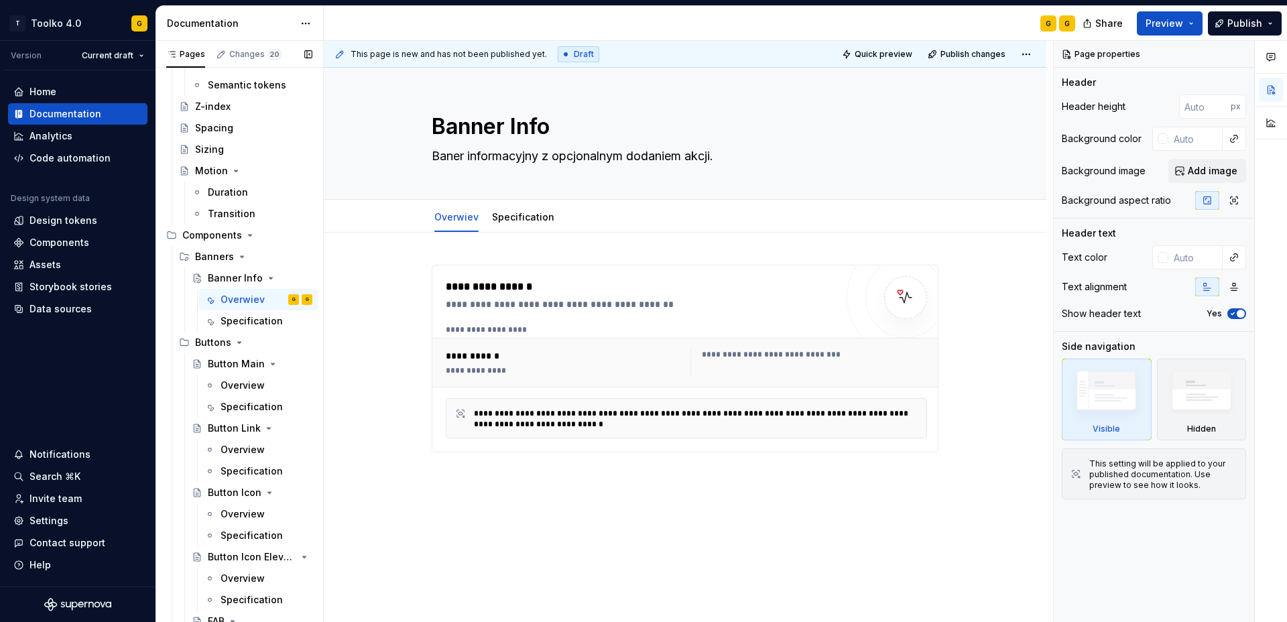
scroll to position [445, 0]
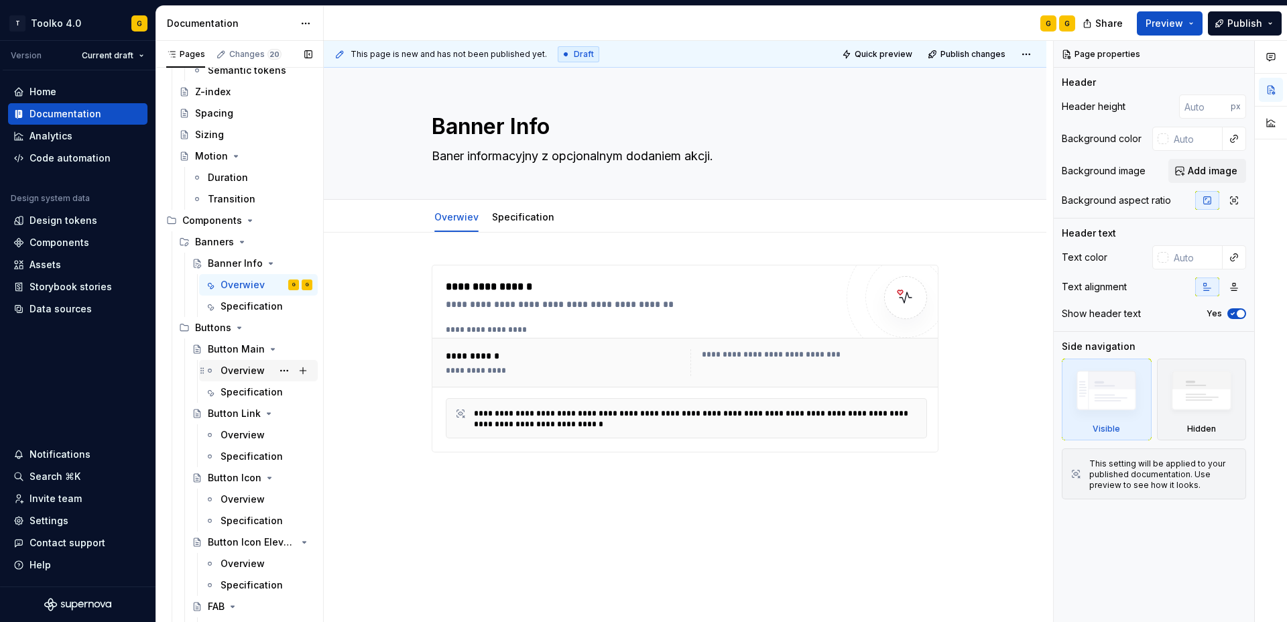
click at [241, 371] on div "Overview" at bounding box center [243, 370] width 44 height 13
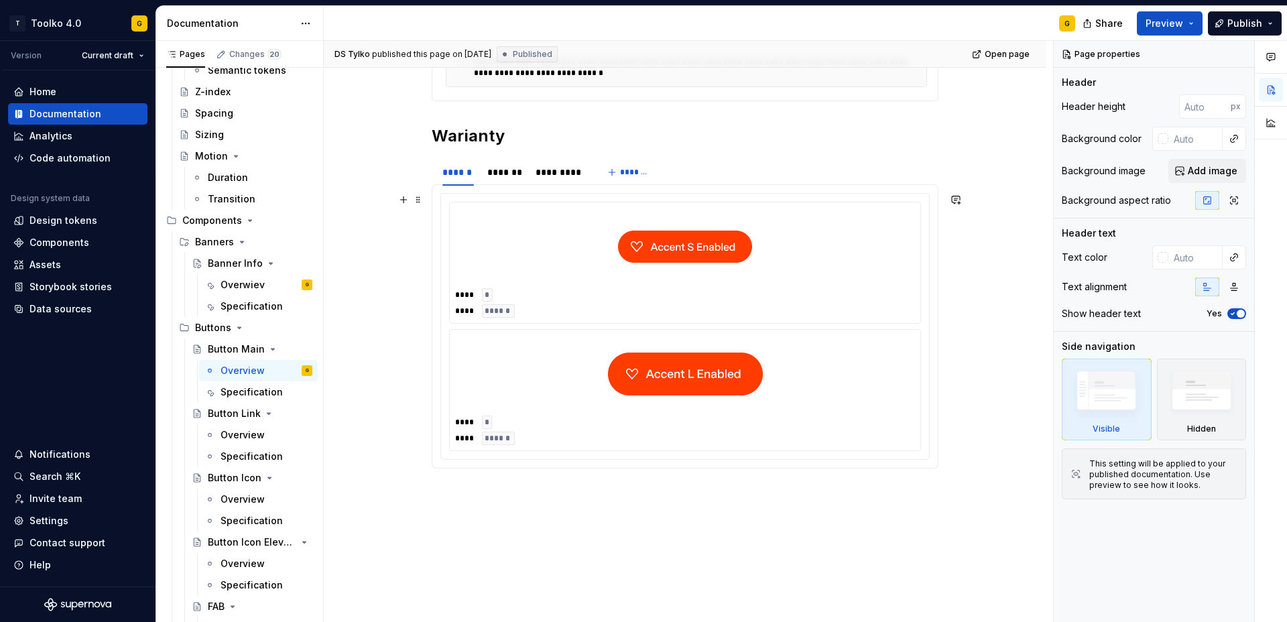
scroll to position [352, 0]
click at [250, 431] on div "Overview" at bounding box center [243, 434] width 44 height 13
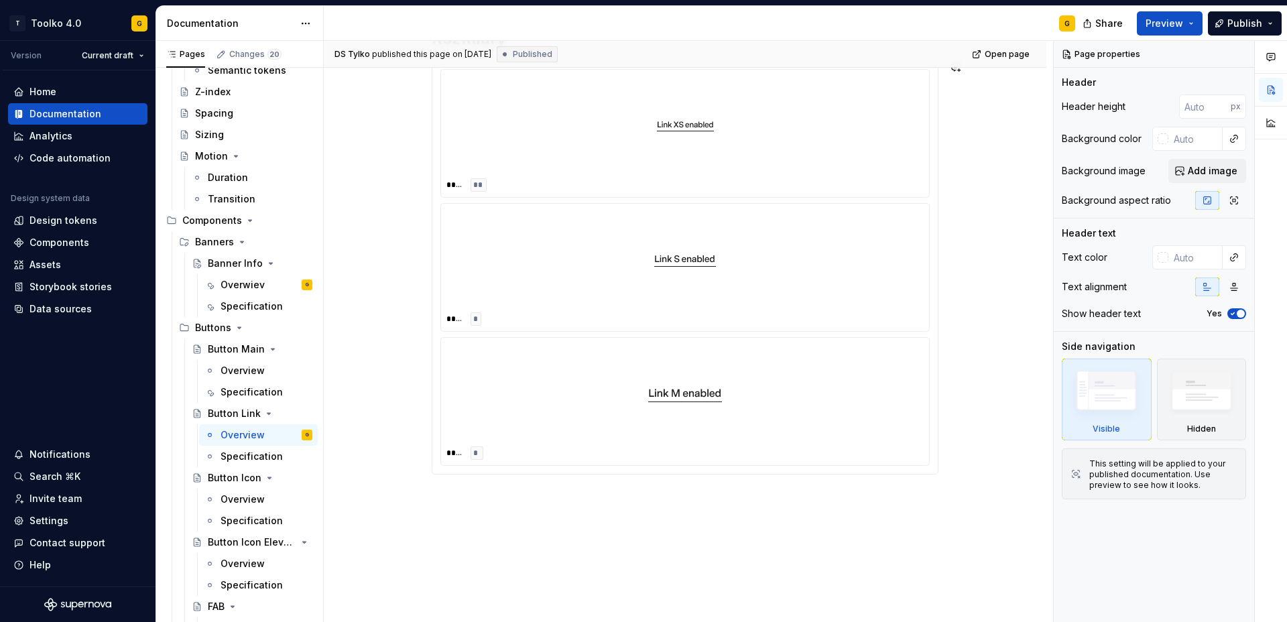
scroll to position [536, 0]
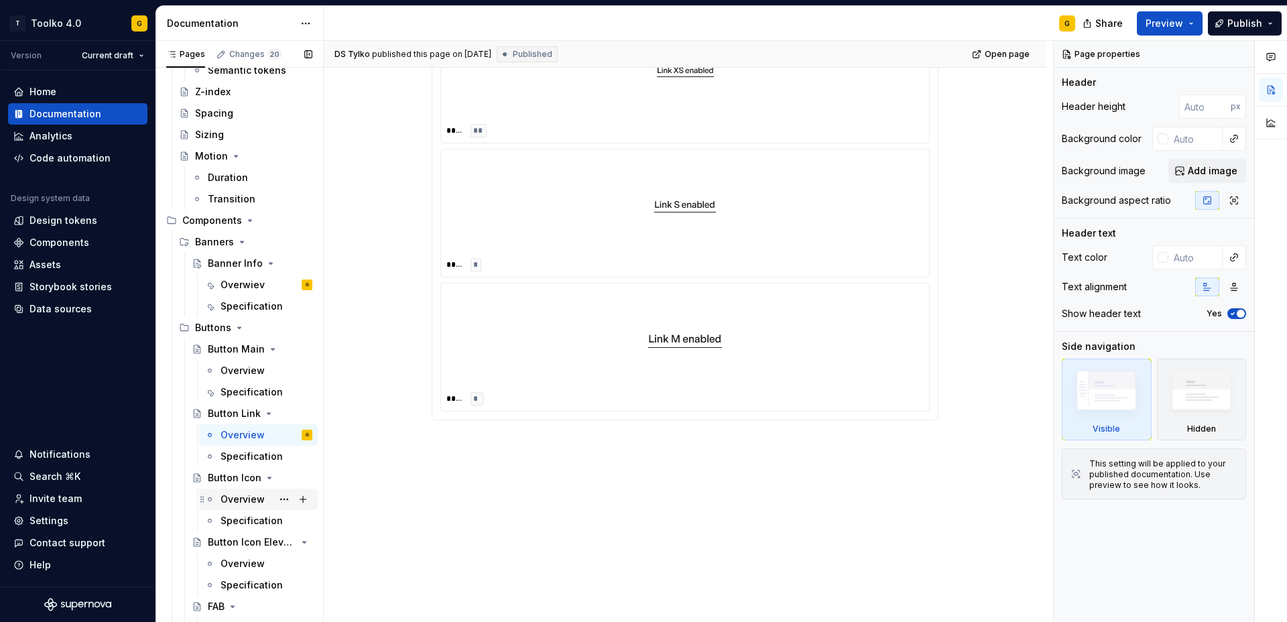
click at [245, 501] on div "Overview" at bounding box center [243, 499] width 44 height 13
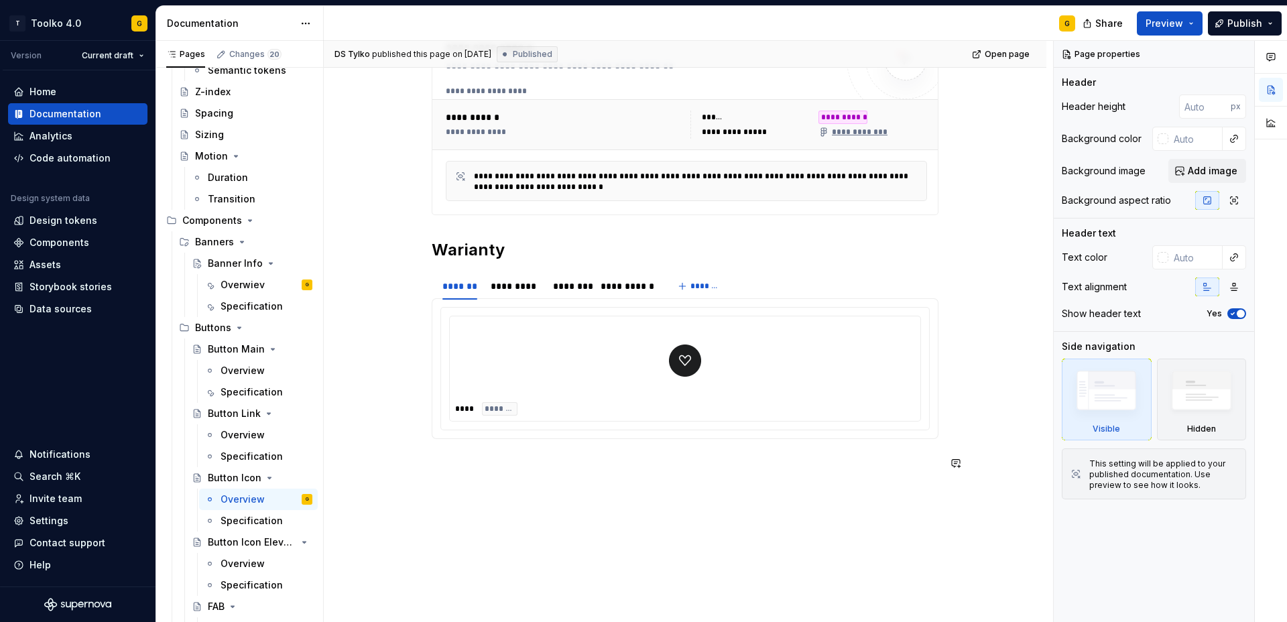
scroll to position [322, 0]
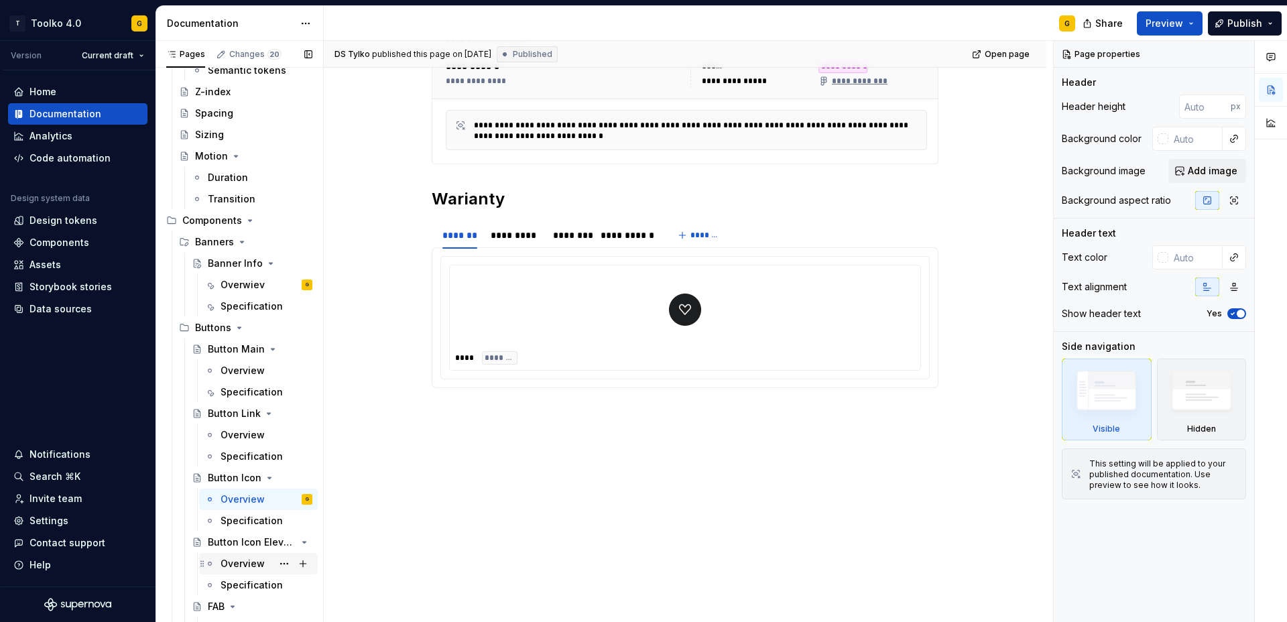
click at [253, 562] on div "Overview" at bounding box center [243, 563] width 44 height 13
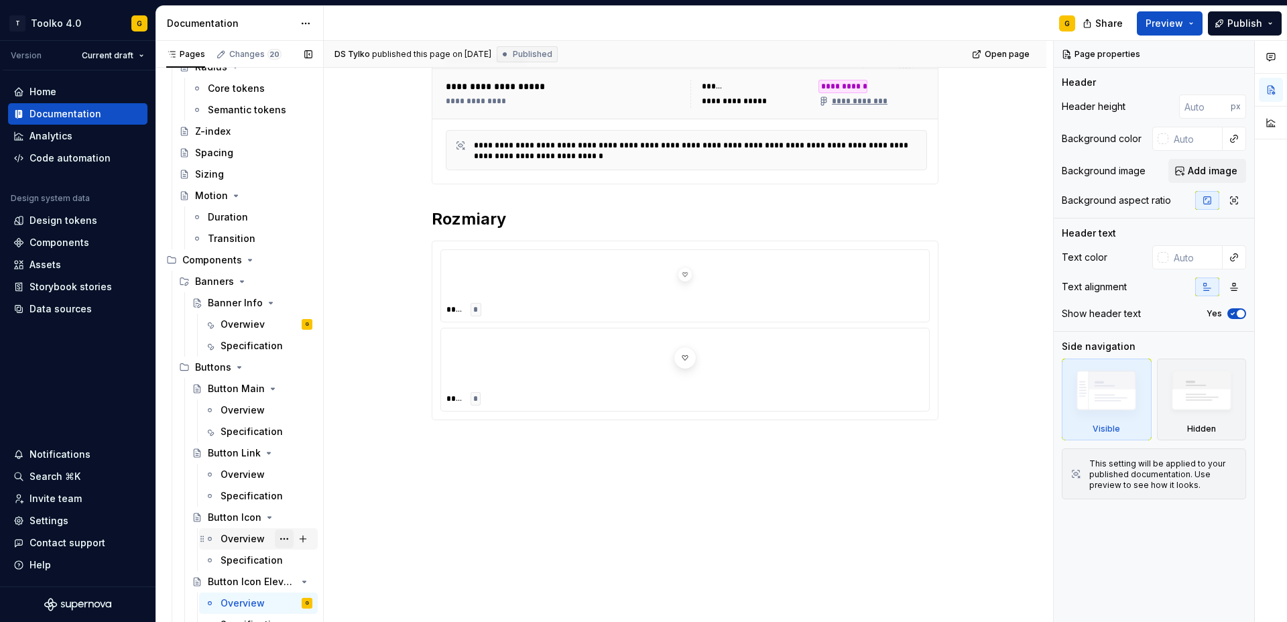
scroll to position [405, 0]
click at [245, 413] on div "Overview" at bounding box center [243, 410] width 44 height 13
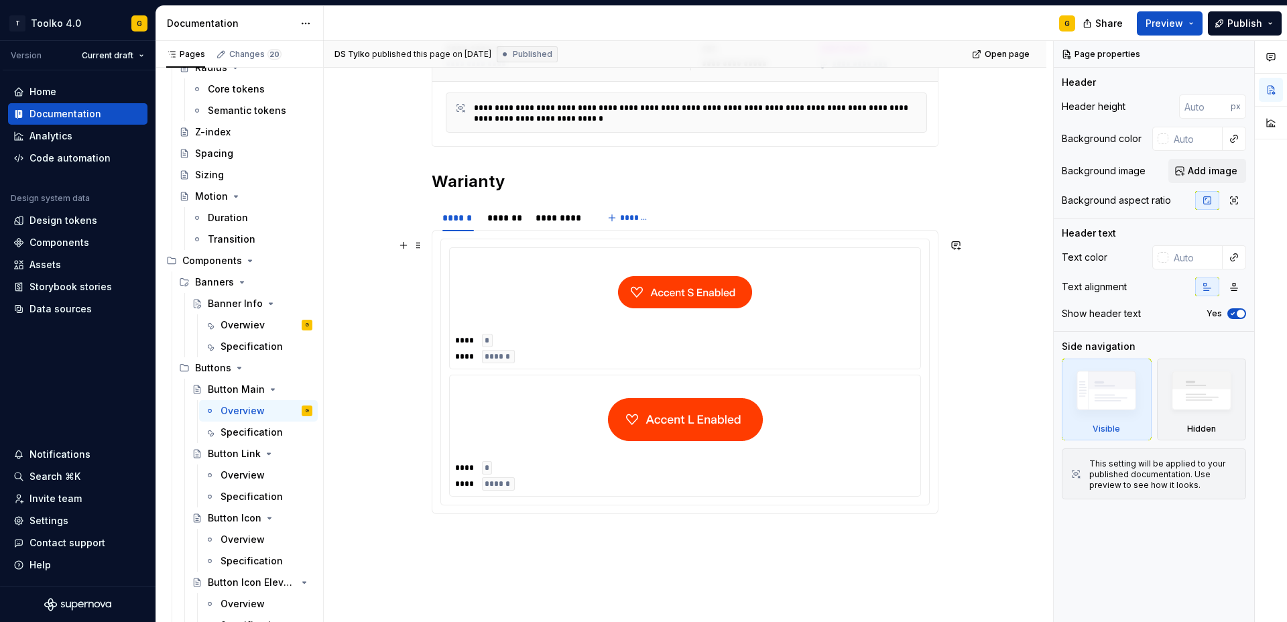
scroll to position [302, 0]
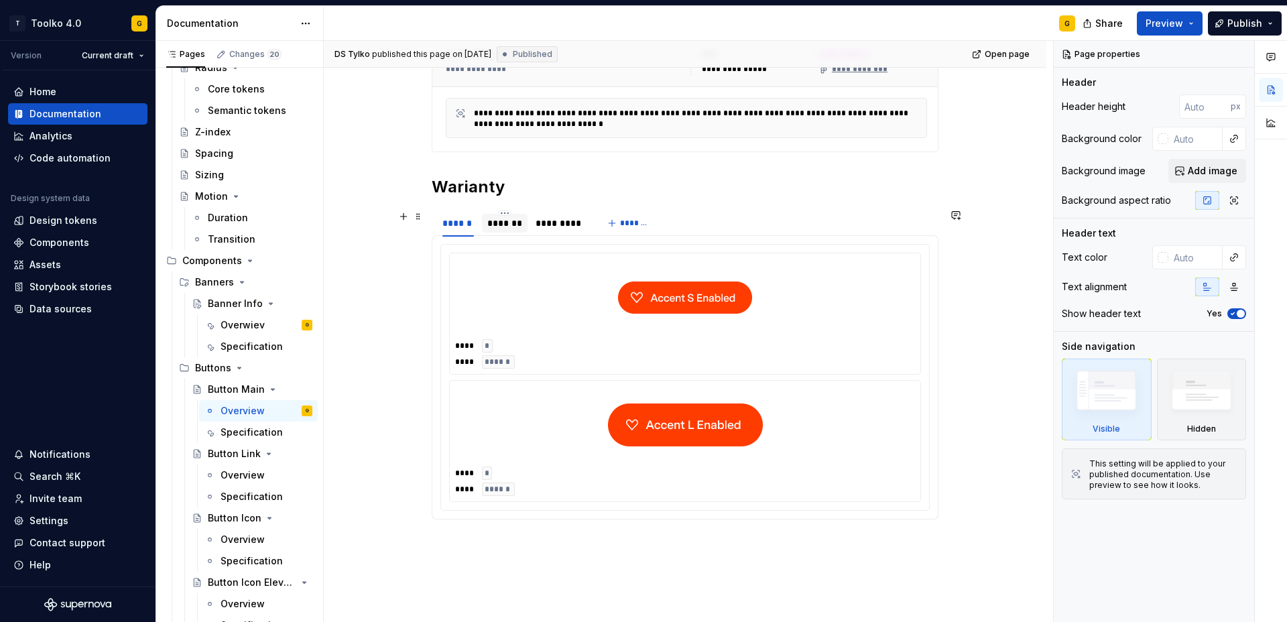
click at [518, 227] on div "*******" at bounding box center [504, 223] width 35 height 13
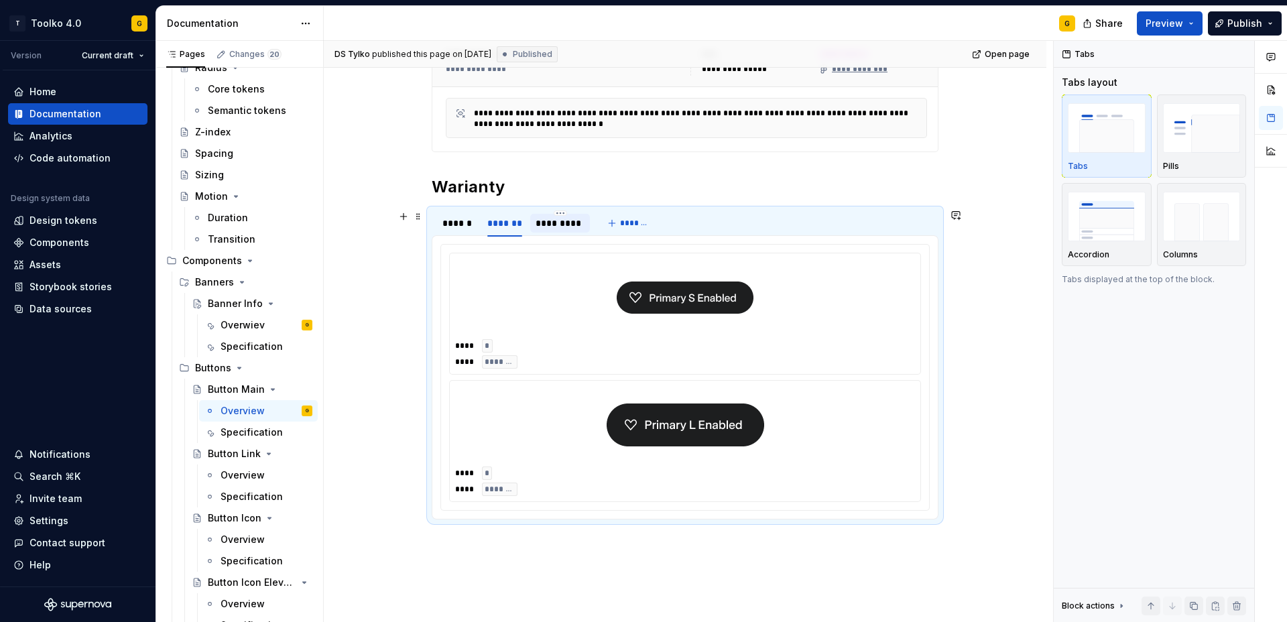
click at [565, 225] on div "*********" at bounding box center [560, 223] width 49 height 13
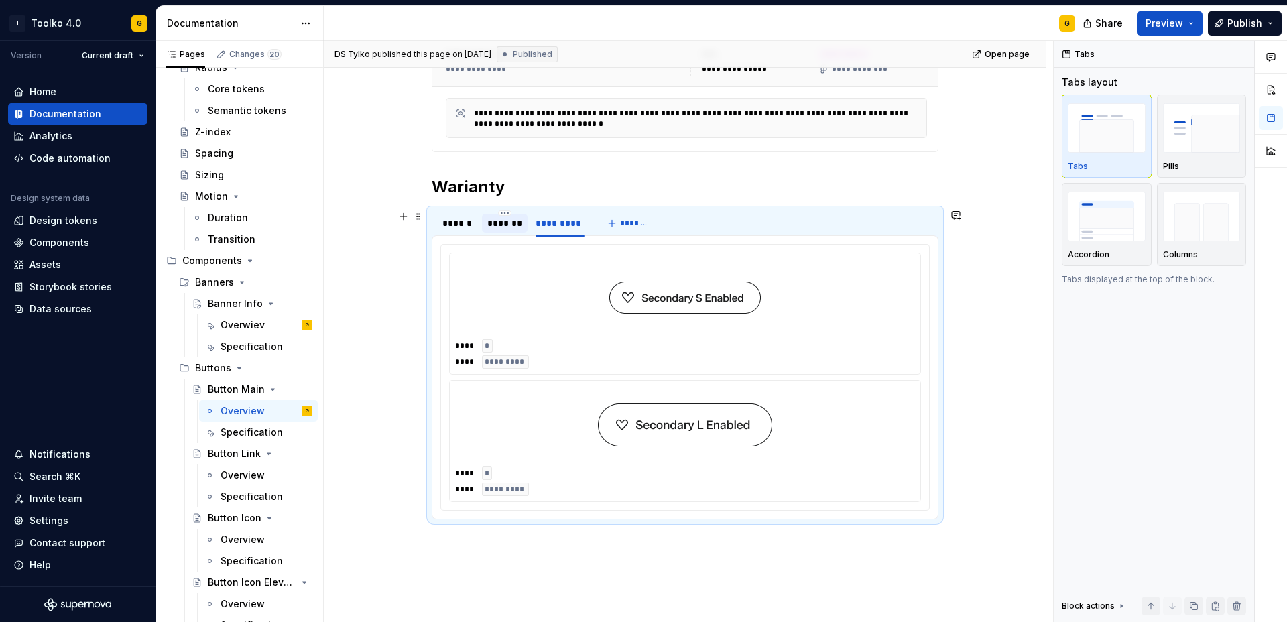
click at [528, 225] on div "*******" at bounding box center [505, 223] width 46 height 19
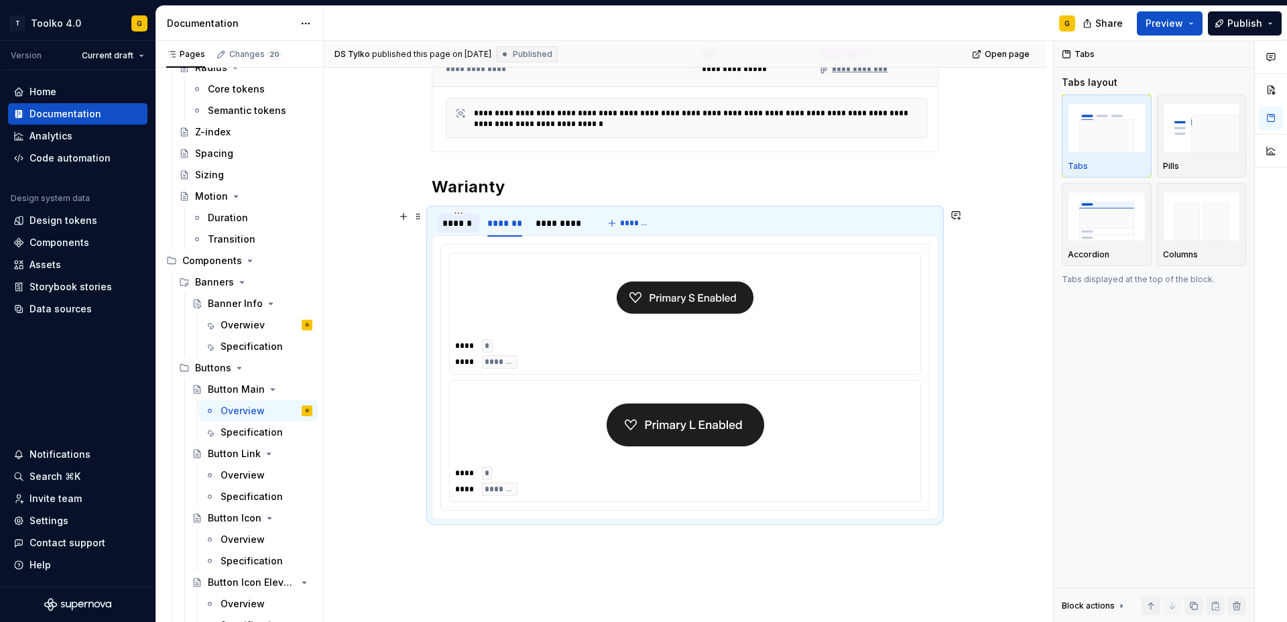
click at [474, 226] on div "******" at bounding box center [459, 223] width 32 height 13
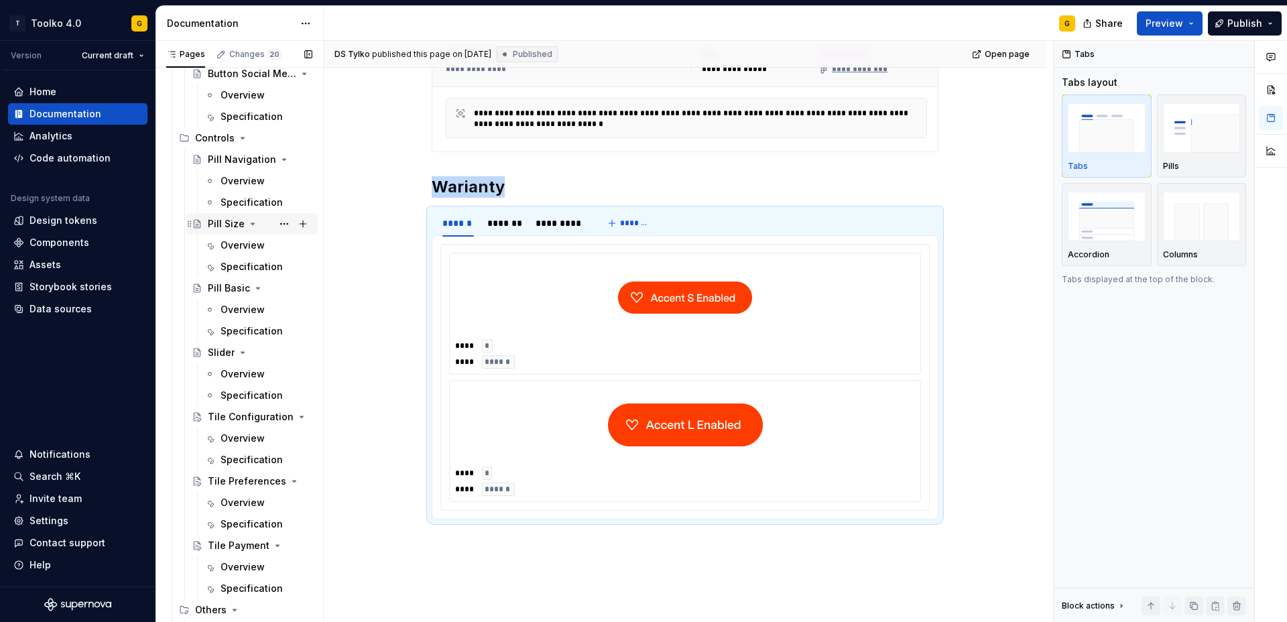
scroll to position [1510, 0]
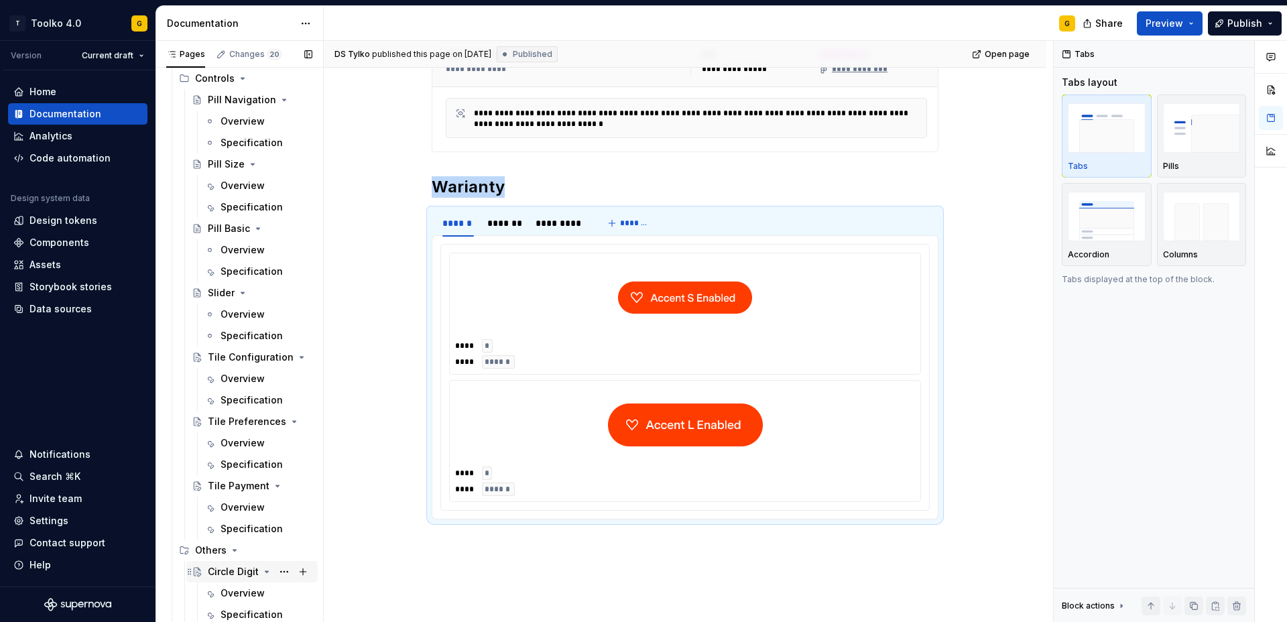
click at [233, 576] on div "Circle Digit" at bounding box center [233, 571] width 51 height 13
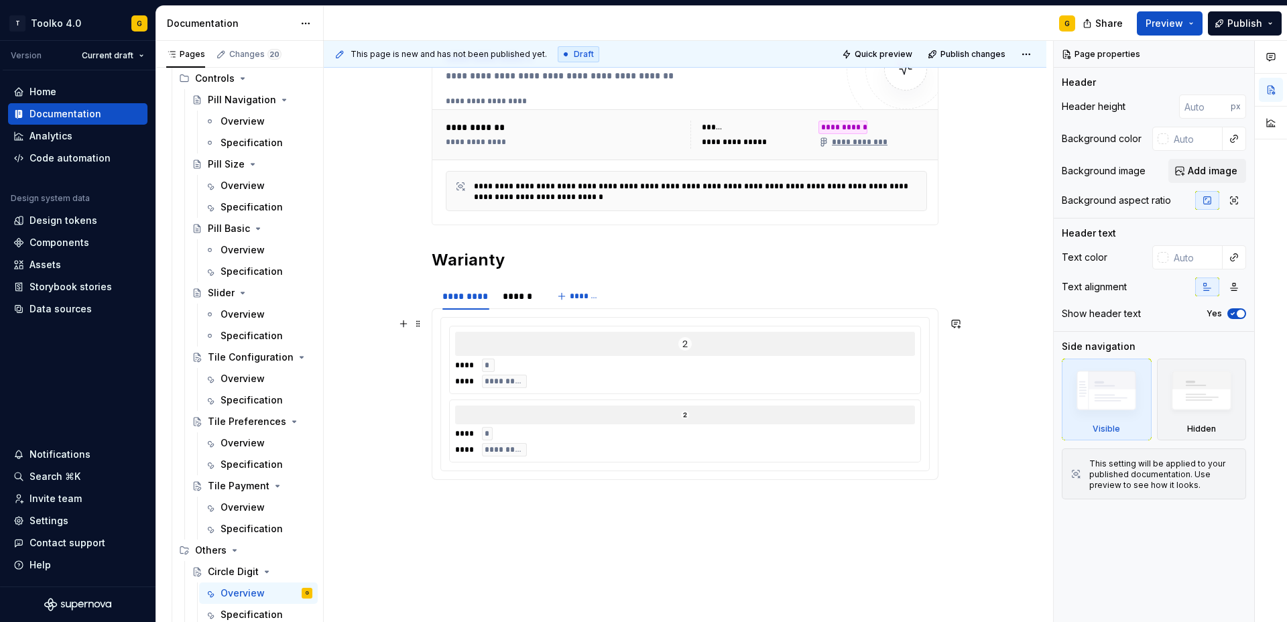
scroll to position [286, 0]
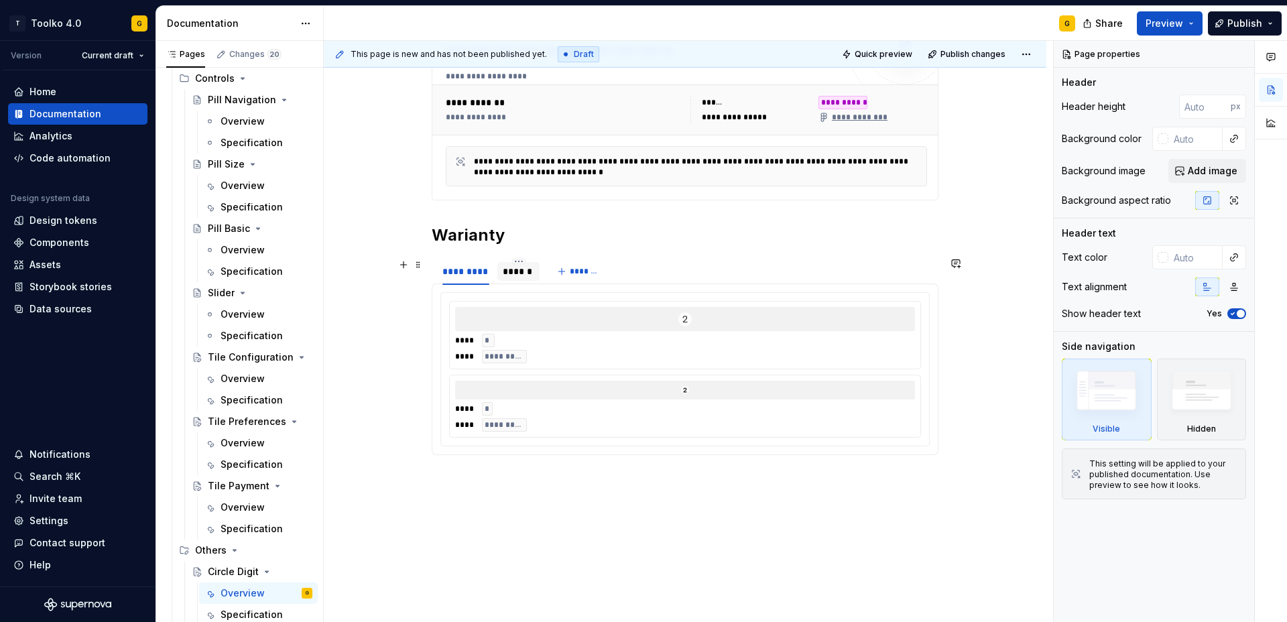
click at [526, 271] on div "******" at bounding box center [519, 271] width 32 height 13
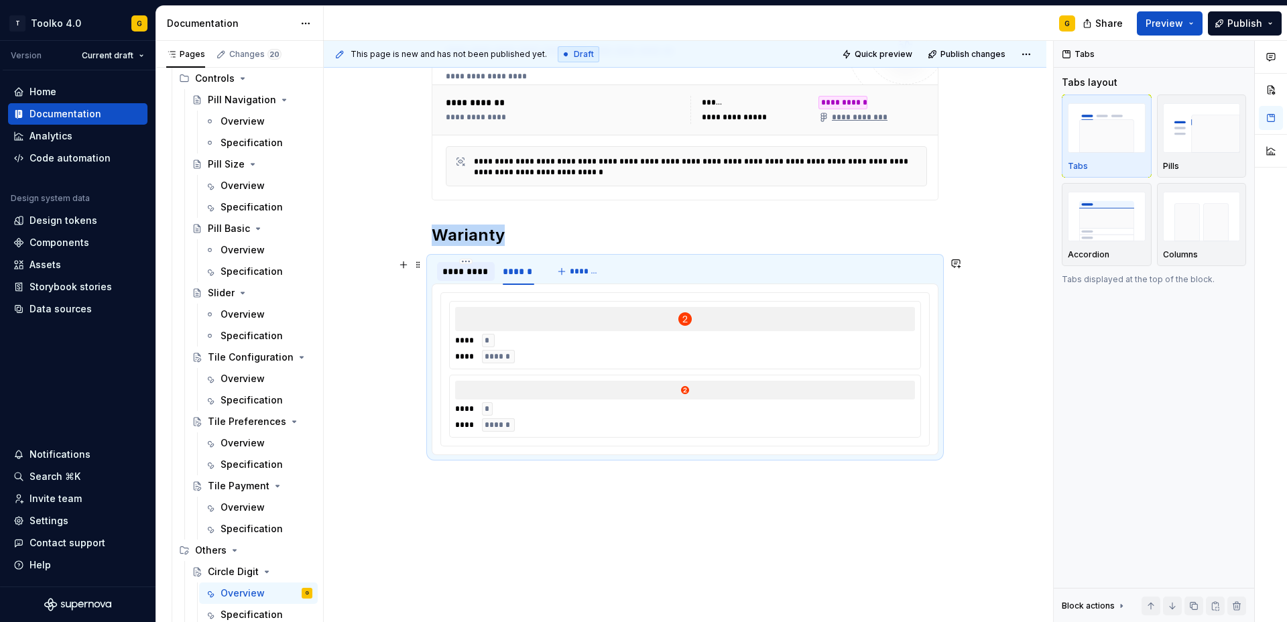
click at [472, 272] on div "*********" at bounding box center [466, 271] width 47 height 13
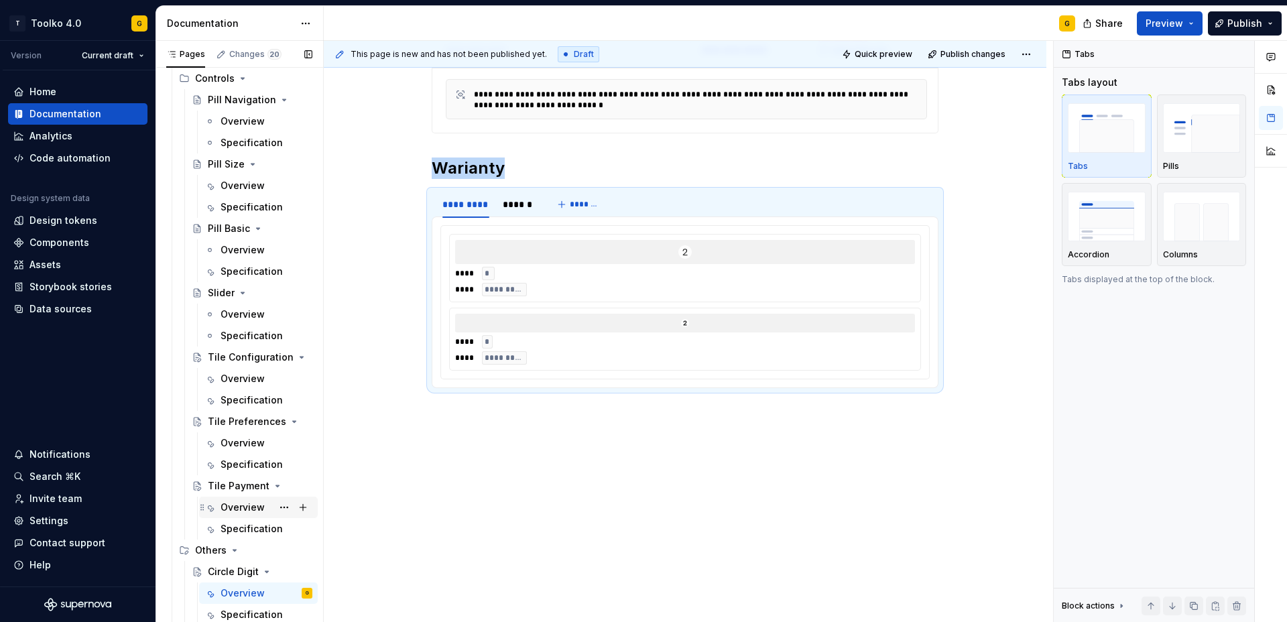
click at [252, 508] on div "Overview" at bounding box center [243, 507] width 44 height 13
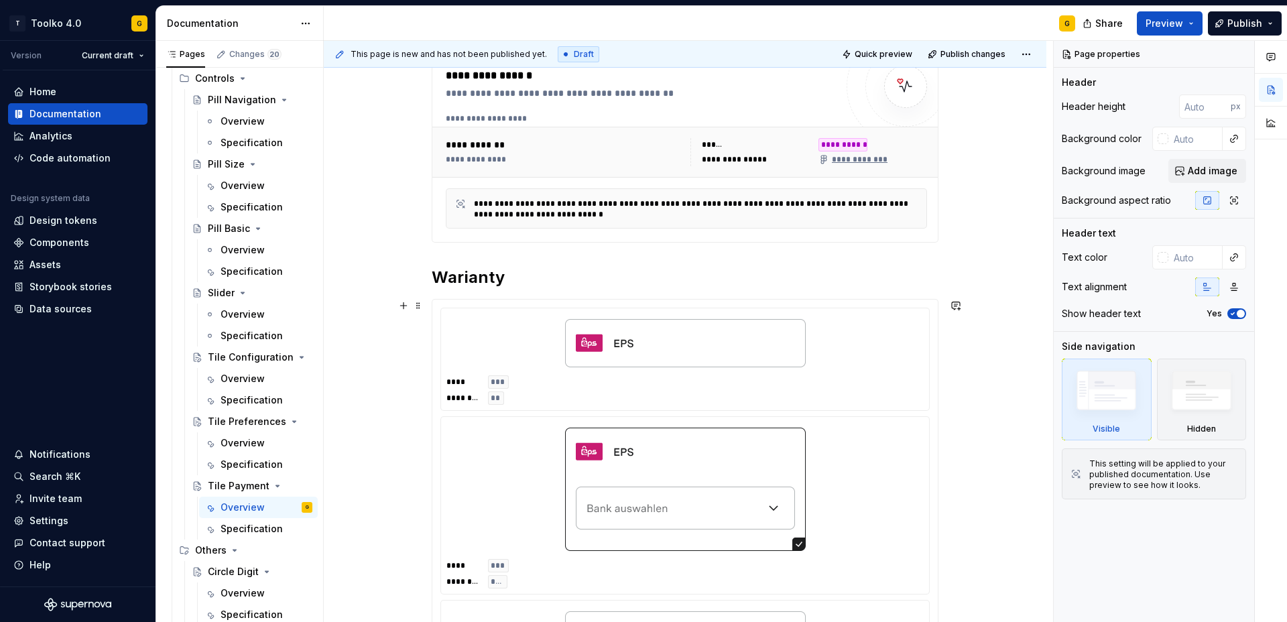
scroll to position [215, 0]
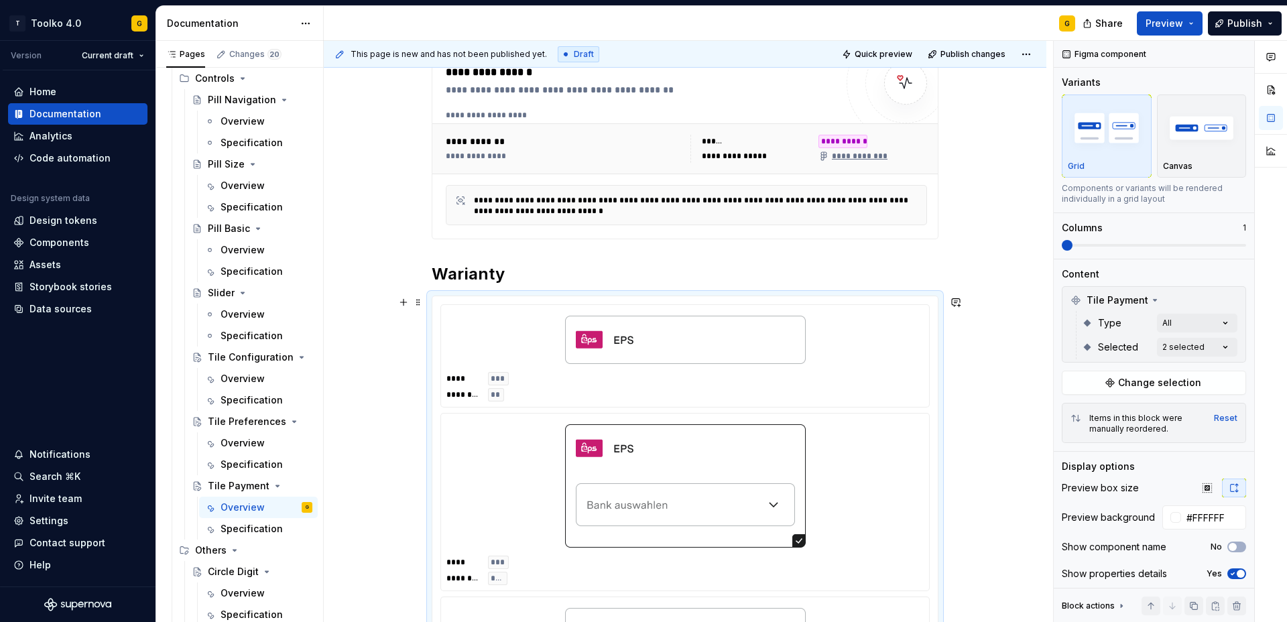
click at [605, 368] on div at bounding box center [685, 339] width 477 height 59
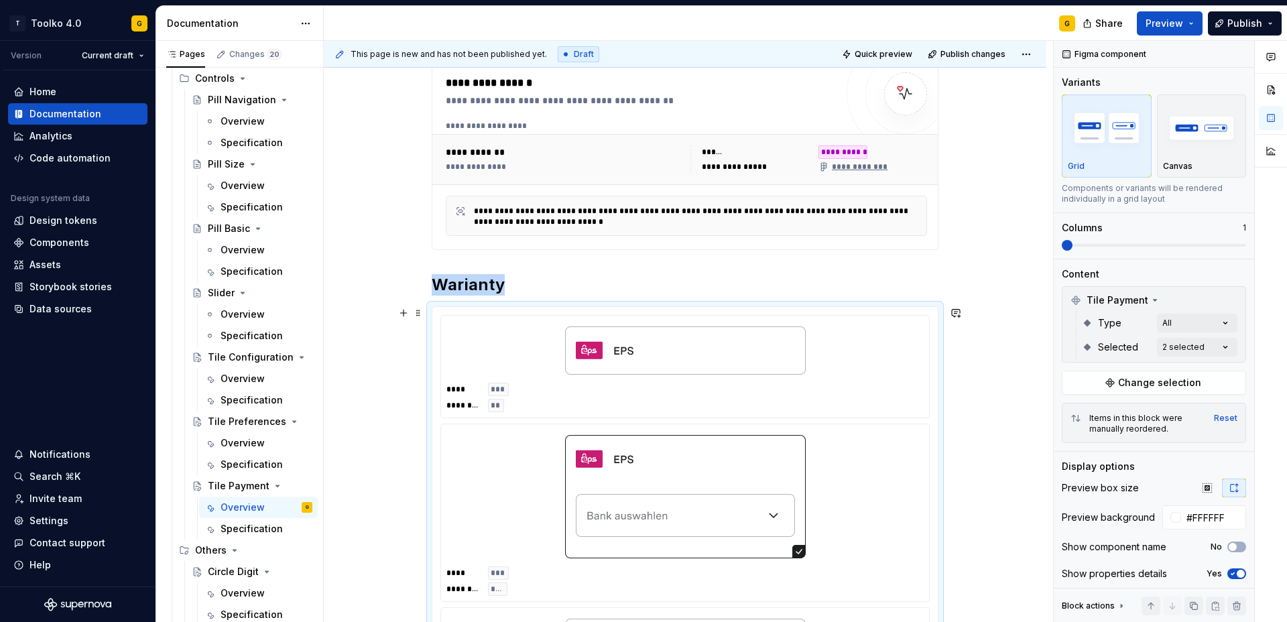
scroll to position [202, 0]
copy h2 "Warianty"
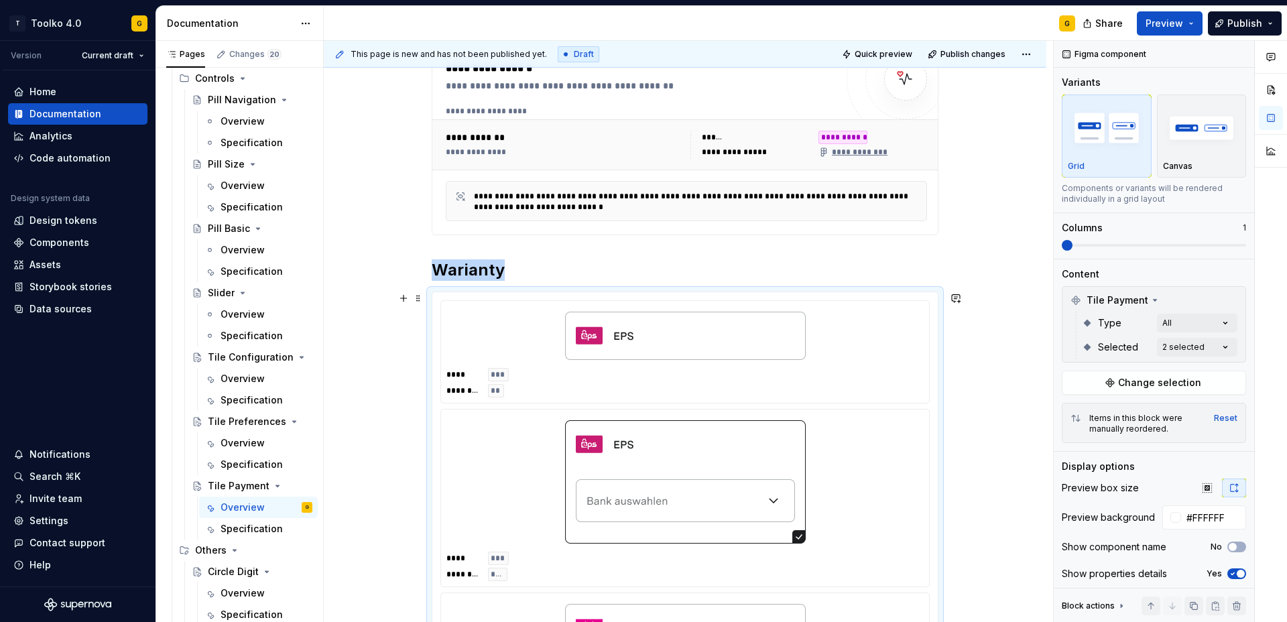
scroll to position [0, 0]
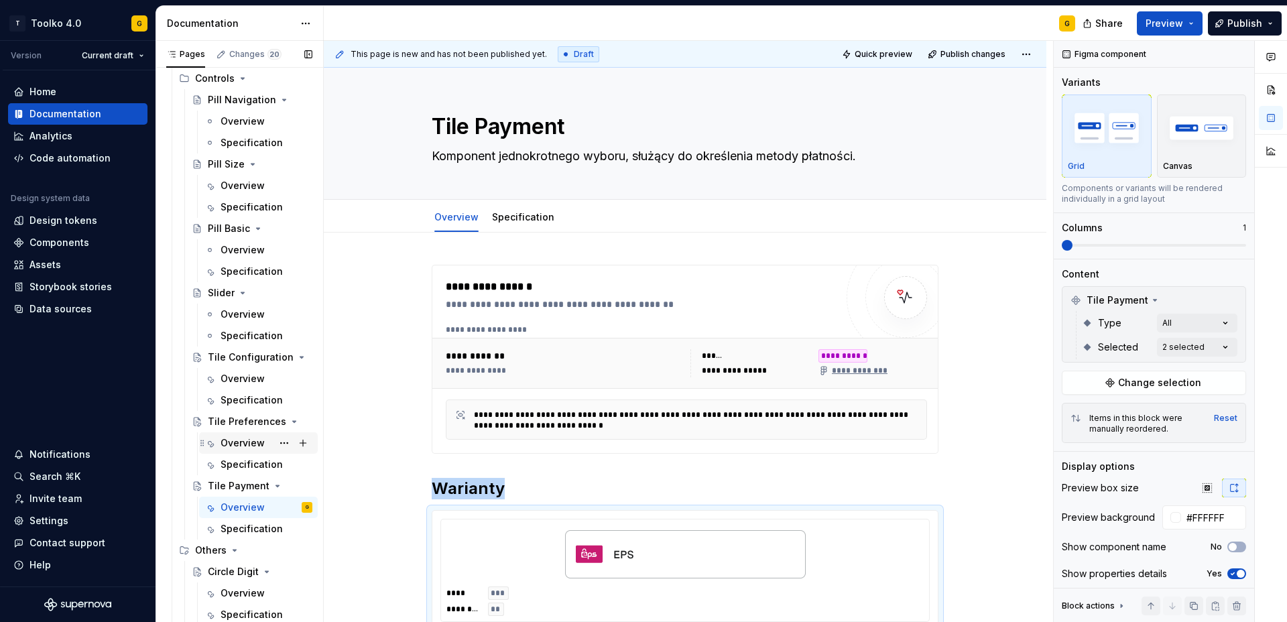
click at [247, 443] on div "Overview" at bounding box center [243, 443] width 44 height 13
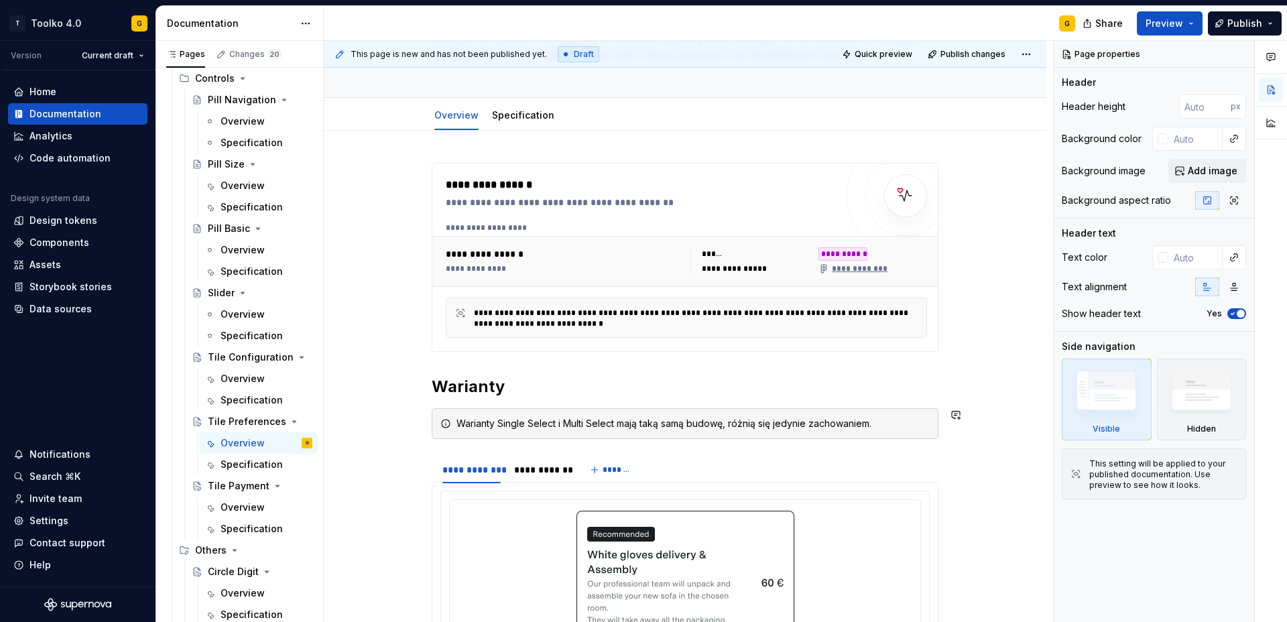
scroll to position [120, 0]
click at [499, 424] on div "Warianty Single Select i Multi Select mają taką samą budowę, różnią się jedynie…" at bounding box center [693, 421] width 473 height 13
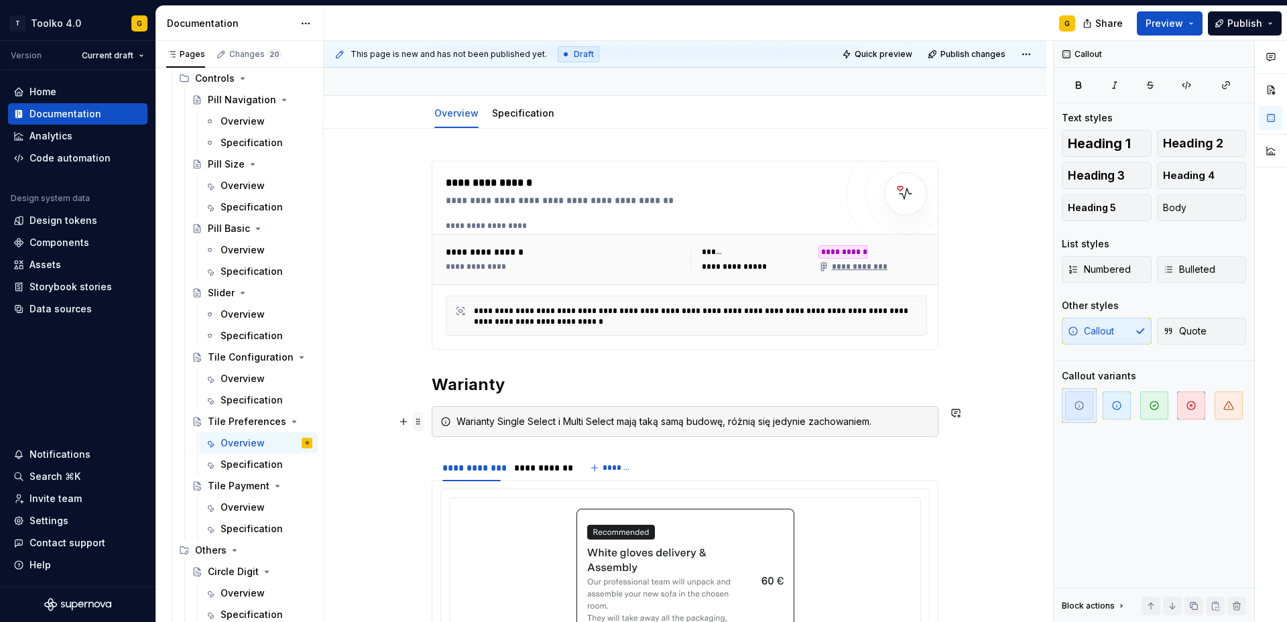
click at [421, 423] on span at bounding box center [418, 421] width 11 height 19
click at [486, 405] on div "**********" at bounding box center [685, 539] width 507 height 756
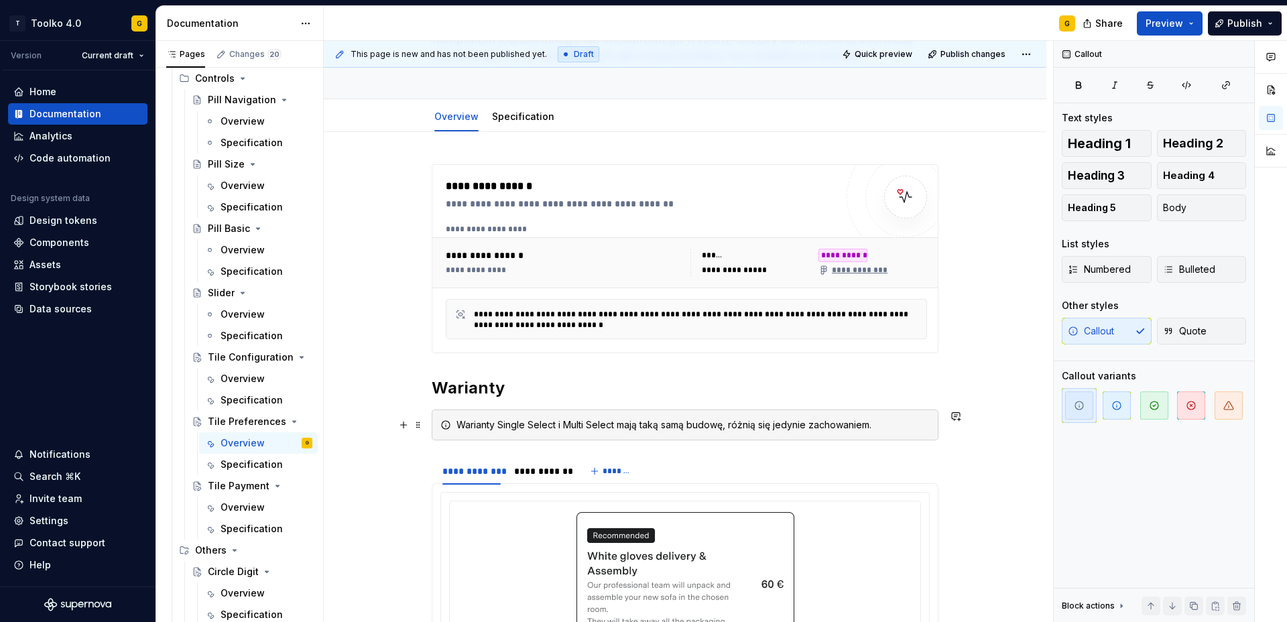
click at [490, 426] on div "Warianty Single Select i Multi Select mają taką samą budowę, różnią się jedynie…" at bounding box center [693, 424] width 473 height 13
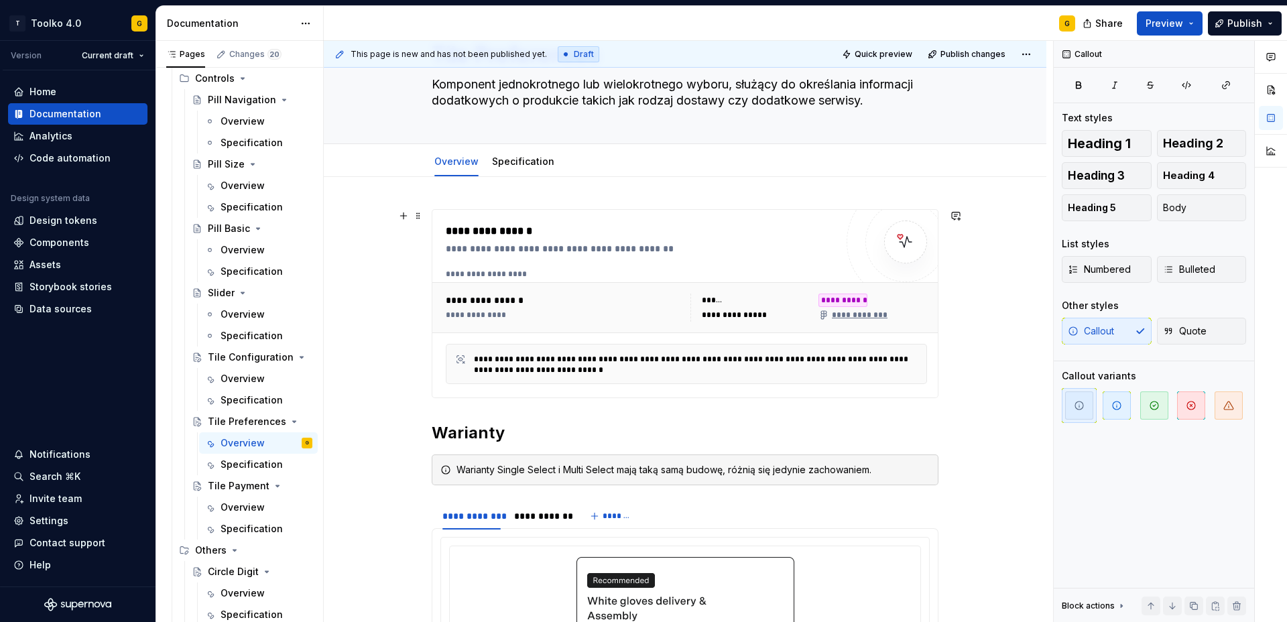
scroll to position [70, 0]
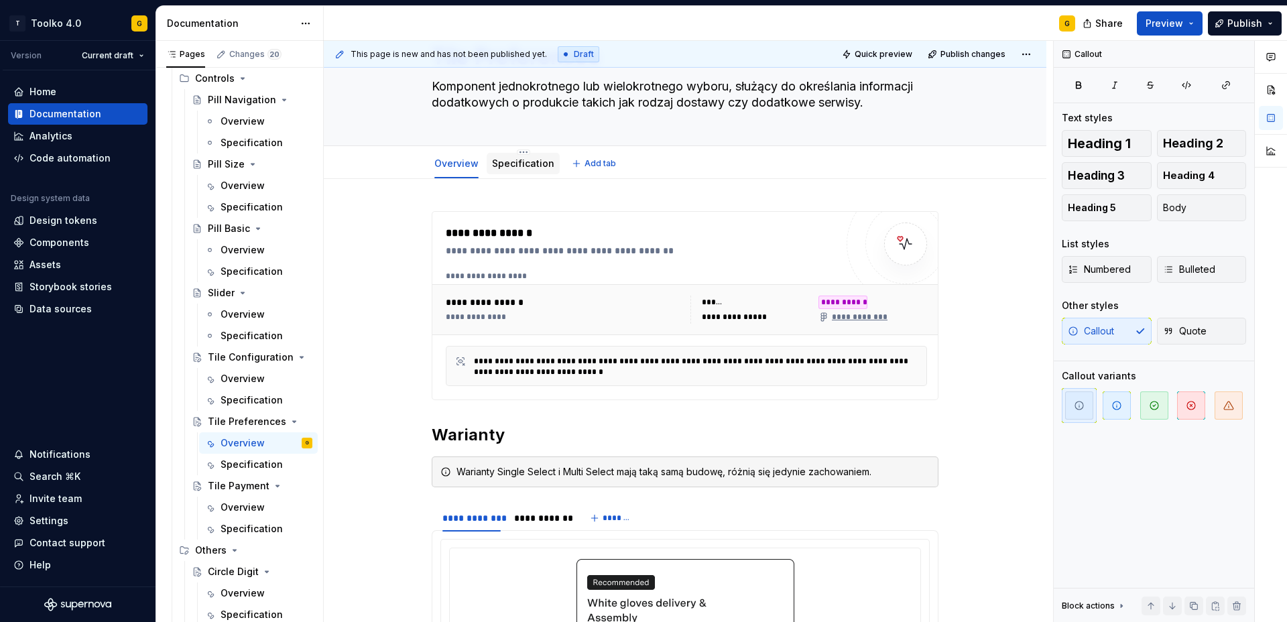
click at [528, 165] on link "Specification" at bounding box center [523, 163] width 62 height 11
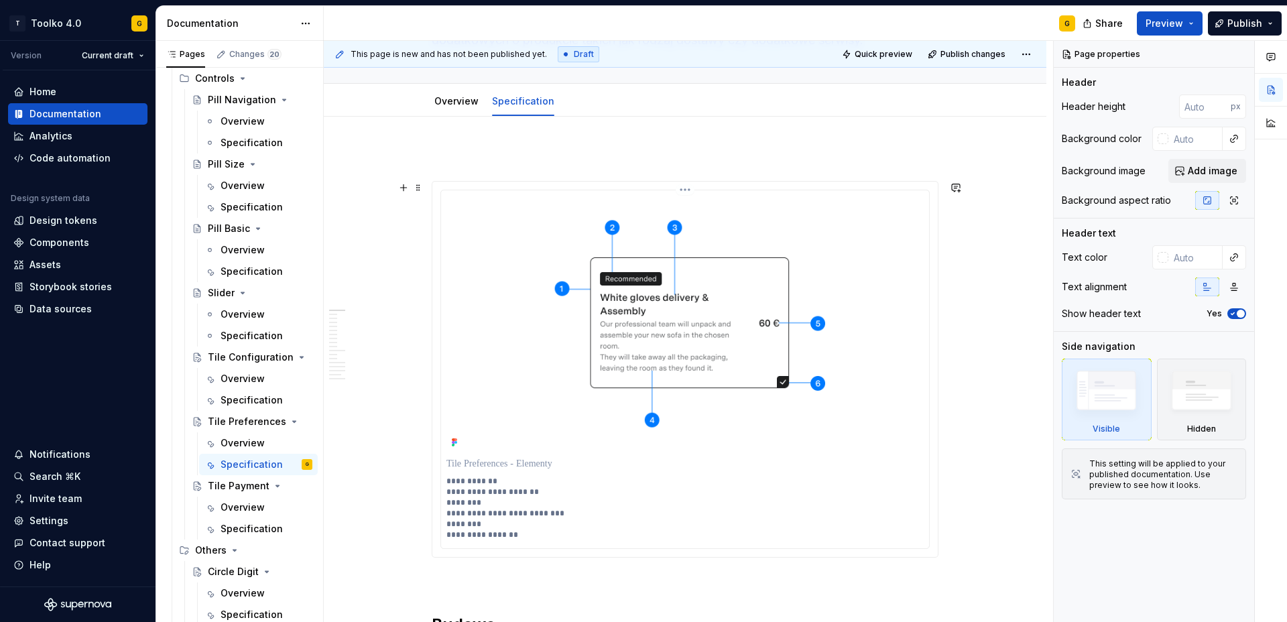
scroll to position [158, 0]
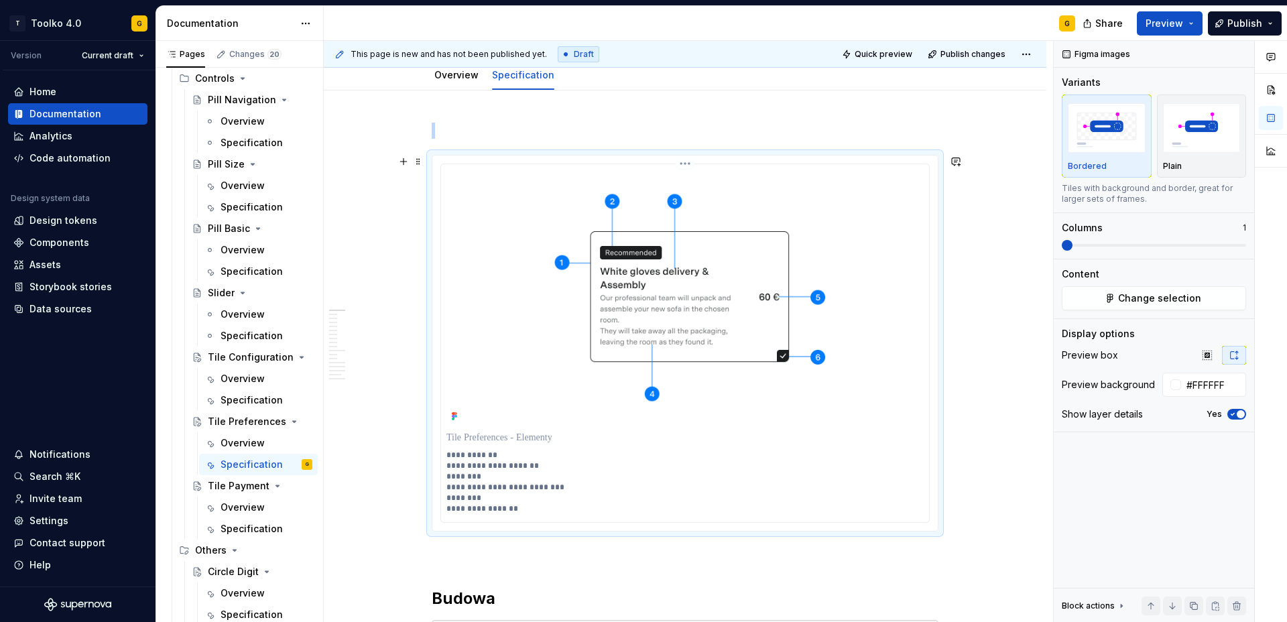
click at [510, 191] on img at bounding box center [685, 298] width 477 height 256
click at [615, 286] on img at bounding box center [685, 298] width 477 height 256
click at [622, 284] on img at bounding box center [685, 298] width 477 height 256
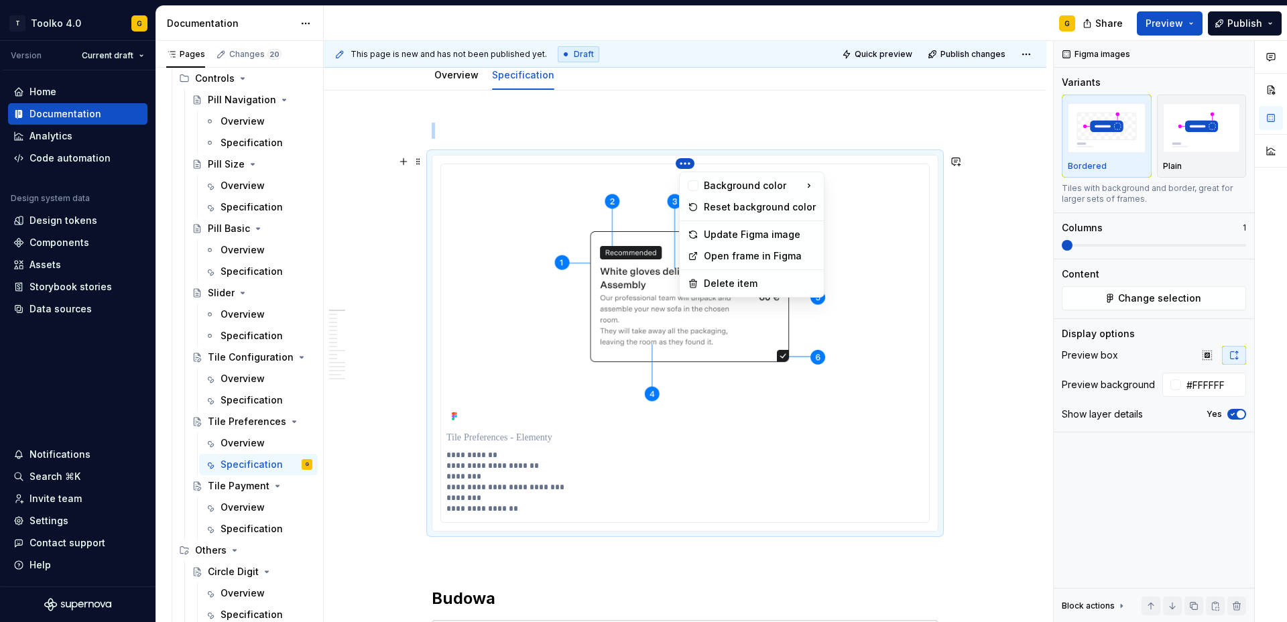
click at [689, 164] on html "T Toolko 4.0 G Version Current draft Home Documentation Analytics Code automati…" at bounding box center [643, 311] width 1287 height 622
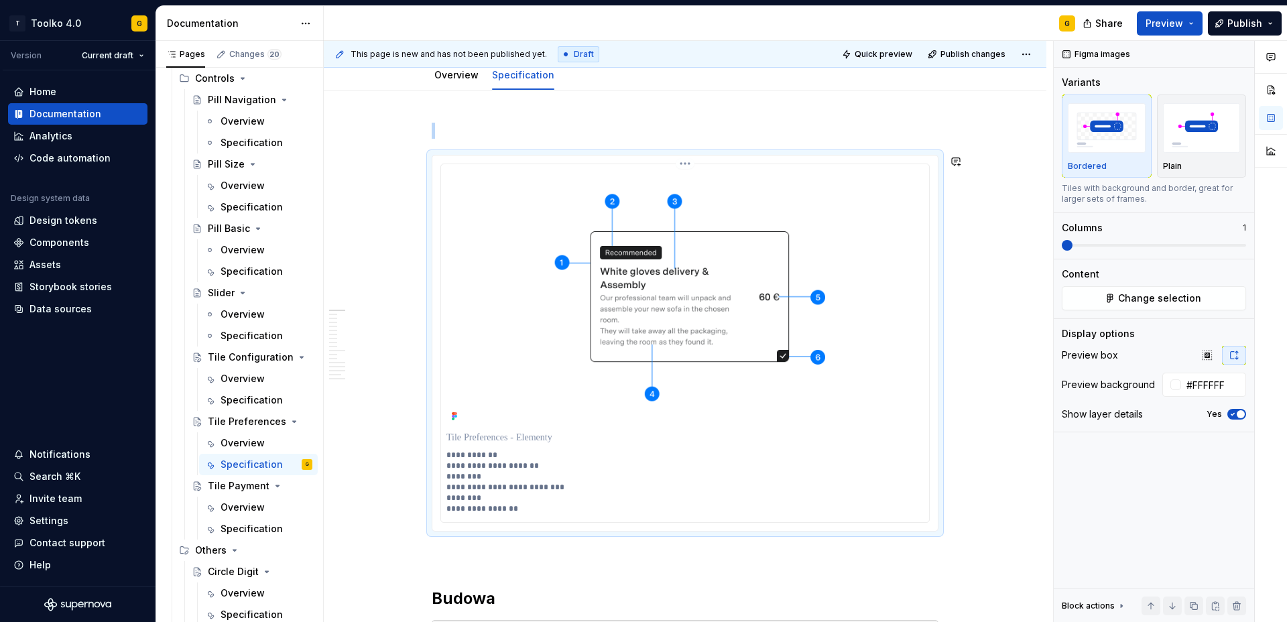
click at [635, 286] on html "T Toolko 4.0 G Version Current draft Home Documentation Analytics Code automati…" at bounding box center [643, 311] width 1287 height 622
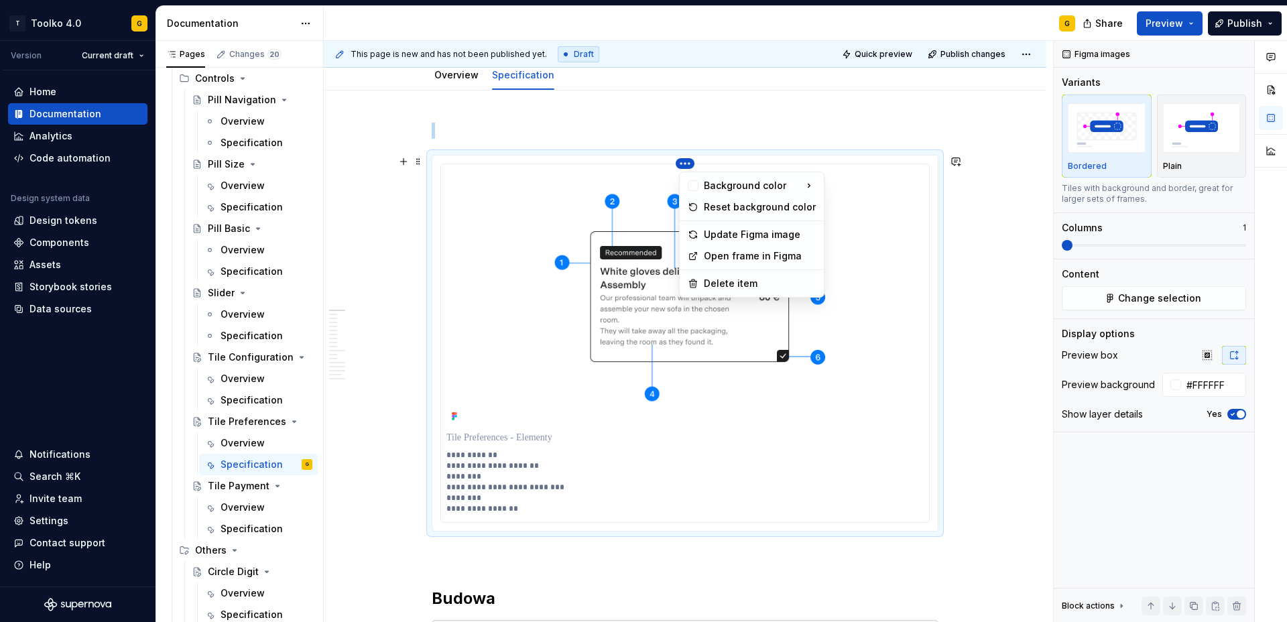
click at [690, 164] on html "T Toolko 4.0 G Version Current draft Home Documentation Analytics Code automati…" at bounding box center [643, 311] width 1287 height 622
click at [857, 235] on html "T Toolko 4.0 G Version Current draft Home Documentation Analytics Code automati…" at bounding box center [643, 311] width 1287 height 622
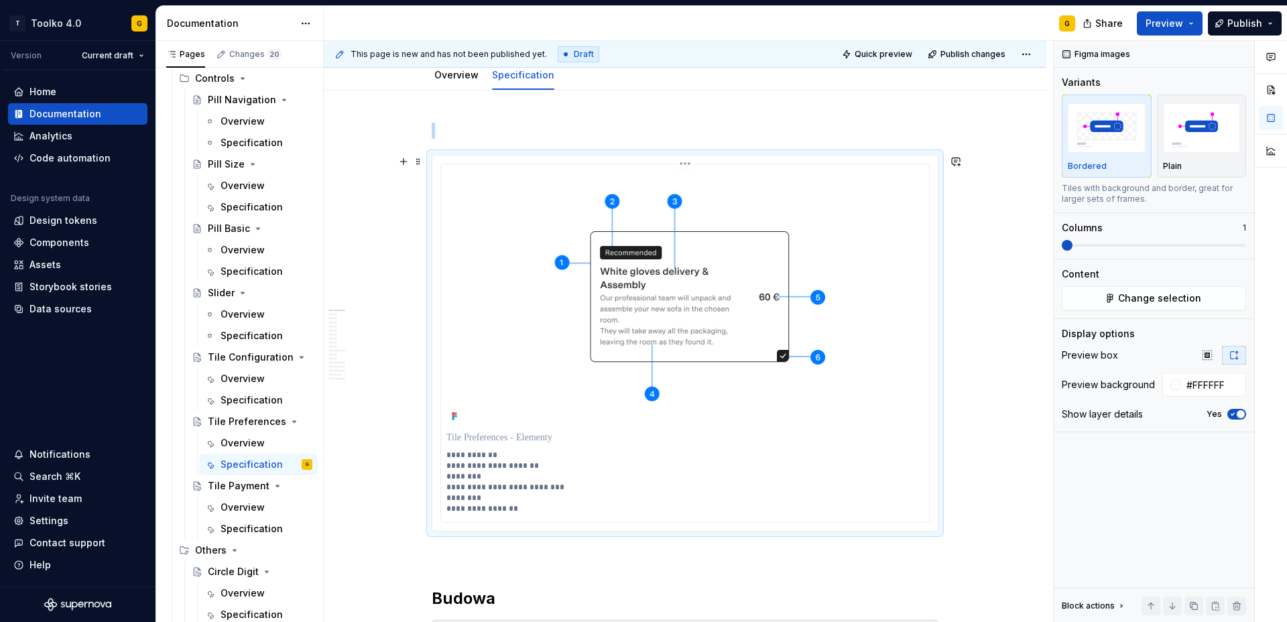
click at [702, 305] on img at bounding box center [685, 298] width 477 height 256
click at [483, 436] on p at bounding box center [685, 437] width 477 height 13
drag, startPoint x: 503, startPoint y: 461, endPoint x: 512, endPoint y: 469, distance: 12.4
click at [504, 461] on p "**********" at bounding box center [685, 482] width 477 height 64
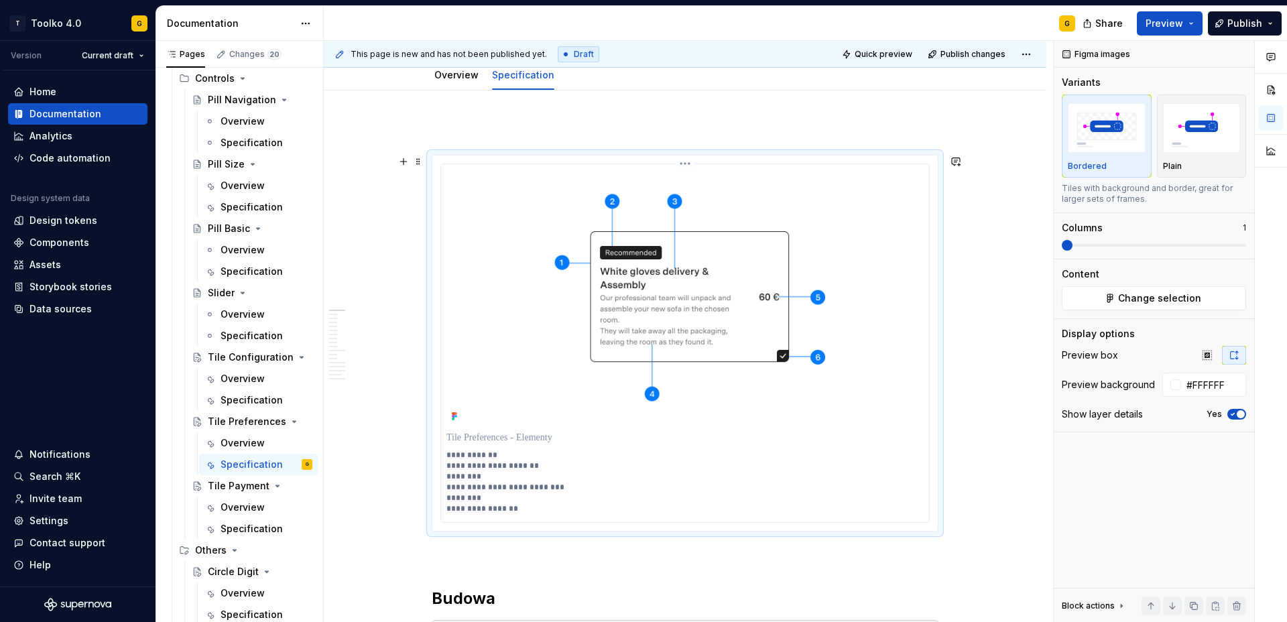
drag, startPoint x: 536, startPoint y: 485, endPoint x: 563, endPoint y: 482, distance: 27.0
click at [536, 485] on p "**********" at bounding box center [685, 482] width 477 height 64
click at [732, 189] on img at bounding box center [685, 298] width 477 height 256
click at [651, 155] on div "**********" at bounding box center [685, 343] width 507 height 377
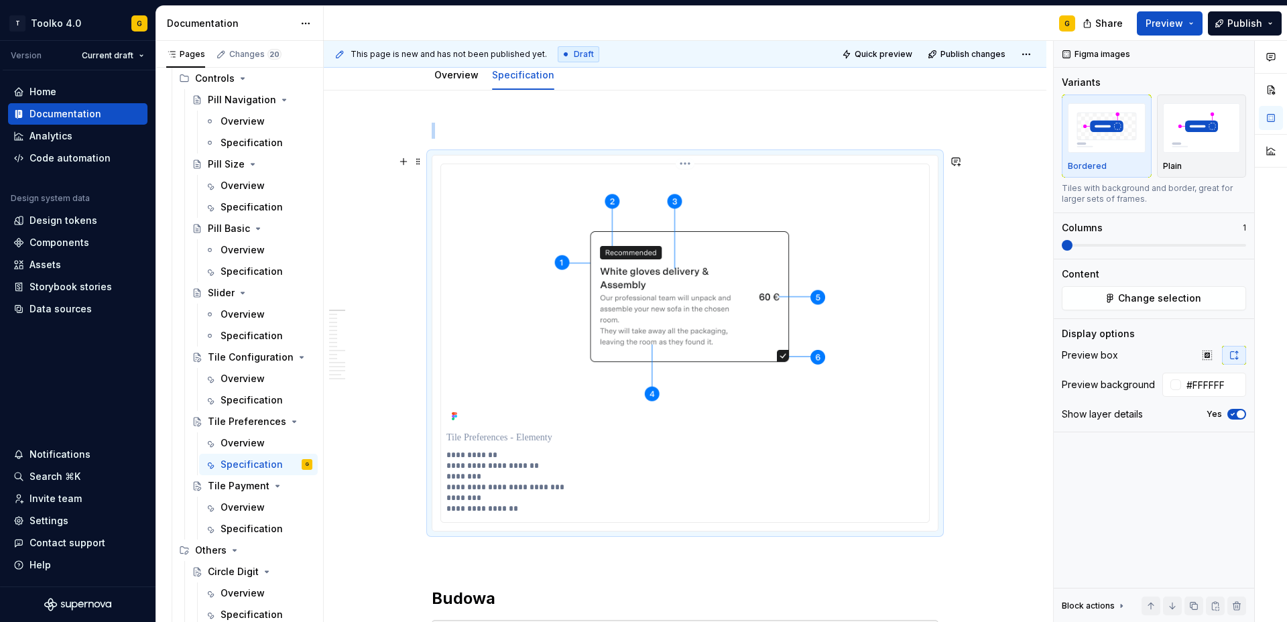
click at [497, 180] on img at bounding box center [685, 298] width 477 height 256
click at [423, 162] on span at bounding box center [418, 161] width 11 height 19
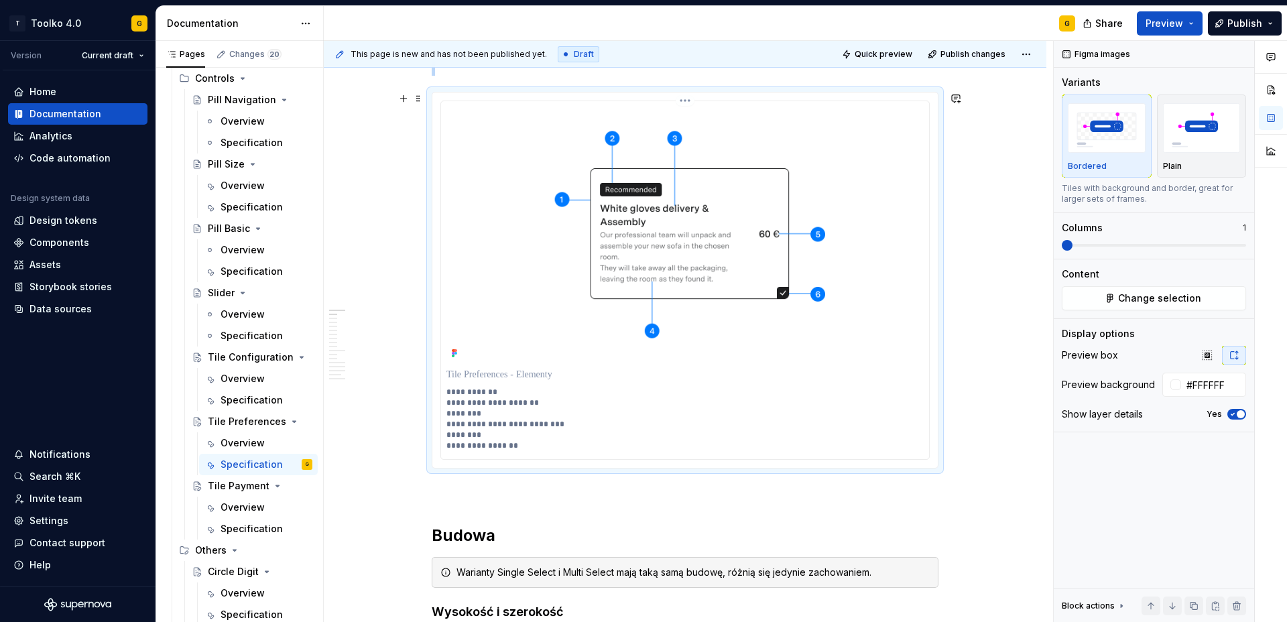
scroll to position [222, 0]
click at [451, 91] on div "**********" at bounding box center [685, 279] width 507 height 377
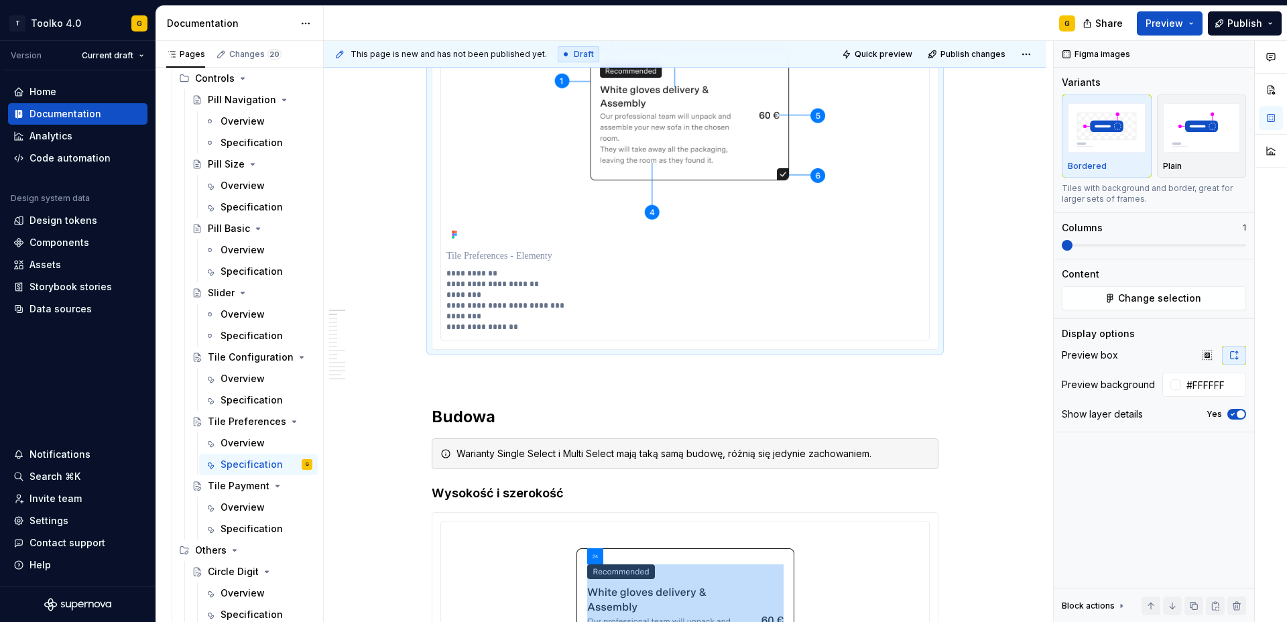
scroll to position [341, 0]
type textarea "*"
